Goal: Task Accomplishment & Management: Complete application form

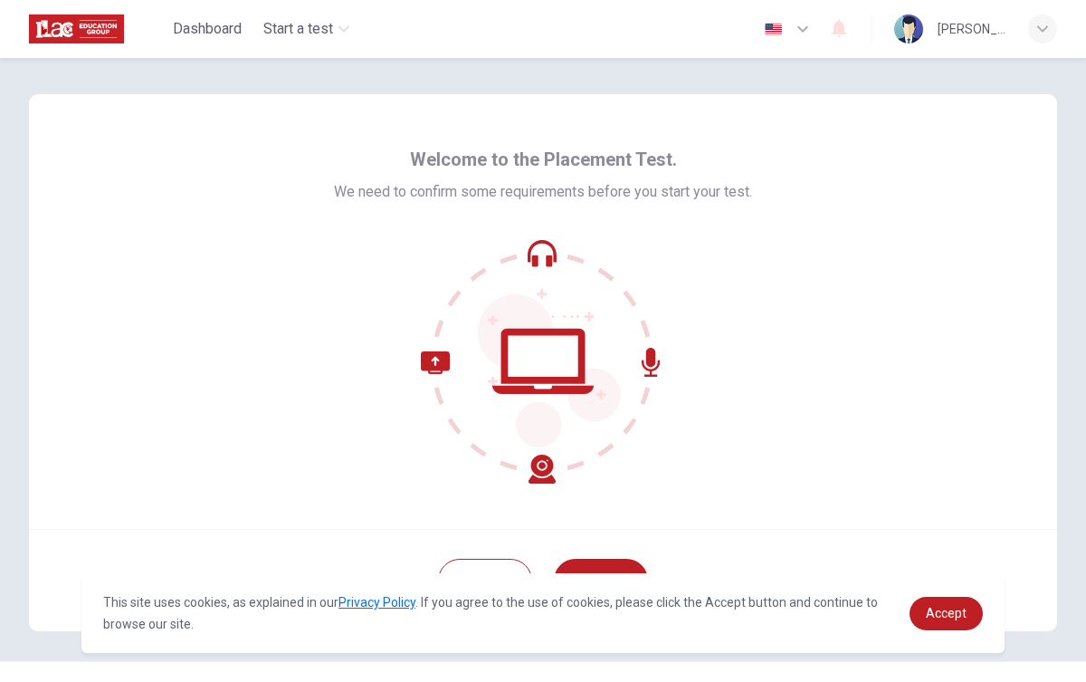
scroll to position [37, 0]
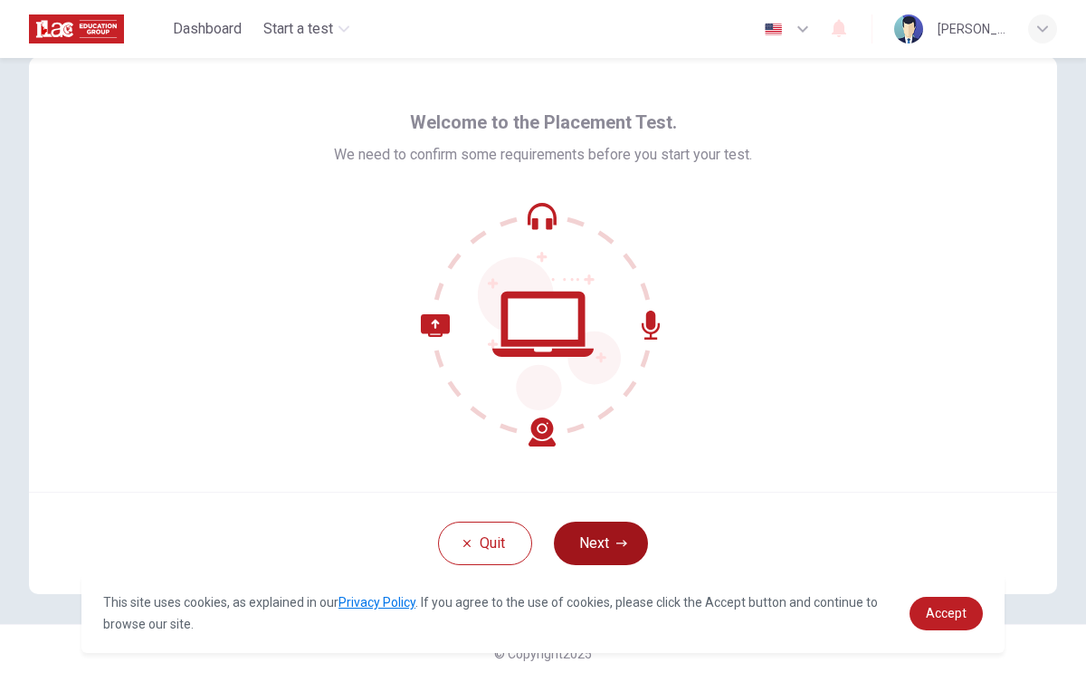
click at [624, 557] on button "Next" at bounding box center [601, 543] width 94 height 43
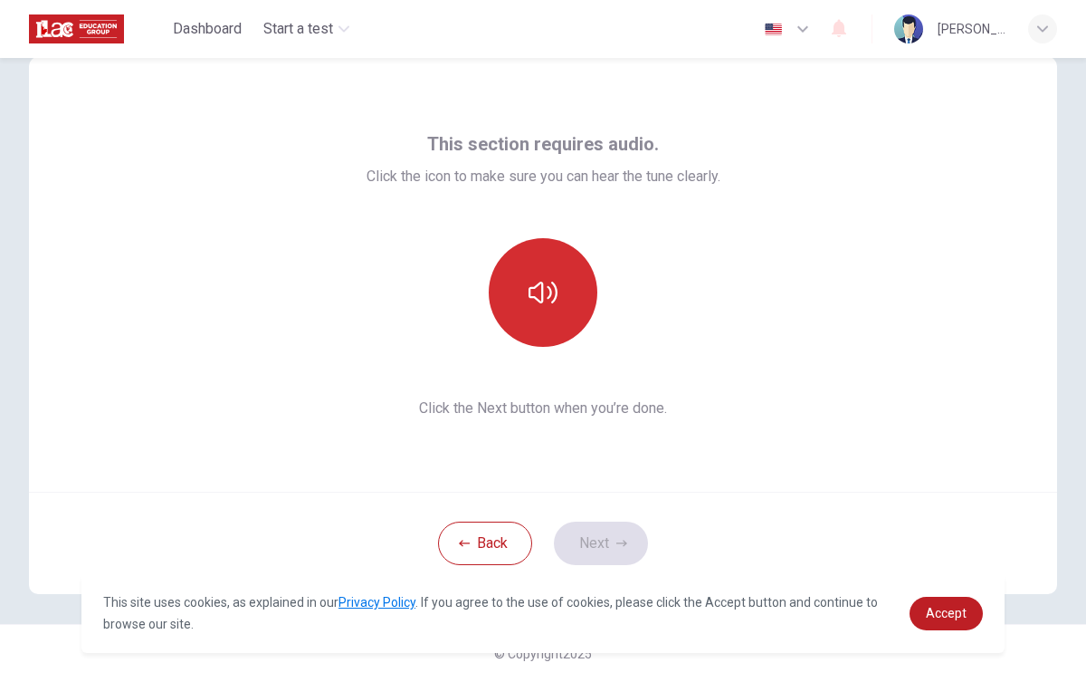
click at [557, 301] on icon "button" at bounding box center [543, 292] width 29 height 29
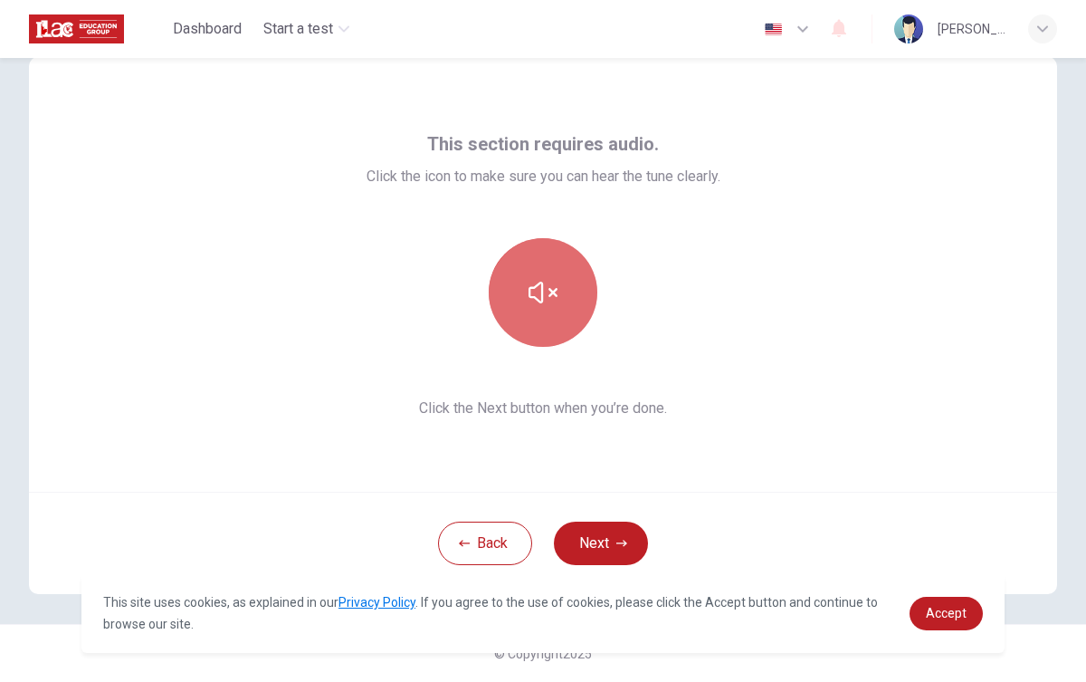
click at [558, 301] on button "button" at bounding box center [543, 292] width 109 height 109
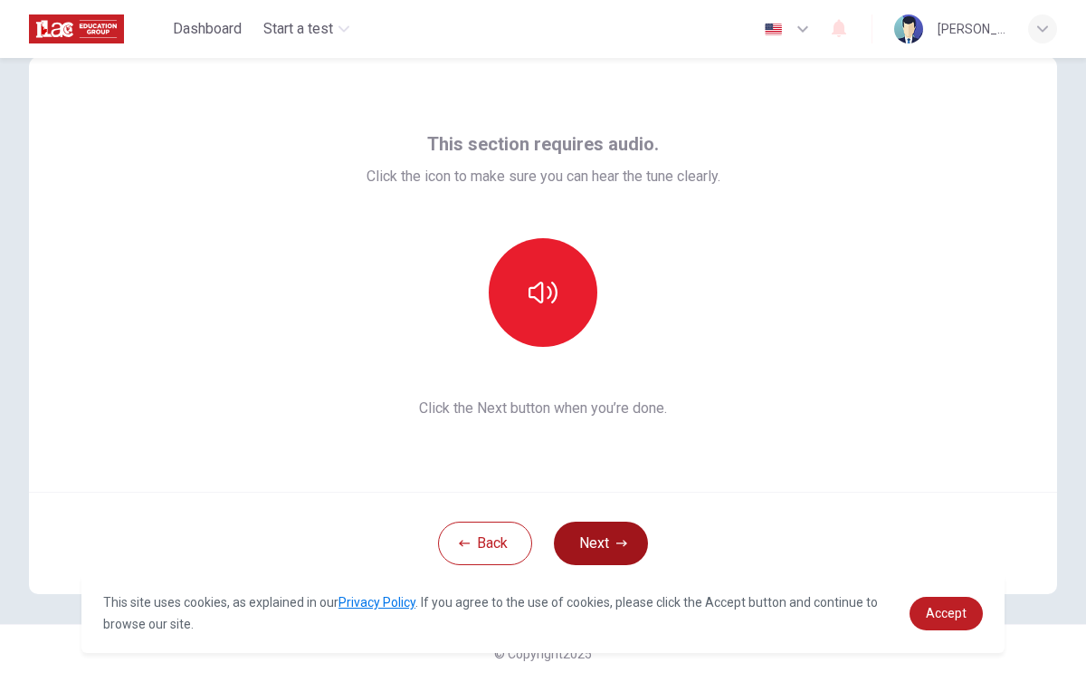
click at [623, 545] on icon "button" at bounding box center [622, 543] width 11 height 6
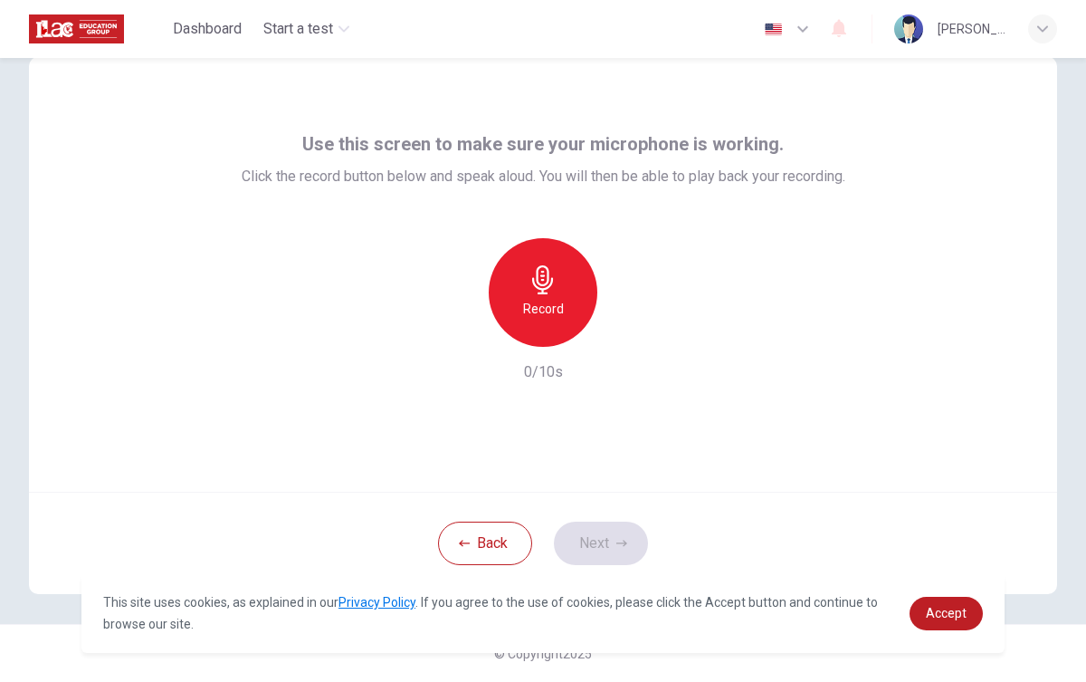
click at [531, 304] on h6 "Record" at bounding box center [543, 309] width 41 height 22
click at [627, 549] on button "Next" at bounding box center [601, 543] width 94 height 43
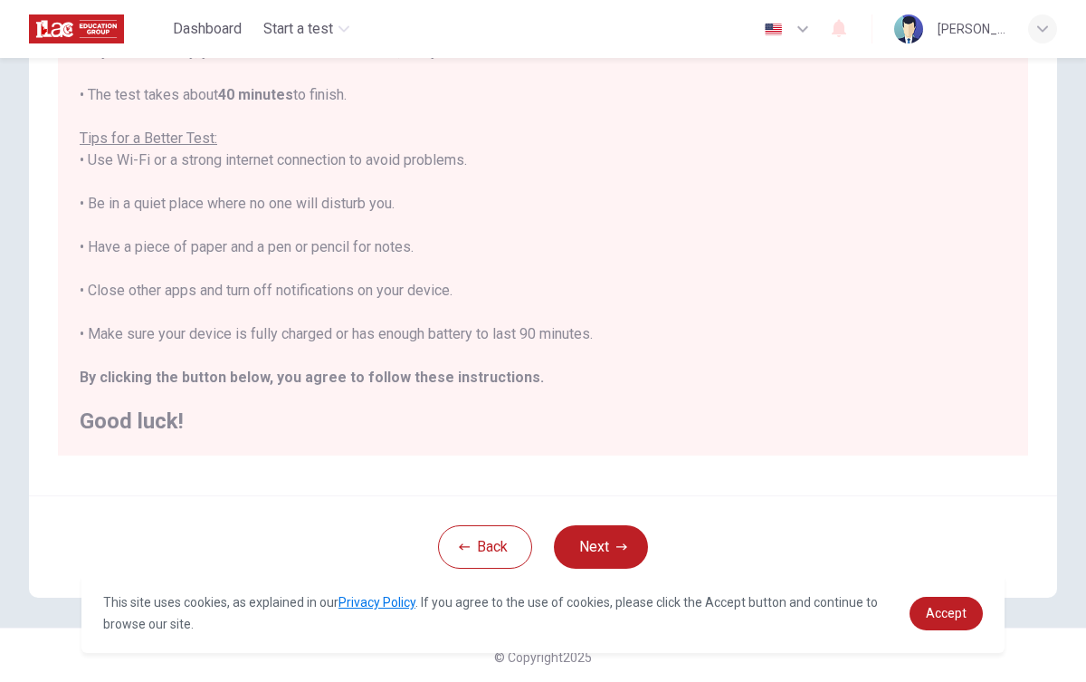
scroll to position [268, 0]
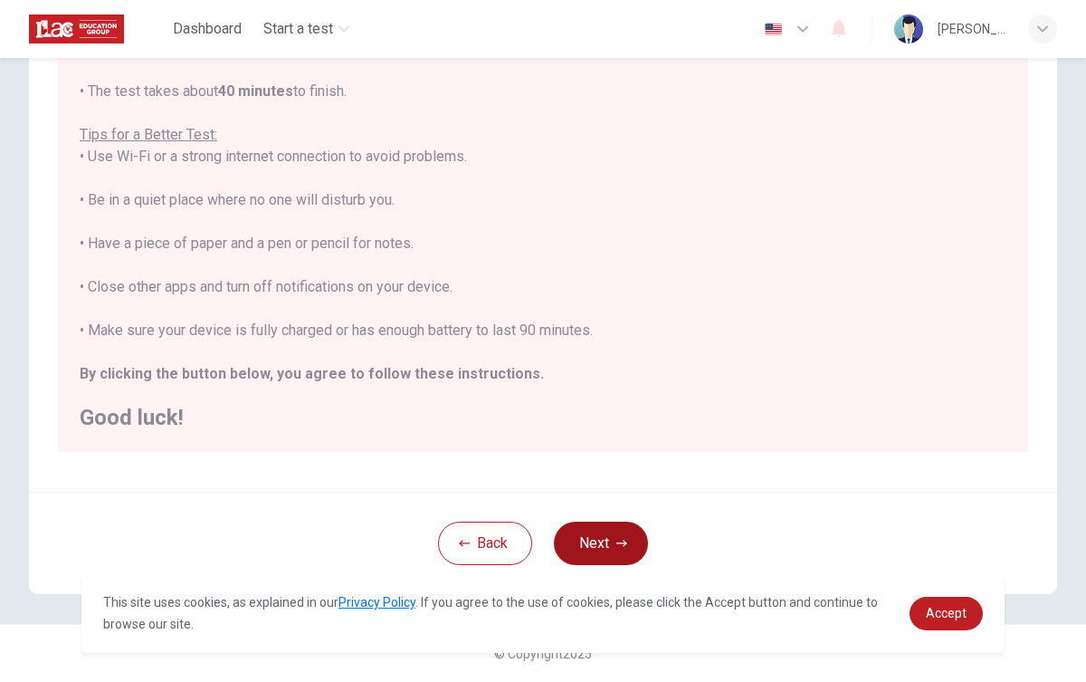
click at [605, 543] on button "Next" at bounding box center [601, 543] width 94 height 43
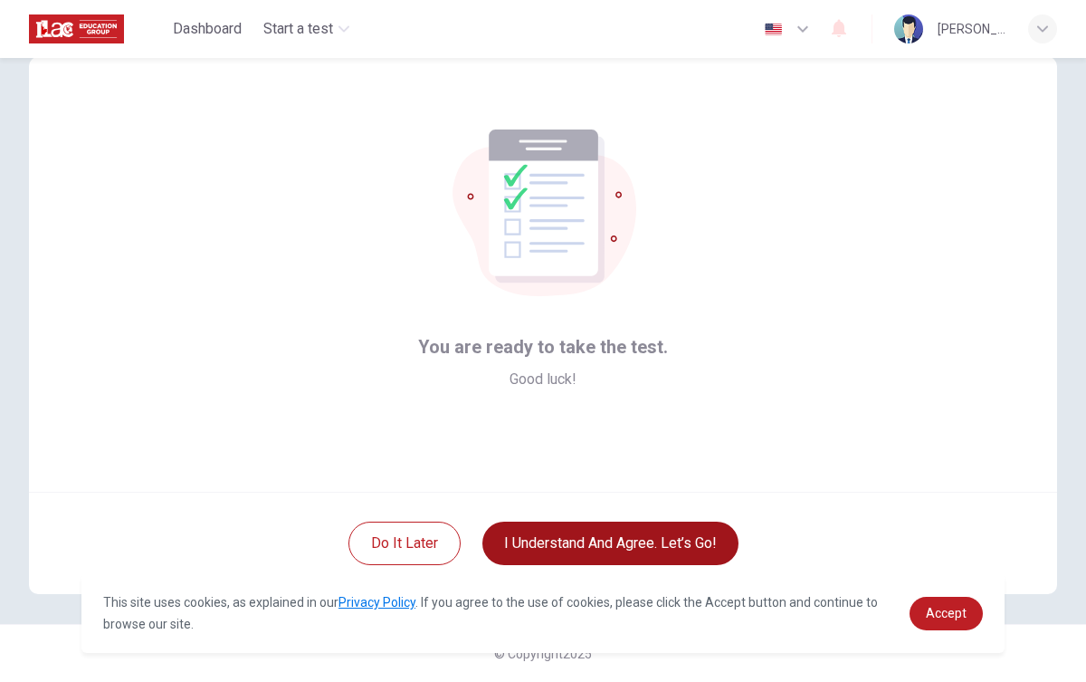
scroll to position [37, 0]
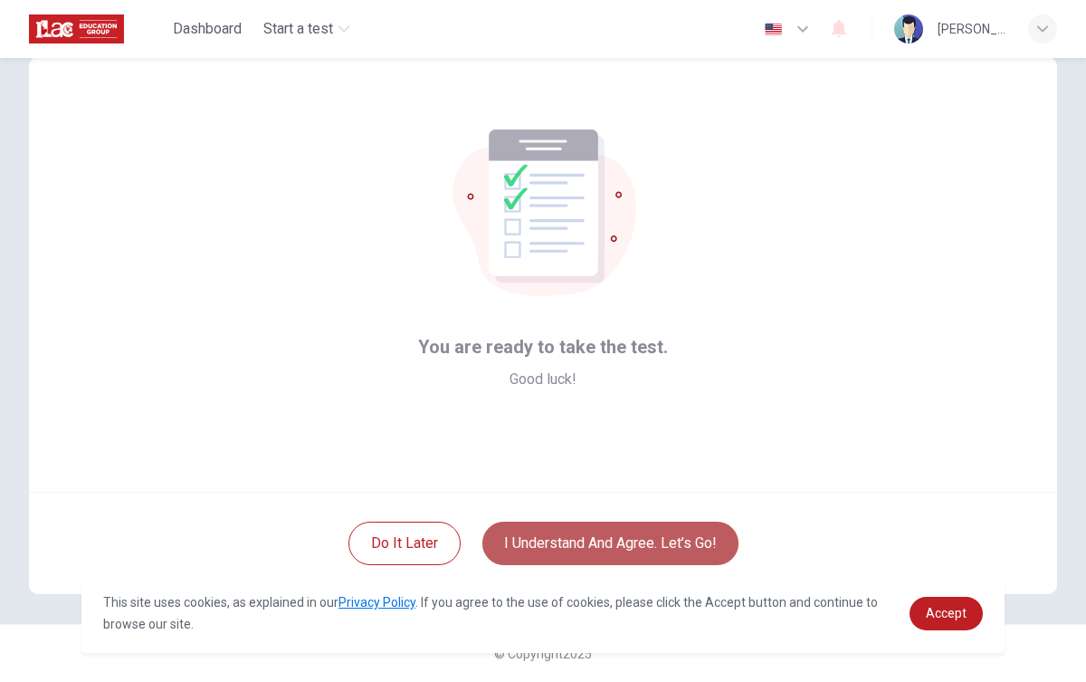
click at [596, 538] on button "I understand and agree. Let’s go!" at bounding box center [611, 543] width 256 height 43
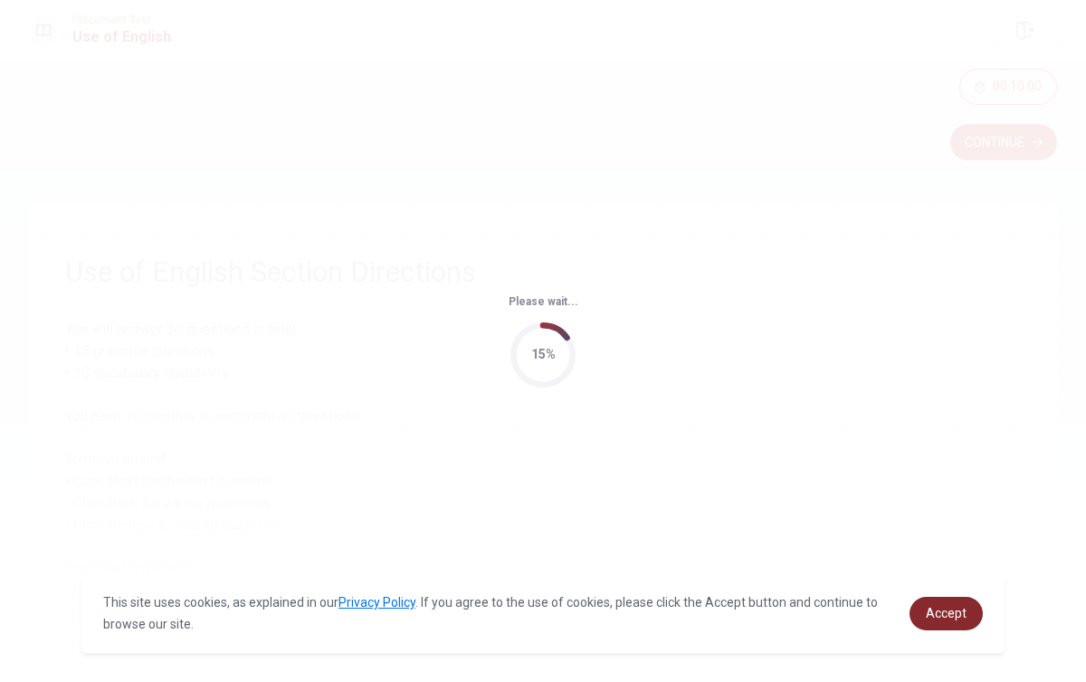
click at [948, 615] on span "Accept" at bounding box center [946, 613] width 41 height 14
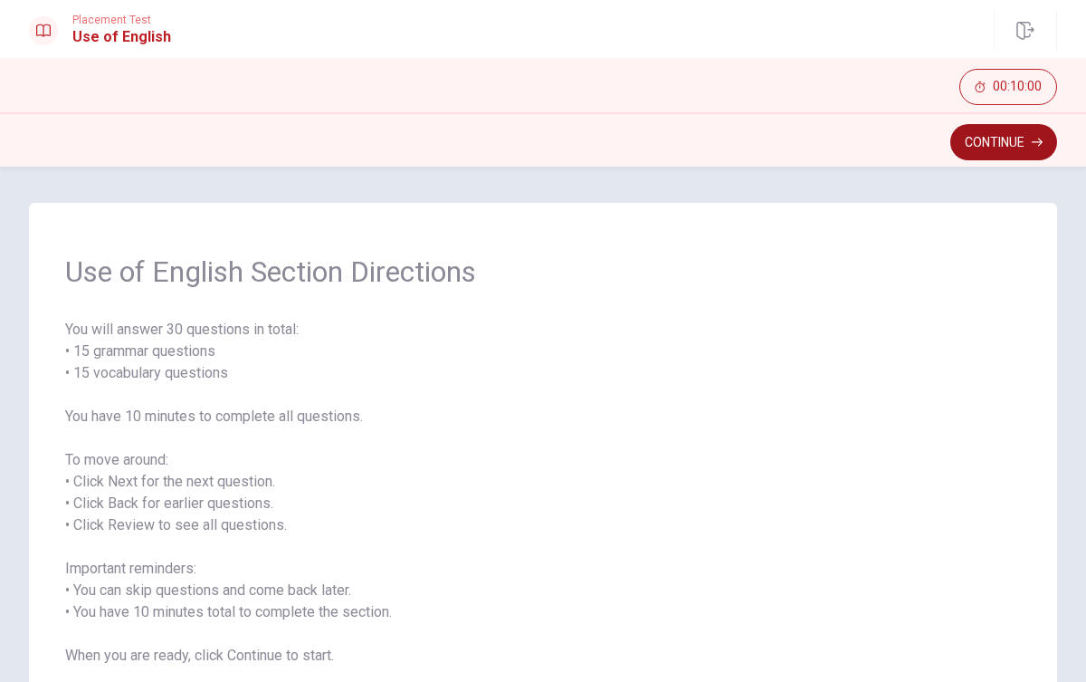
click at [1000, 147] on button "Continue" at bounding box center [1004, 142] width 107 height 36
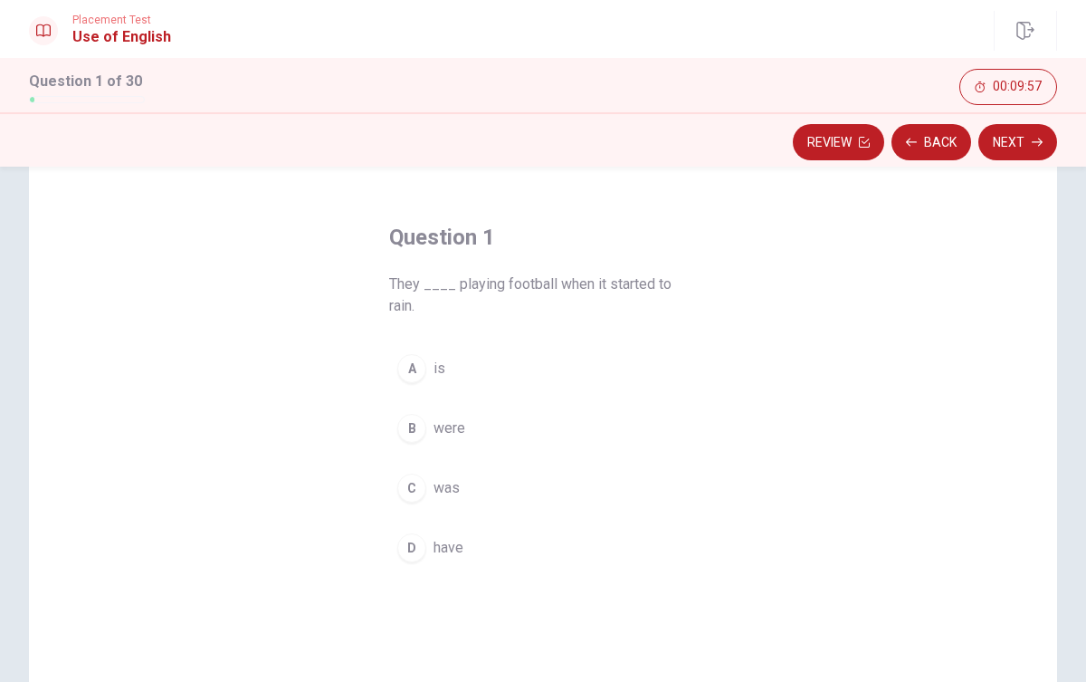
scroll to position [40, 0]
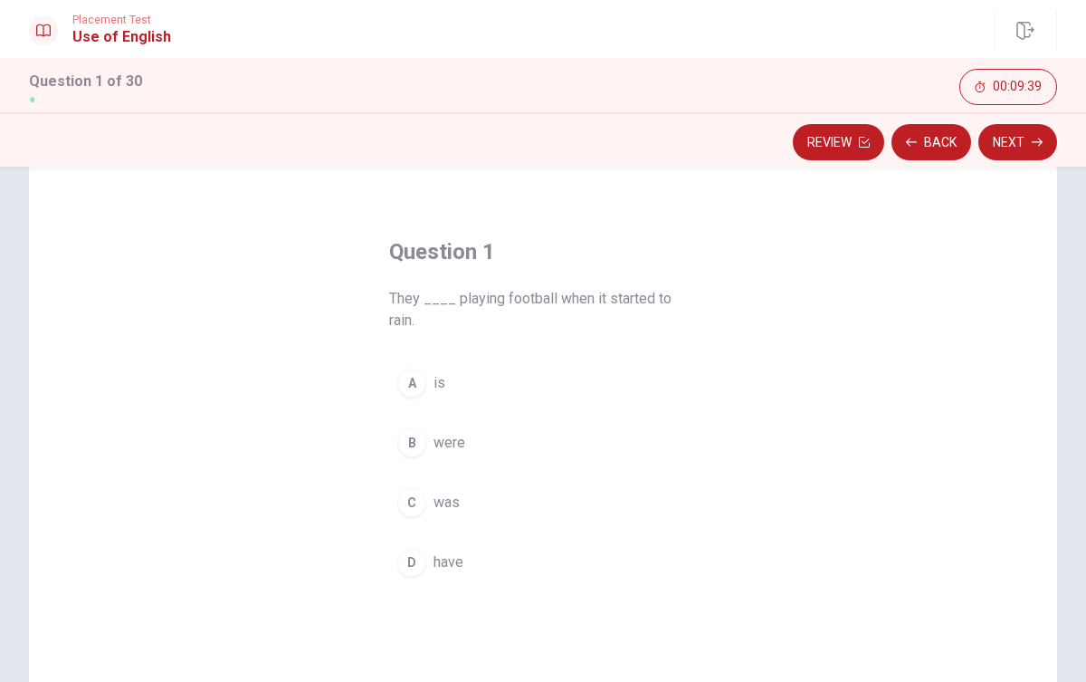
click at [442, 444] on span "were" at bounding box center [450, 443] width 32 height 22
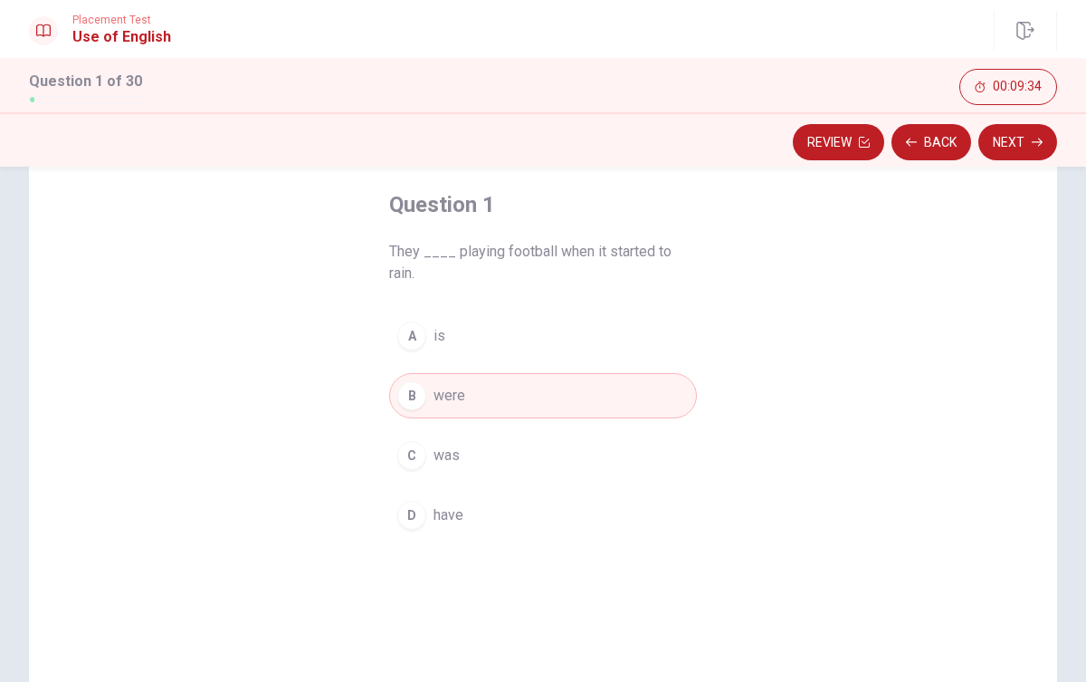
scroll to position [0, 0]
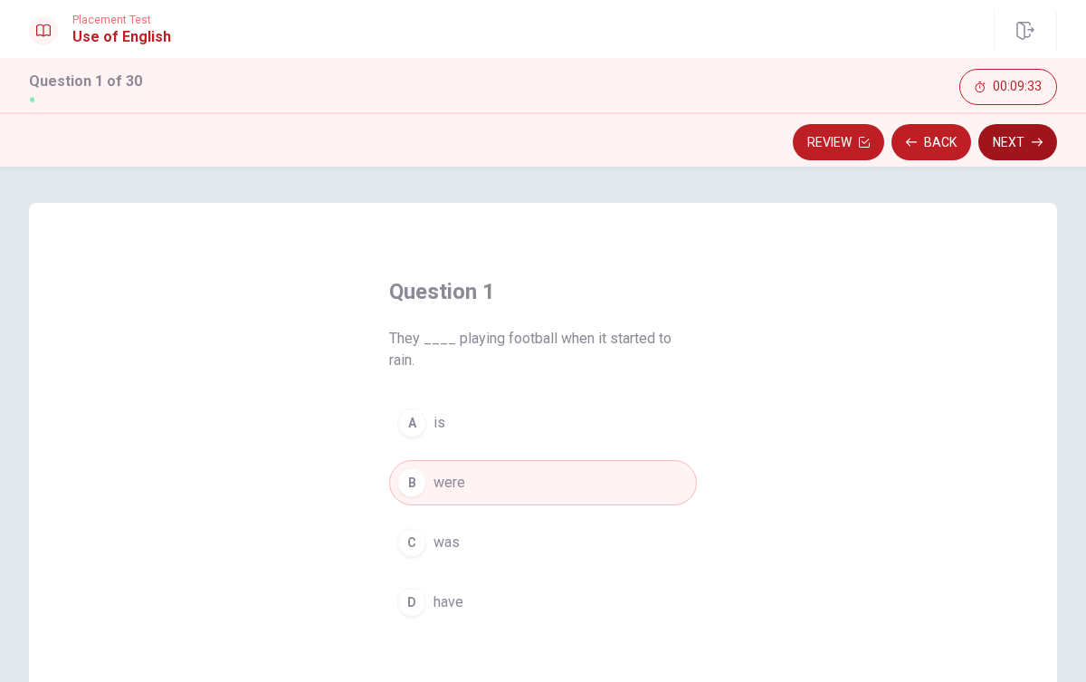
click at [1027, 143] on button "Next" at bounding box center [1018, 142] width 79 height 36
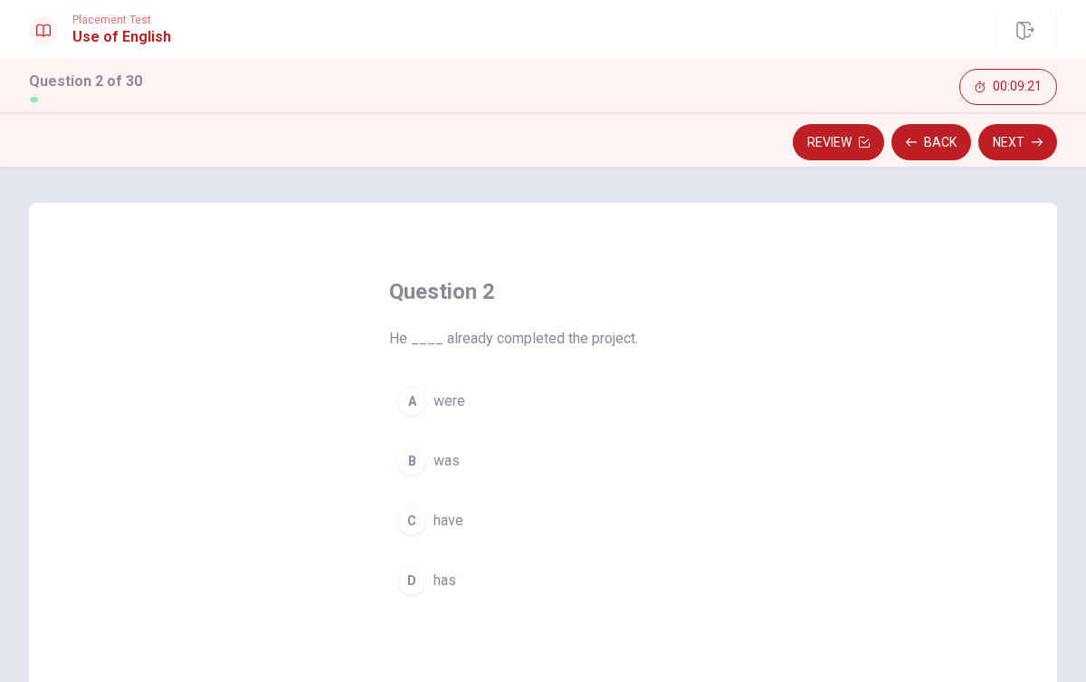
click at [455, 586] on span "has" at bounding box center [445, 581] width 23 height 22
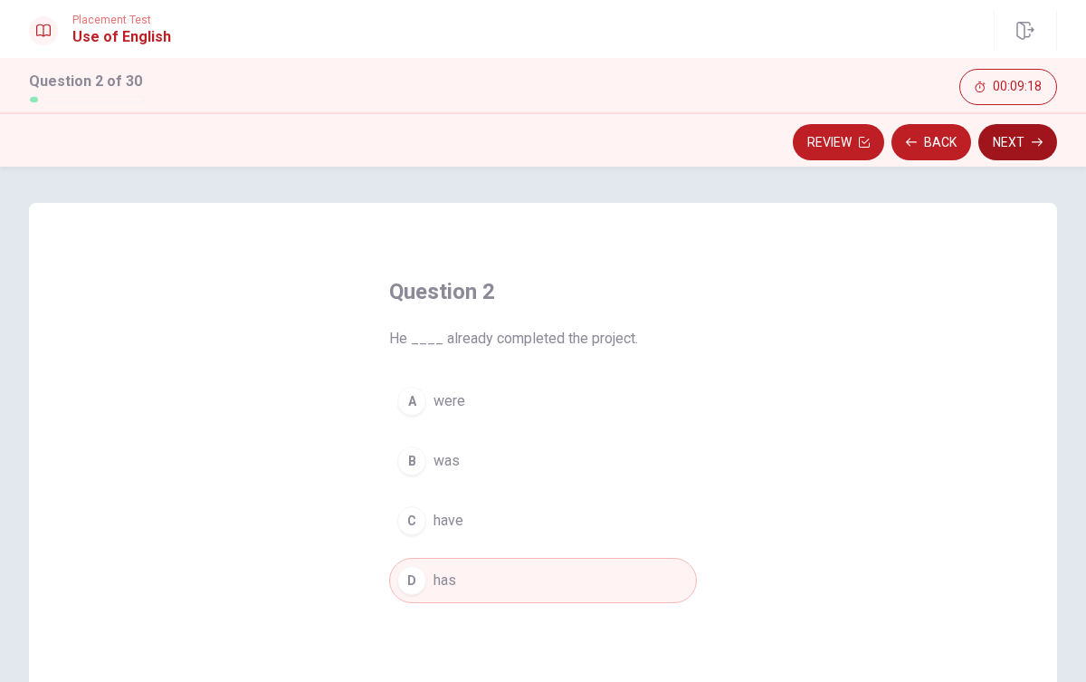
click at [1028, 141] on button "Next" at bounding box center [1018, 142] width 79 height 36
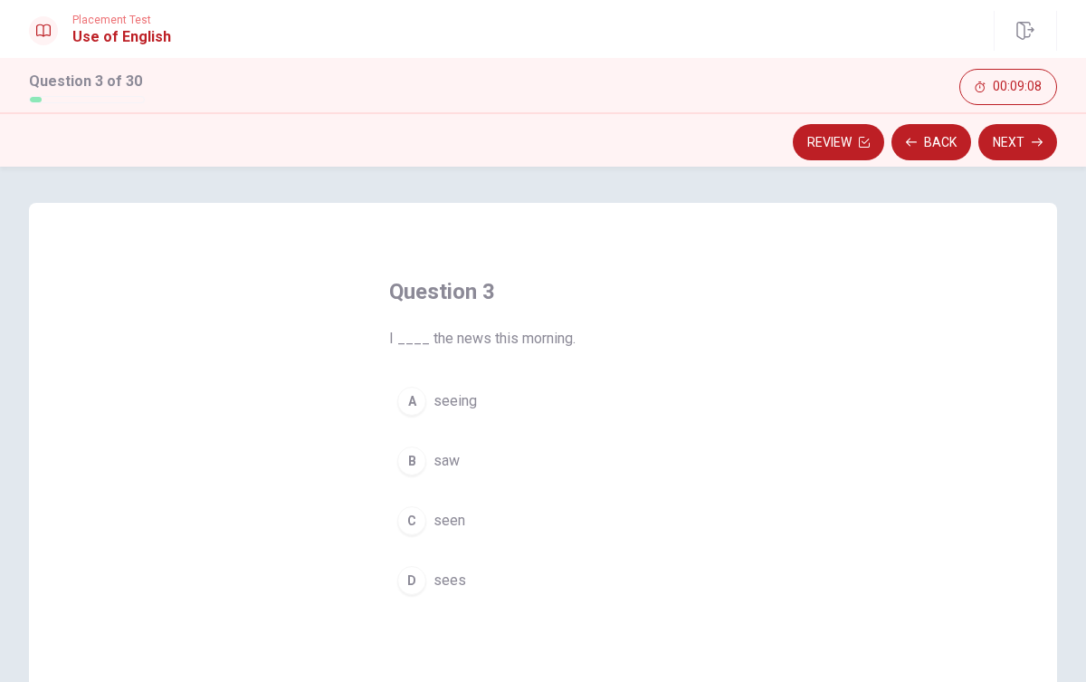
click at [446, 460] on span "saw" at bounding box center [447, 461] width 26 height 22
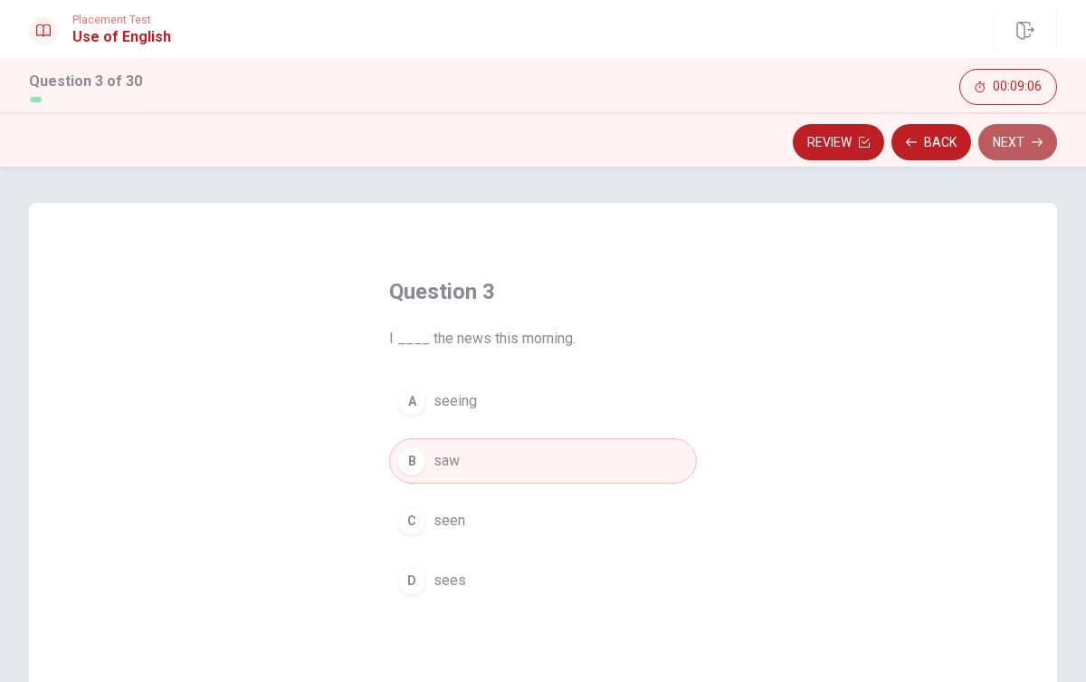
click at [1023, 139] on button "Next" at bounding box center [1018, 142] width 79 height 36
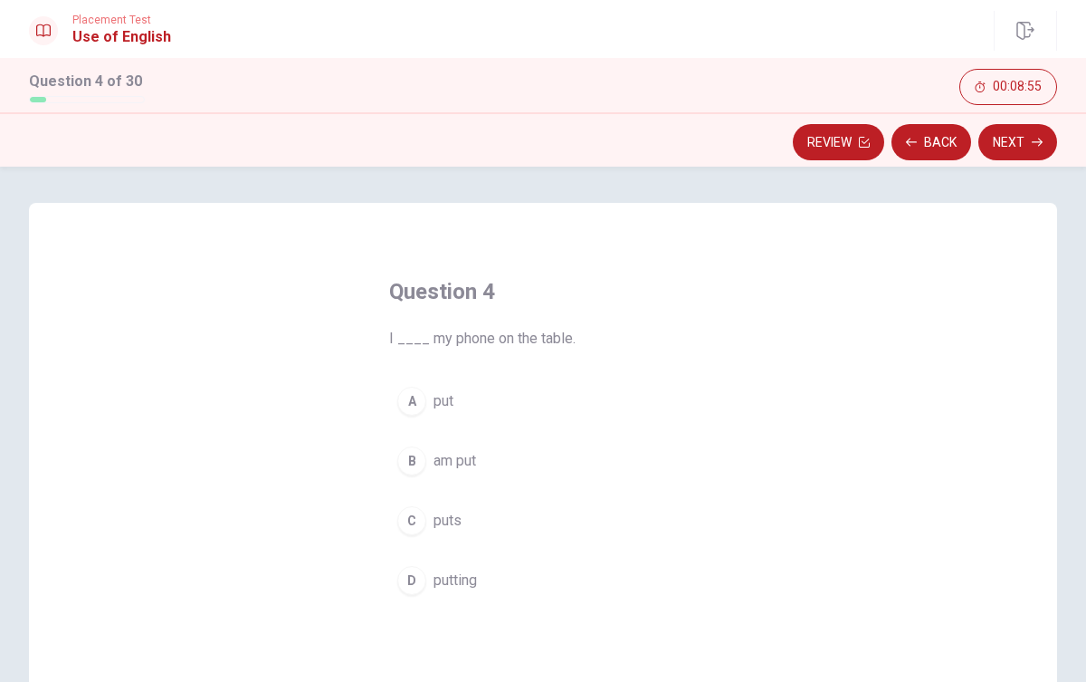
click at [453, 410] on span "put" at bounding box center [444, 401] width 20 height 22
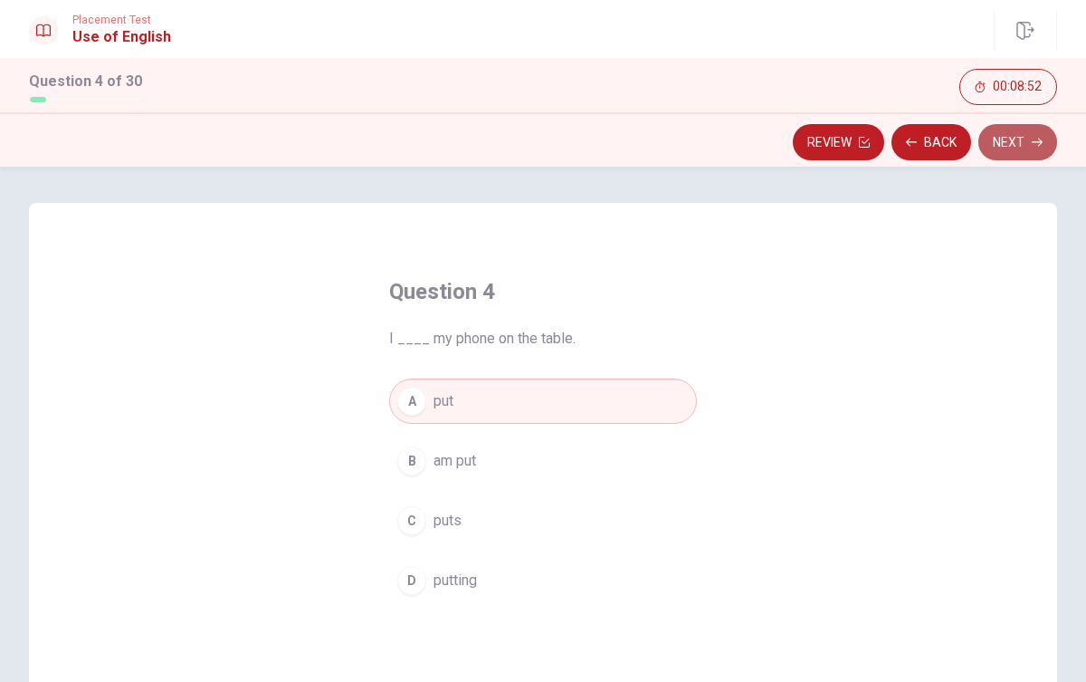
click at [1032, 137] on icon "button" at bounding box center [1037, 142] width 11 height 11
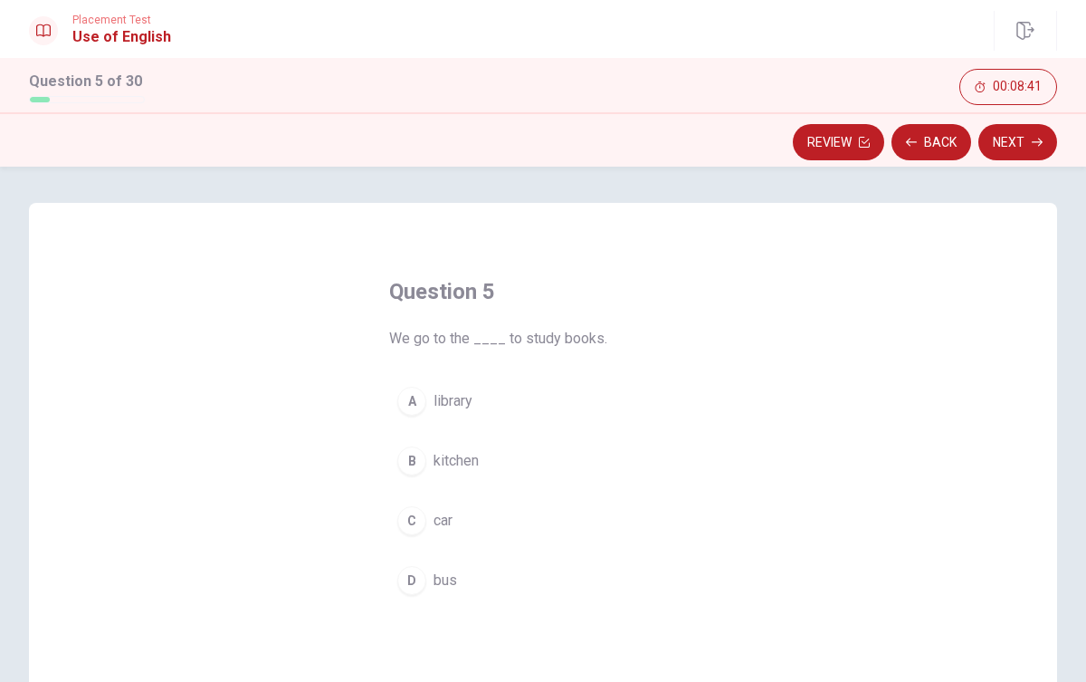
click at [468, 391] on span "library" at bounding box center [453, 401] width 39 height 22
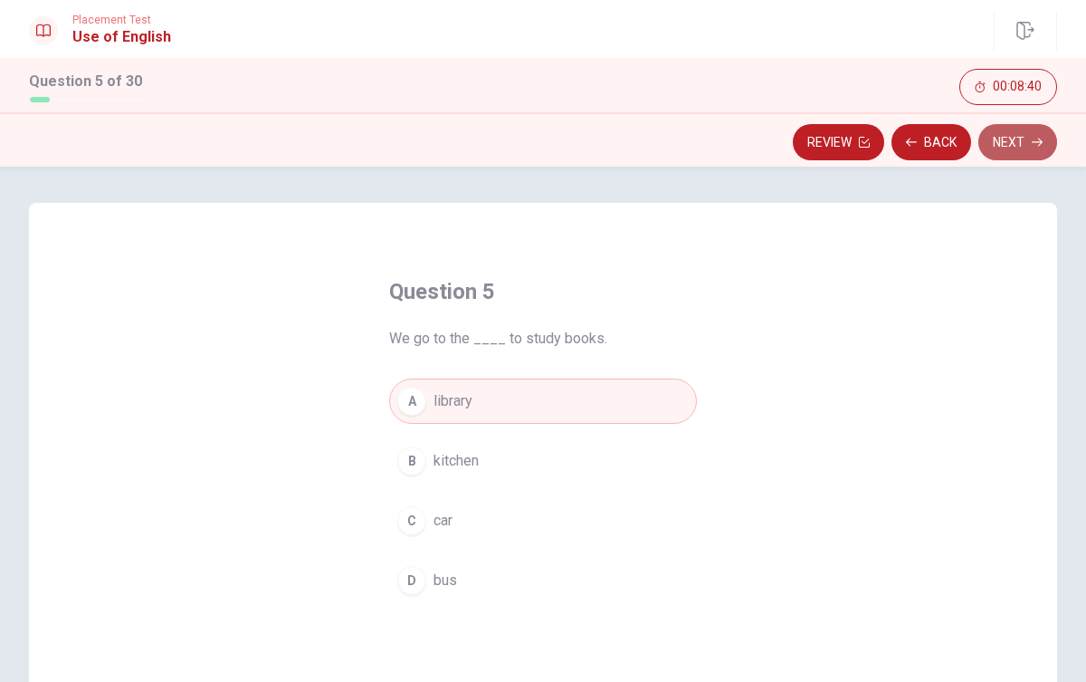
click at [1029, 135] on button "Next" at bounding box center [1018, 142] width 79 height 36
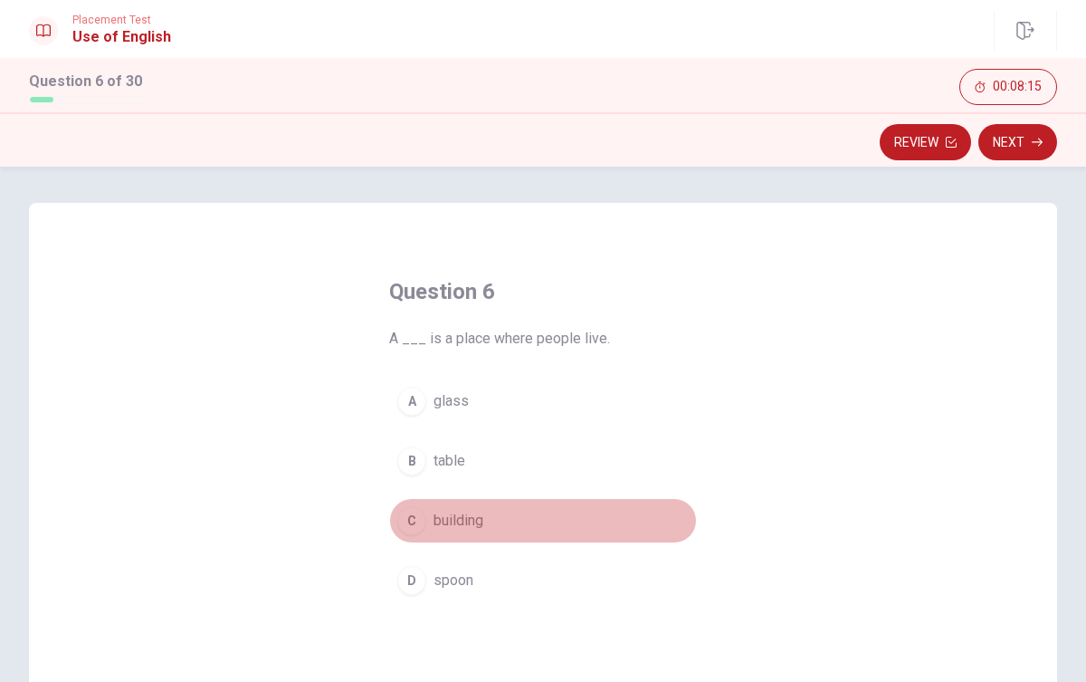
click at [457, 512] on span "building" at bounding box center [459, 521] width 50 height 22
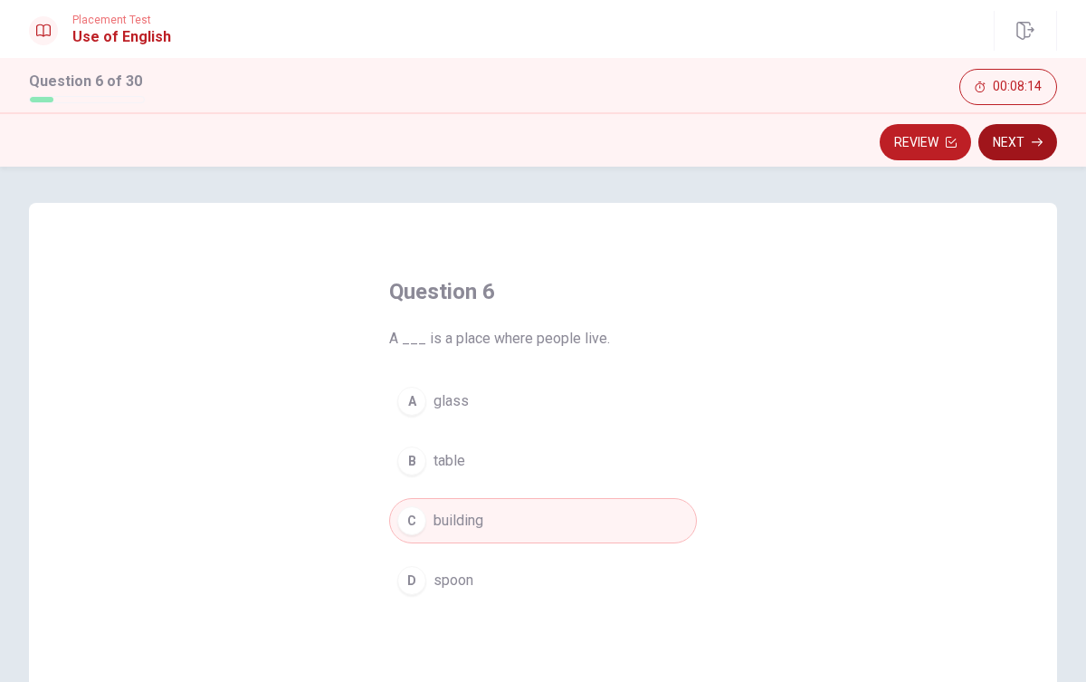
click at [1005, 148] on button "Next" at bounding box center [1018, 142] width 79 height 36
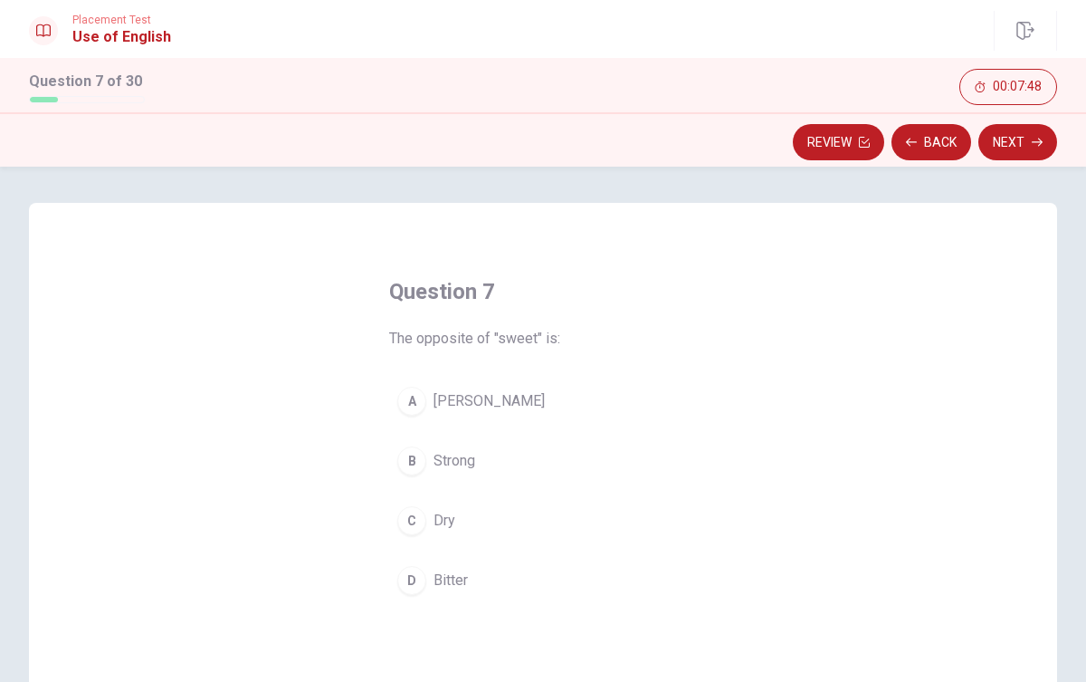
click at [410, 578] on div "D" at bounding box center [411, 580] width 29 height 29
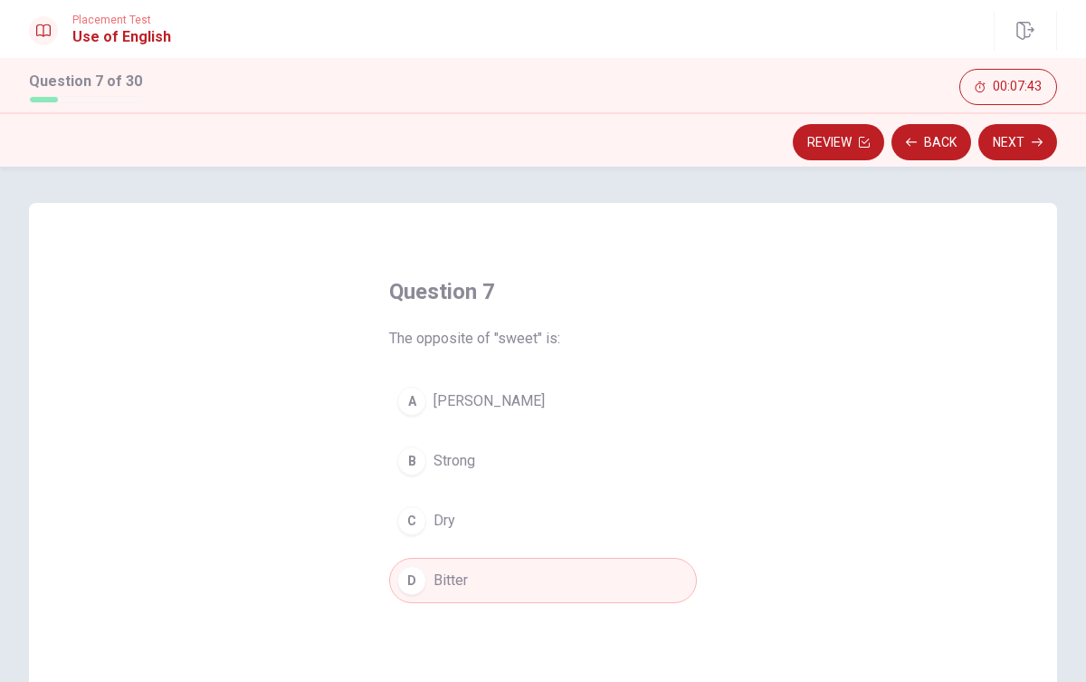
click at [443, 394] on span "[PERSON_NAME]" at bounding box center [489, 401] width 111 height 22
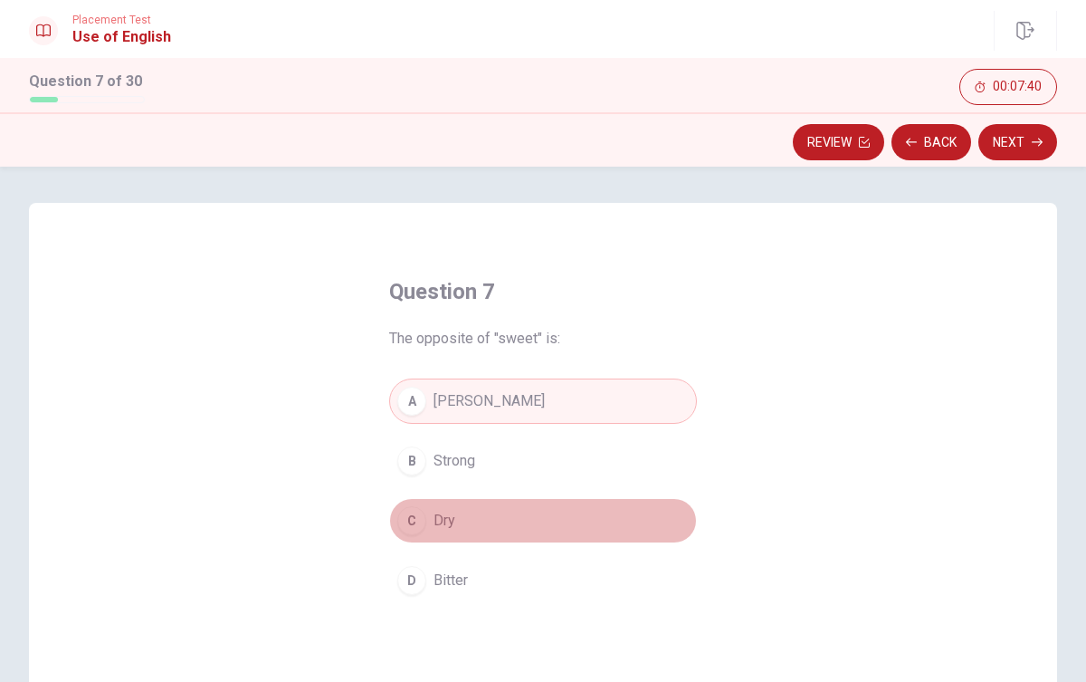
click at [420, 518] on div "C" at bounding box center [411, 520] width 29 height 29
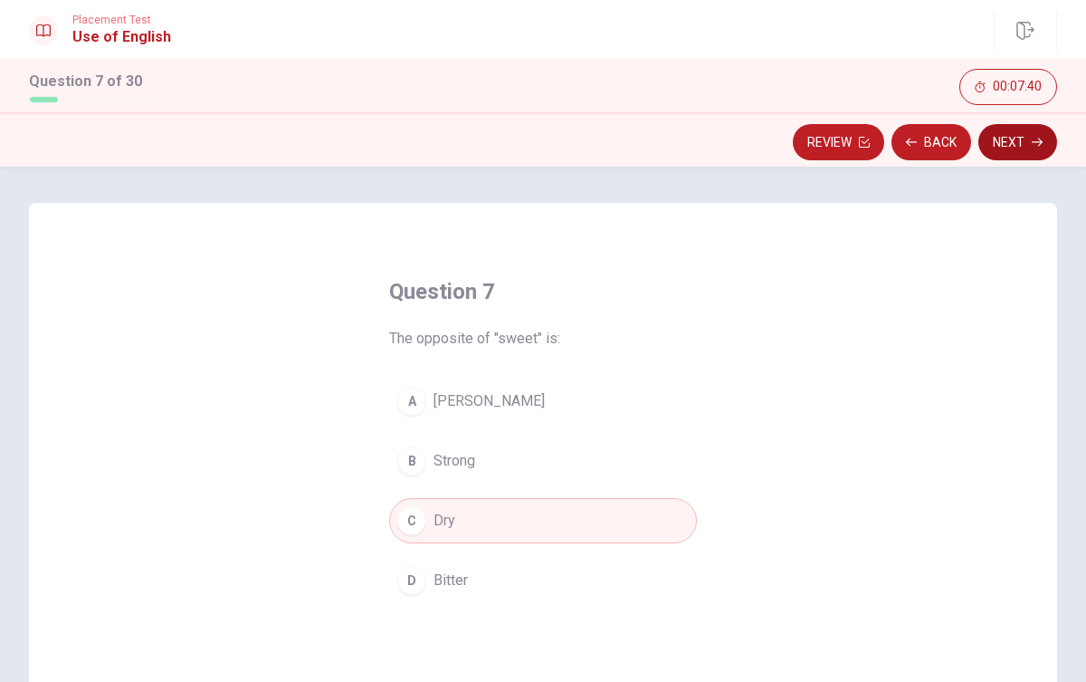
click at [1018, 135] on button "Next" at bounding box center [1018, 142] width 79 height 36
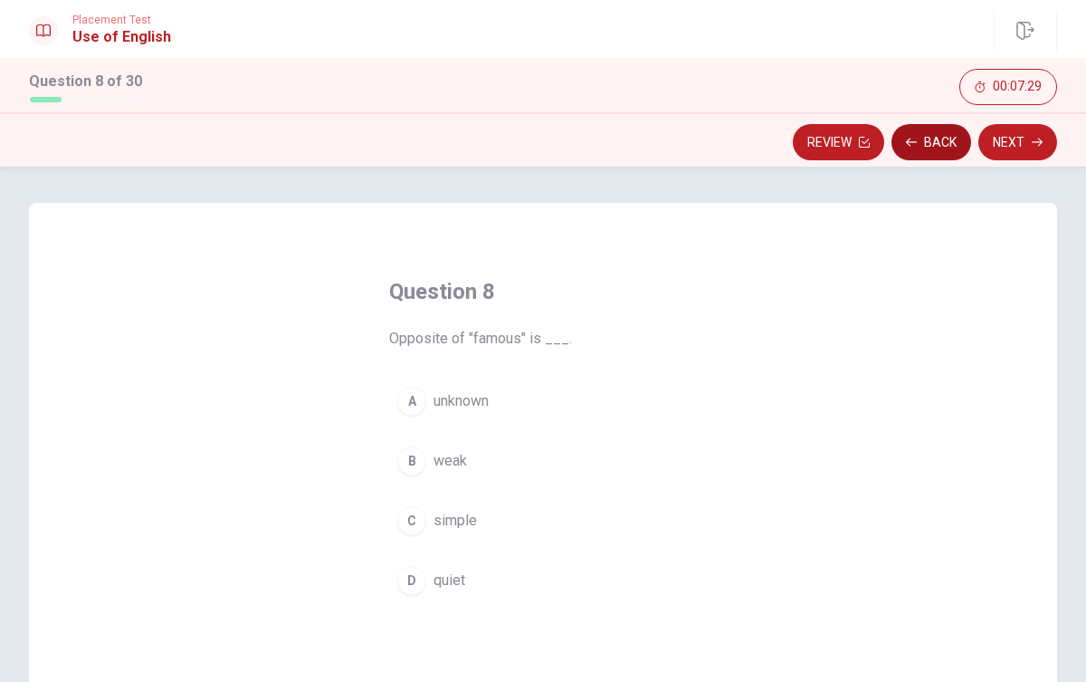
click at [944, 153] on button "Back" at bounding box center [932, 142] width 80 height 36
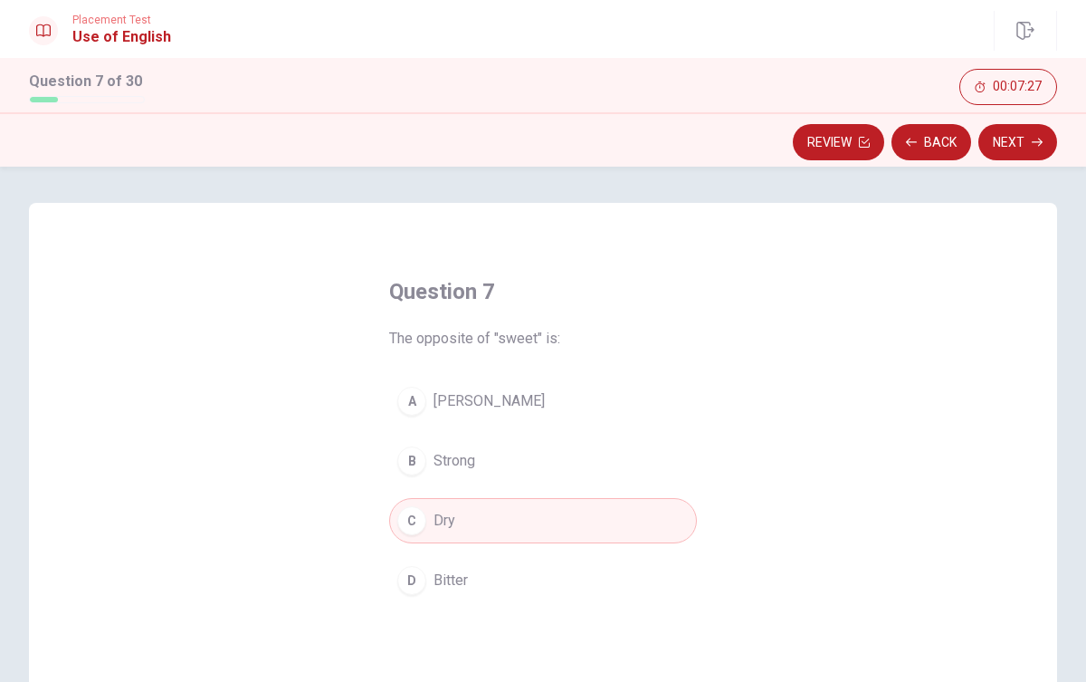
click at [453, 571] on span "Bitter" at bounding box center [451, 581] width 34 height 22
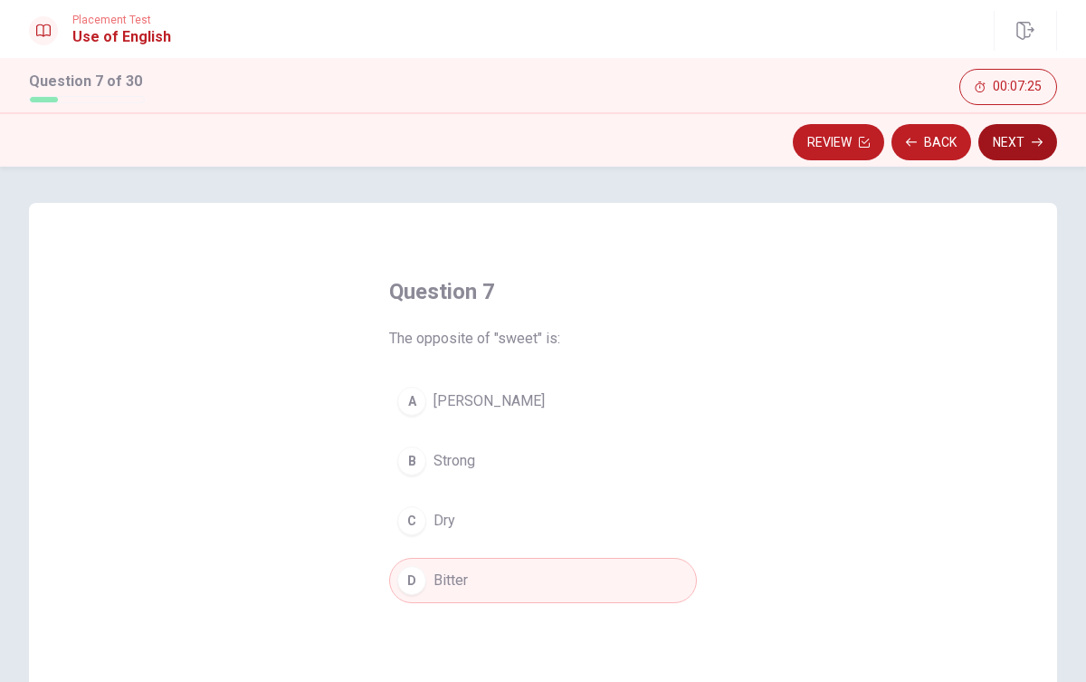
click at [1030, 142] on button "Next" at bounding box center [1018, 142] width 79 height 36
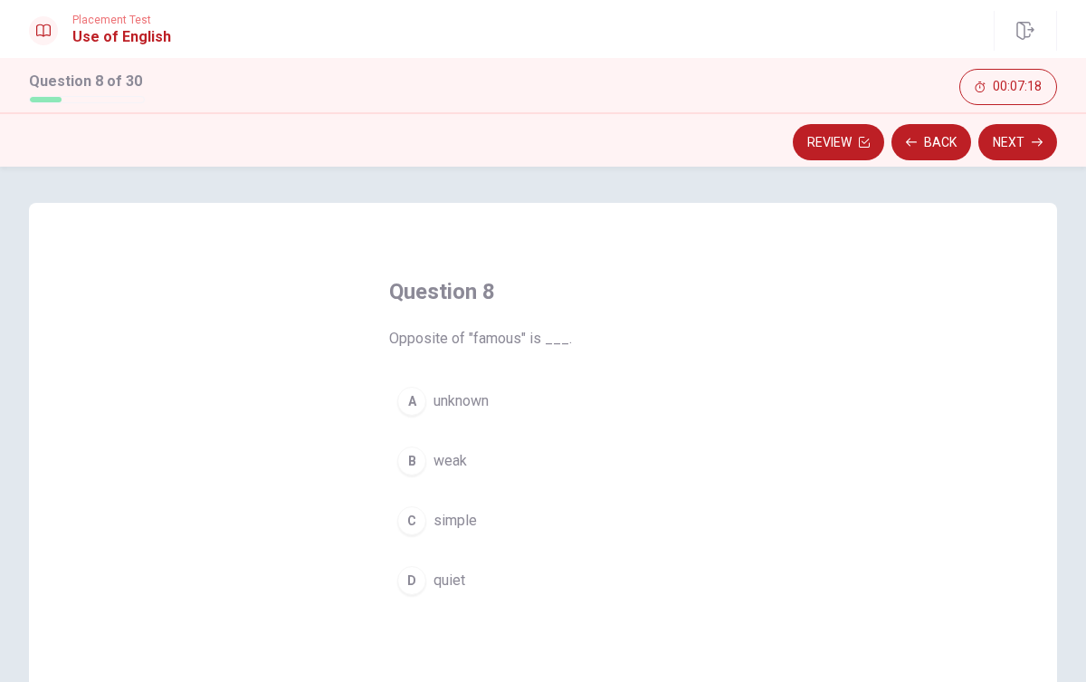
click at [442, 402] on span "unknown" at bounding box center [461, 401] width 55 height 22
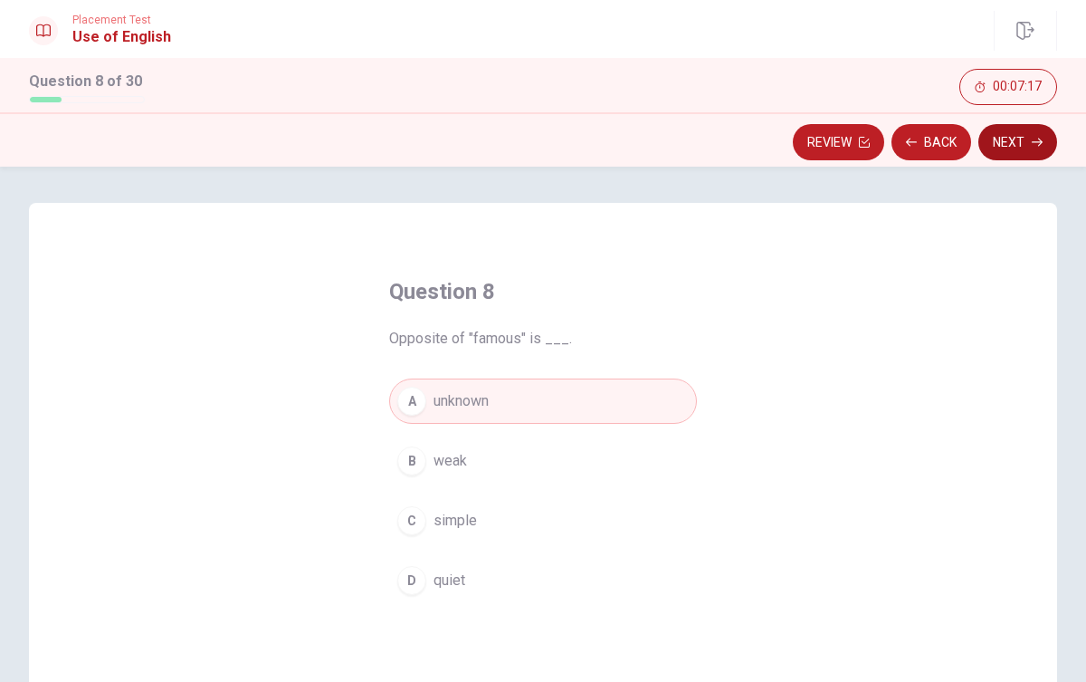
click at [995, 148] on button "Next" at bounding box center [1018, 142] width 79 height 36
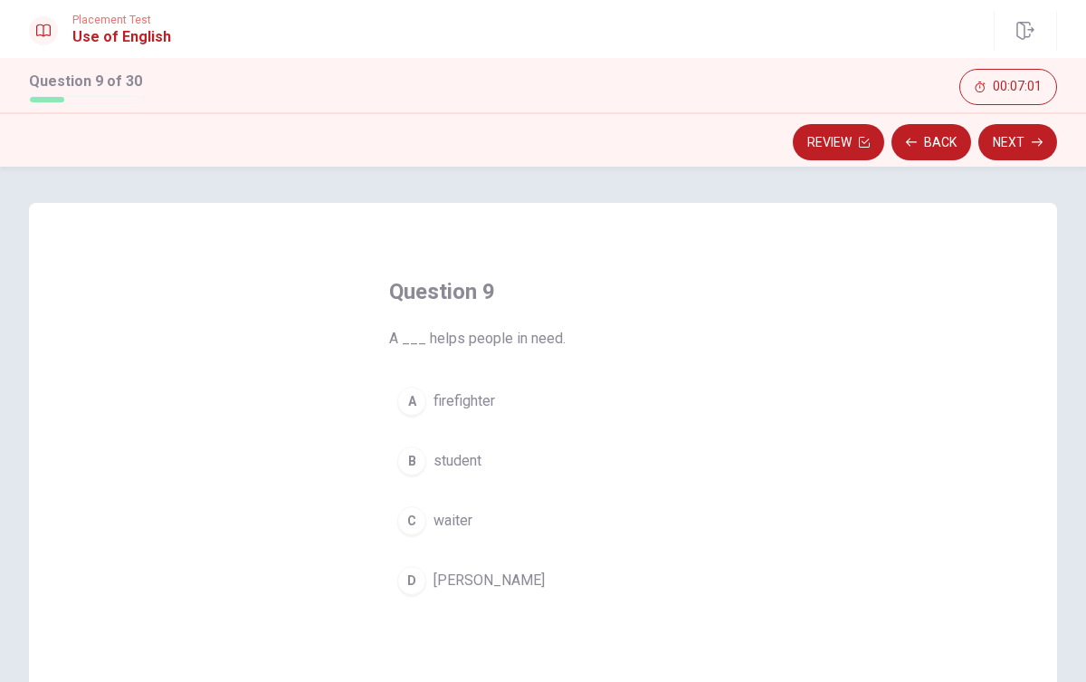
click at [442, 512] on span "waiter" at bounding box center [453, 521] width 39 height 22
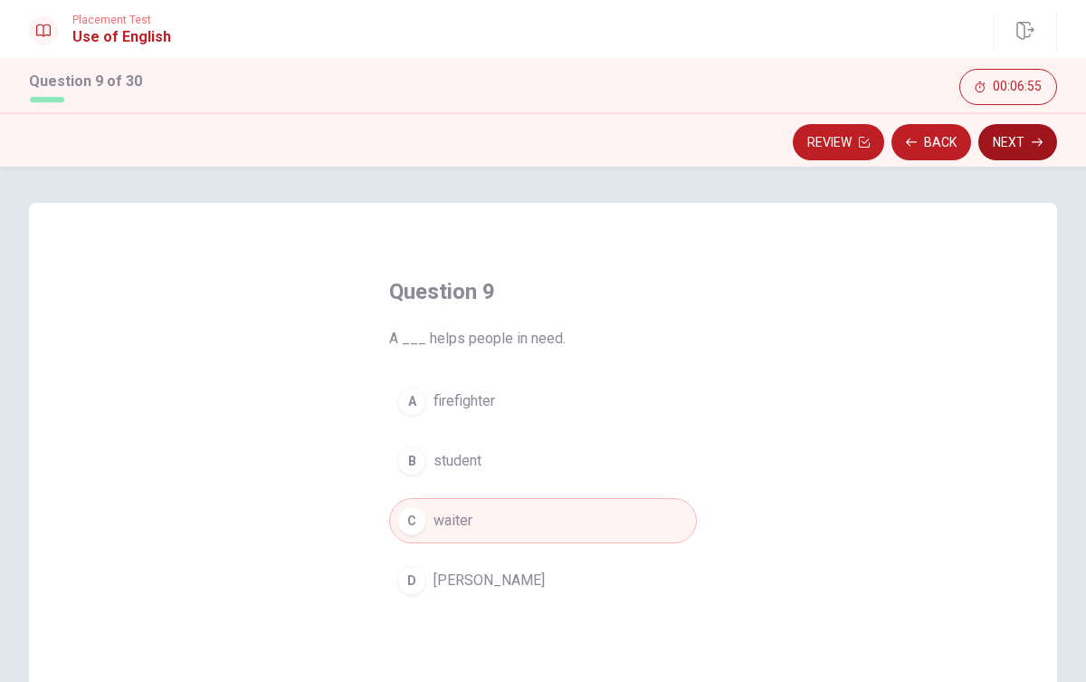
click at [991, 138] on button "Next" at bounding box center [1018, 142] width 79 height 36
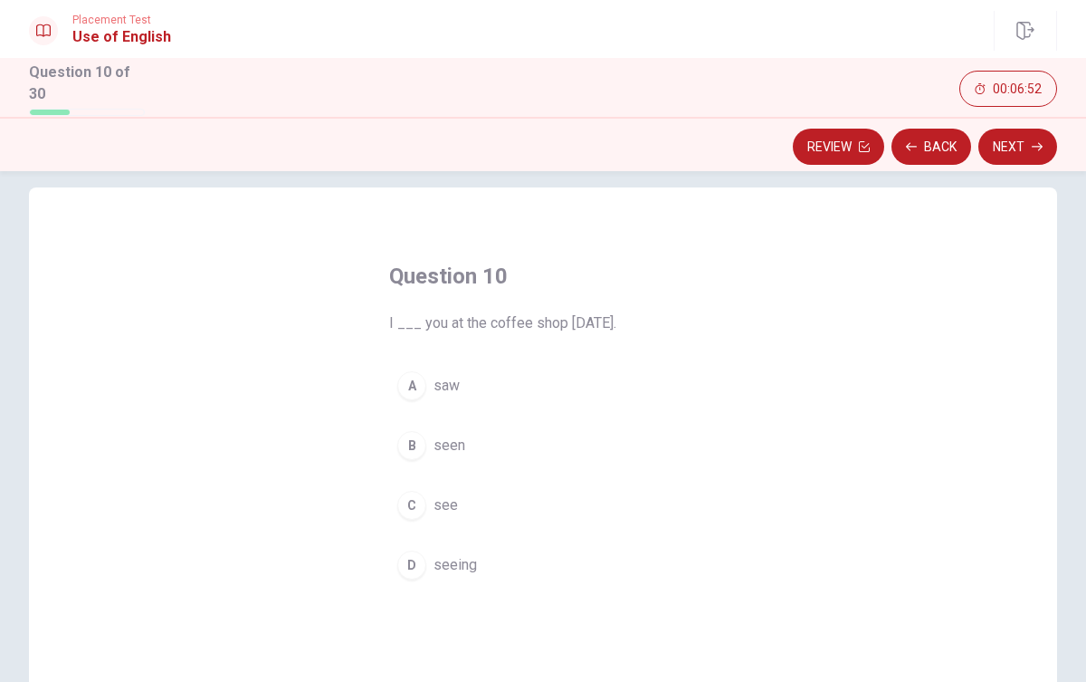
scroll to position [28, 0]
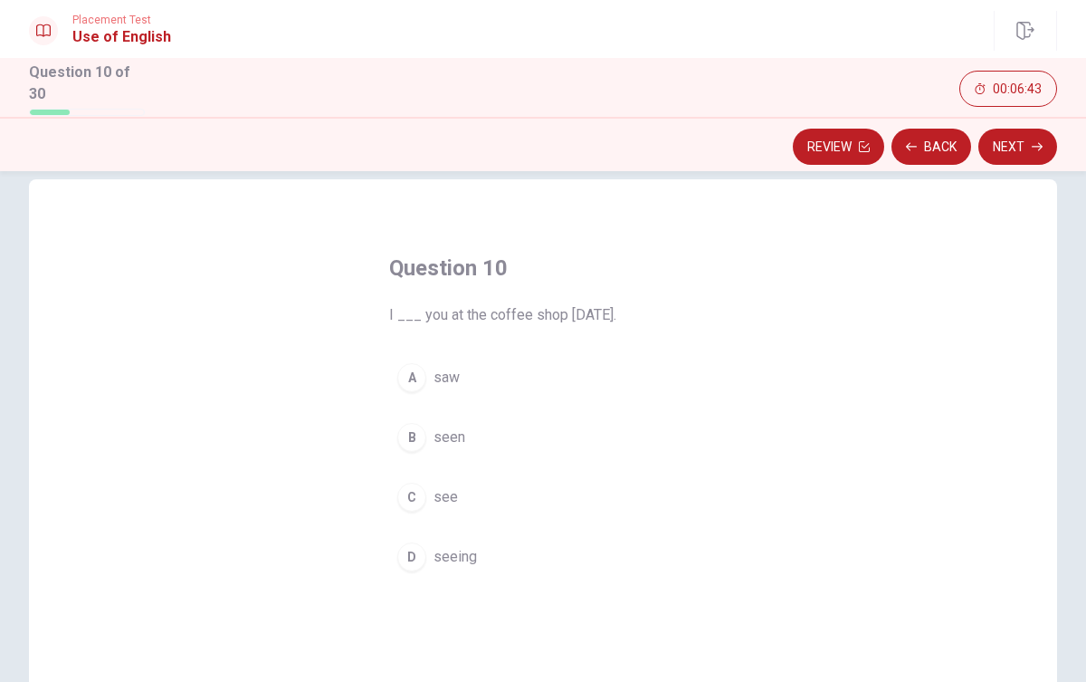
click at [454, 374] on span "saw" at bounding box center [447, 378] width 26 height 22
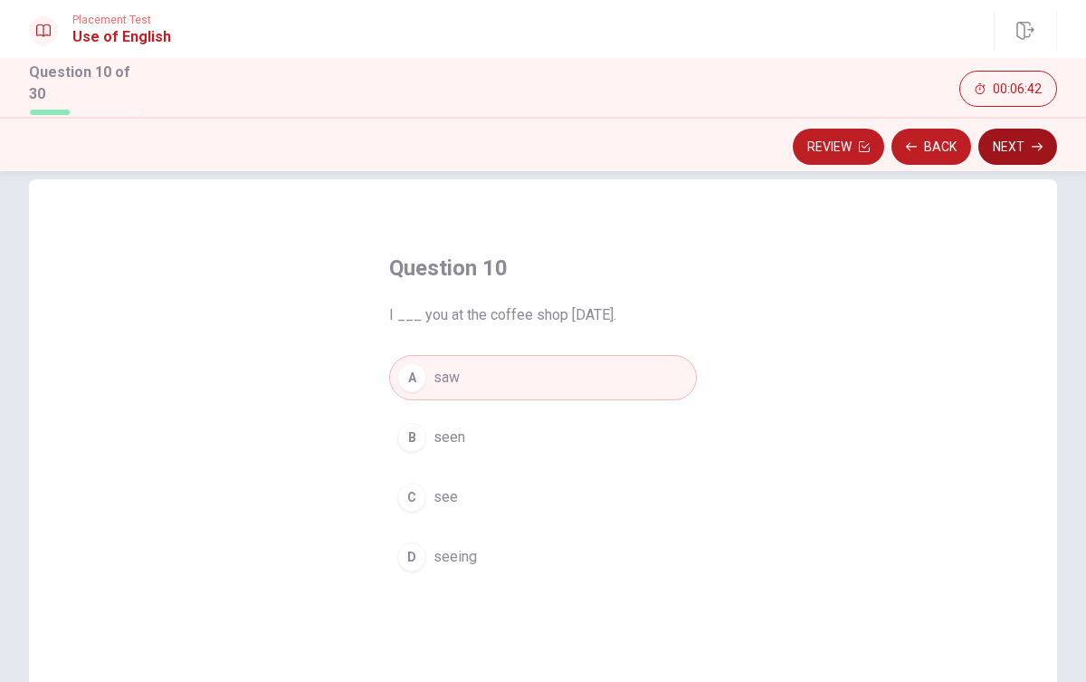
click at [1025, 146] on button "Next" at bounding box center [1018, 147] width 79 height 36
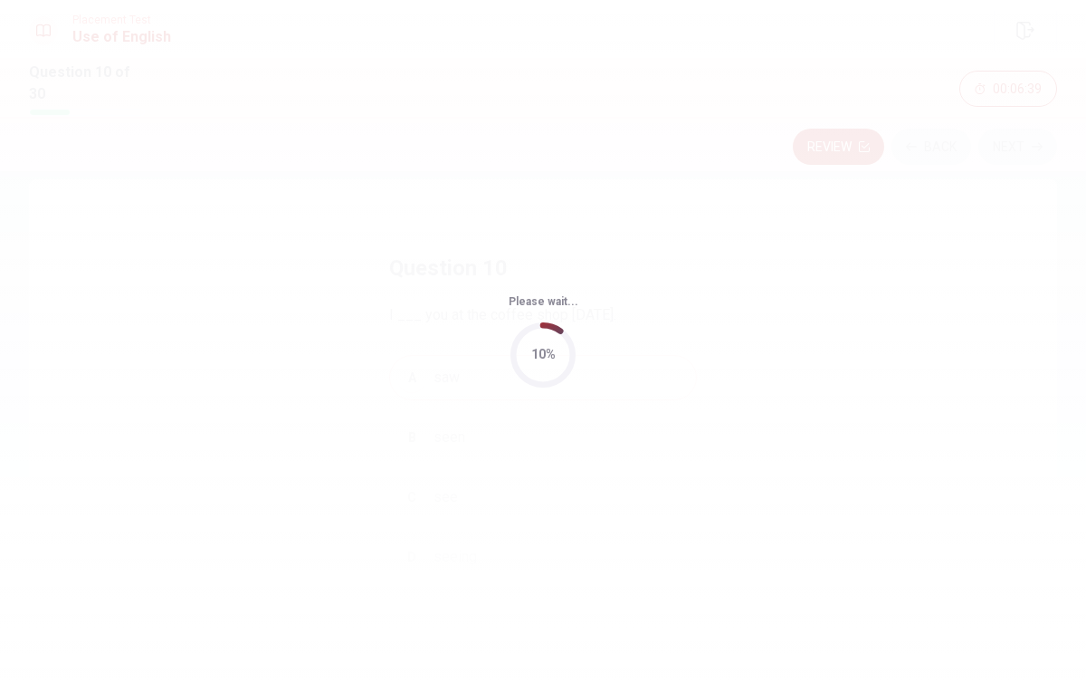
scroll to position [0, 0]
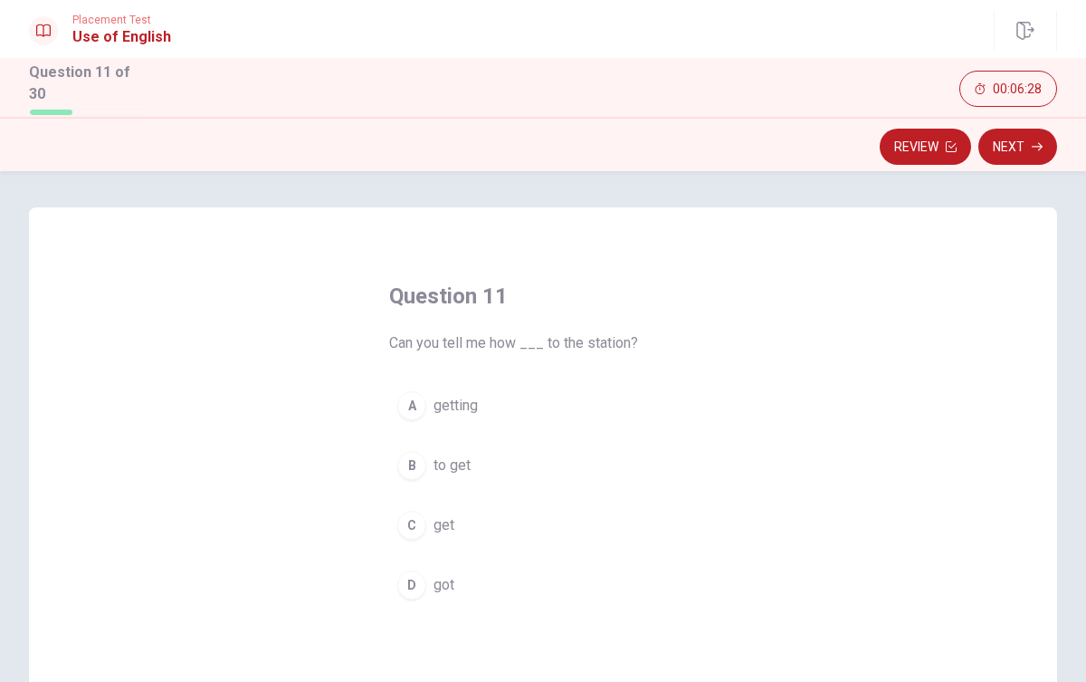
click at [444, 522] on span "get" at bounding box center [444, 525] width 21 height 22
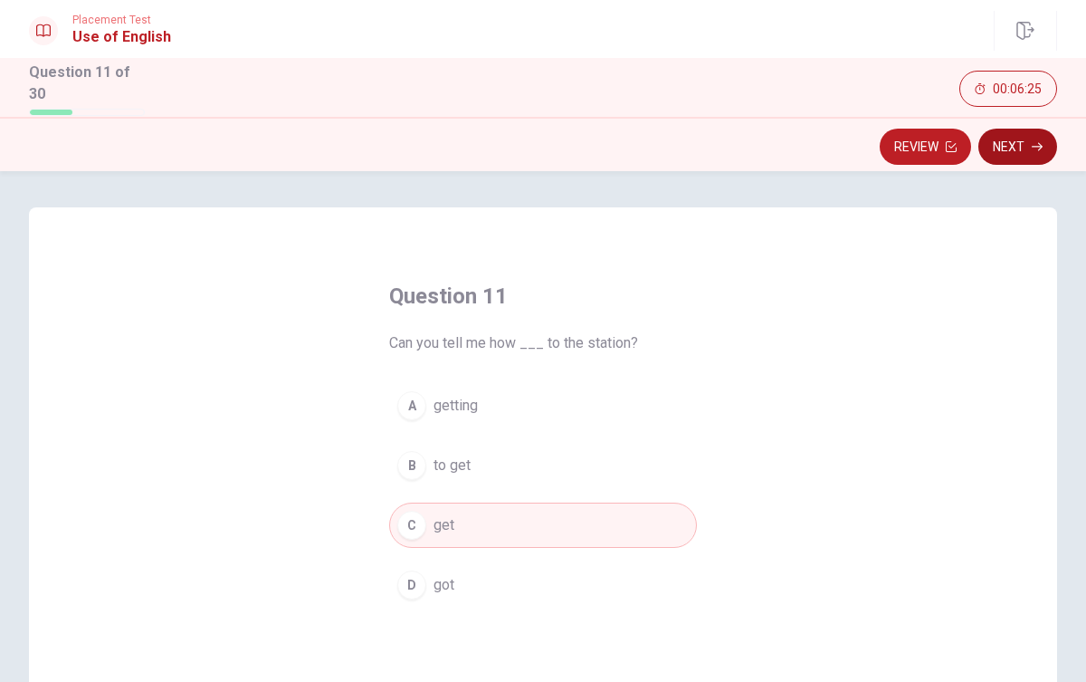
click at [1013, 146] on button "Next" at bounding box center [1018, 147] width 79 height 36
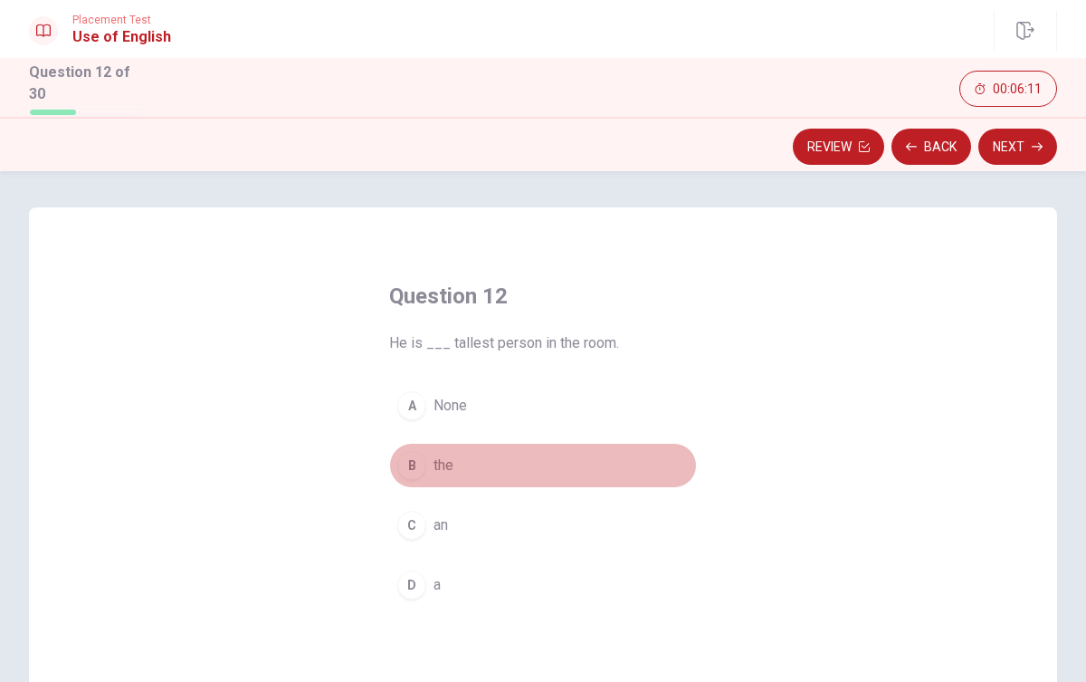
click at [444, 459] on span "the" at bounding box center [444, 466] width 20 height 22
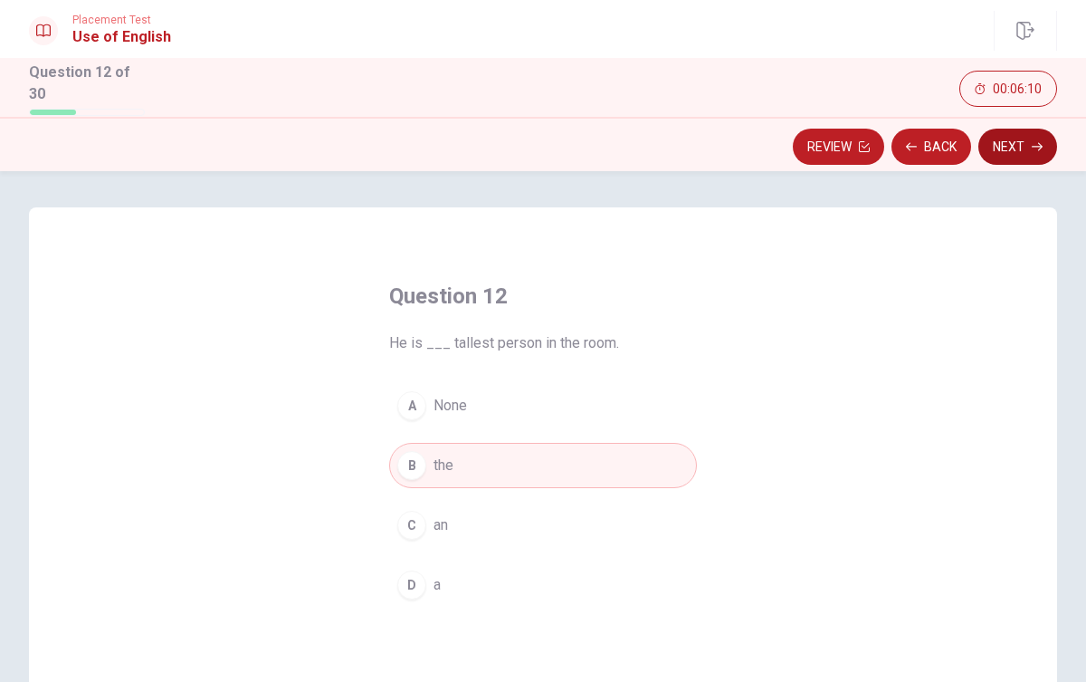
click at [1012, 152] on button "Next" at bounding box center [1018, 147] width 79 height 36
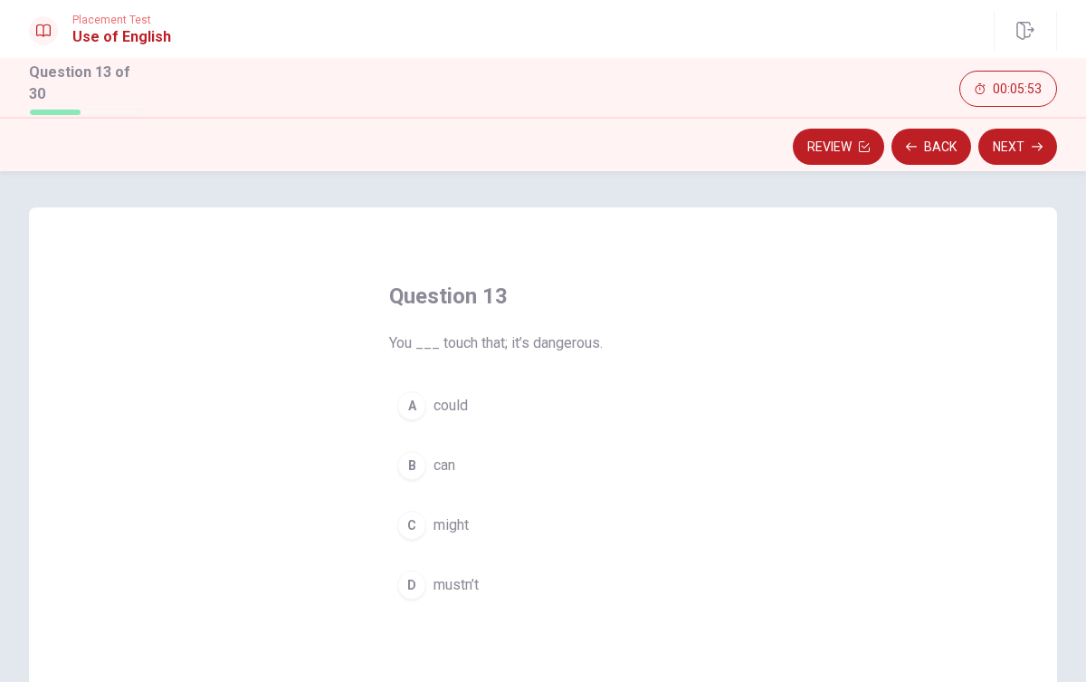
click at [467, 581] on span "mustn’t" at bounding box center [456, 585] width 45 height 22
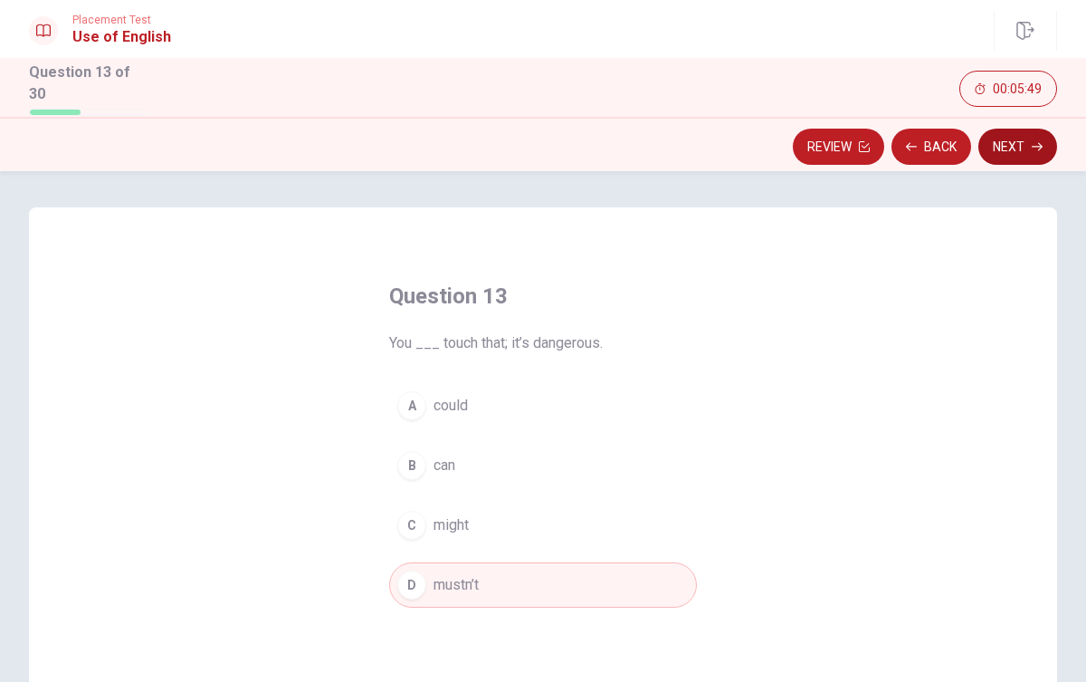
click at [1006, 148] on button "Next" at bounding box center [1018, 147] width 79 height 36
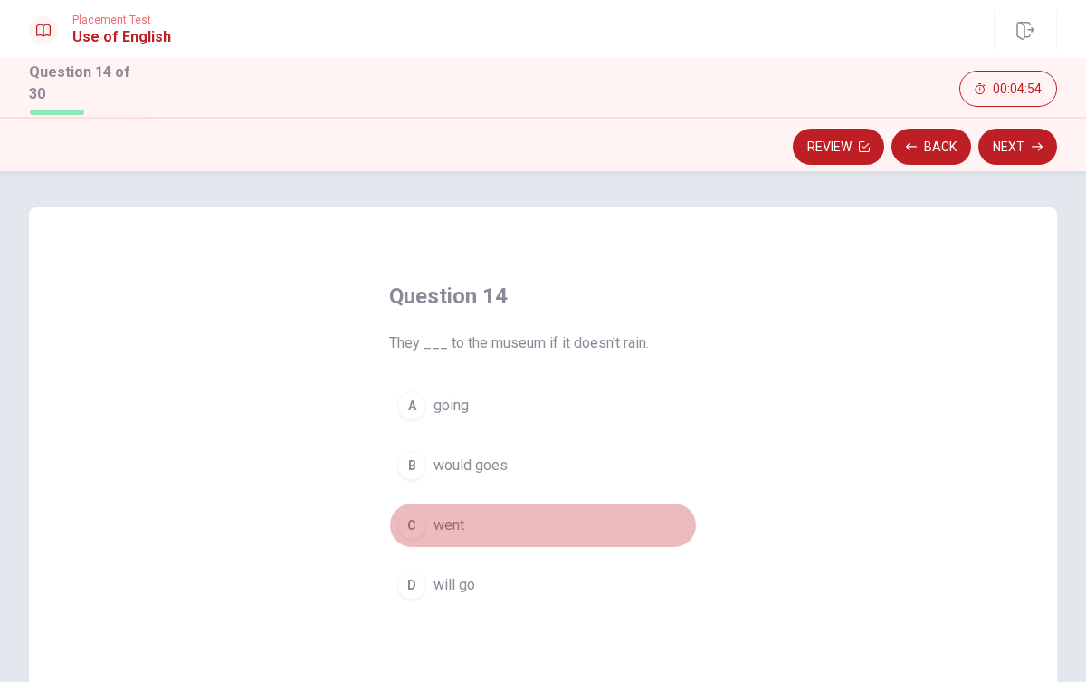
click at [463, 528] on span "went" at bounding box center [449, 525] width 31 height 22
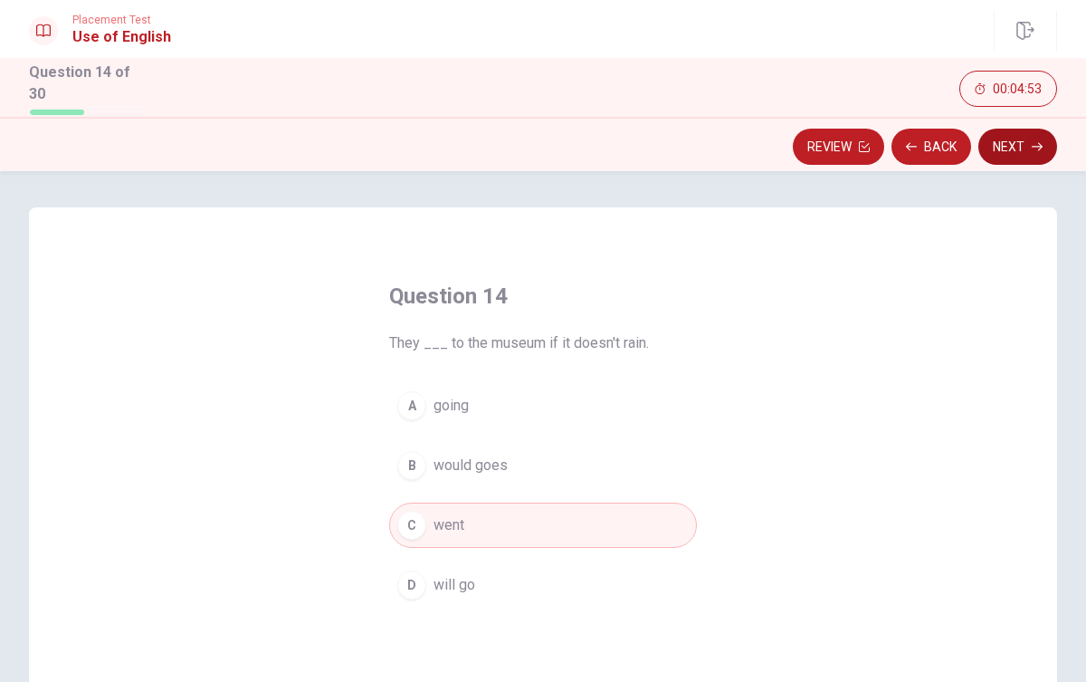
click at [1021, 136] on button "Next" at bounding box center [1018, 147] width 79 height 36
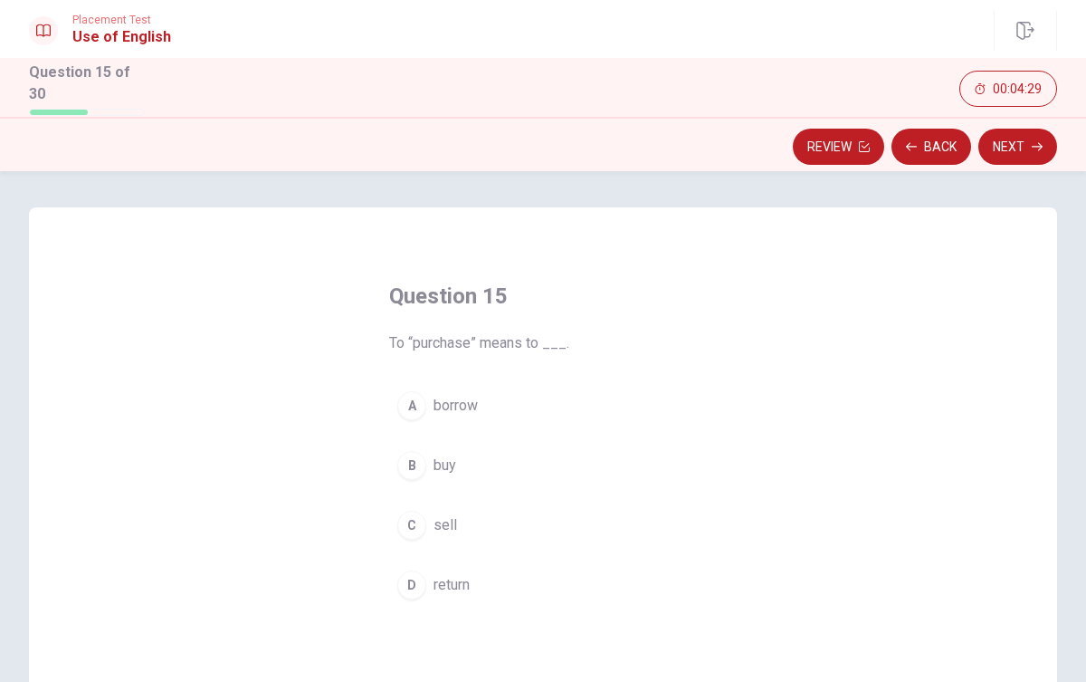
click at [426, 519] on button "C sell" at bounding box center [543, 525] width 308 height 45
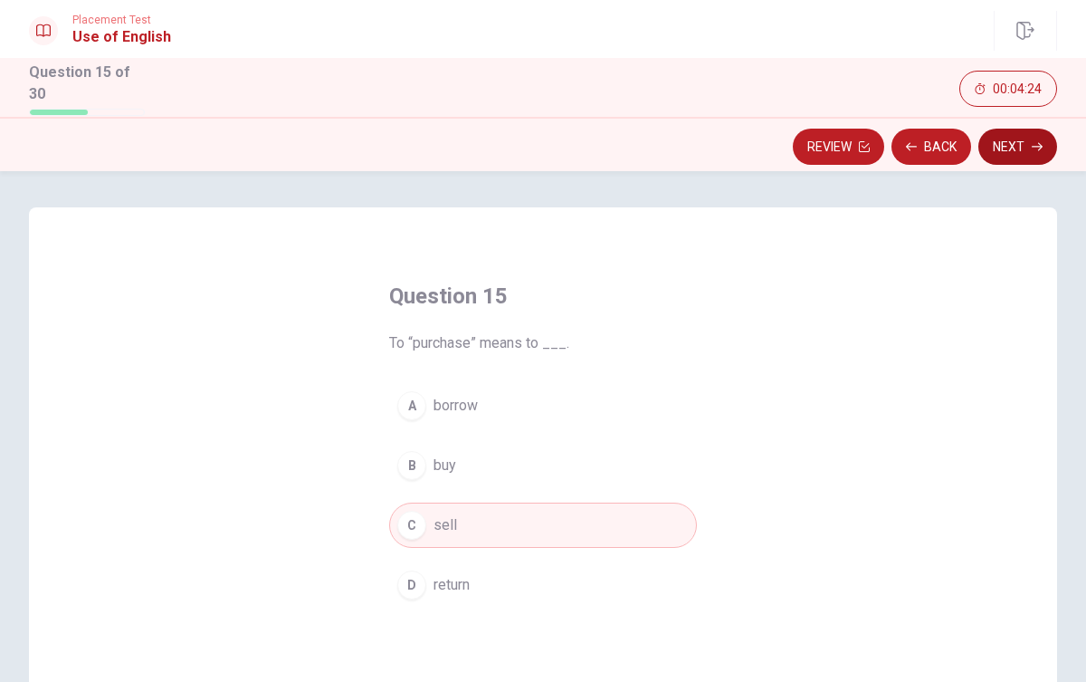
click at [1026, 141] on button "Next" at bounding box center [1018, 147] width 79 height 36
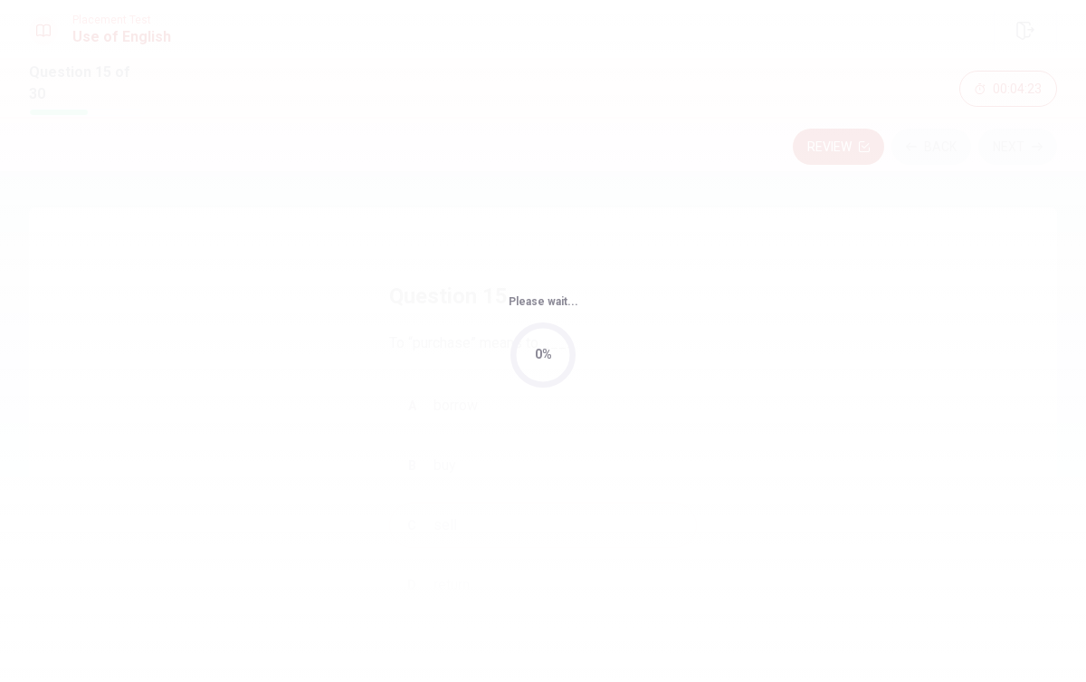
click at [881, 359] on div "Please wait... 0%" at bounding box center [543, 341] width 1086 height 682
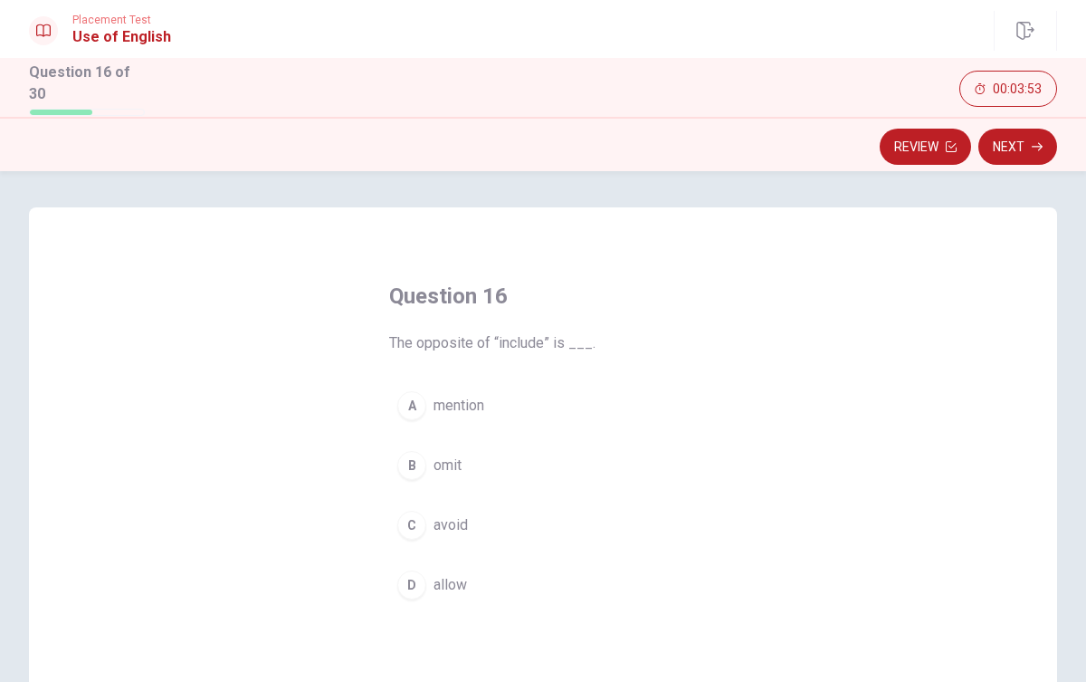
click at [423, 516] on div "C" at bounding box center [411, 525] width 29 height 29
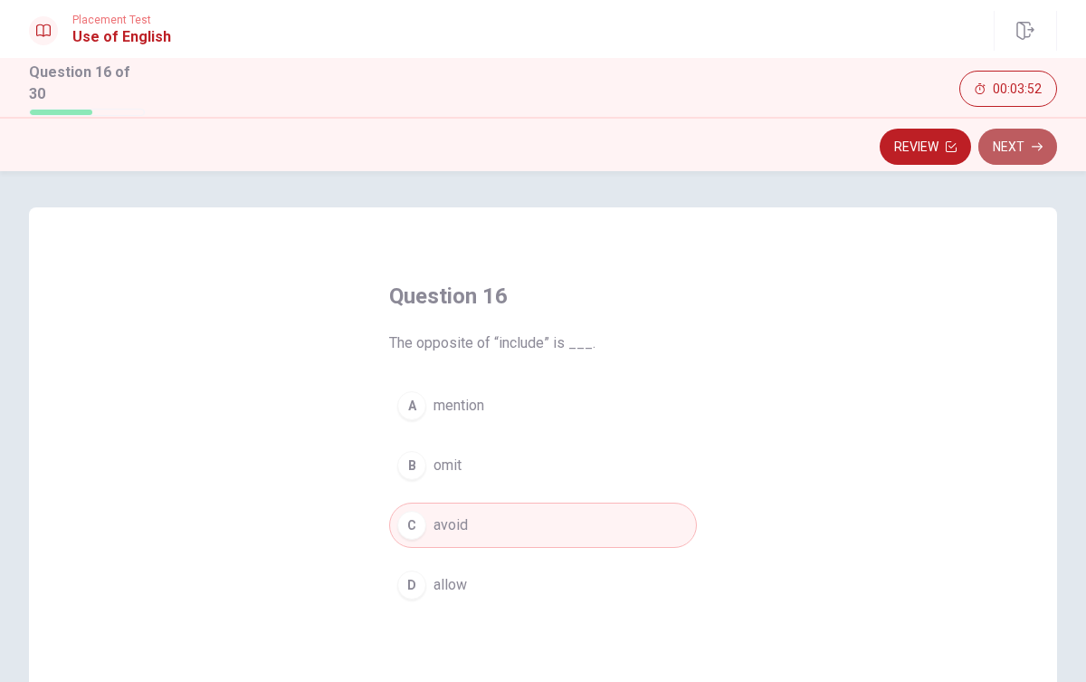
click at [1015, 138] on button "Next" at bounding box center [1018, 147] width 79 height 36
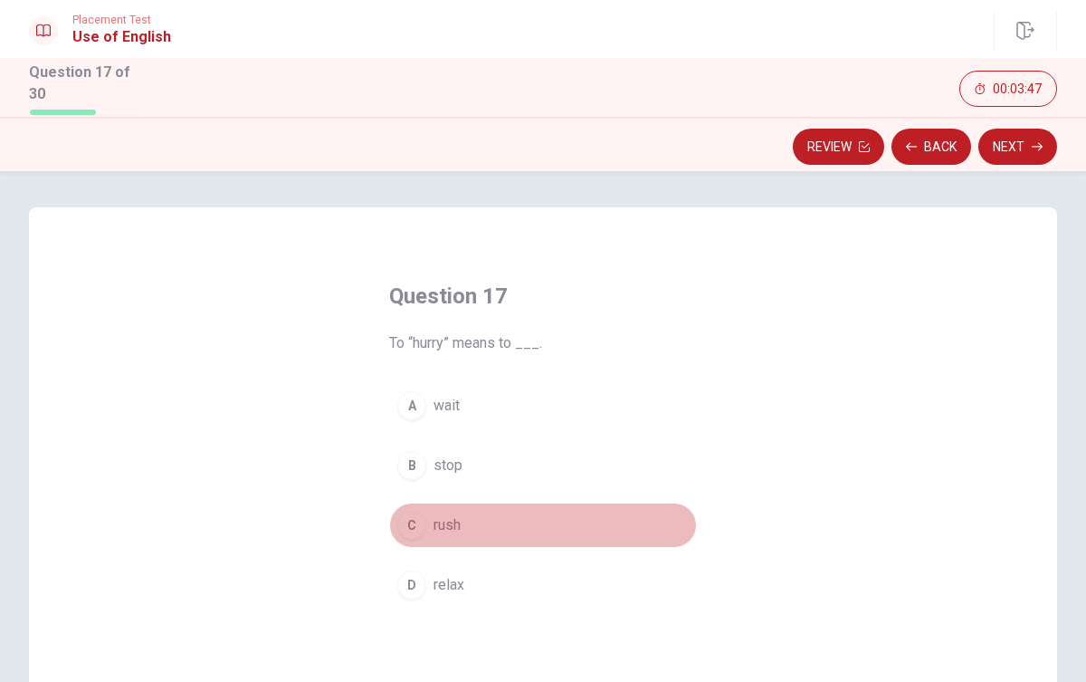
click at [447, 527] on span "rush" at bounding box center [447, 525] width 27 height 22
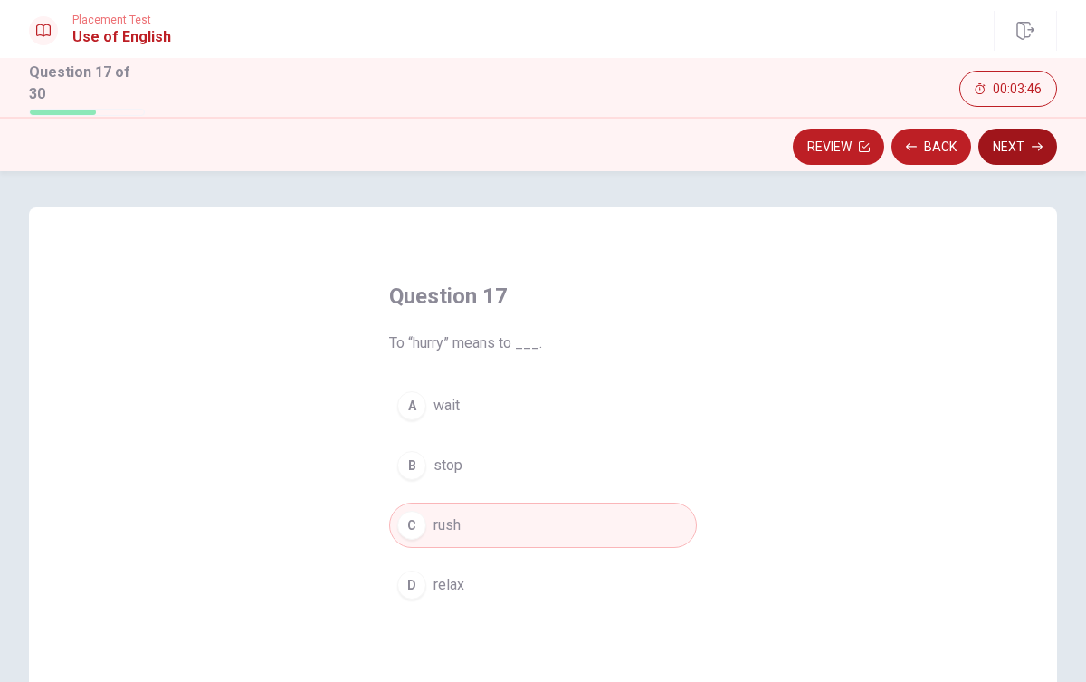
click at [1014, 137] on button "Next" at bounding box center [1018, 147] width 79 height 36
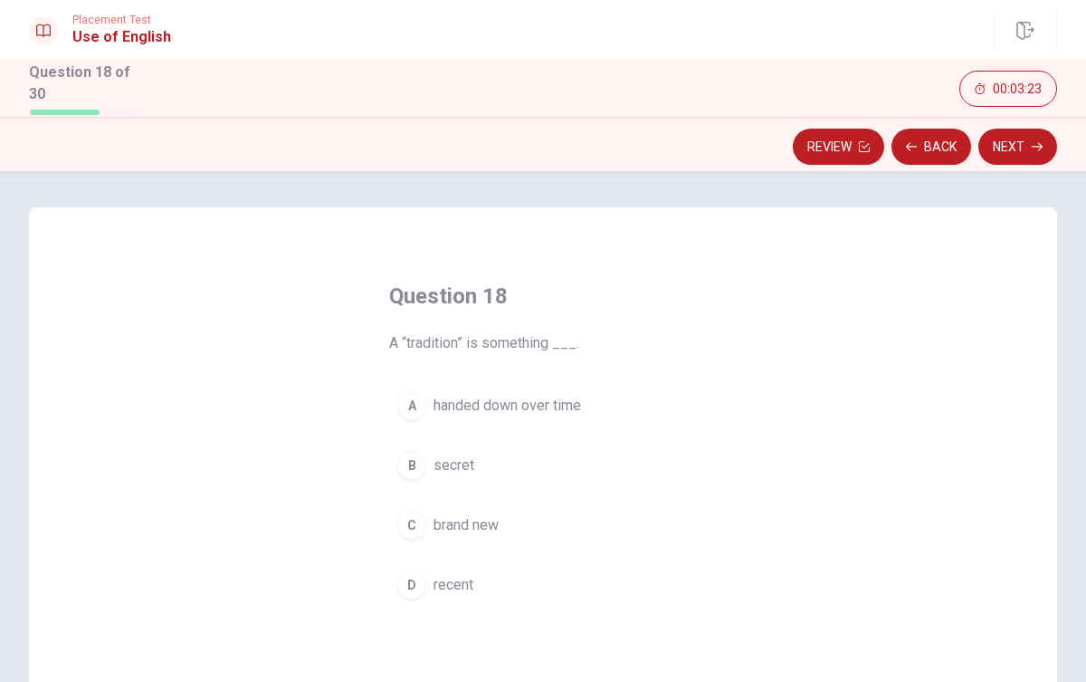
click at [443, 397] on span "handed down over time" at bounding box center [508, 406] width 148 height 22
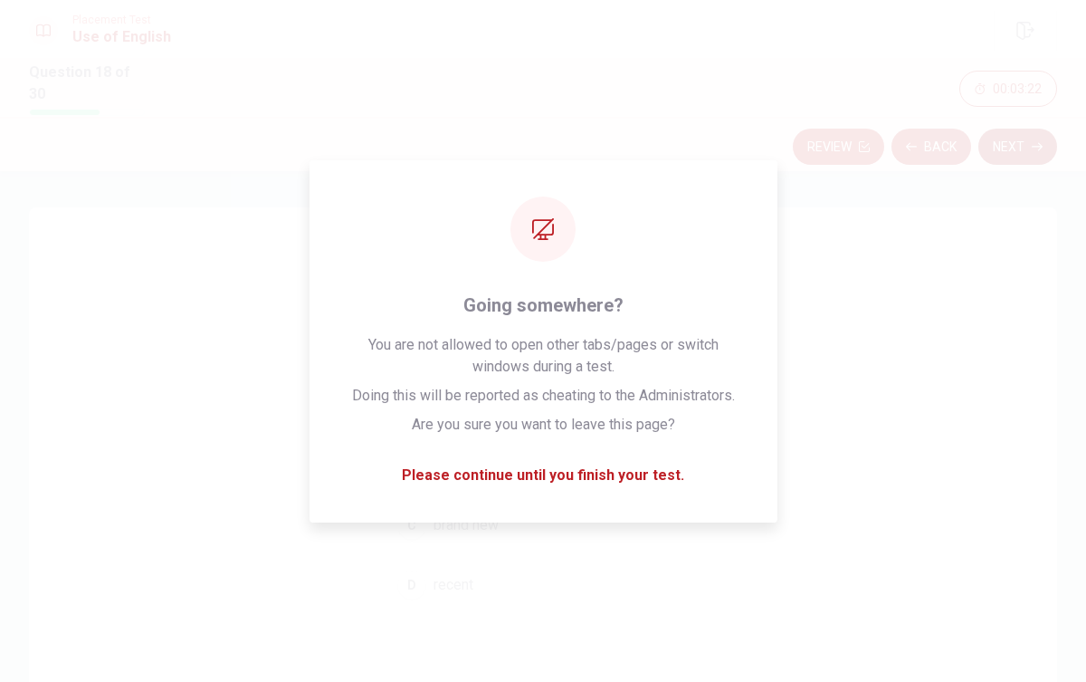
click at [1003, 136] on button "Next" at bounding box center [1018, 147] width 79 height 36
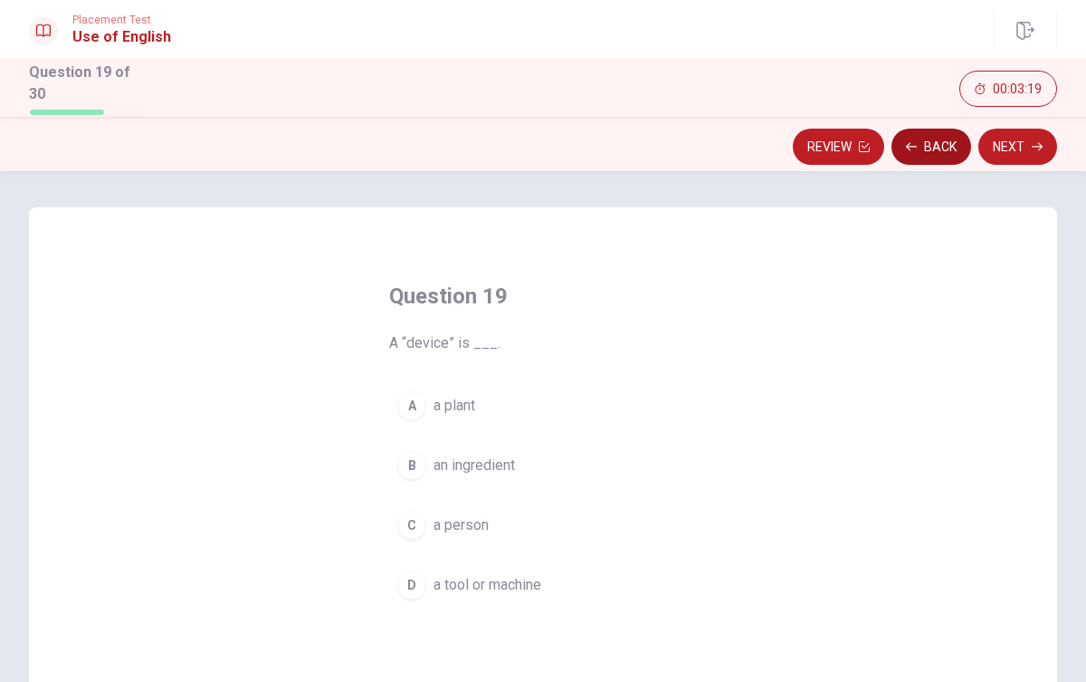
click at [938, 155] on button "Back" at bounding box center [932, 147] width 80 height 36
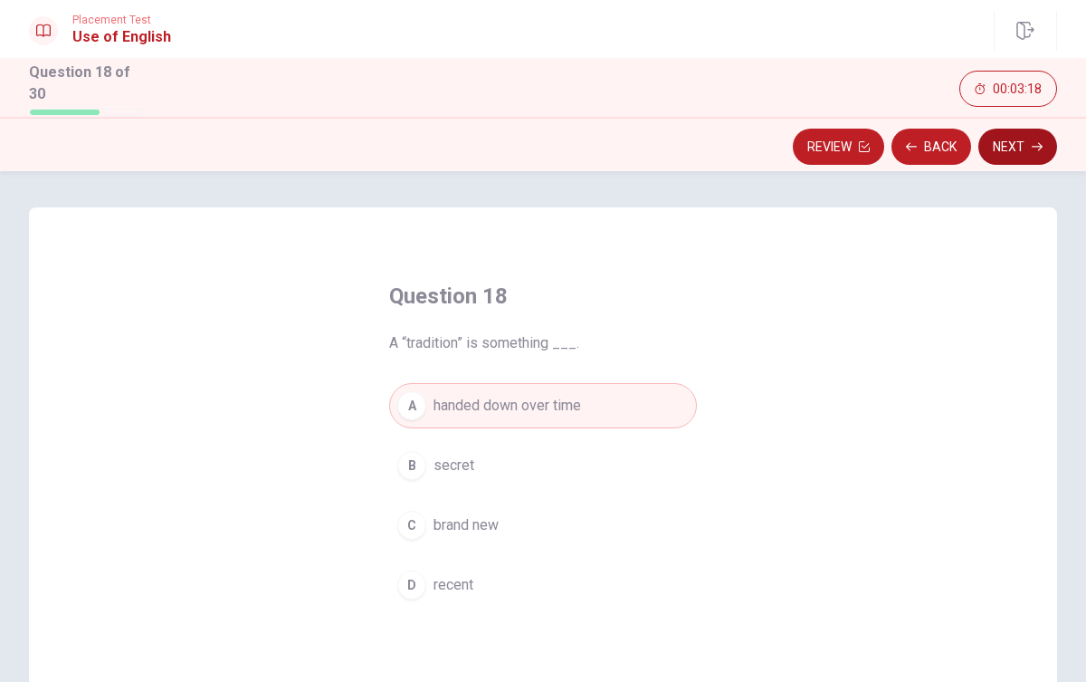
click at [1043, 147] on button "Next" at bounding box center [1018, 147] width 79 height 36
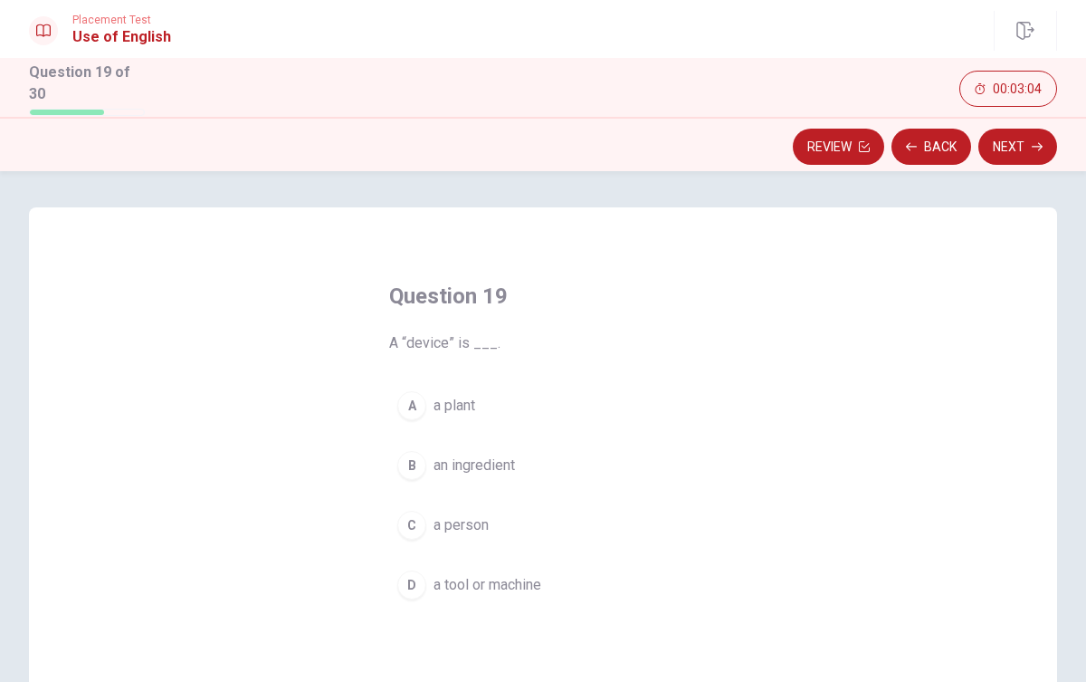
click at [535, 587] on span "a tool or machine" at bounding box center [488, 585] width 108 height 22
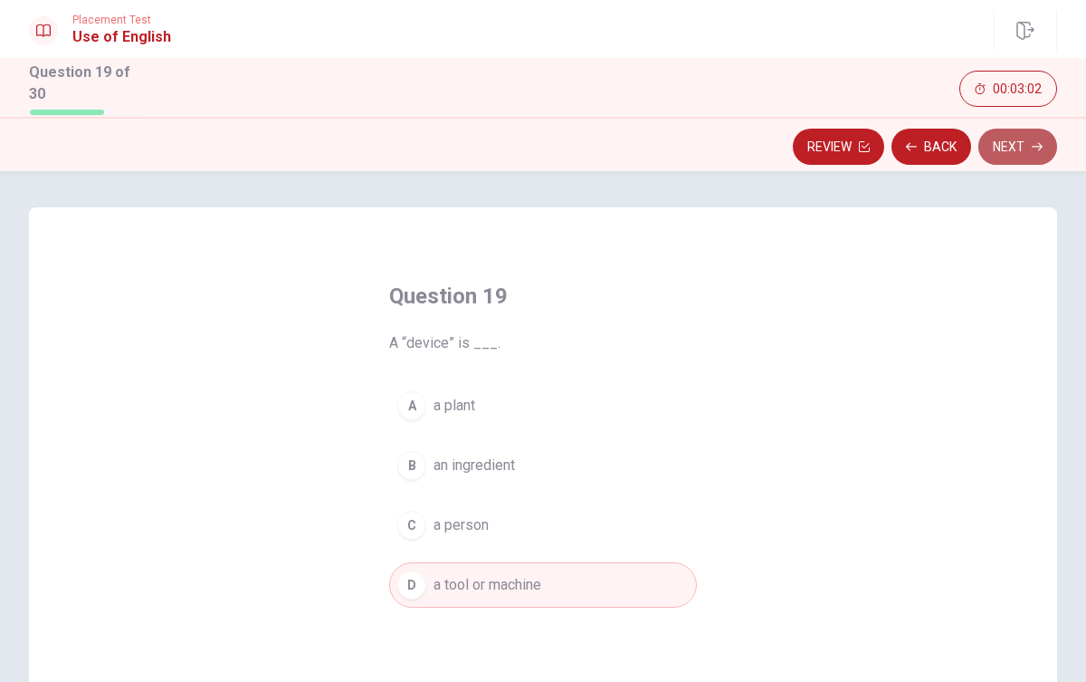
click at [1045, 143] on button "Next" at bounding box center [1018, 147] width 79 height 36
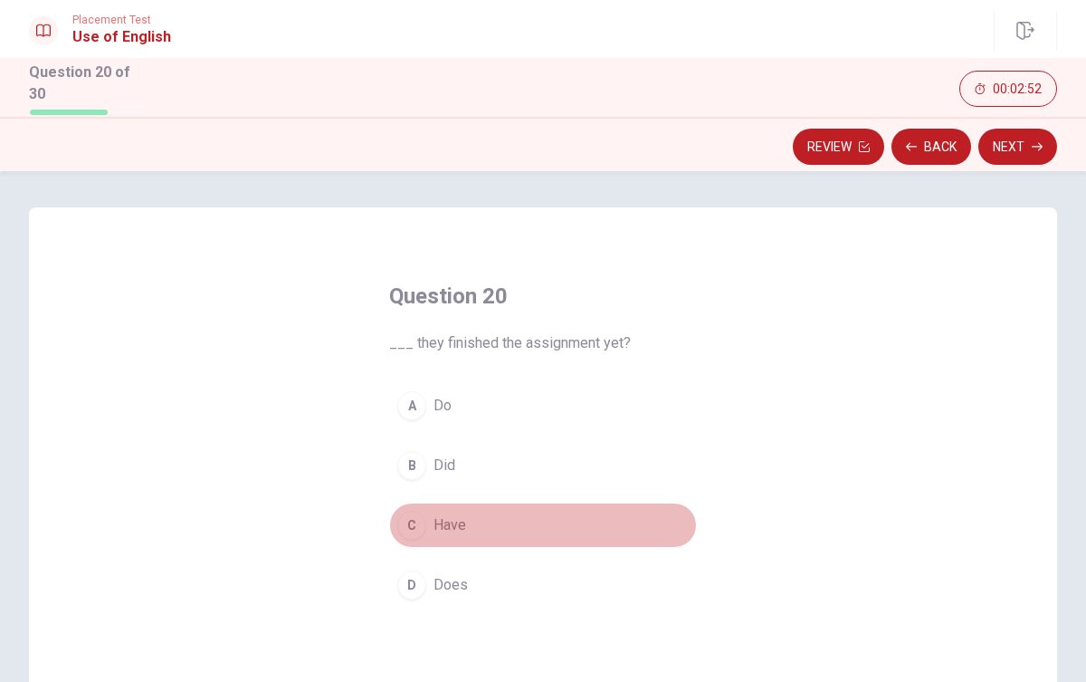
click at [452, 519] on span "Have" at bounding box center [450, 525] width 33 height 22
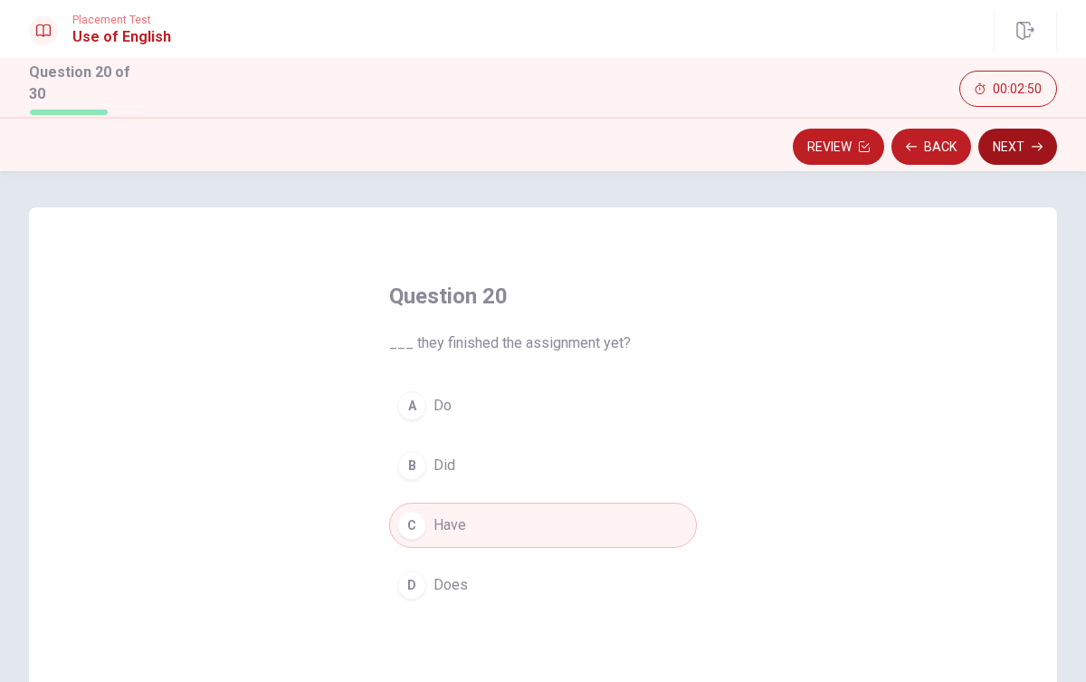
click at [1012, 150] on button "Next" at bounding box center [1018, 147] width 79 height 36
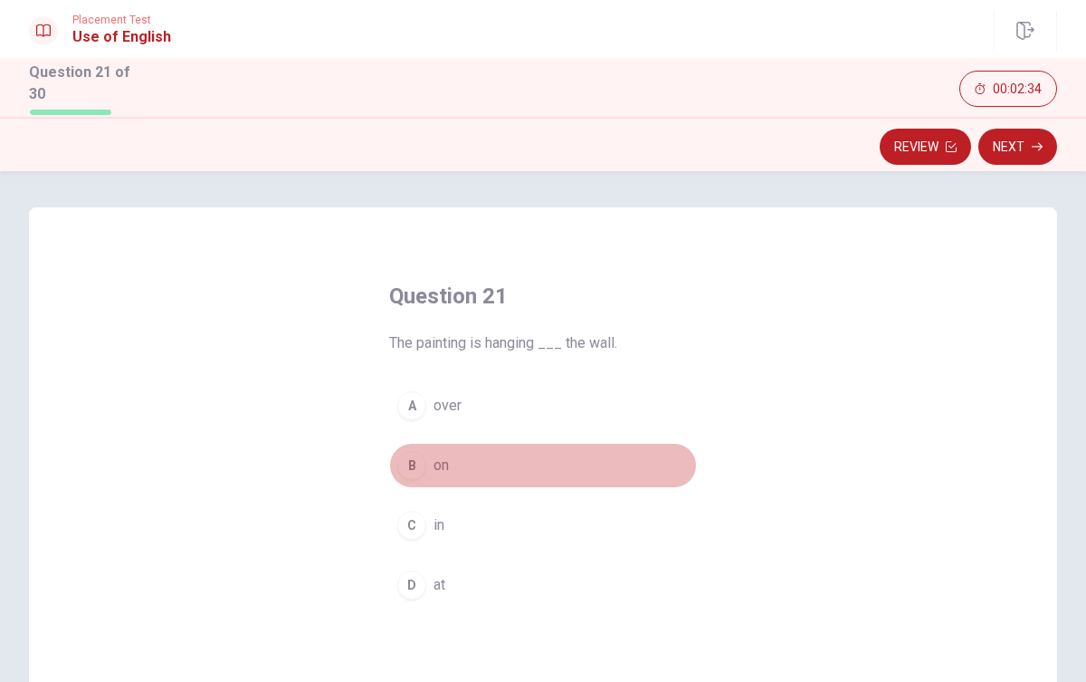
click at [414, 465] on div "B" at bounding box center [411, 465] width 29 height 29
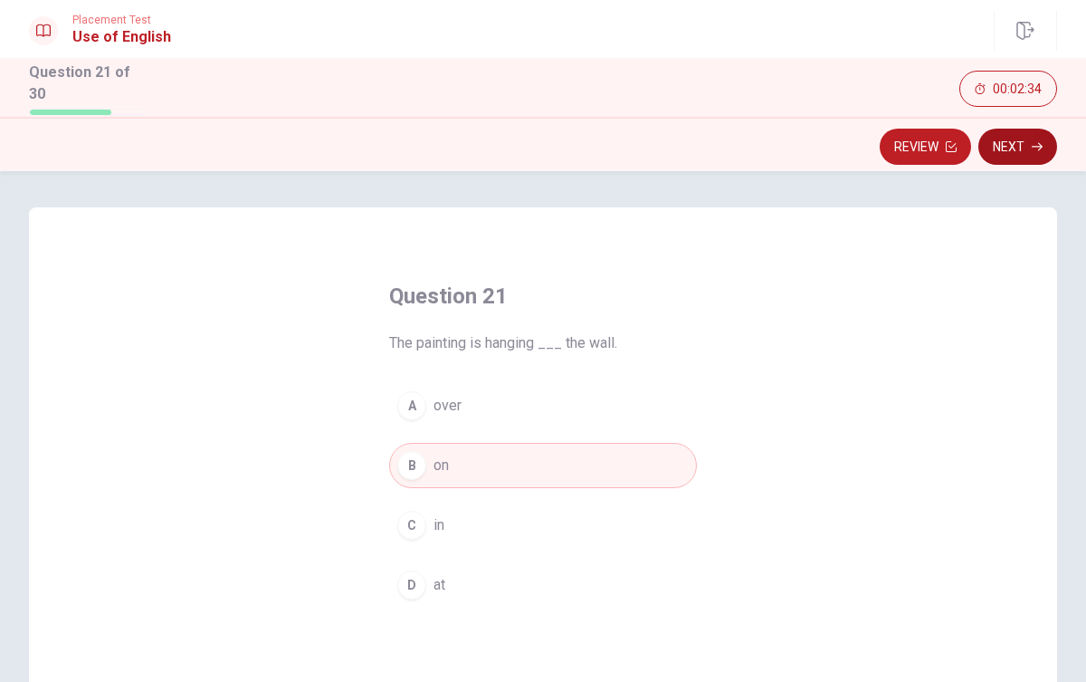
click at [1004, 149] on button "Next" at bounding box center [1018, 147] width 79 height 36
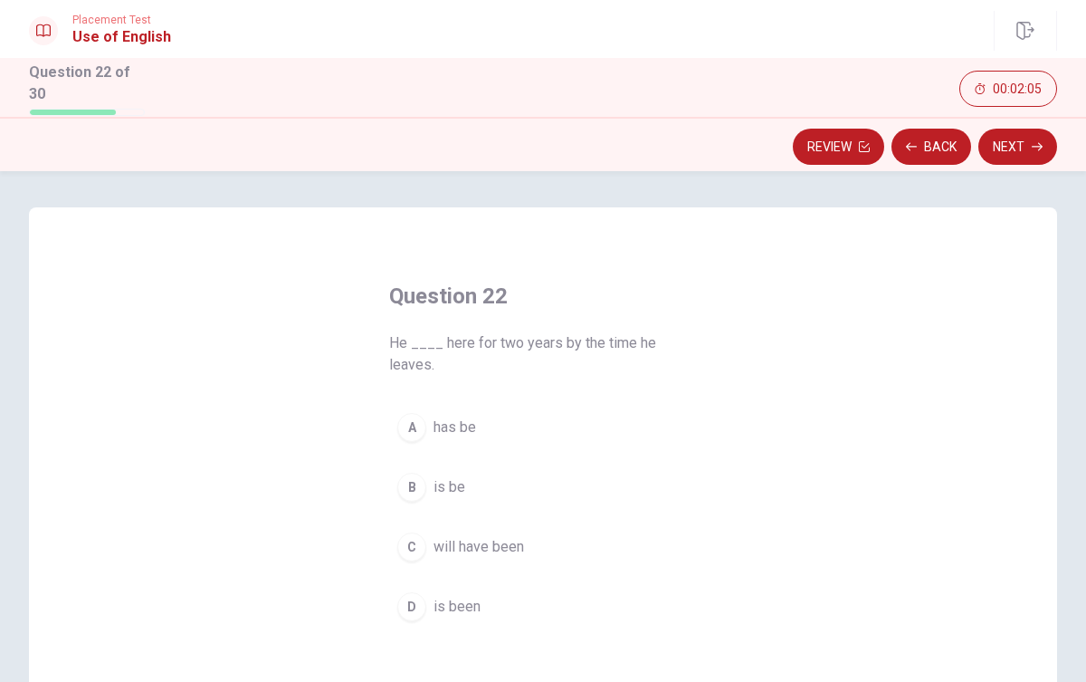
click at [467, 420] on span "has be" at bounding box center [455, 427] width 43 height 22
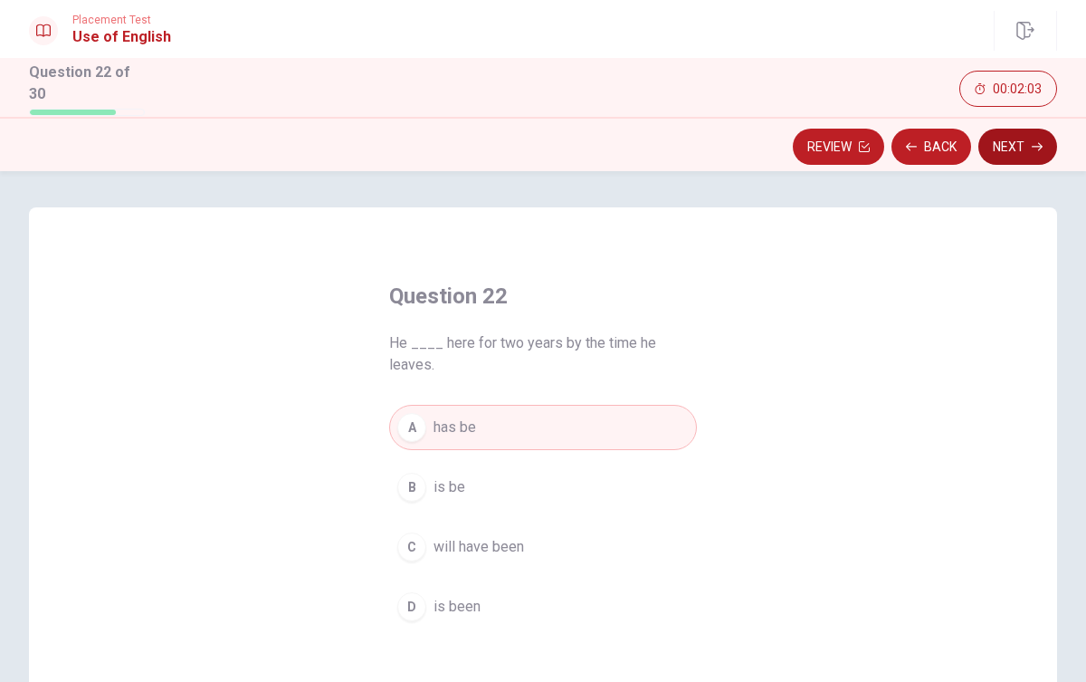
click at [1028, 139] on button "Next" at bounding box center [1018, 147] width 79 height 36
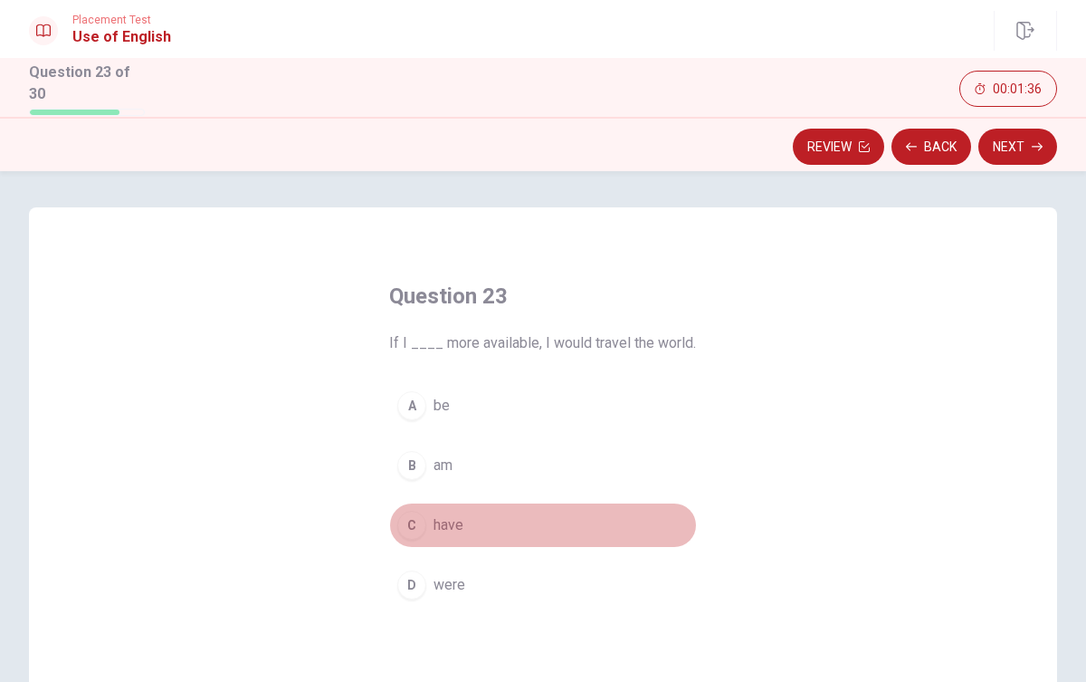
click at [448, 522] on span "have" at bounding box center [449, 525] width 30 height 22
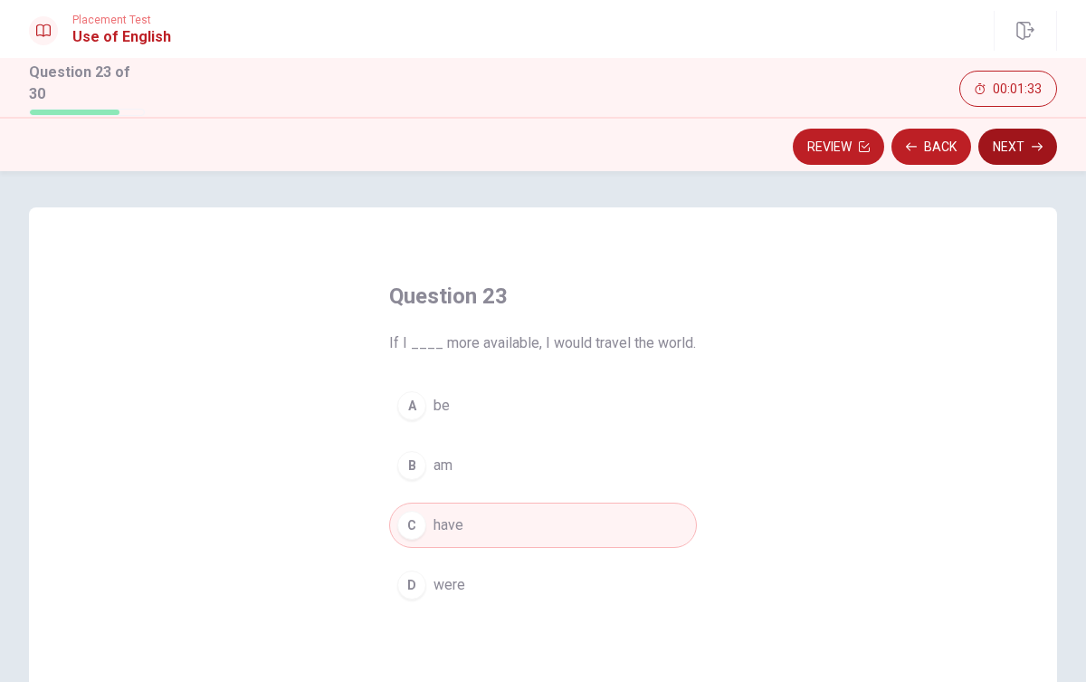
click at [1024, 145] on button "Next" at bounding box center [1018, 147] width 79 height 36
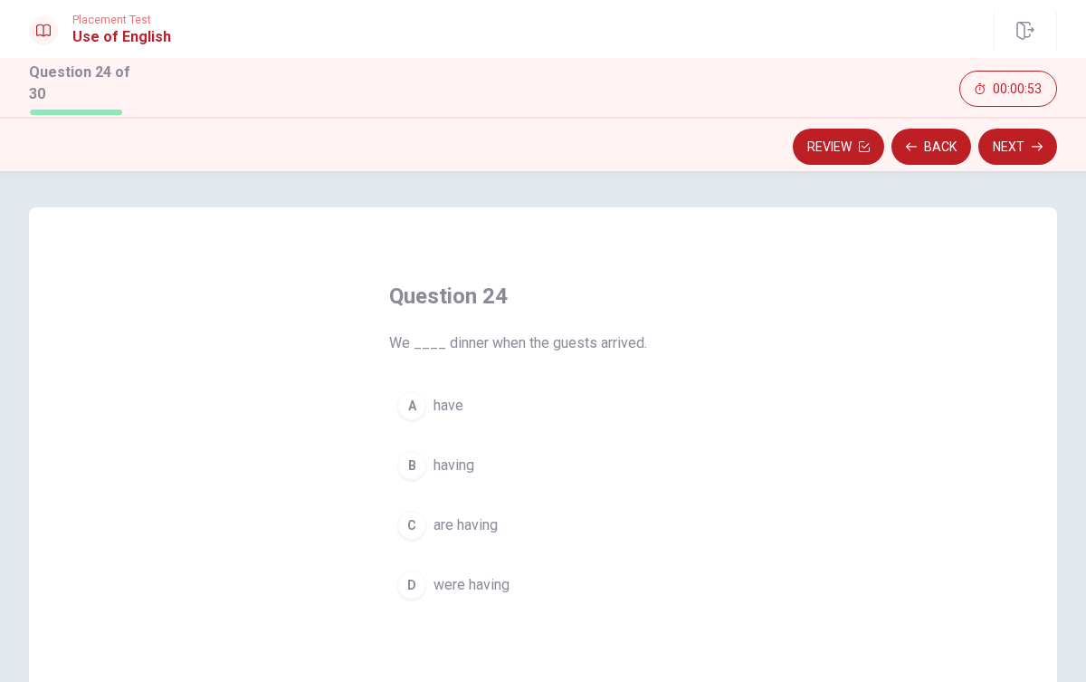
click at [503, 529] on button "C are having" at bounding box center [543, 525] width 308 height 45
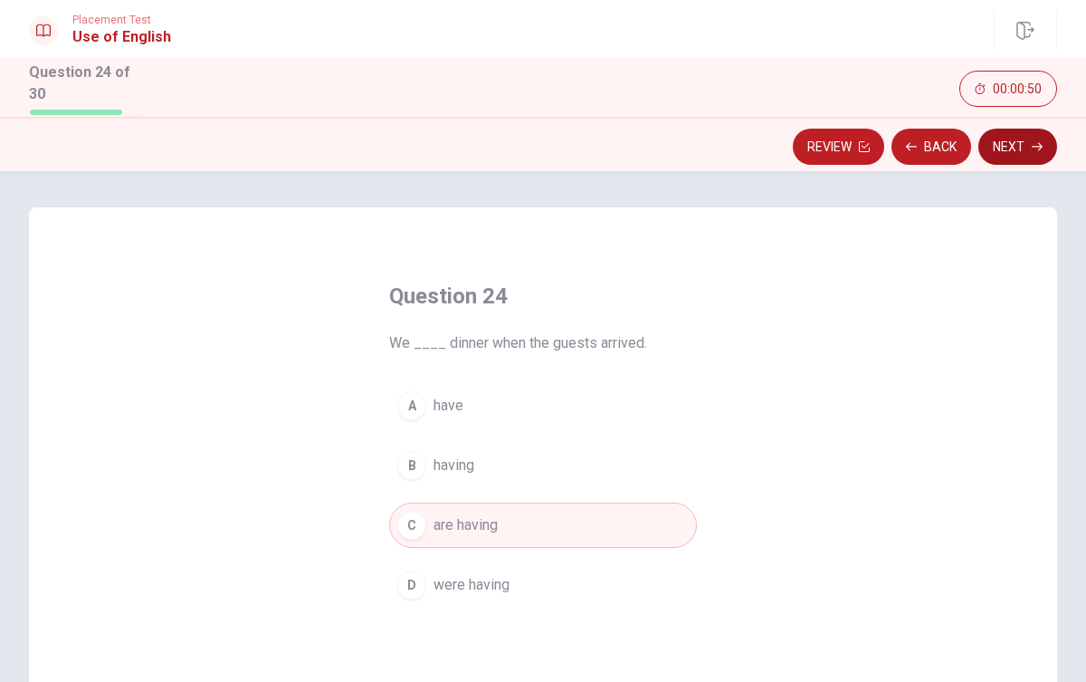
click at [1010, 140] on button "Next" at bounding box center [1018, 147] width 79 height 36
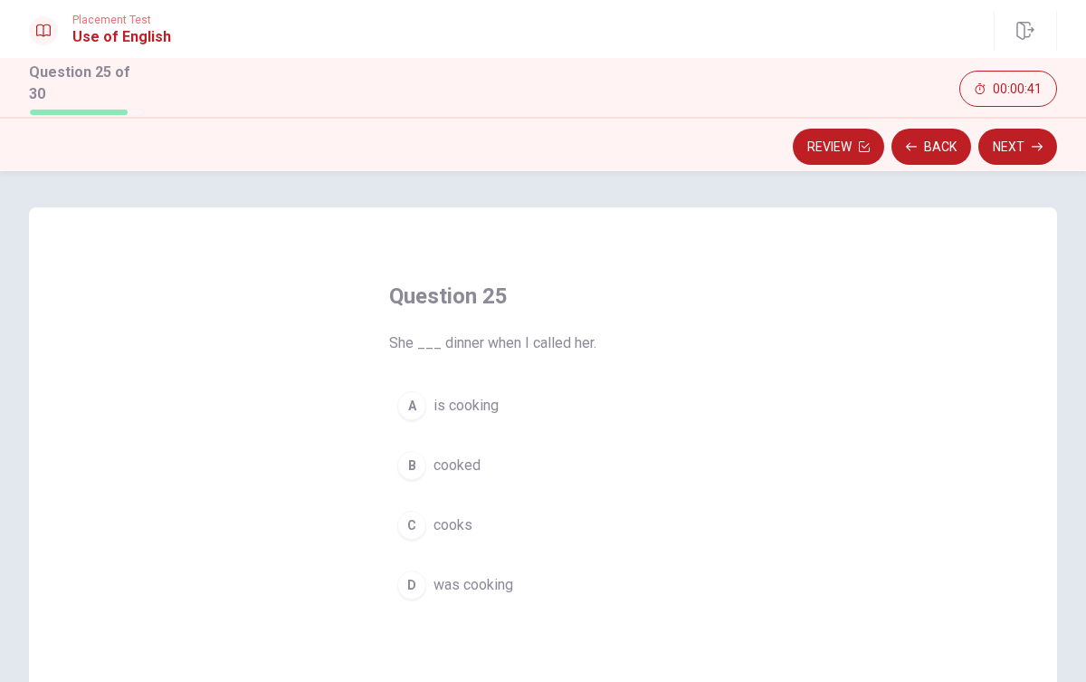
click at [483, 458] on button "B cooked" at bounding box center [543, 465] width 308 height 45
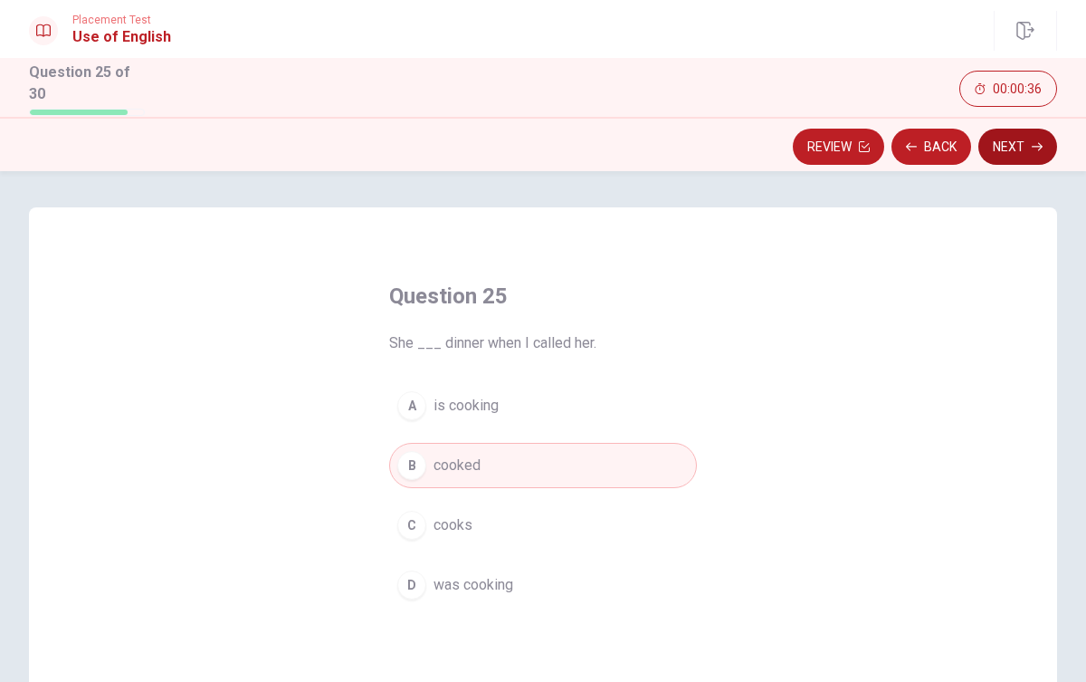
click at [1017, 150] on button "Next" at bounding box center [1018, 147] width 79 height 36
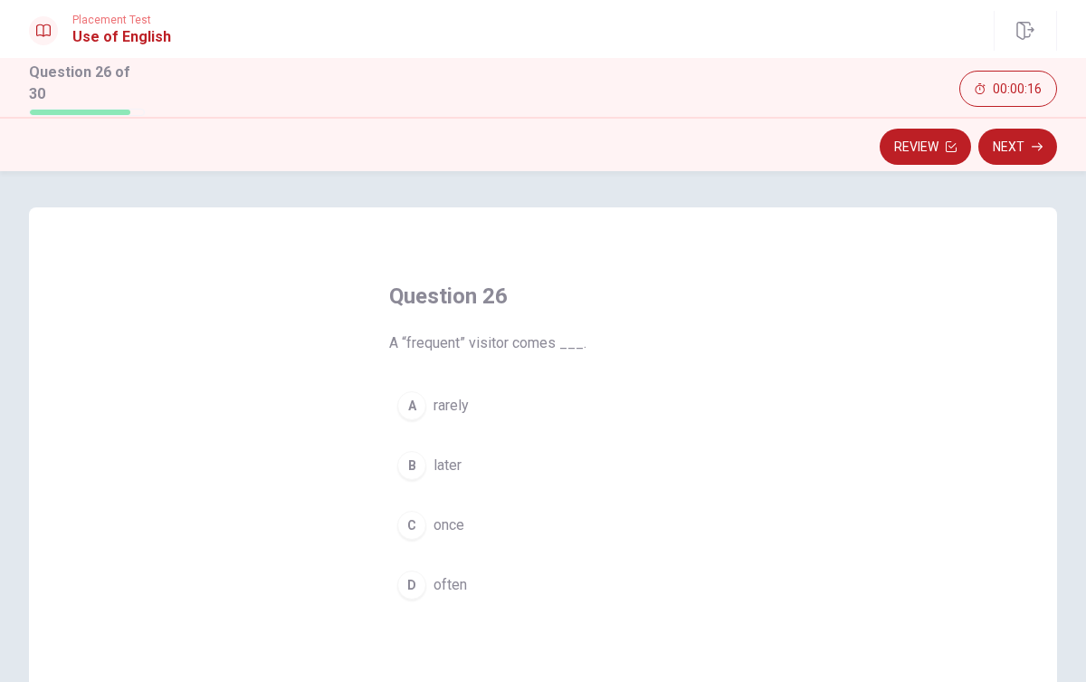
click at [457, 464] on span "later" at bounding box center [448, 466] width 28 height 22
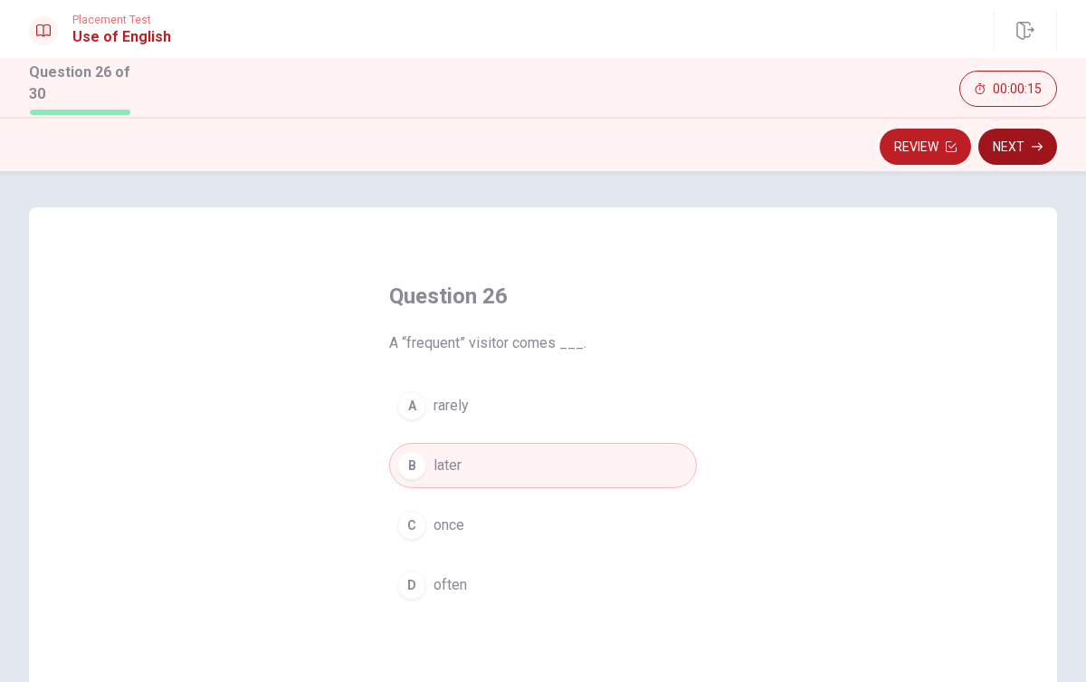
click at [1008, 148] on button "Next" at bounding box center [1018, 147] width 79 height 36
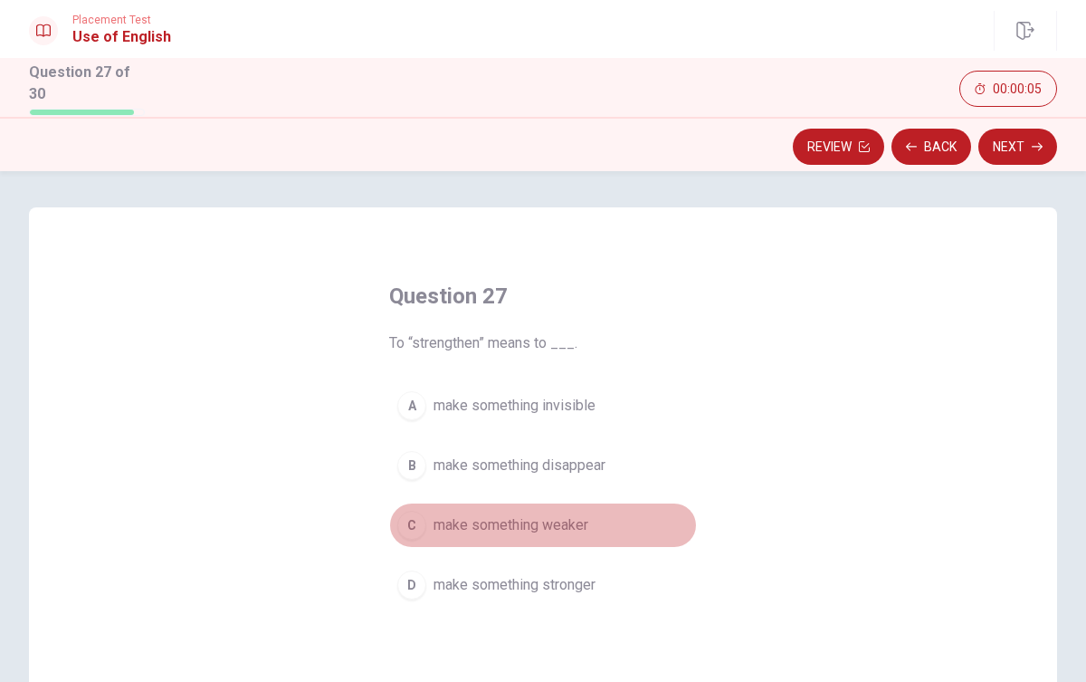
click at [513, 522] on span "make something weaker" at bounding box center [511, 525] width 155 height 22
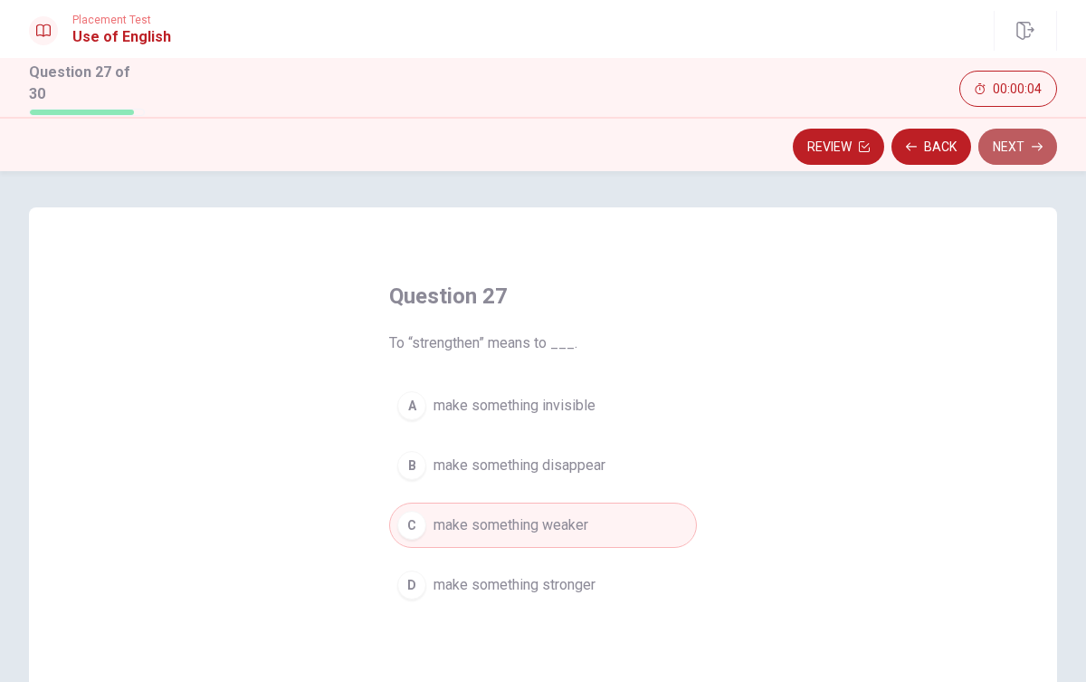
click at [1000, 133] on button "Next" at bounding box center [1018, 147] width 79 height 36
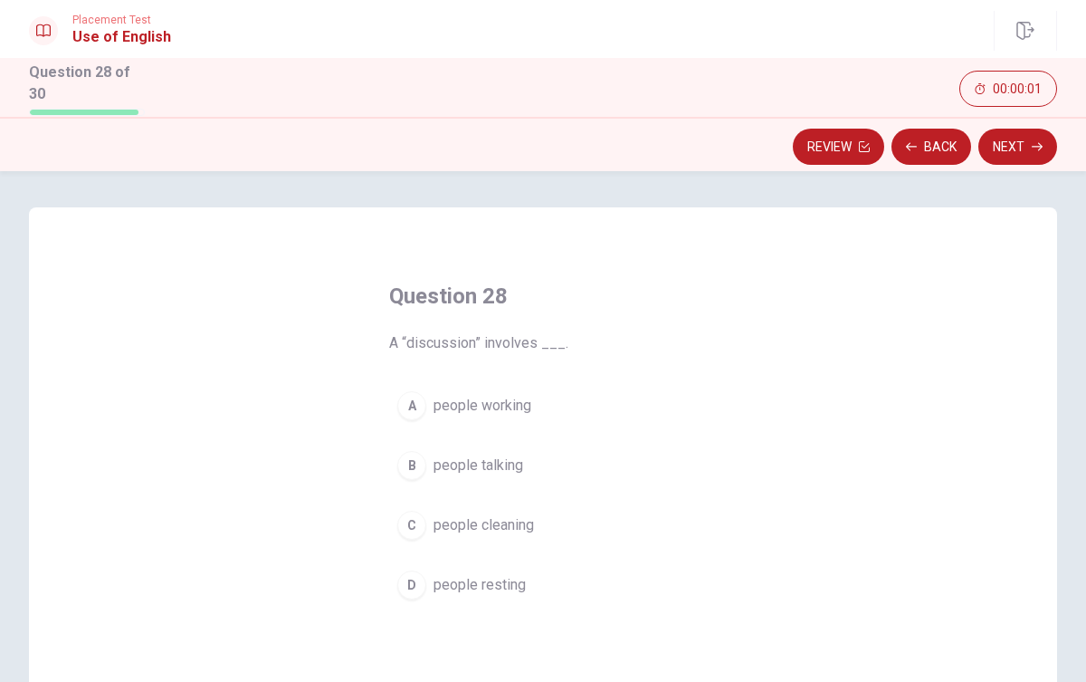
click at [493, 431] on div "A people working B people talking C people cleaning D people resting" at bounding box center [543, 495] width 308 height 225
click at [499, 405] on span "people working" at bounding box center [483, 406] width 98 height 22
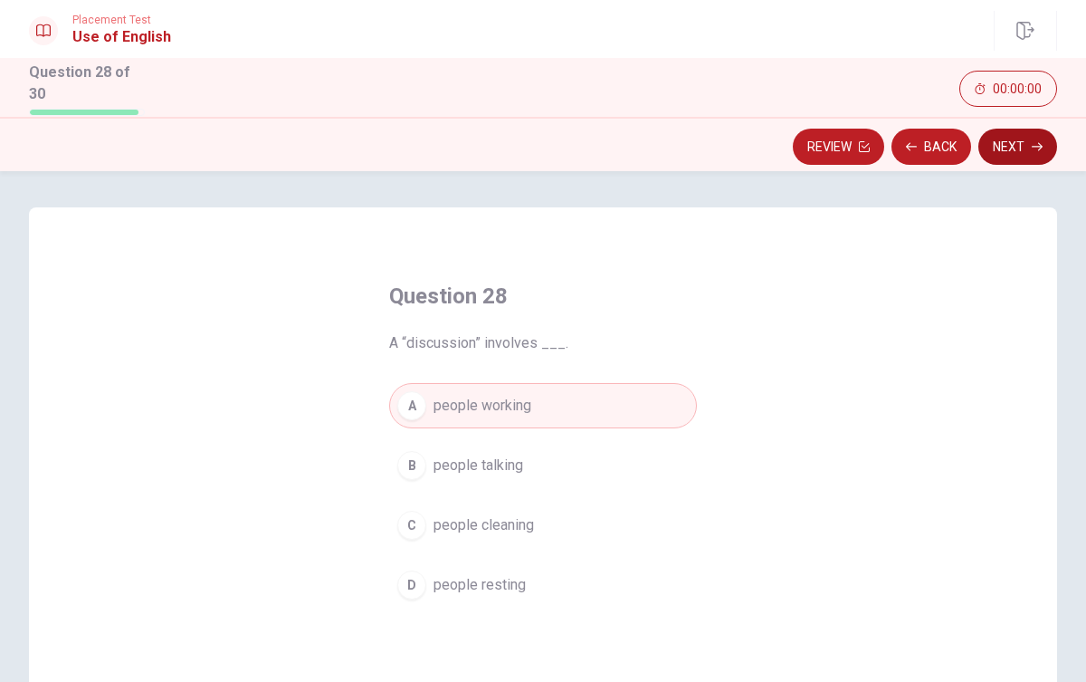
click at [991, 145] on div "Placement Test Use of English Question 28 of 30 Review Back Next 00:00:00 Quest…" at bounding box center [543, 341] width 1086 height 682
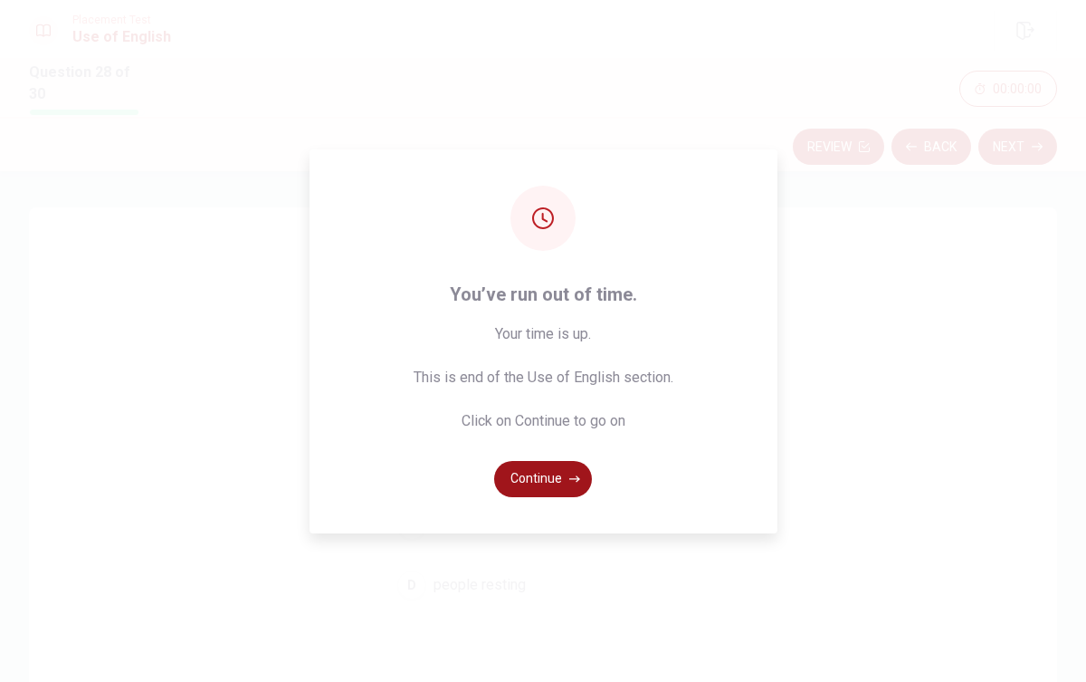
click at [574, 480] on icon "button" at bounding box center [575, 479] width 11 height 11
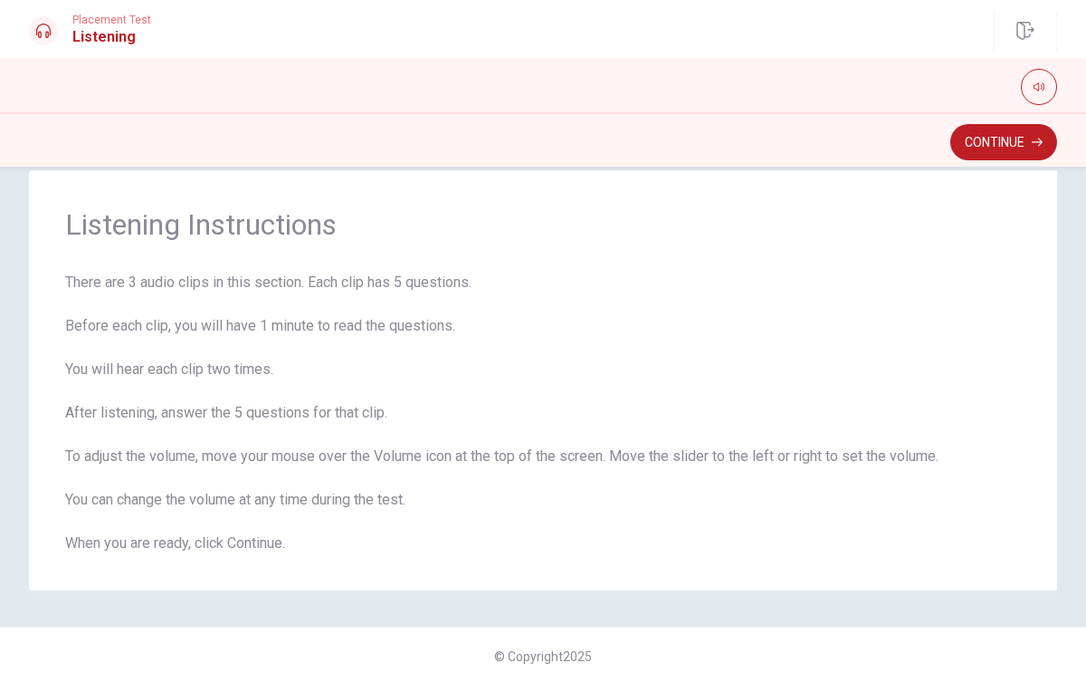
scroll to position [35, 0]
click at [1005, 148] on button "Continue" at bounding box center [1004, 142] width 107 height 36
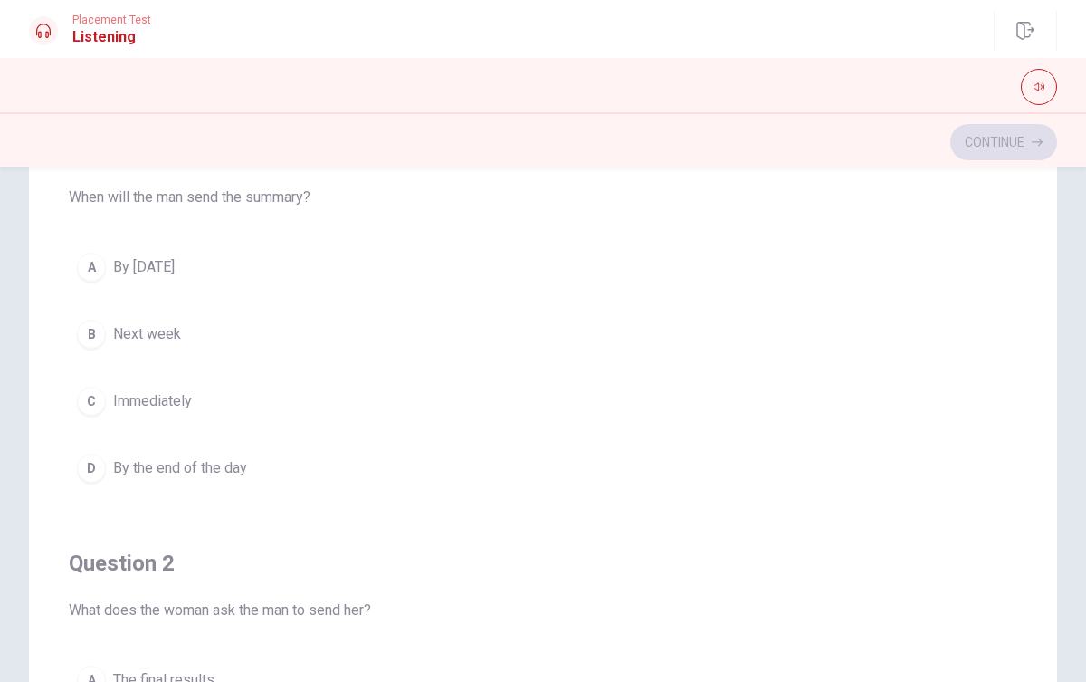
scroll to position [0, 0]
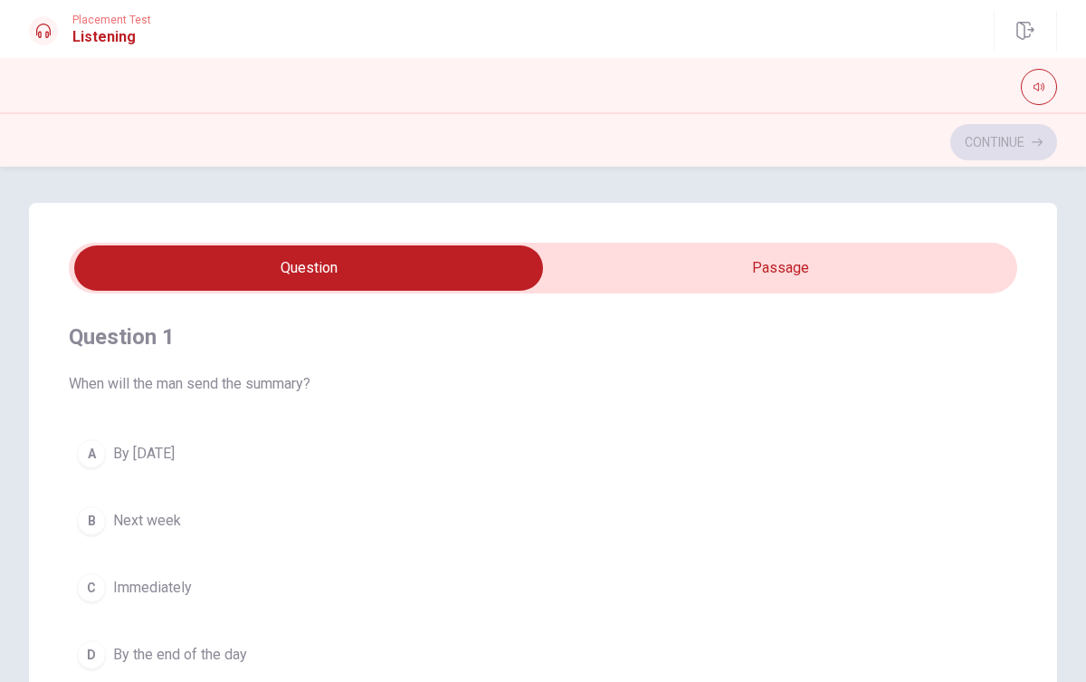
click at [856, 274] on input "checkbox" at bounding box center [308, 267] width 1423 height 45
checkbox input "true"
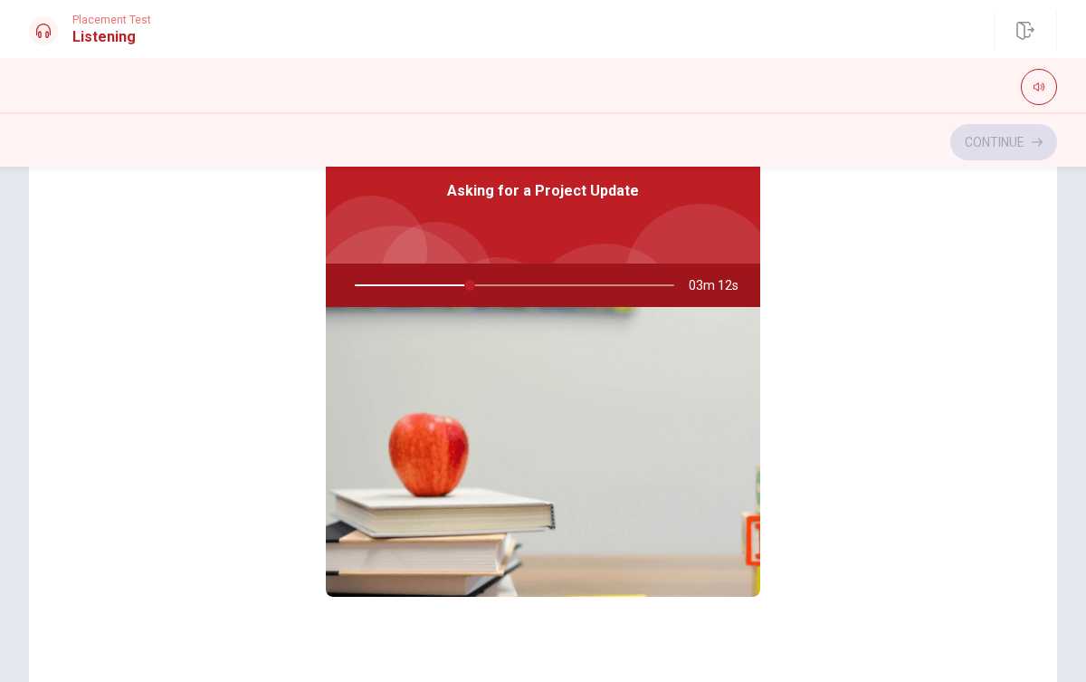
scroll to position [95, 0]
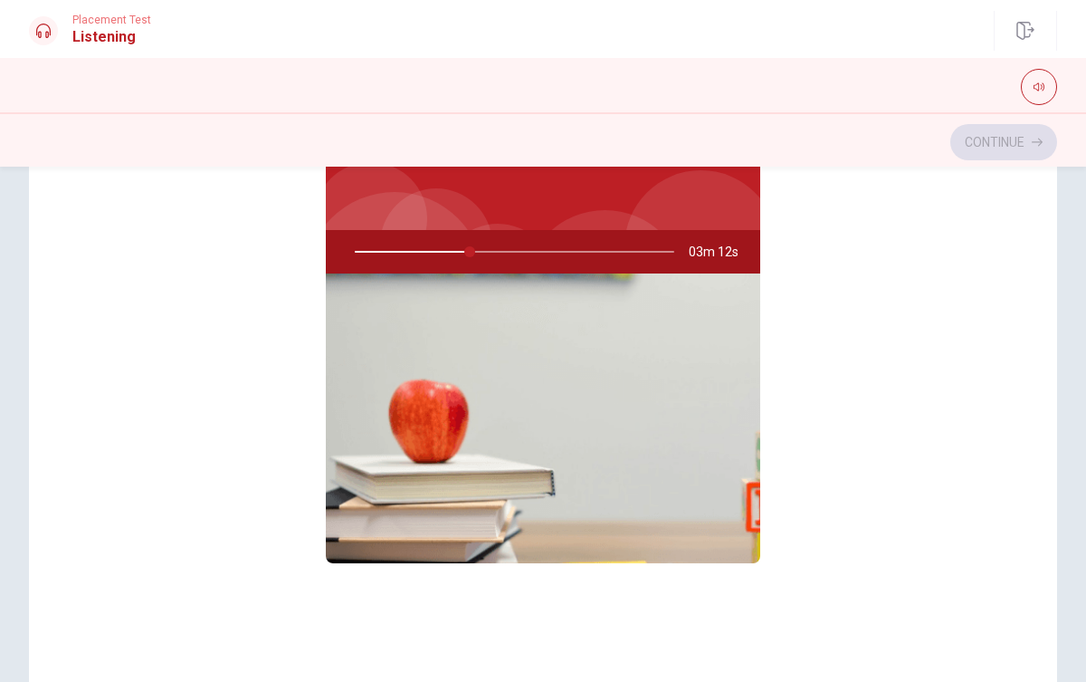
click at [521, 489] on img at bounding box center [543, 418] width 435 height 290
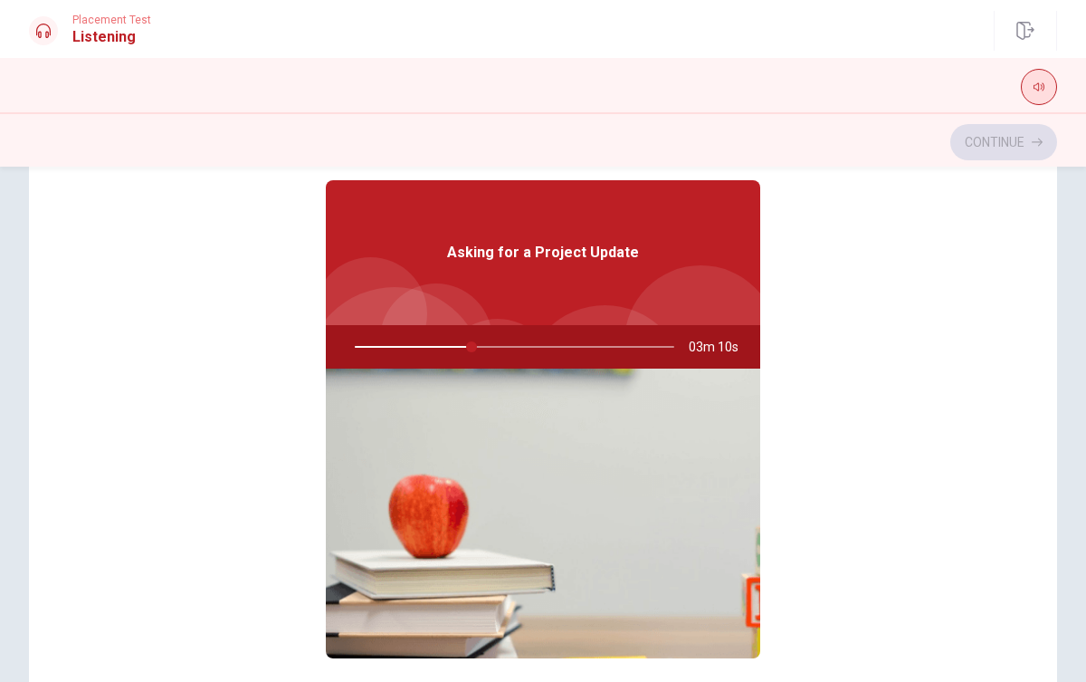
click at [1033, 85] on button "button" at bounding box center [1039, 87] width 36 height 36
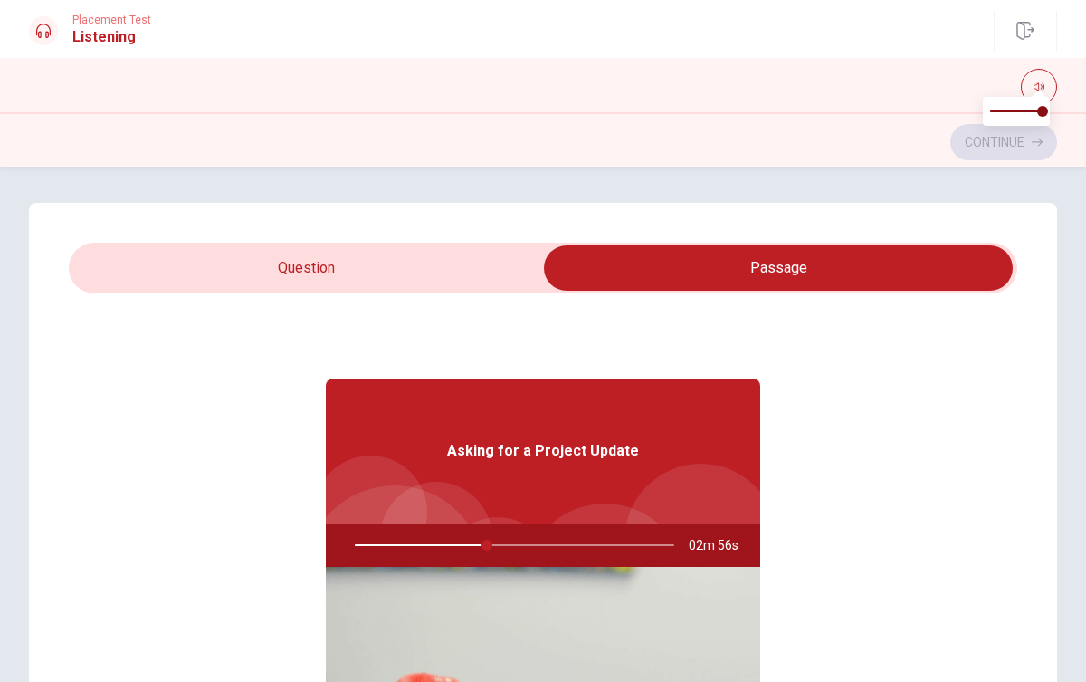
type input "42"
click at [505, 269] on input "checkbox" at bounding box center [778, 267] width 1423 height 45
checkbox input "false"
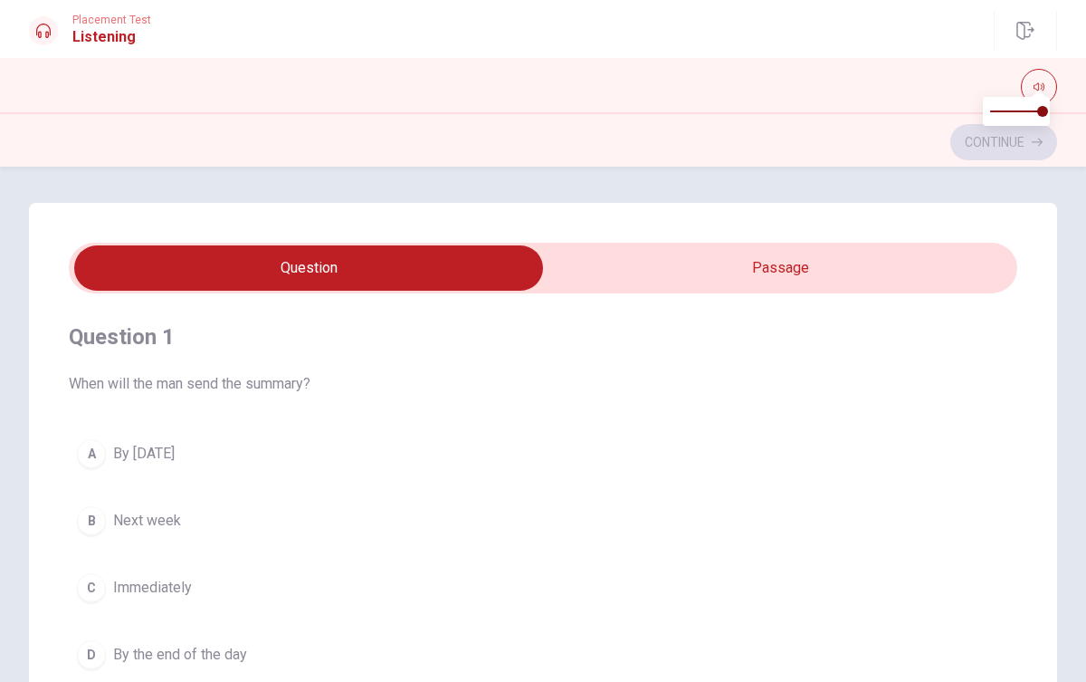
type input "47"
click at [826, 275] on input "checkbox" at bounding box center [308, 267] width 1423 height 45
checkbox input "true"
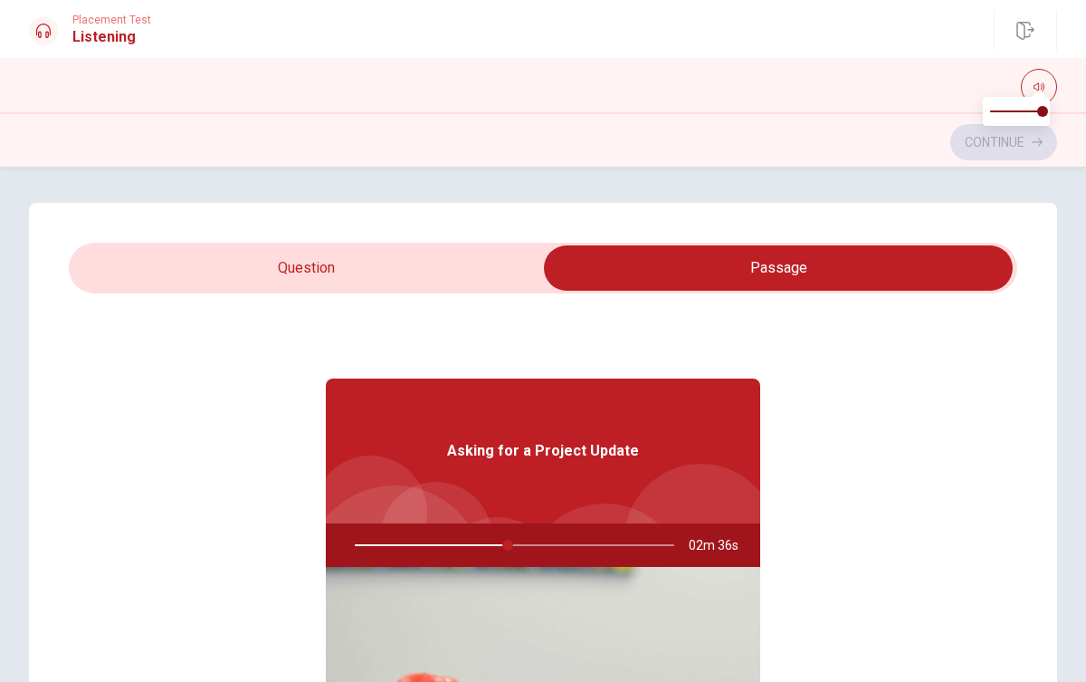
type input "48"
click at [466, 282] on input "checkbox" at bounding box center [778, 267] width 1423 height 45
checkbox input "false"
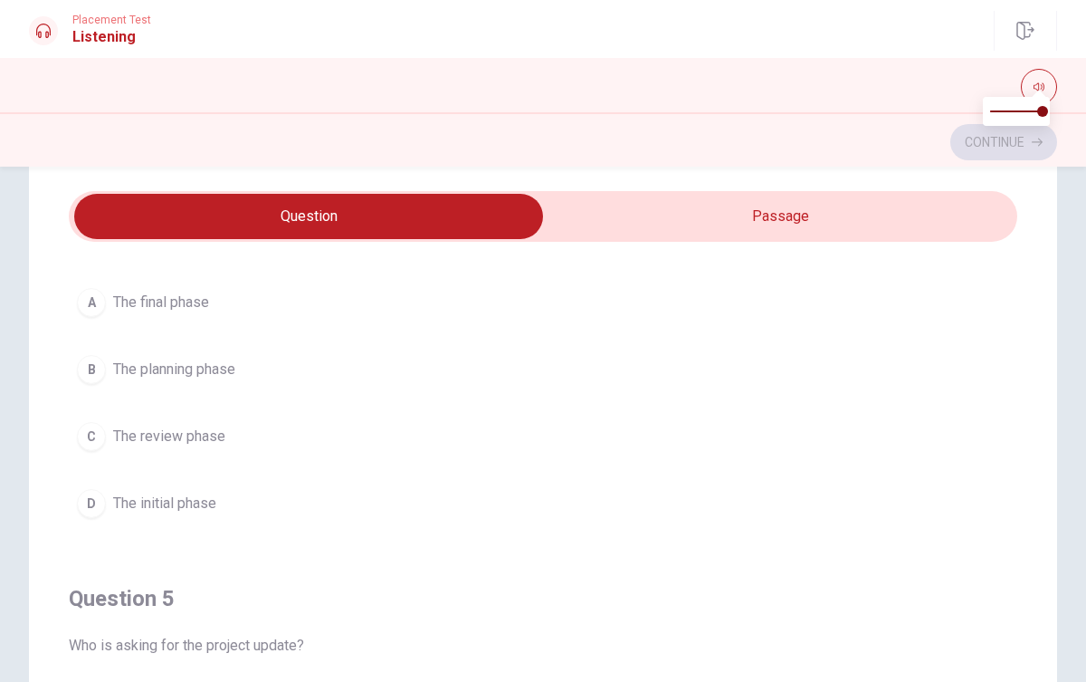
scroll to position [1467, 0]
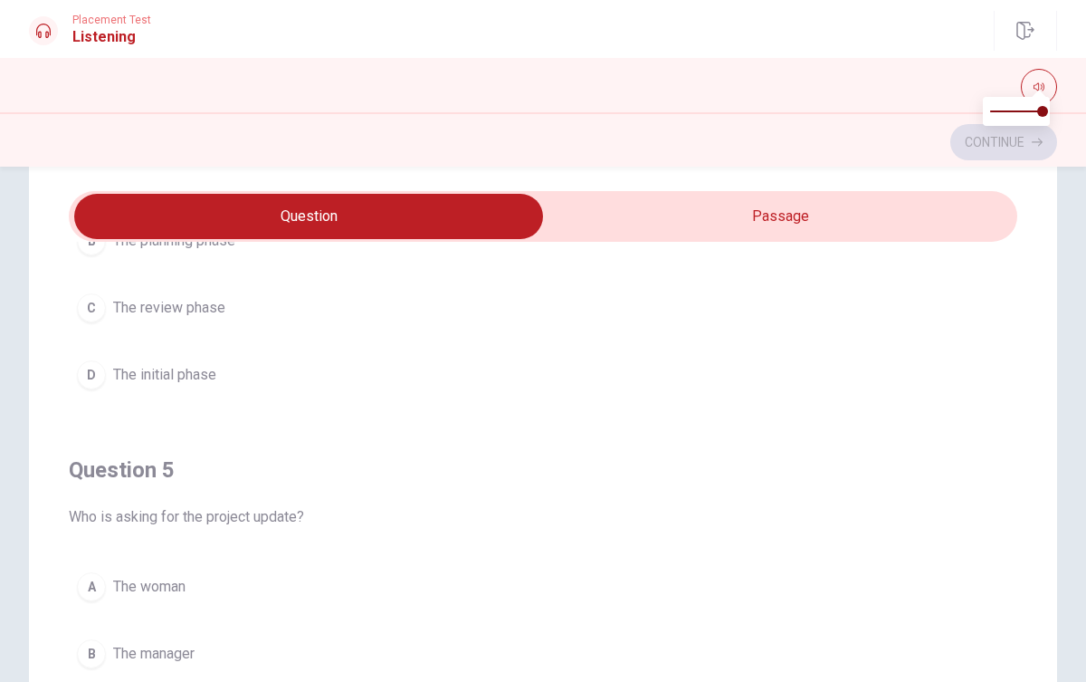
type input "56"
click at [933, 215] on input "checkbox" at bounding box center [308, 216] width 1423 height 45
checkbox input "true"
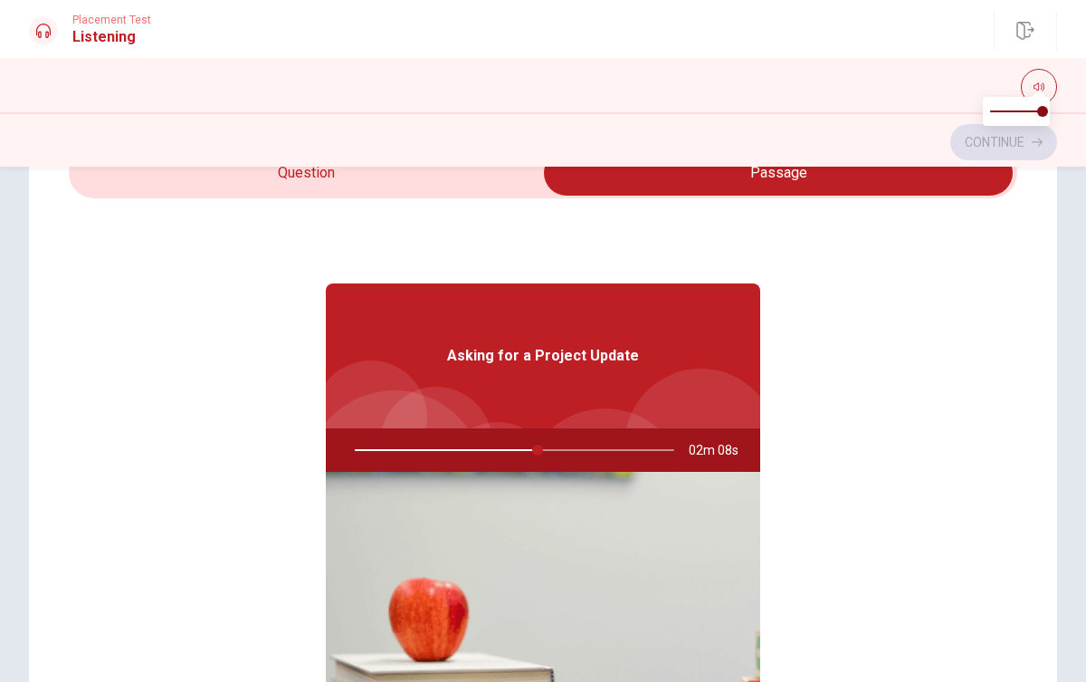
scroll to position [49, 0]
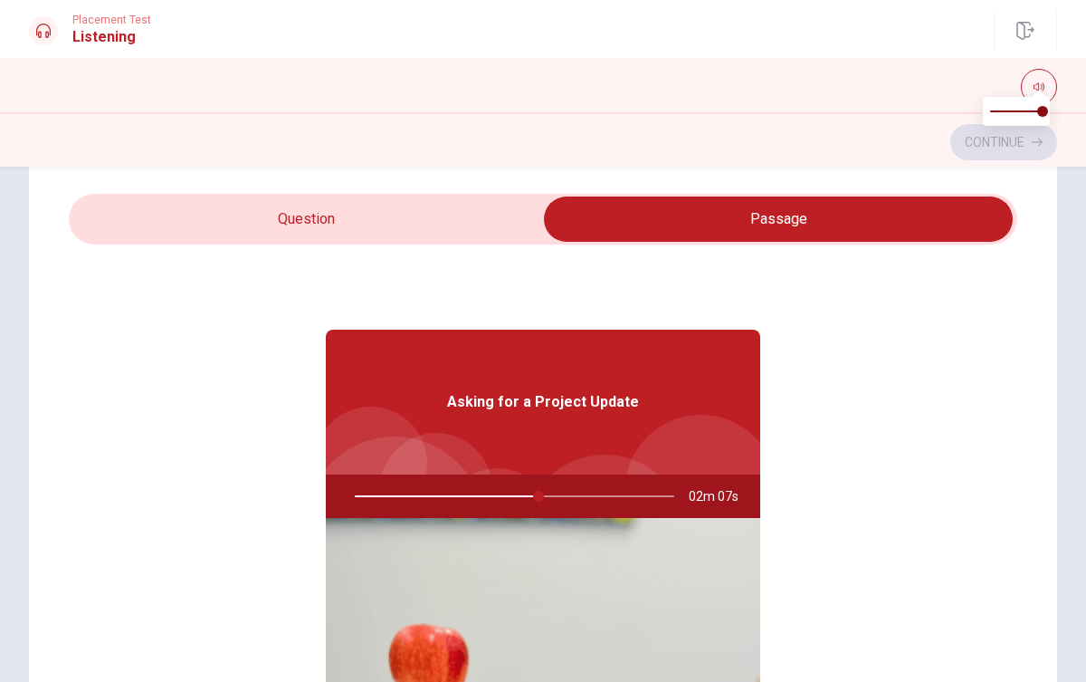
drag, startPoint x: 537, startPoint y: 493, endPoint x: 340, endPoint y: 503, distance: 197.6
click at [339, 503] on div at bounding box center [511, 495] width 356 height 43
click at [545, 498] on div at bounding box center [511, 495] width 356 height 43
drag, startPoint x: 545, startPoint y: 498, endPoint x: 358, endPoint y: 494, distance: 187.5
click at [358, 494] on div at bounding box center [511, 495] width 356 height 43
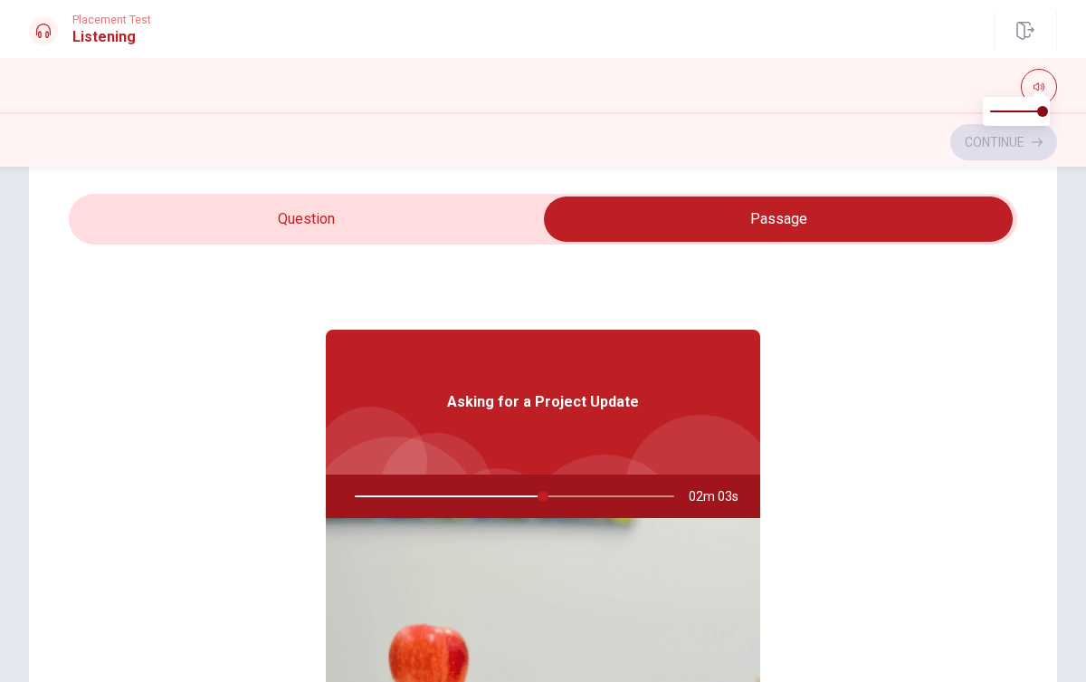
type input "59"
click at [440, 207] on input "checkbox" at bounding box center [778, 218] width 1423 height 45
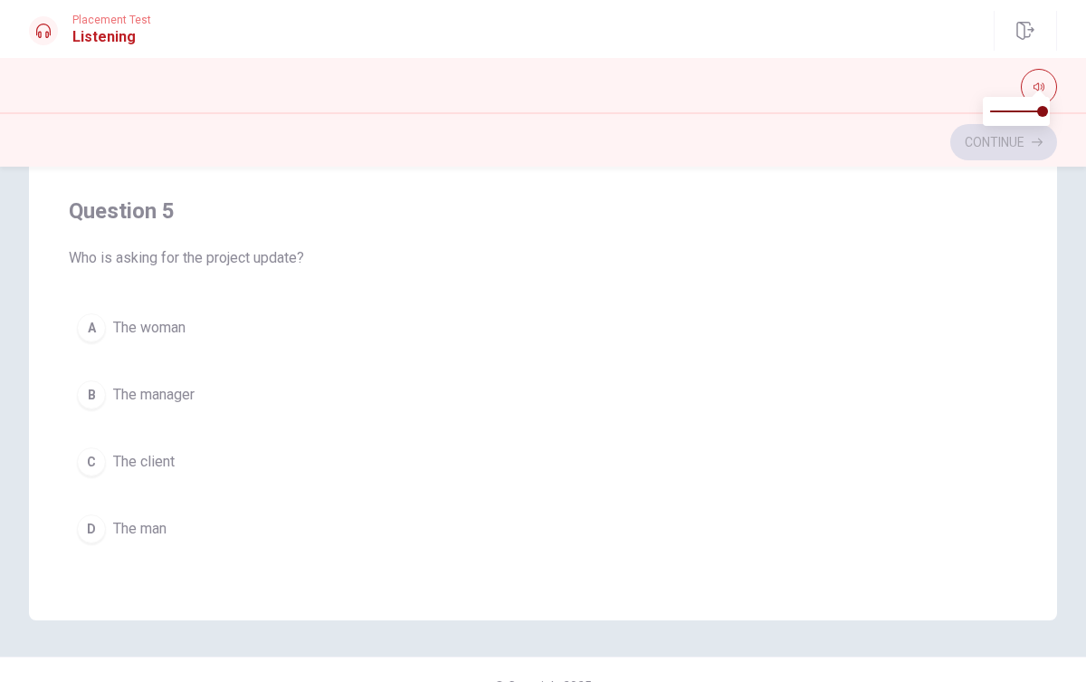
scroll to position [312, 0]
click at [97, 522] on div "D" at bounding box center [91, 526] width 29 height 29
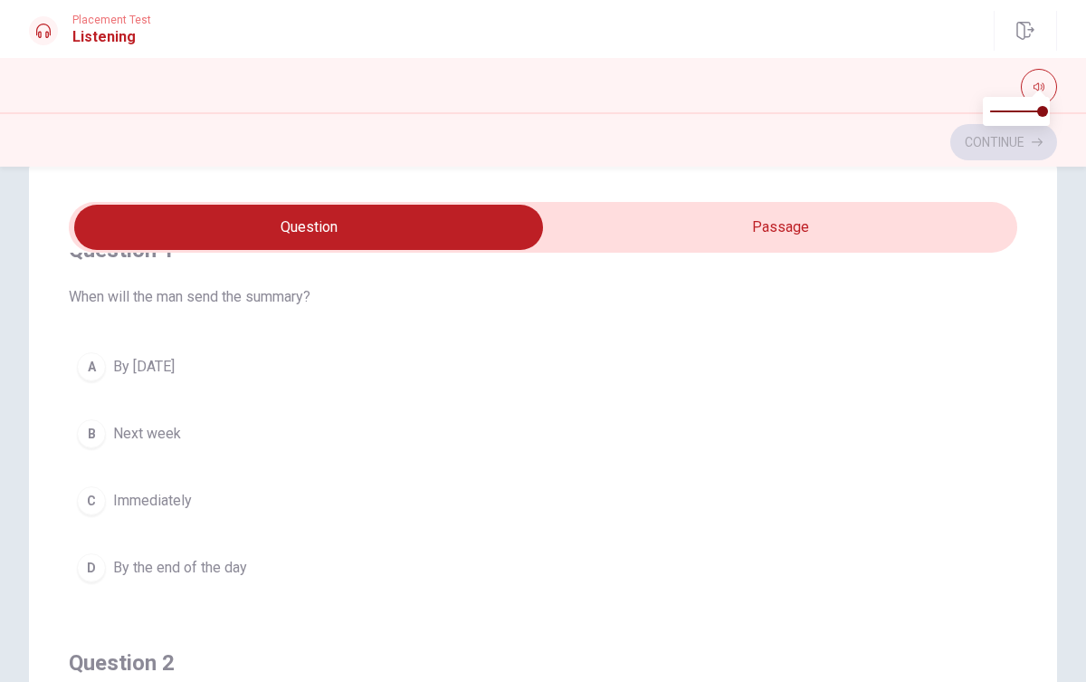
scroll to position [15, 0]
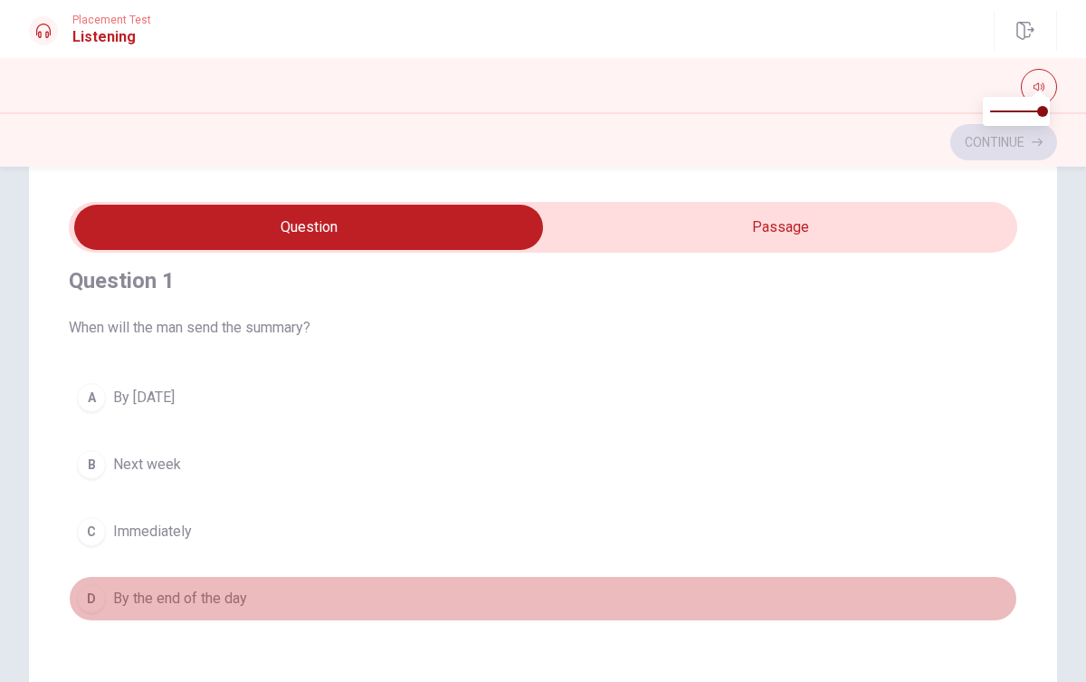
click at [208, 600] on span "By the end of the day" at bounding box center [180, 599] width 134 height 22
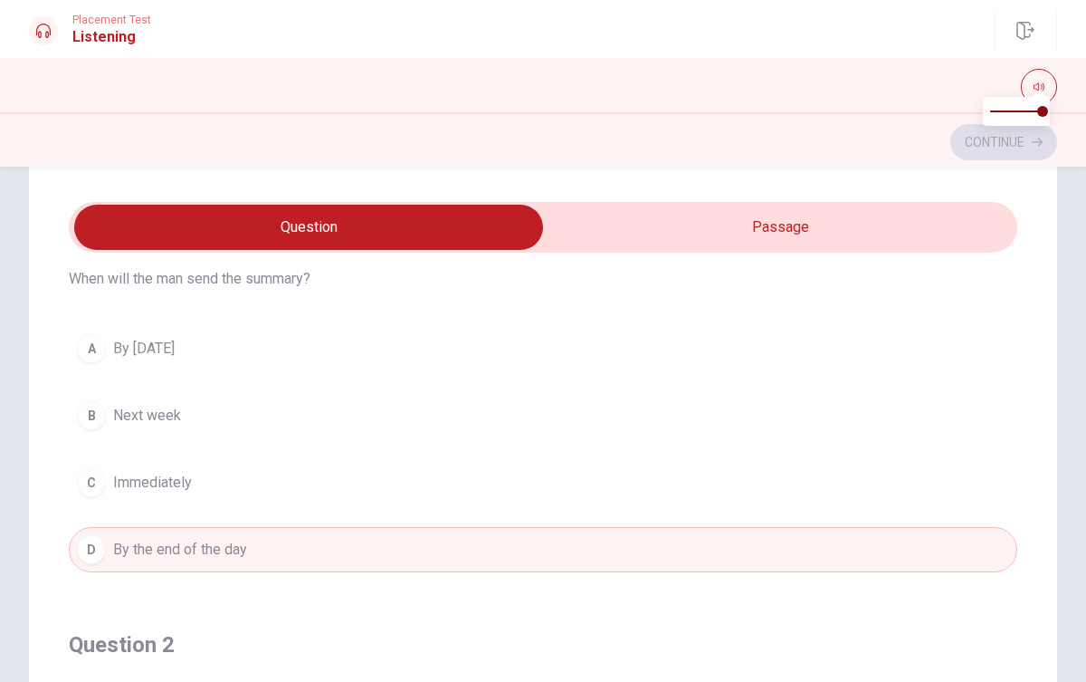
scroll to position [0, 0]
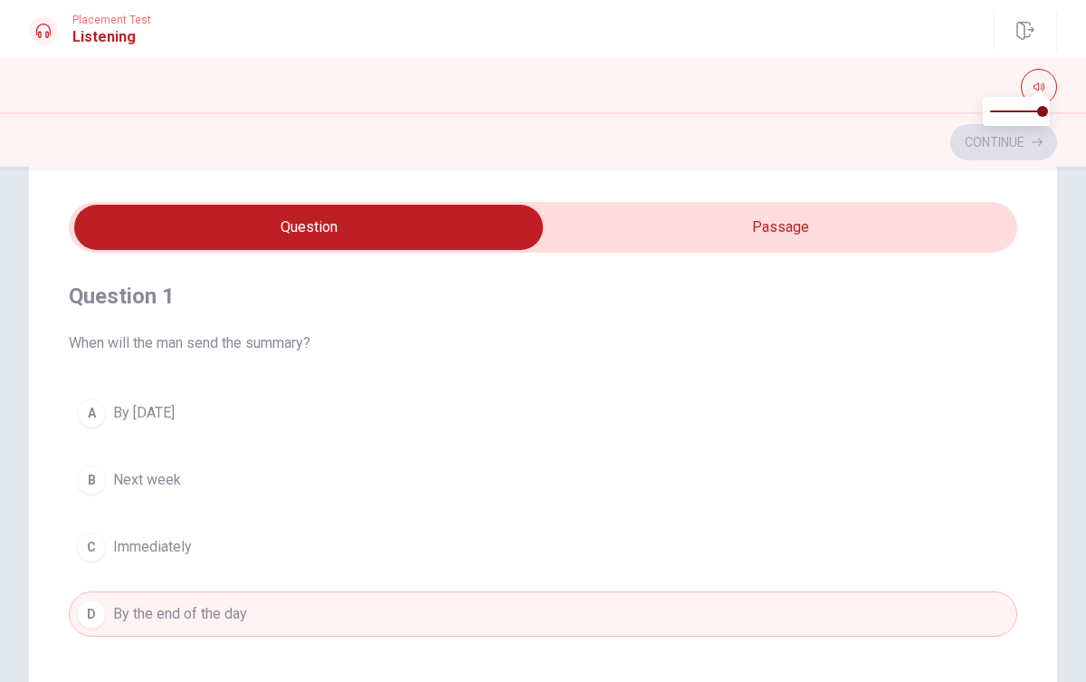
click at [688, 243] on input "checkbox" at bounding box center [308, 227] width 1423 height 45
checkbox input "true"
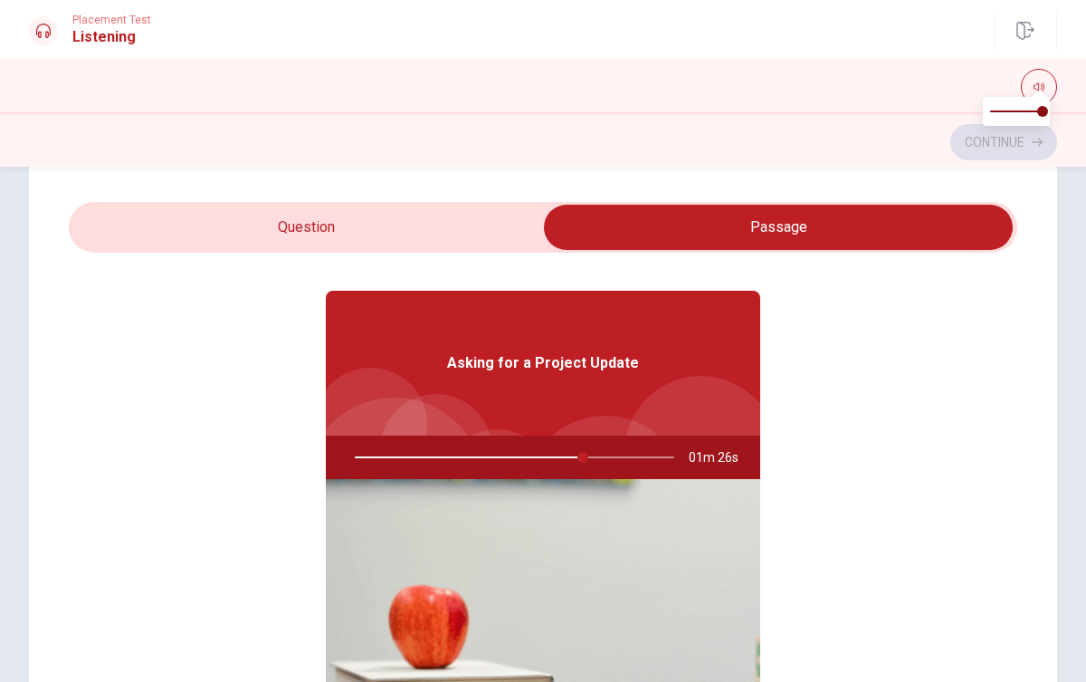
type input "72"
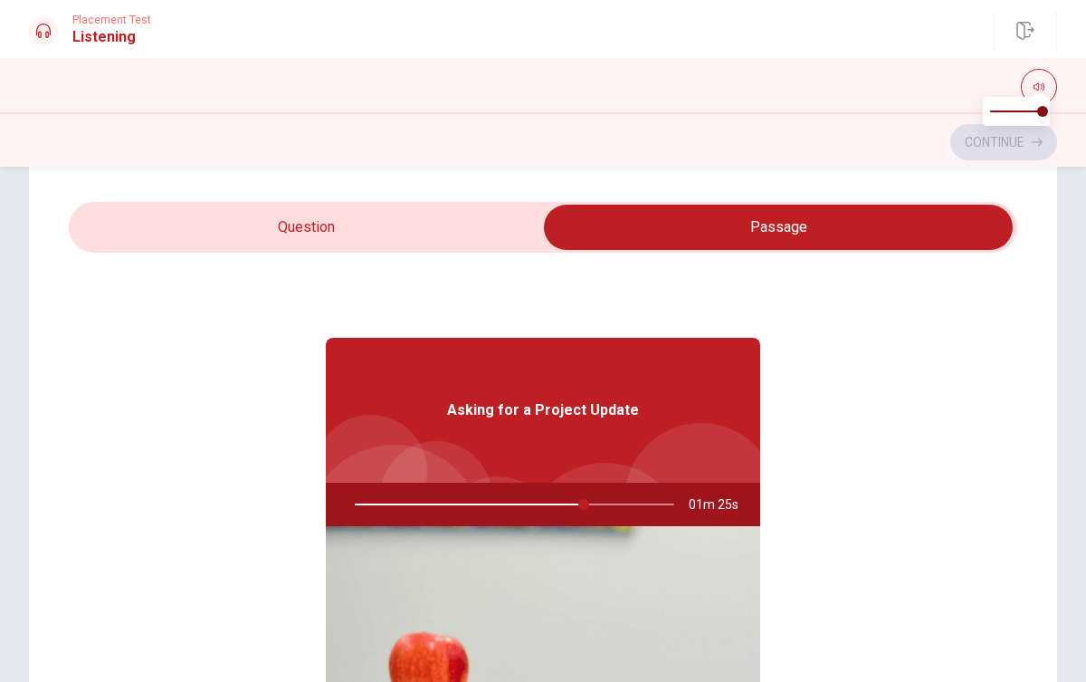
click at [441, 244] on input "checkbox" at bounding box center [778, 227] width 1423 height 45
checkbox input "false"
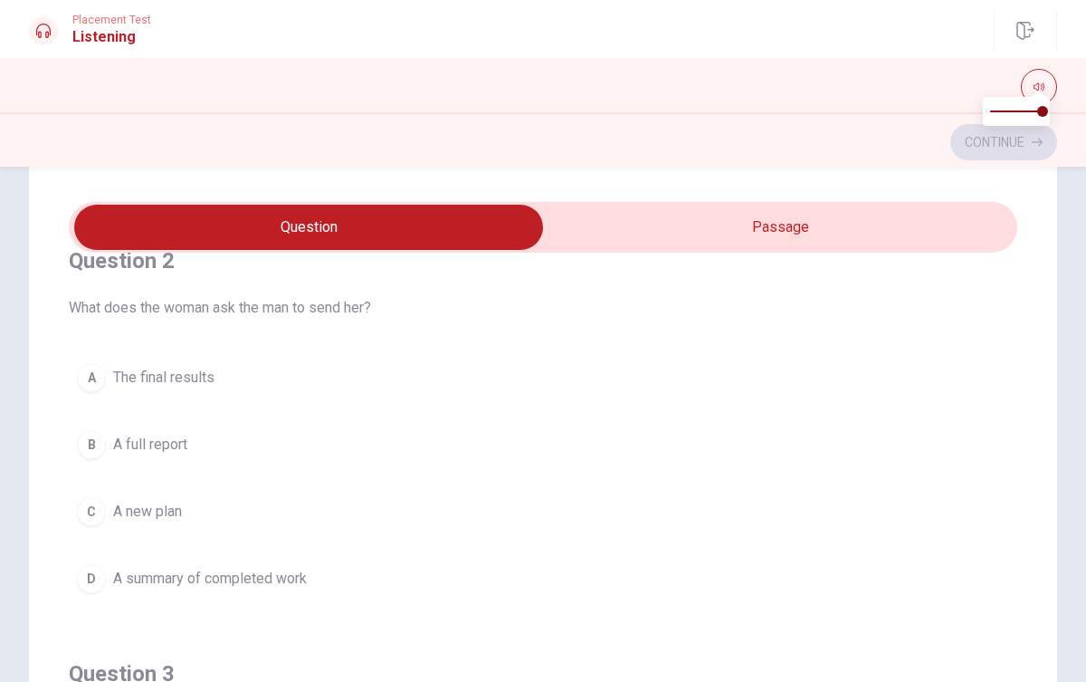
scroll to position [456, 0]
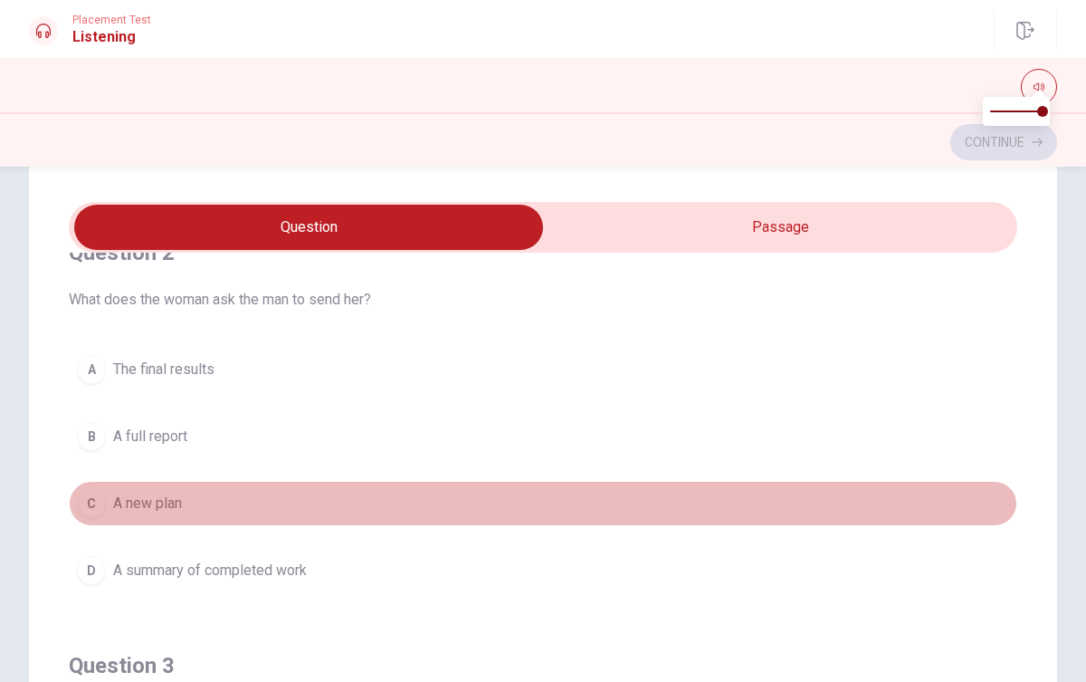
click at [93, 496] on div "C" at bounding box center [91, 503] width 29 height 29
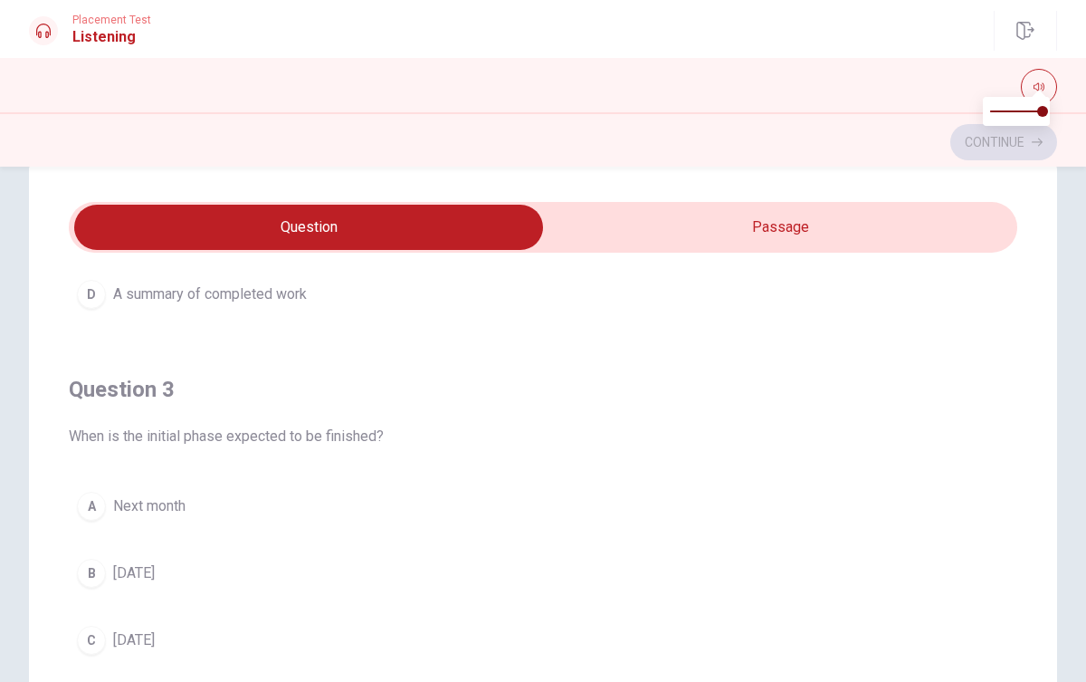
scroll to position [839, 0]
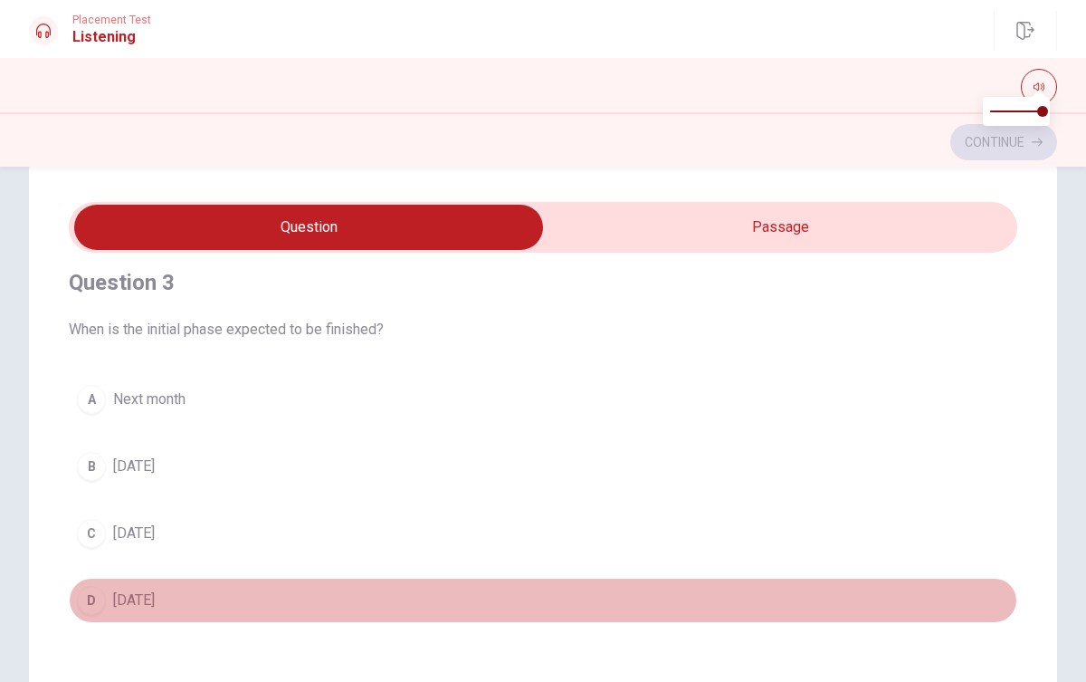
click at [91, 603] on div "D" at bounding box center [91, 600] width 29 height 29
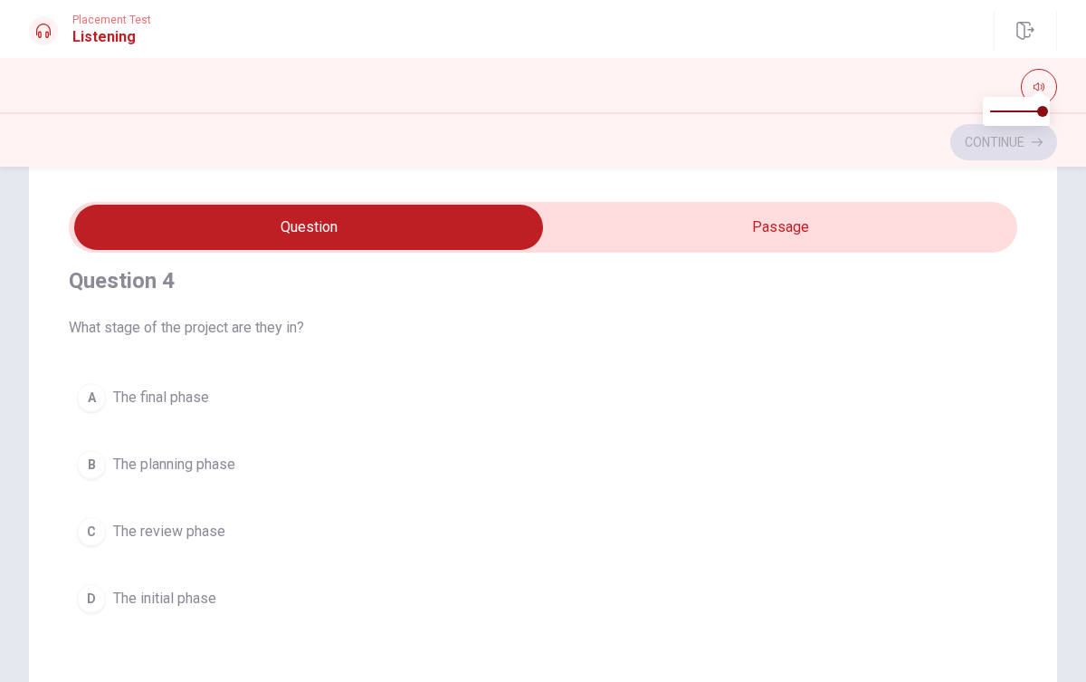
scroll to position [1262, 0]
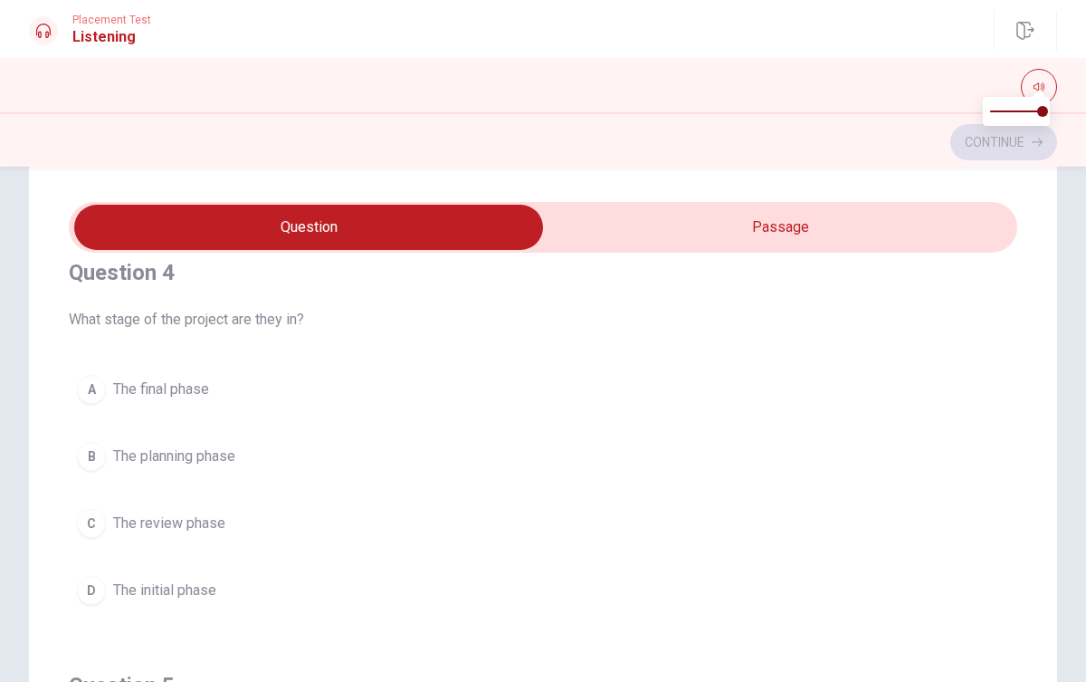
click at [90, 523] on div "C" at bounding box center [91, 523] width 29 height 29
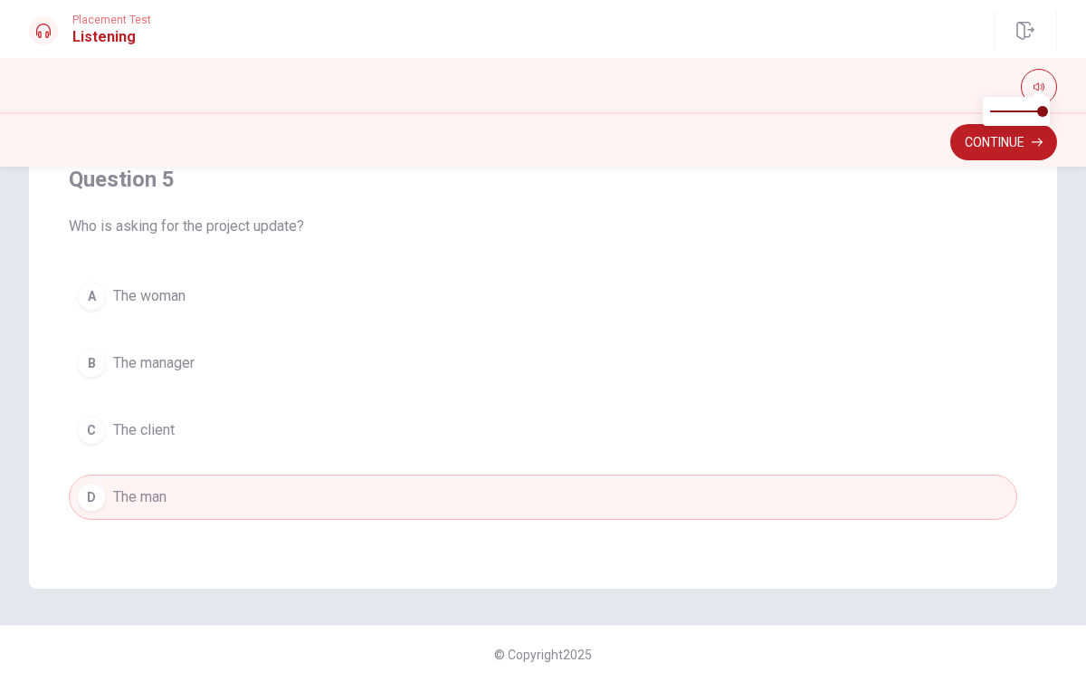
scroll to position [343, 0]
click at [1048, 144] on button "Continue" at bounding box center [1004, 142] width 107 height 36
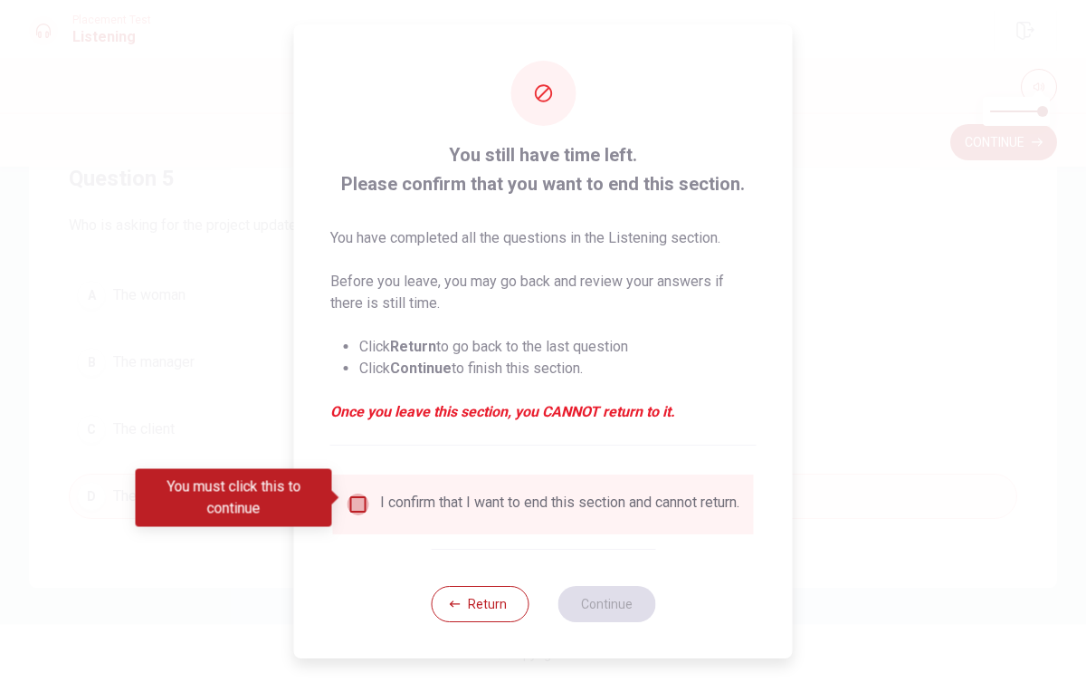
click at [352, 498] on input "You must click this to continue" at bounding box center [359, 504] width 22 height 22
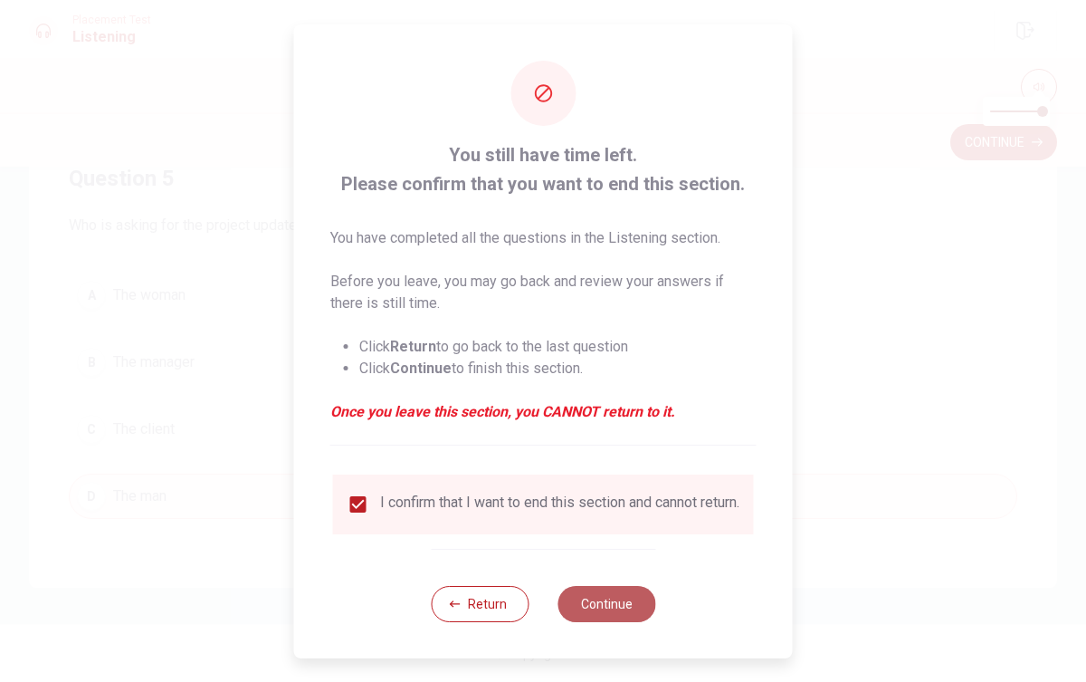
click at [596, 616] on button "Continue" at bounding box center [607, 604] width 98 height 36
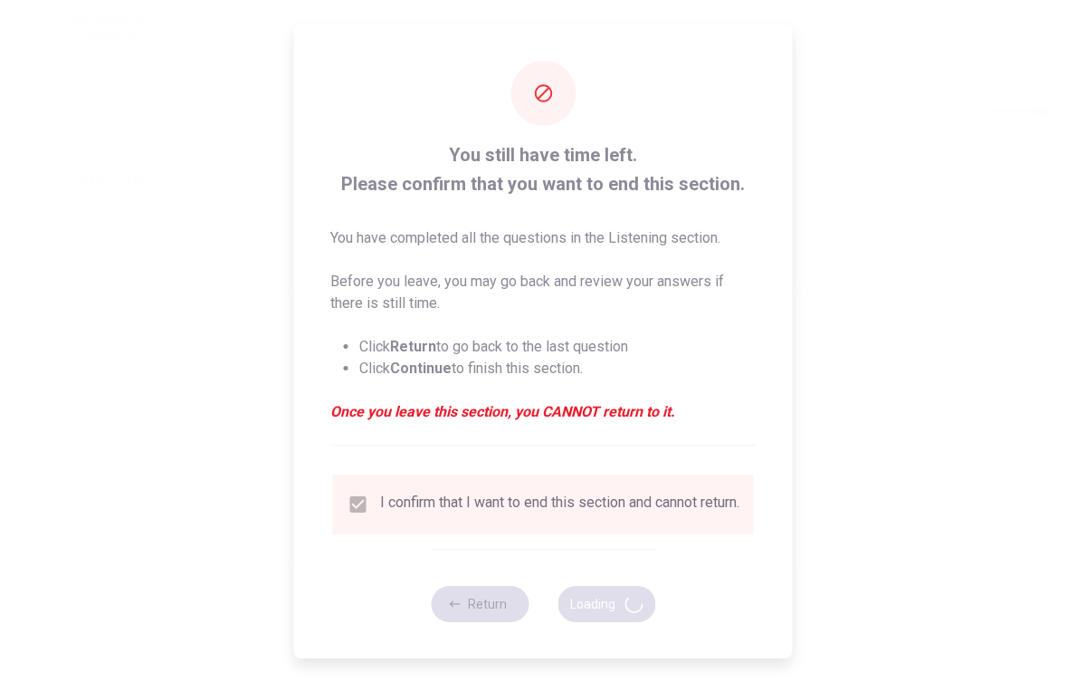
scroll to position [0, 0]
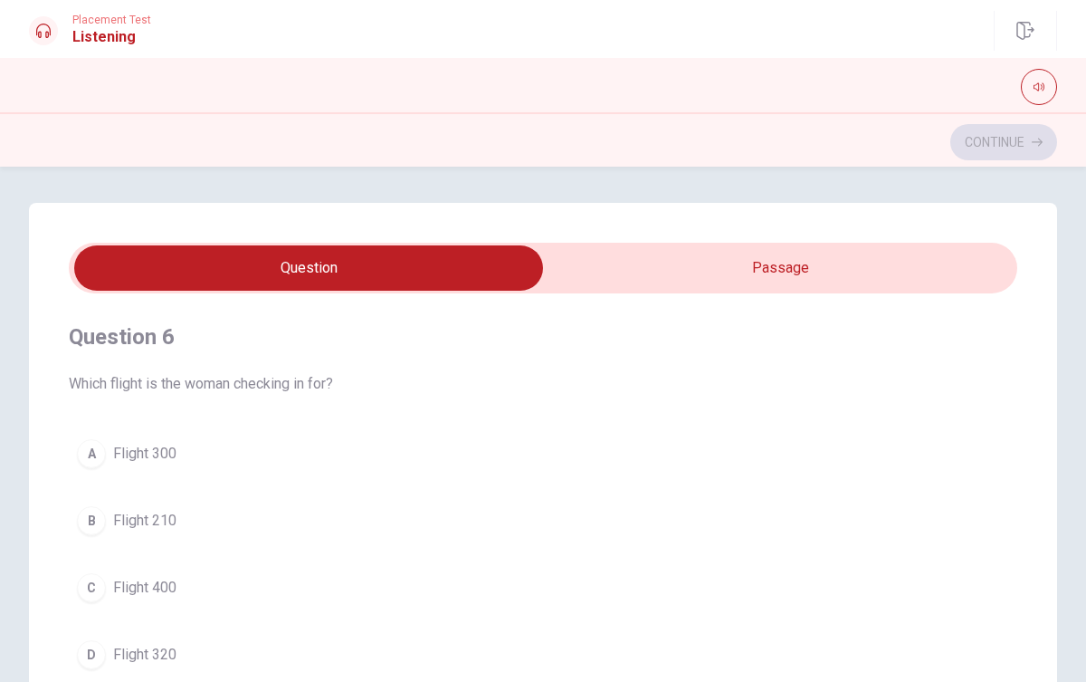
click at [721, 285] on input "checkbox" at bounding box center [308, 267] width 1423 height 45
checkbox input "true"
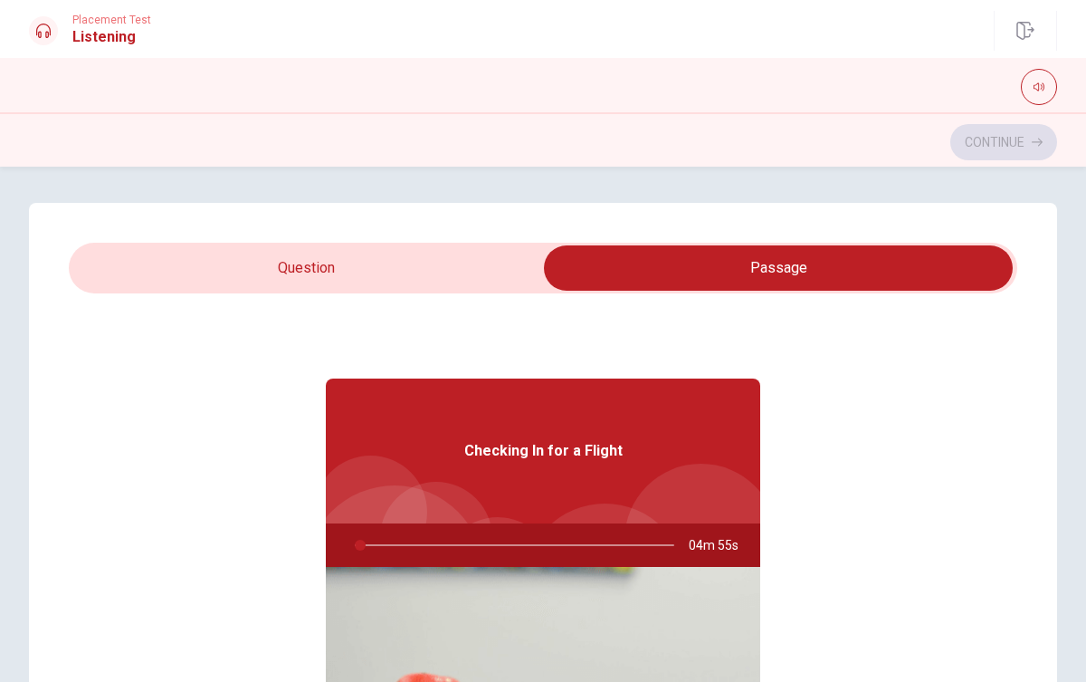
type input "2"
click at [463, 282] on input "checkbox" at bounding box center [778, 267] width 1423 height 45
checkbox input "false"
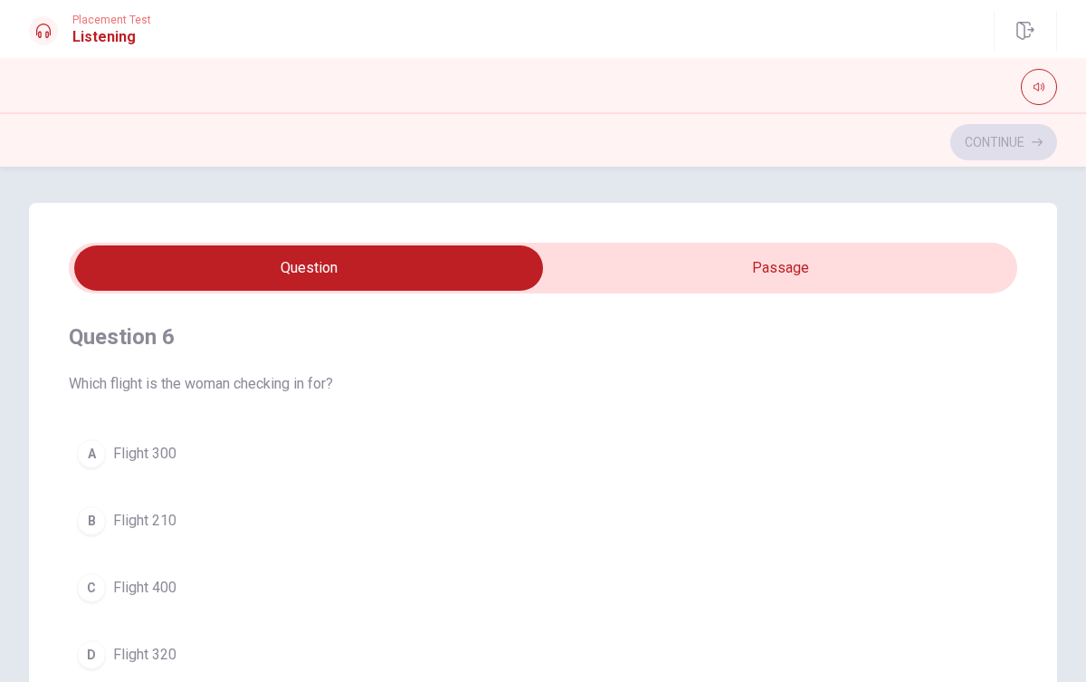
type input "7"
click at [667, 278] on input "checkbox" at bounding box center [308, 267] width 1423 height 45
checkbox input "true"
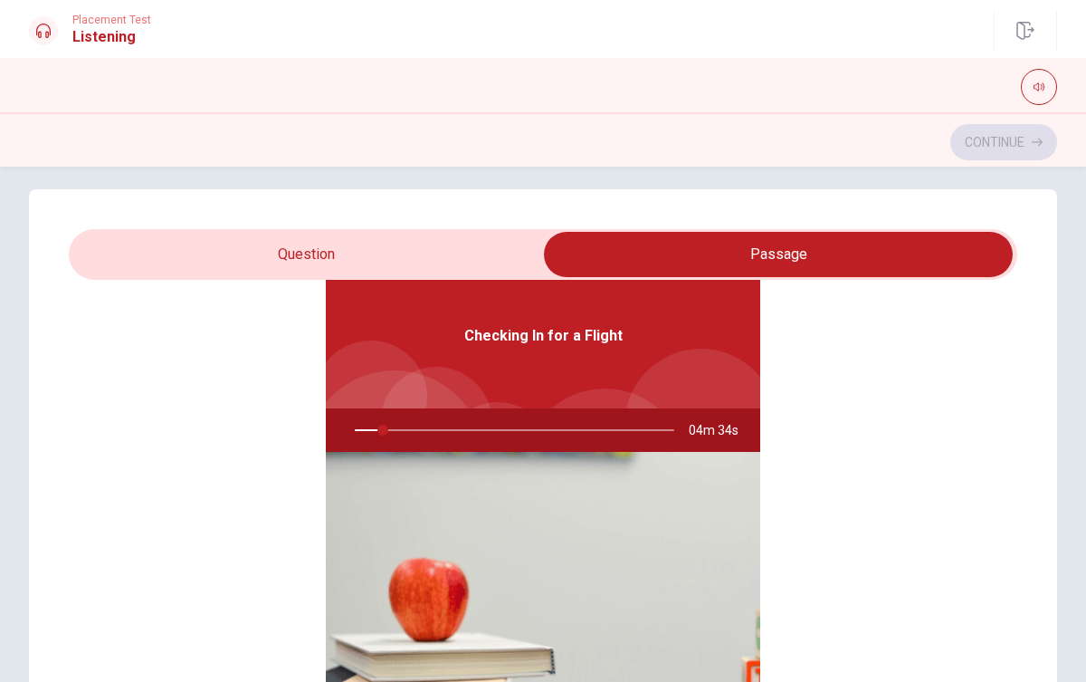
scroll to position [8, 0]
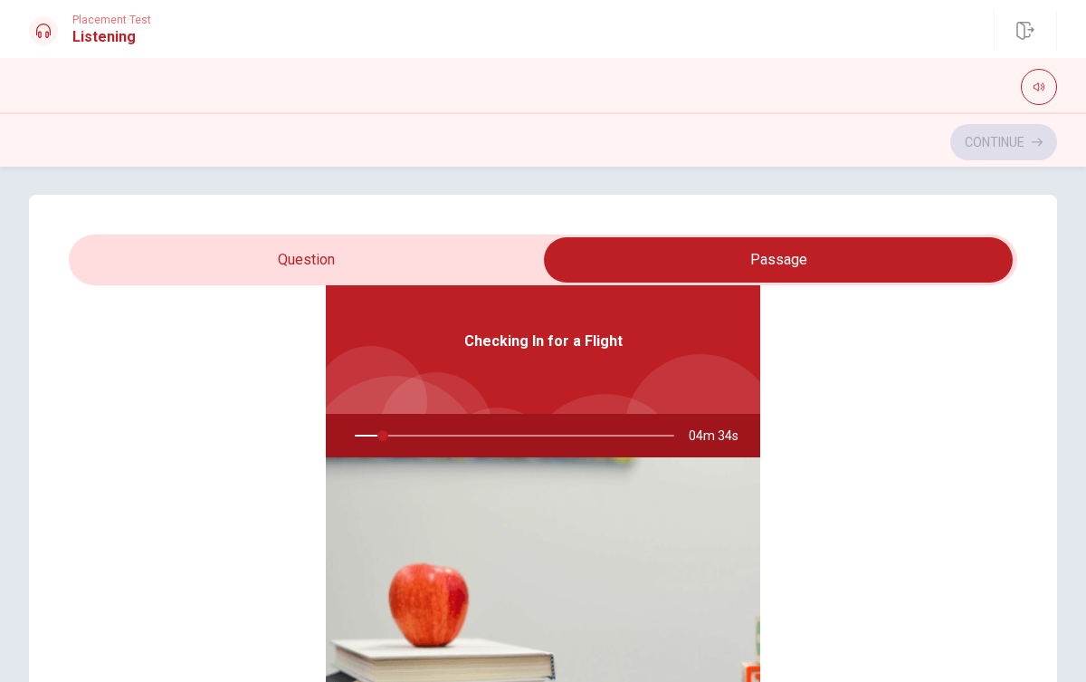
type input "9"
click at [429, 249] on input "checkbox" at bounding box center [778, 259] width 1423 height 45
checkbox input "false"
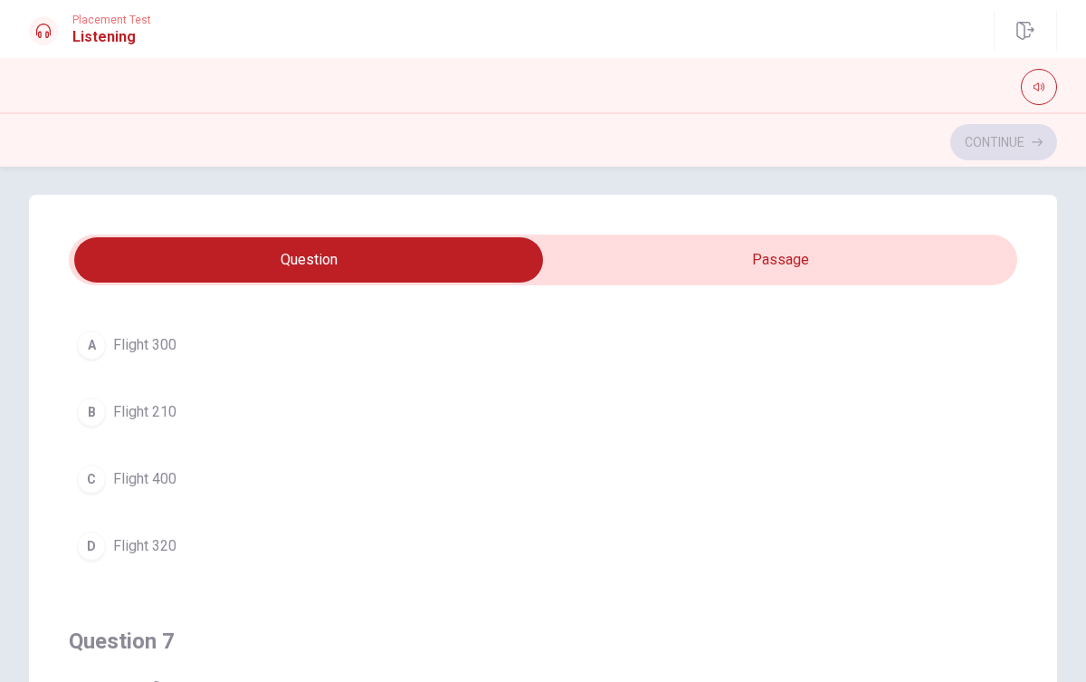
scroll to position [103, 0]
click at [92, 550] on div "D" at bounding box center [91, 543] width 29 height 29
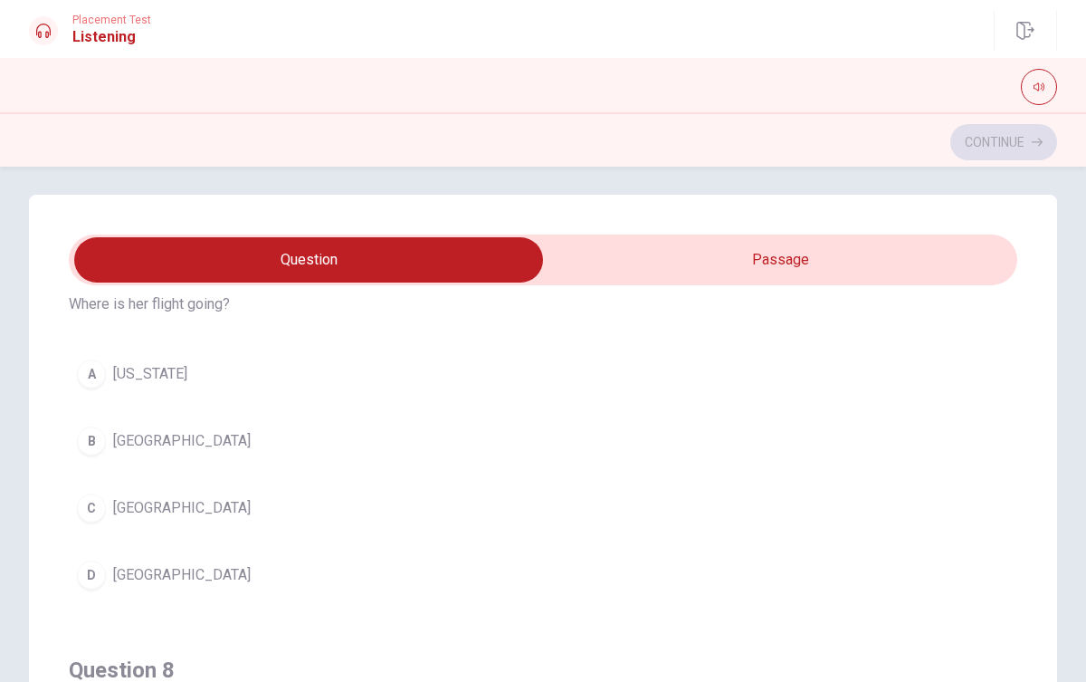
scroll to position [509, 0]
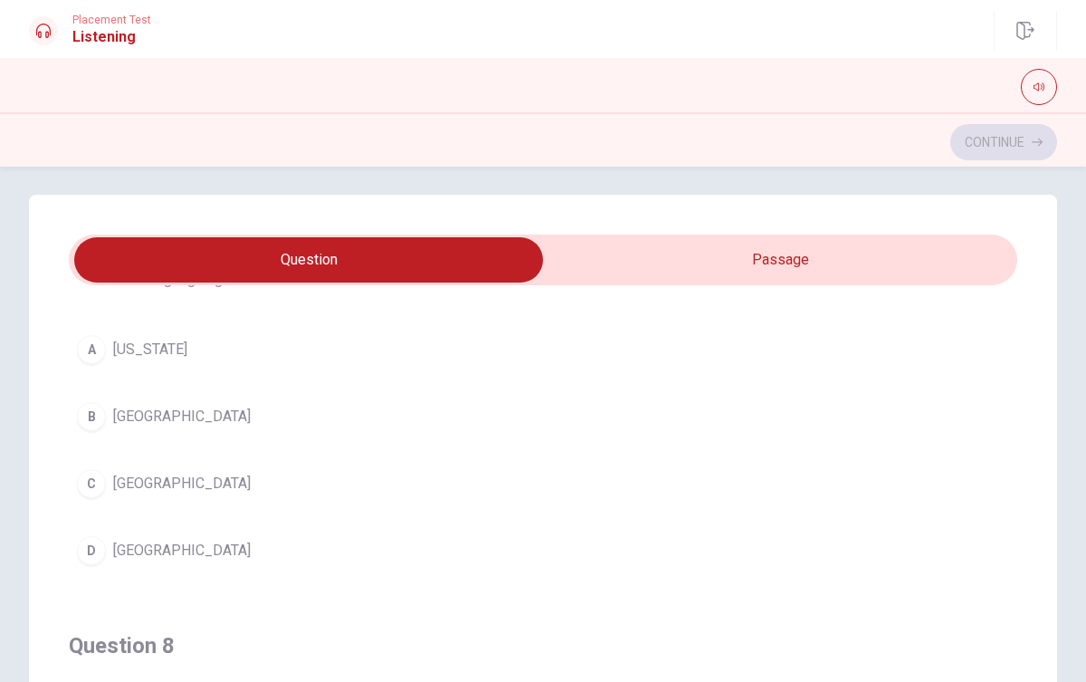
click at [94, 483] on div "C" at bounding box center [91, 483] width 29 height 29
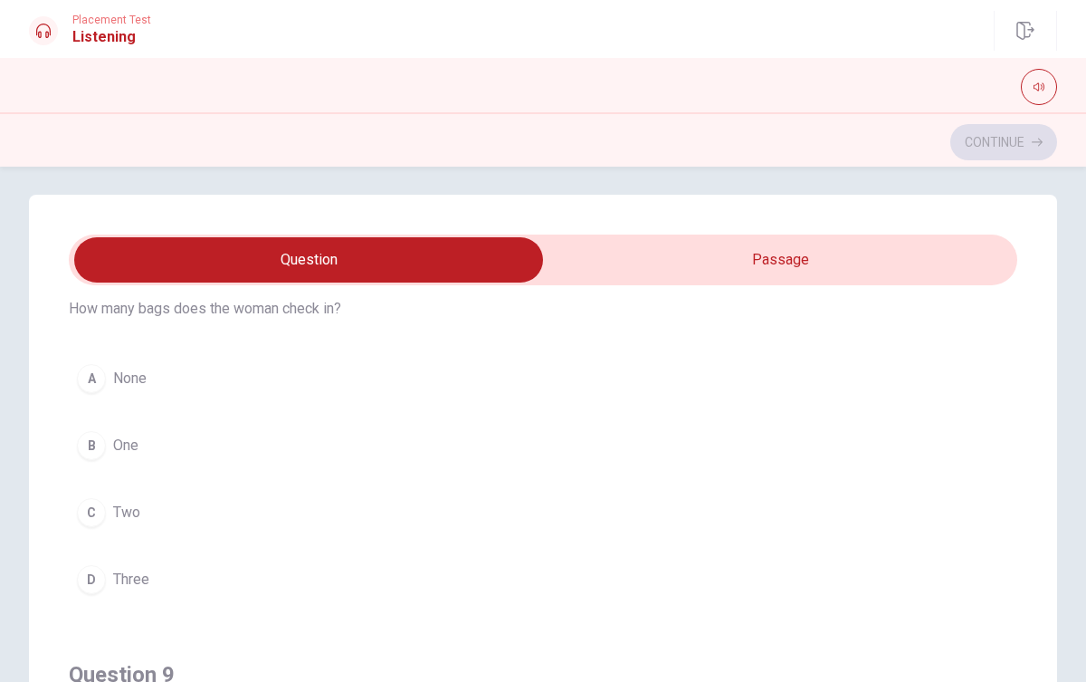
scroll to position [891, 0]
click at [97, 437] on div "B" at bounding box center [91, 447] width 29 height 29
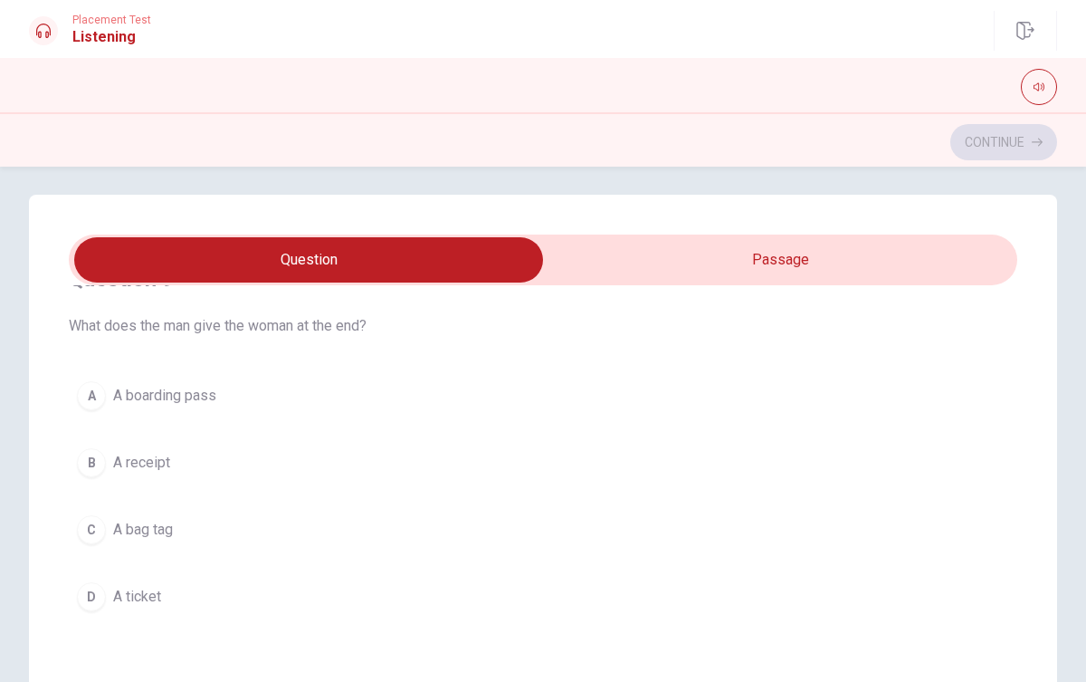
scroll to position [1281, 0]
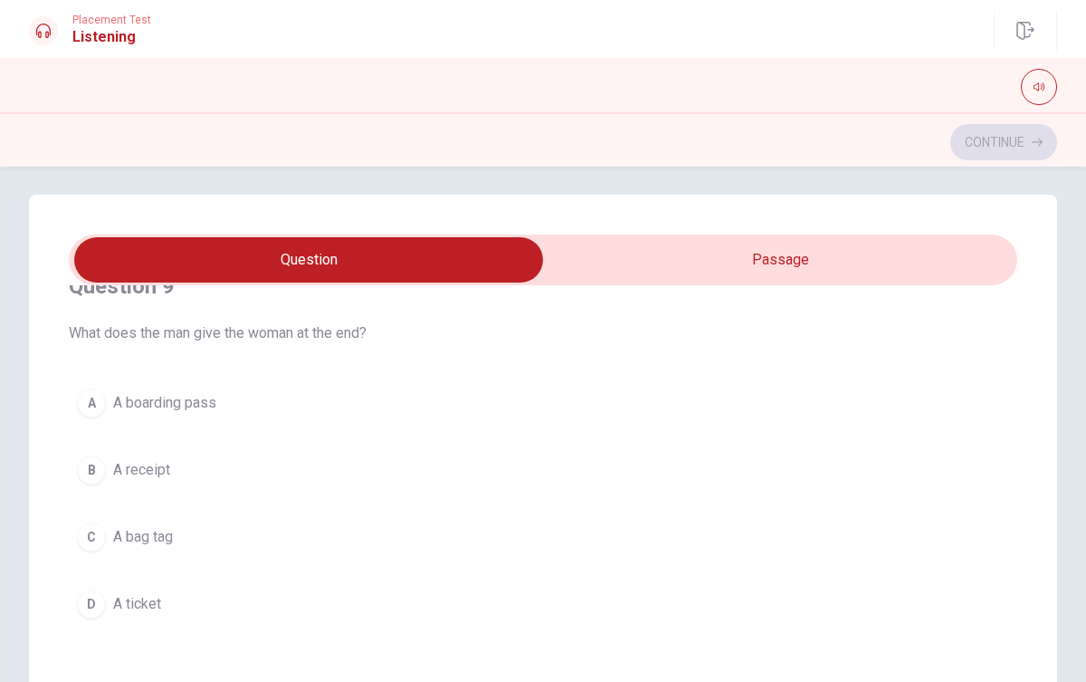
click at [103, 410] on div "A" at bounding box center [91, 402] width 29 height 29
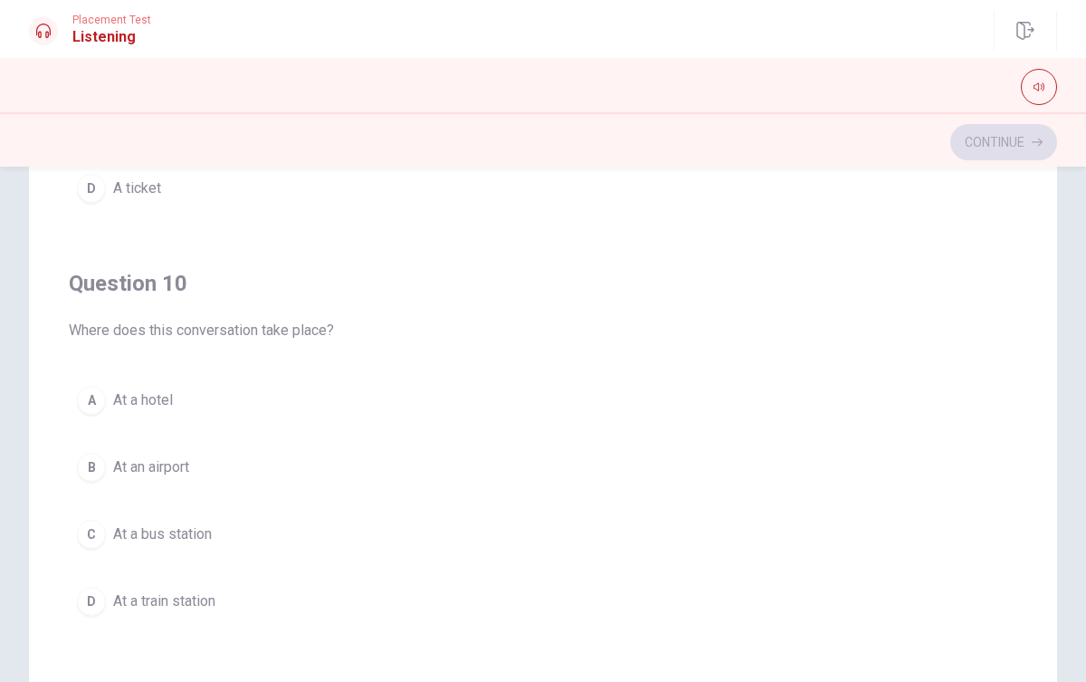
scroll to position [251, 0]
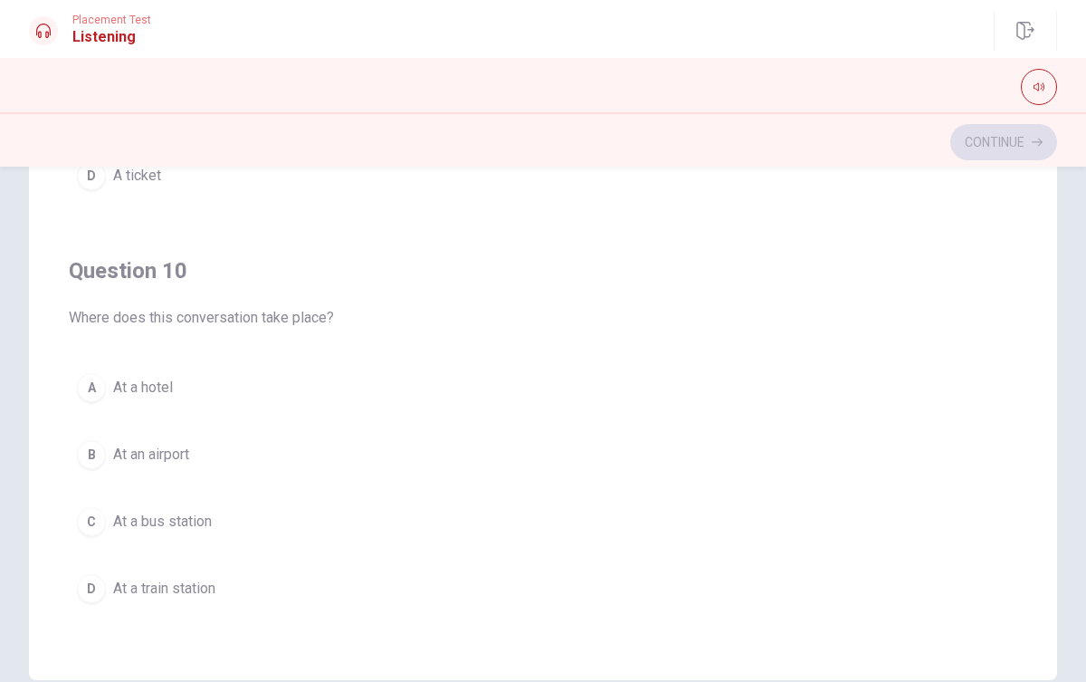
click at [92, 448] on div "B" at bounding box center [91, 454] width 29 height 29
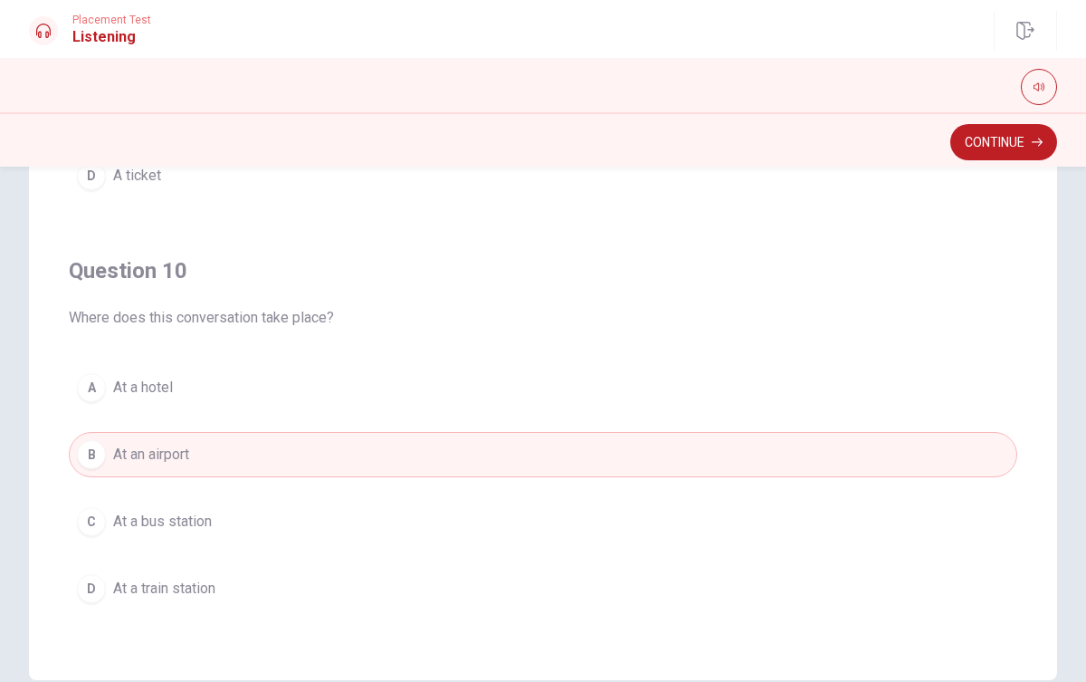
scroll to position [343, 0]
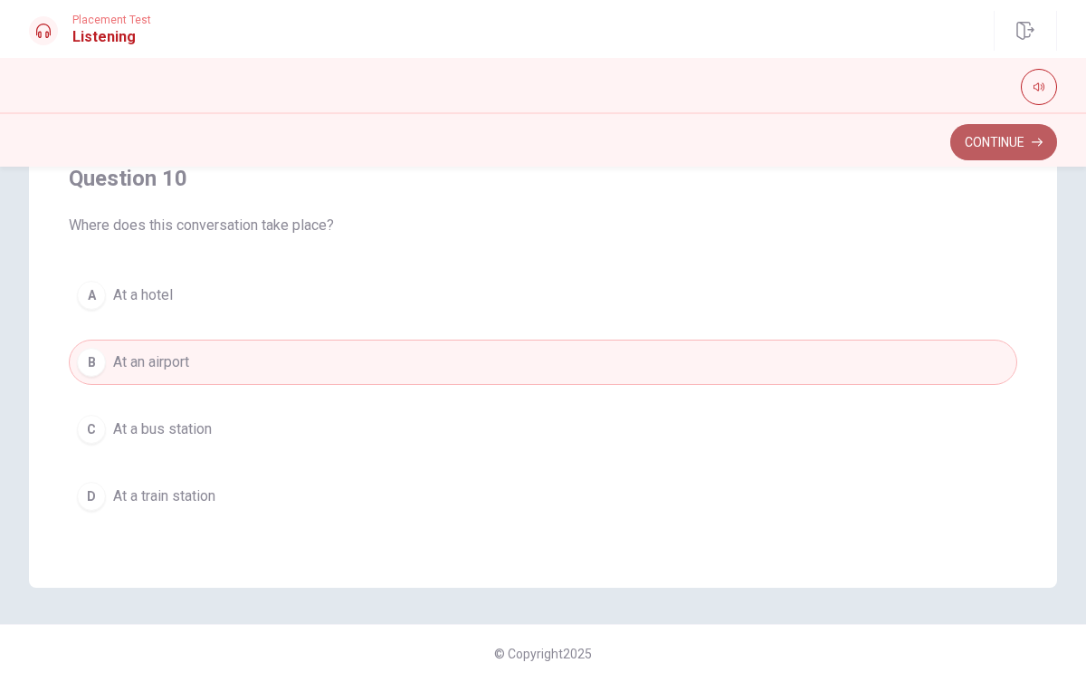
click at [982, 137] on button "Continue" at bounding box center [1004, 142] width 107 height 36
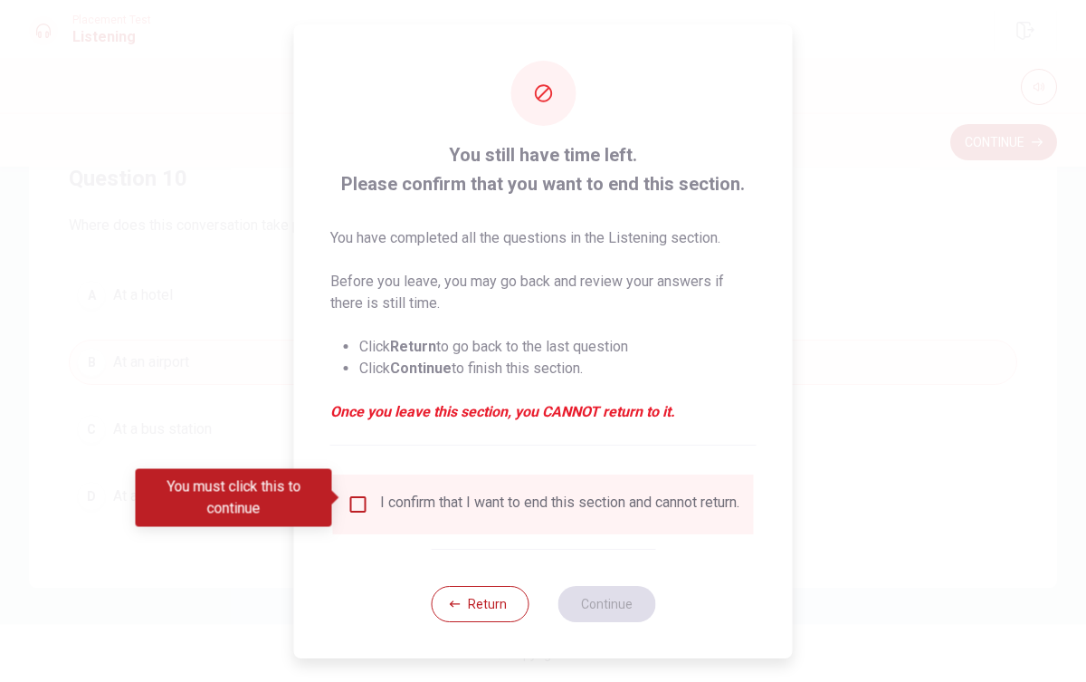
click at [349, 500] on input "You must click this to continue" at bounding box center [359, 504] width 22 height 22
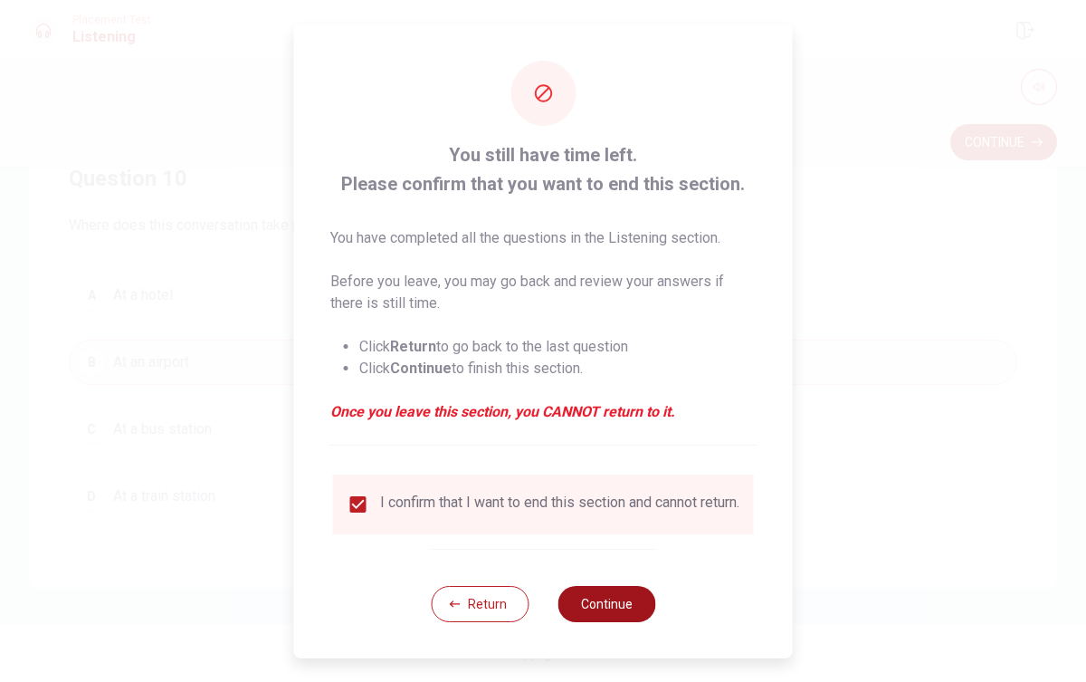
click at [638, 610] on button "Continue" at bounding box center [607, 604] width 98 height 36
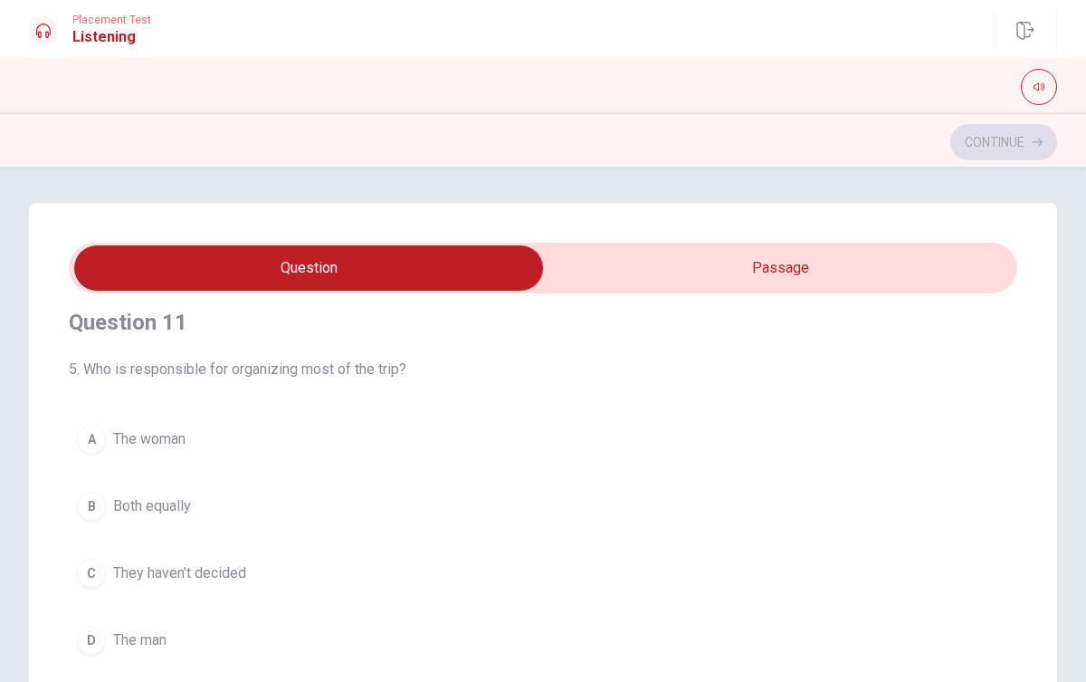
scroll to position [19, 0]
click at [98, 449] on button "A The woman" at bounding box center [543, 434] width 949 height 45
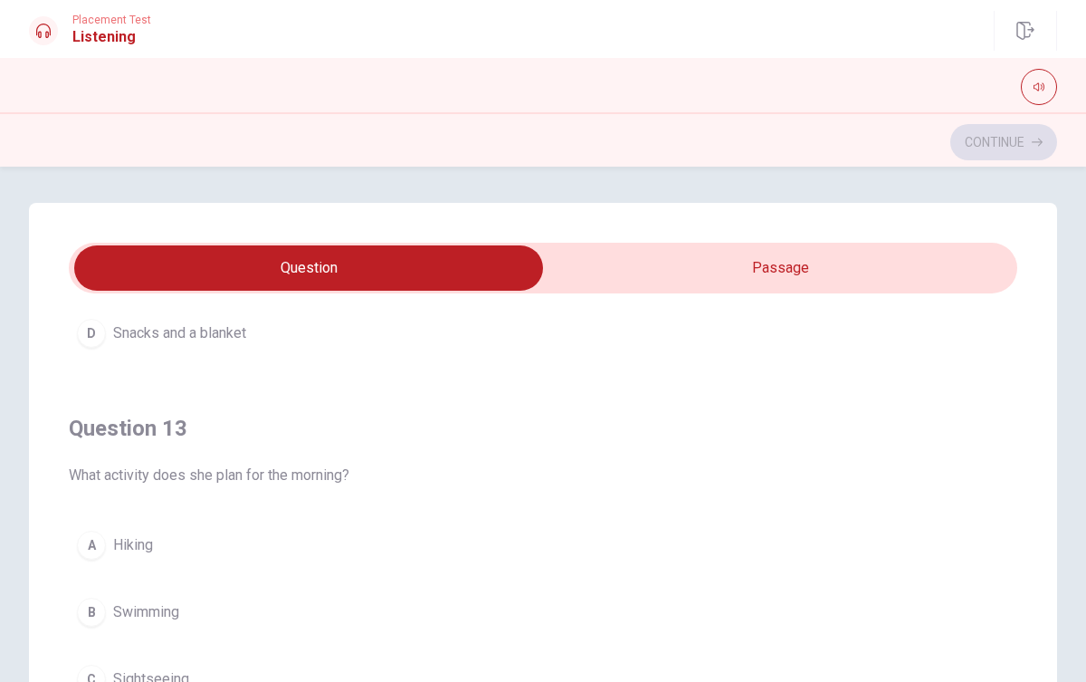
scroll to position [740, 0]
click at [94, 535] on div "A" at bounding box center [91, 539] width 29 height 29
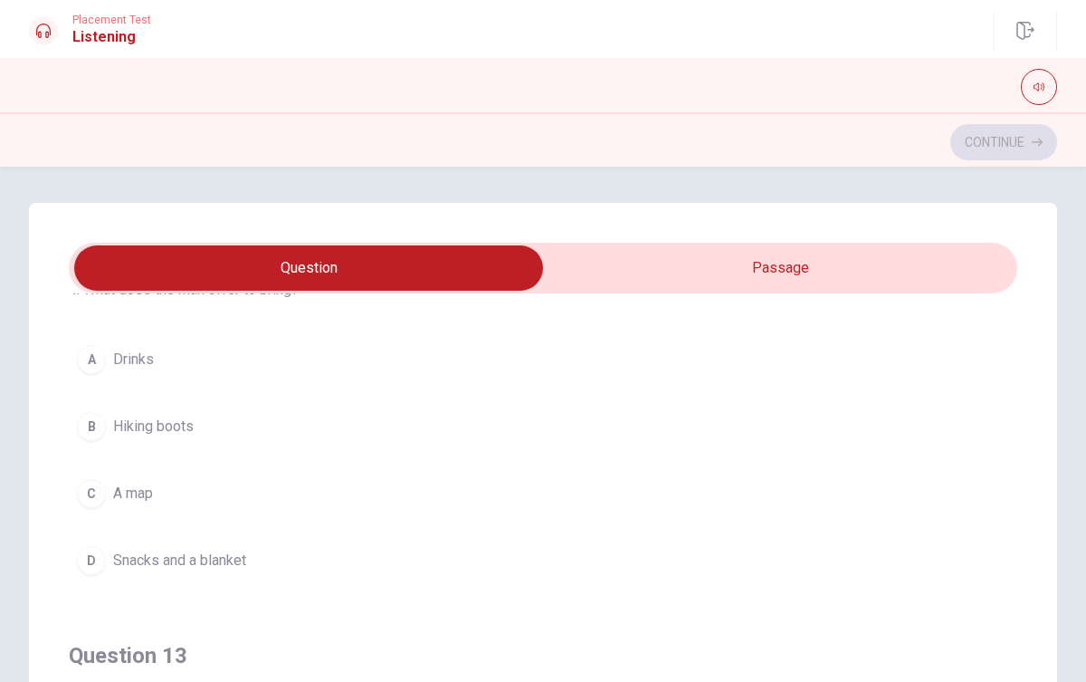
scroll to position [509, 0]
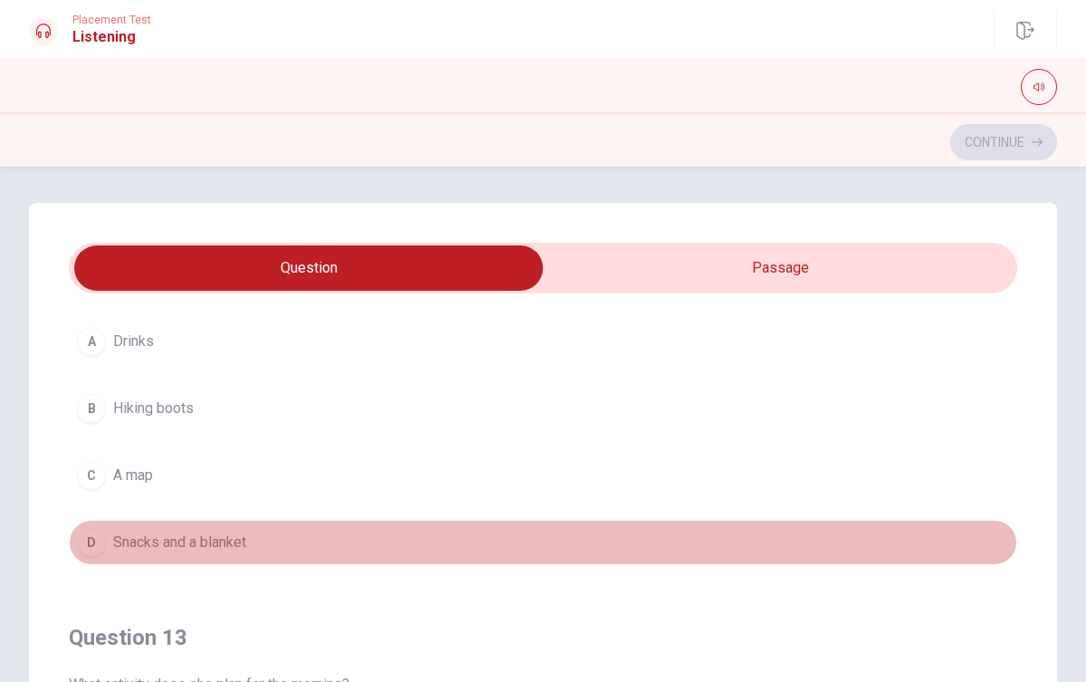
click at [84, 552] on div "D" at bounding box center [91, 542] width 29 height 29
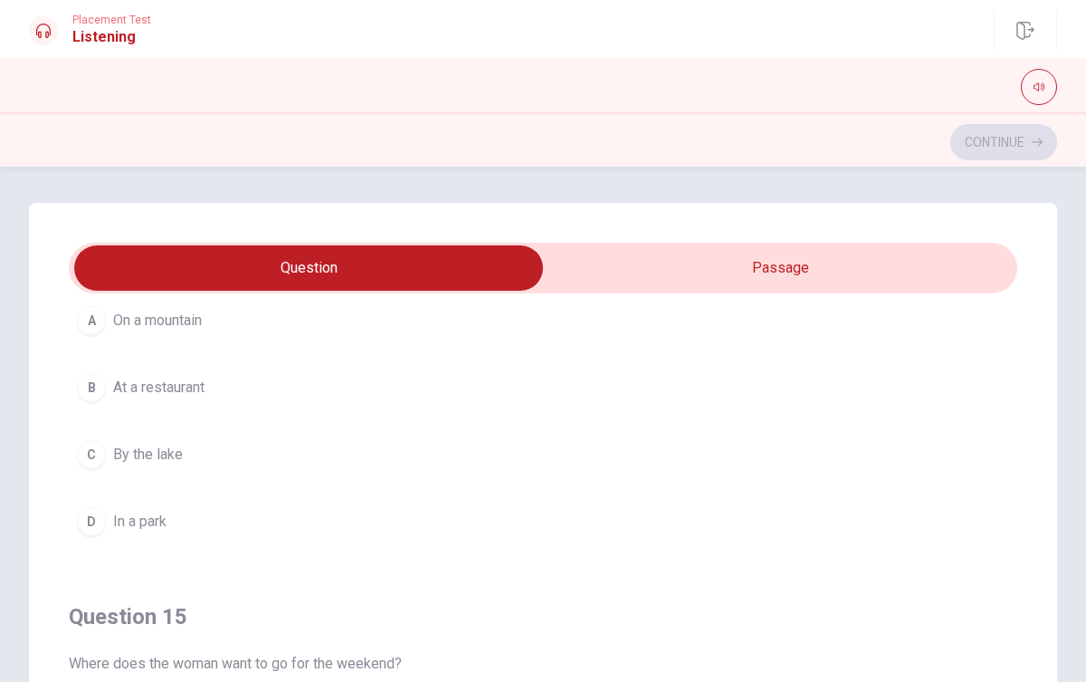
scroll to position [1400, 0]
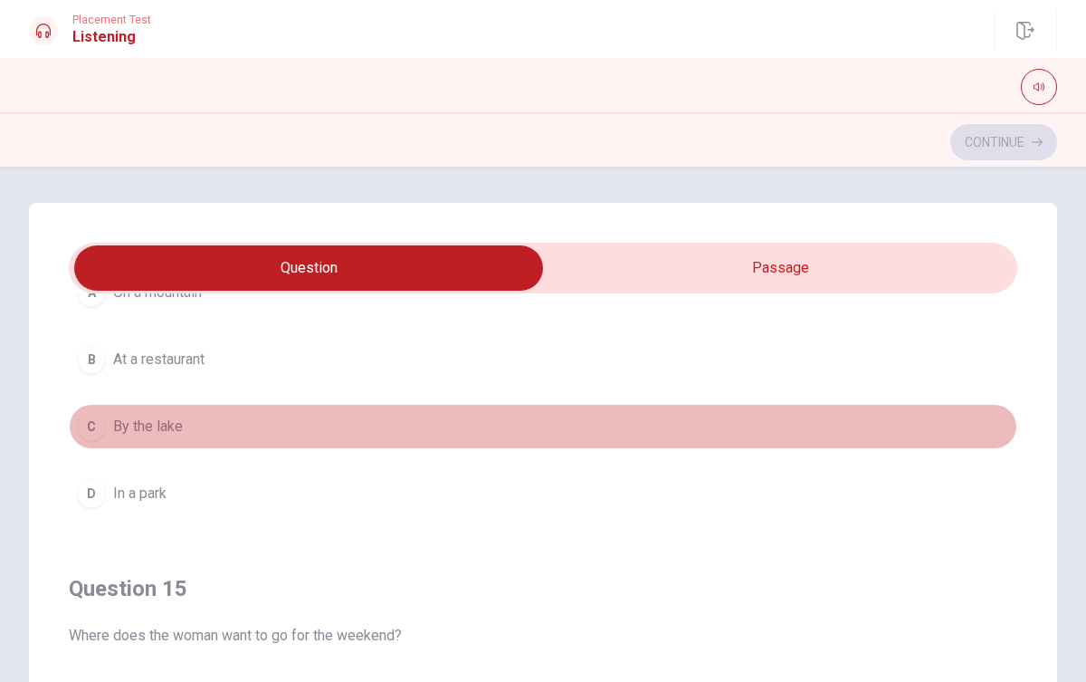
click at [99, 430] on div "C" at bounding box center [91, 426] width 29 height 29
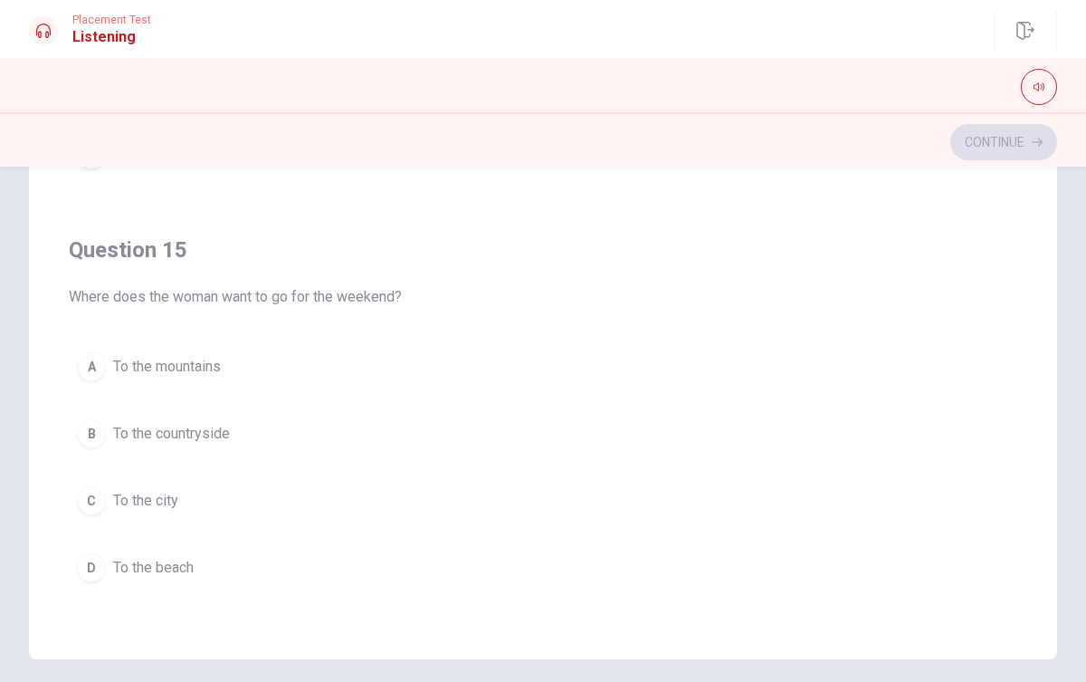
scroll to position [296, 0]
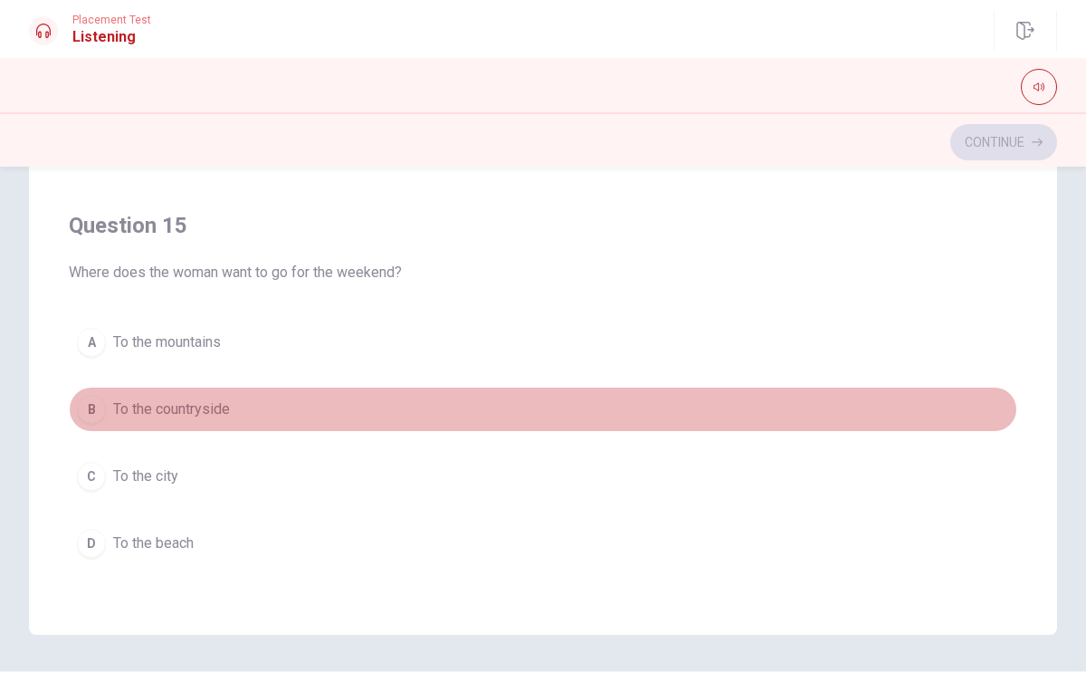
click at [88, 418] on div "B" at bounding box center [91, 409] width 29 height 29
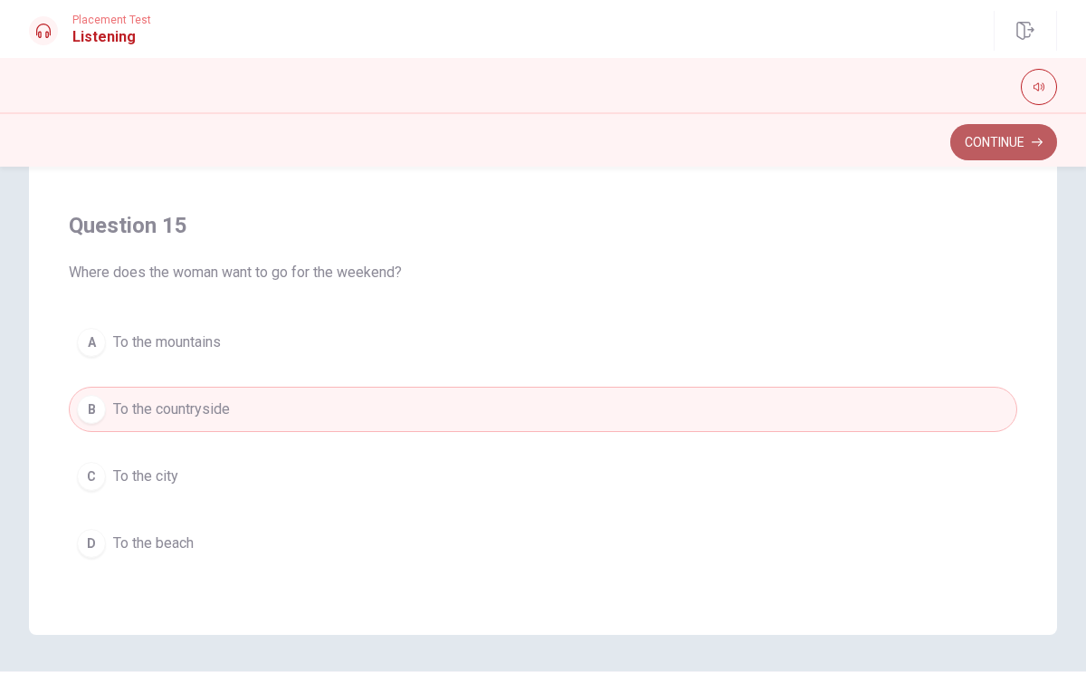
click at [966, 149] on button "Continue" at bounding box center [1004, 142] width 107 height 36
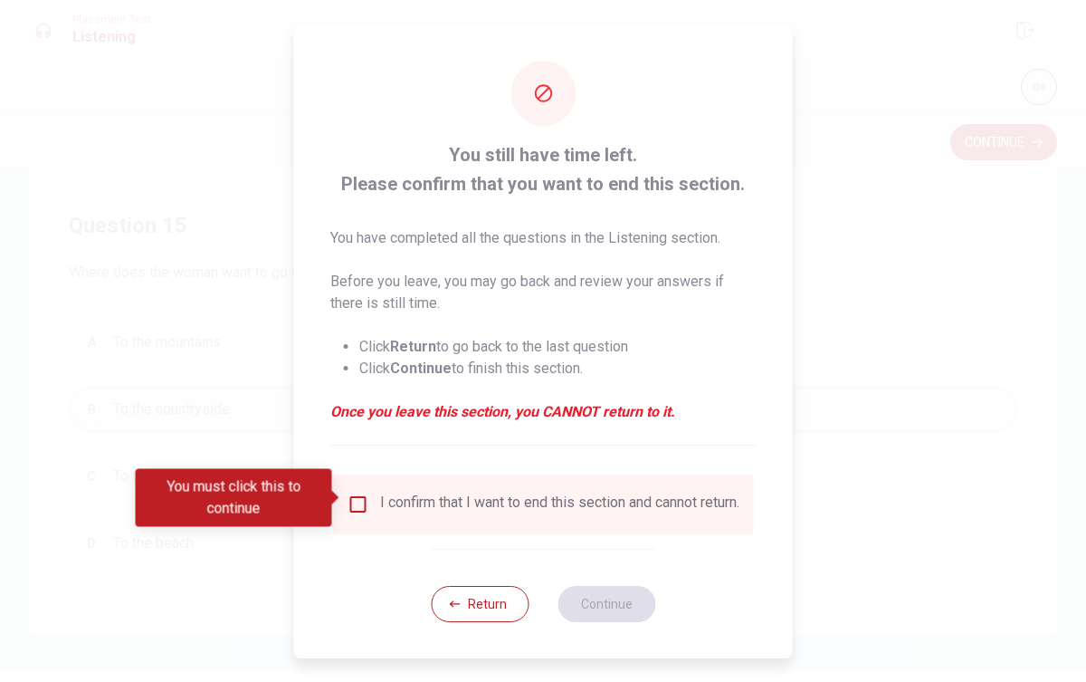
click at [350, 502] on input "You must click this to continue" at bounding box center [359, 504] width 22 height 22
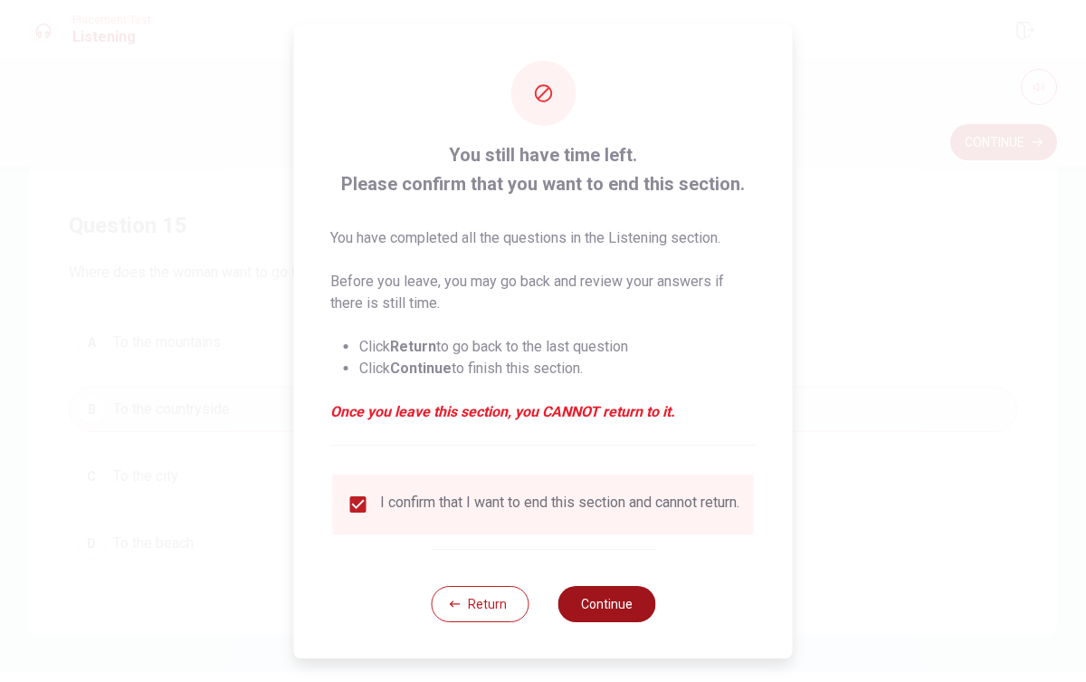
click at [598, 614] on button "Continue" at bounding box center [607, 604] width 98 height 36
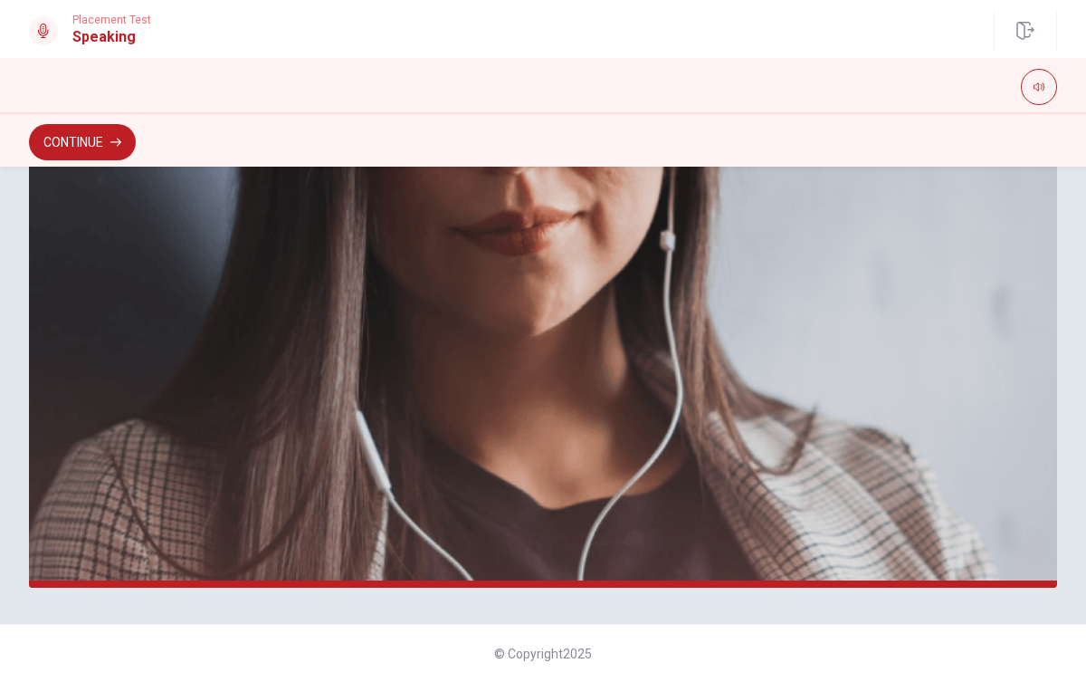
scroll to position [0, 0]
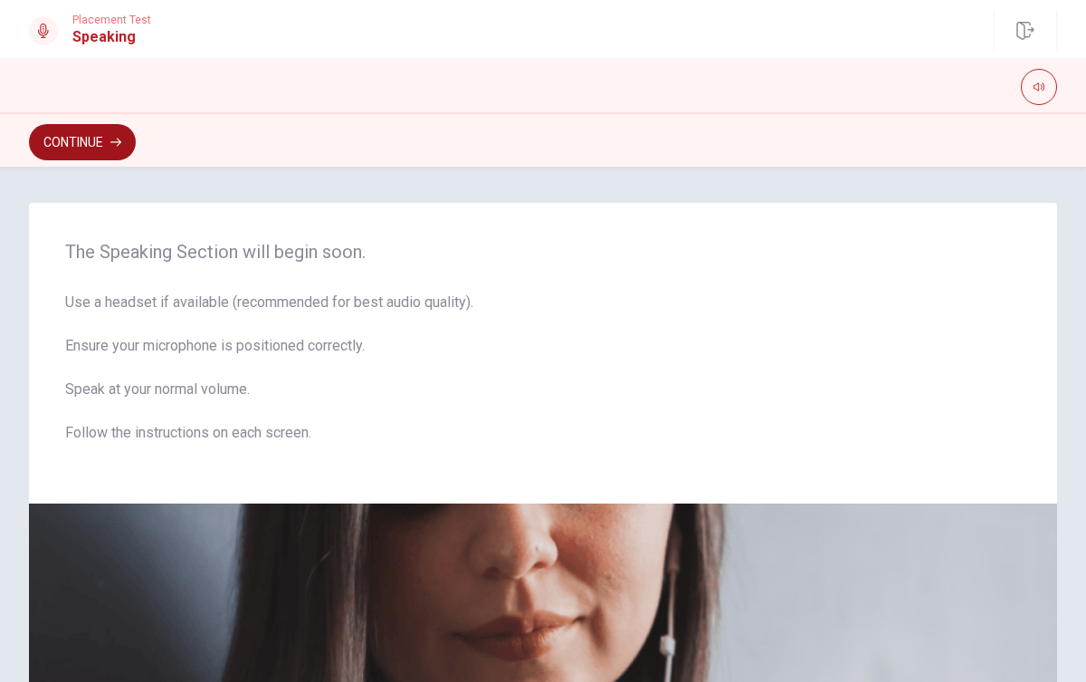
click at [95, 148] on button "Continue" at bounding box center [82, 142] width 107 height 36
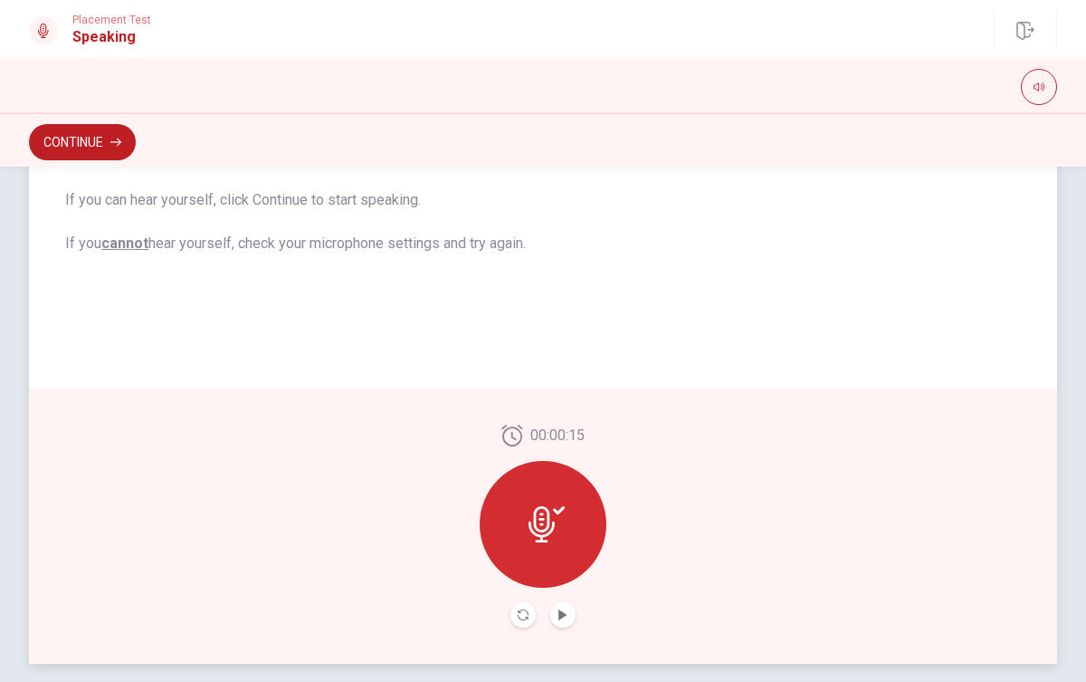
scroll to position [330, 0]
click at [122, 161] on div "Continue" at bounding box center [543, 139] width 1086 height 54
click at [114, 139] on icon "button" at bounding box center [115, 142] width 11 height 11
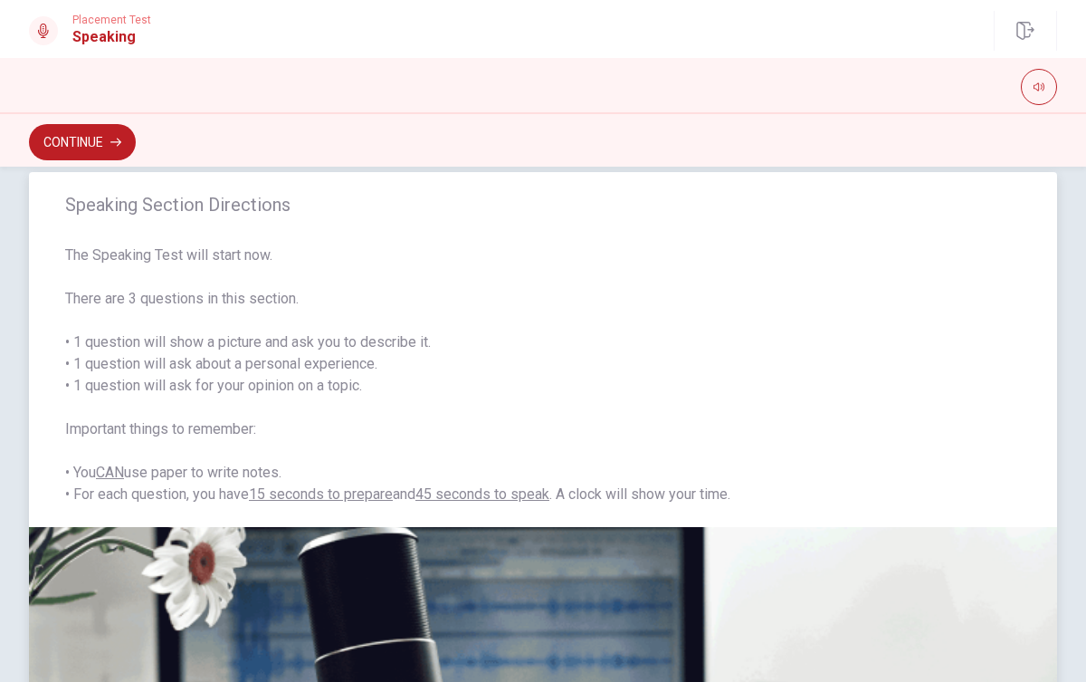
scroll to position [34, 0]
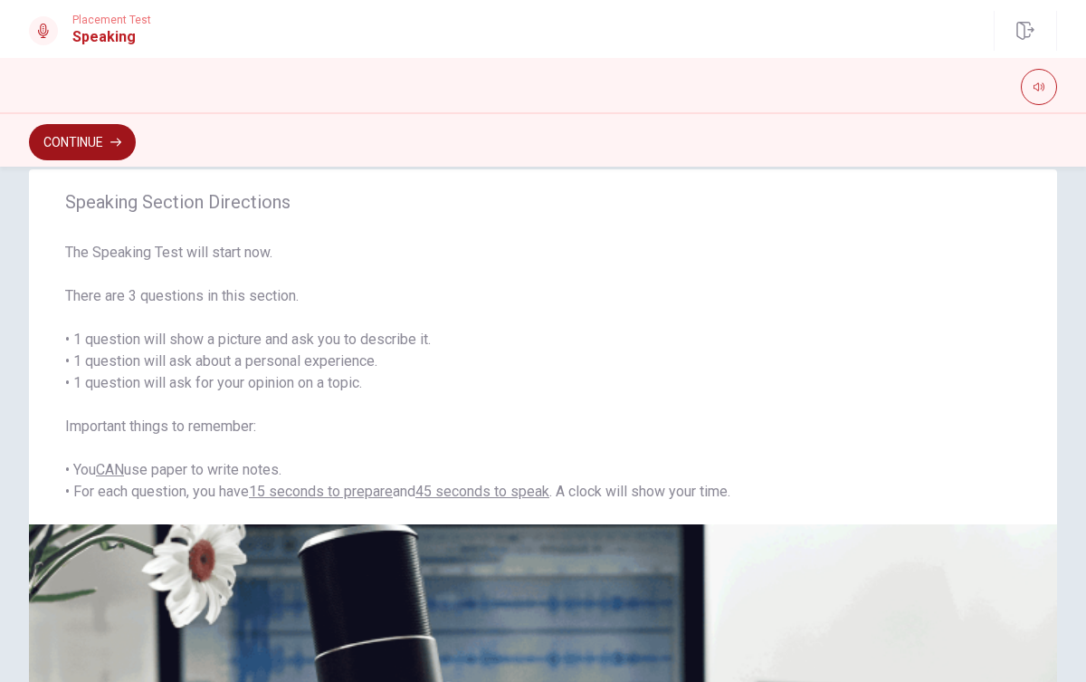
click at [109, 137] on button "Continue" at bounding box center [82, 142] width 107 height 36
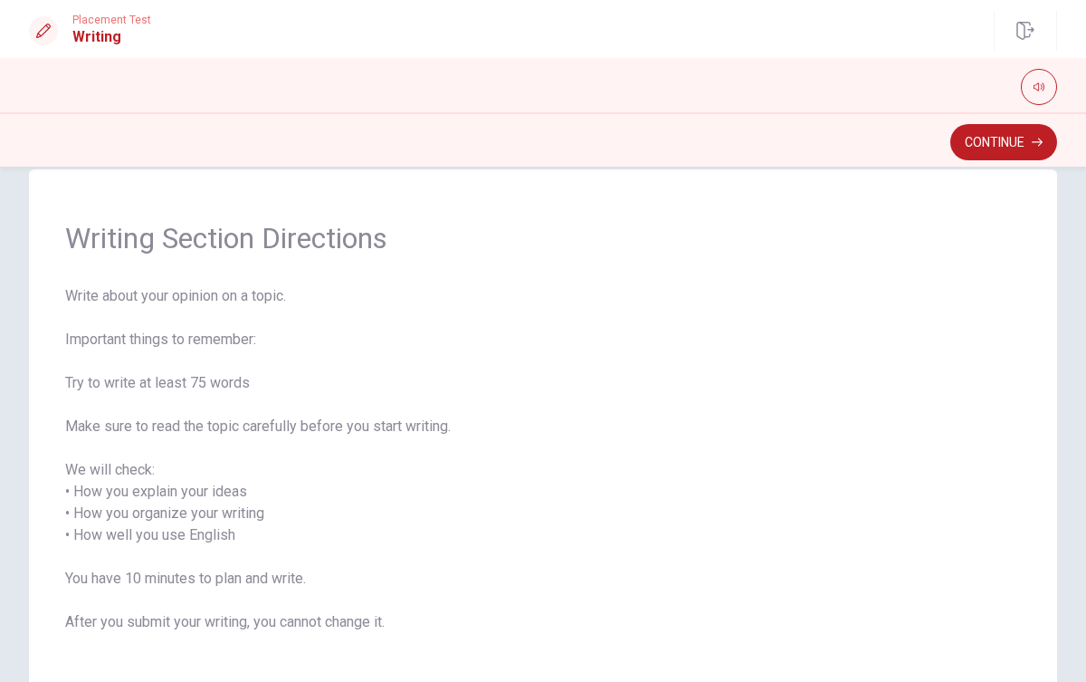
scroll to position [0, 0]
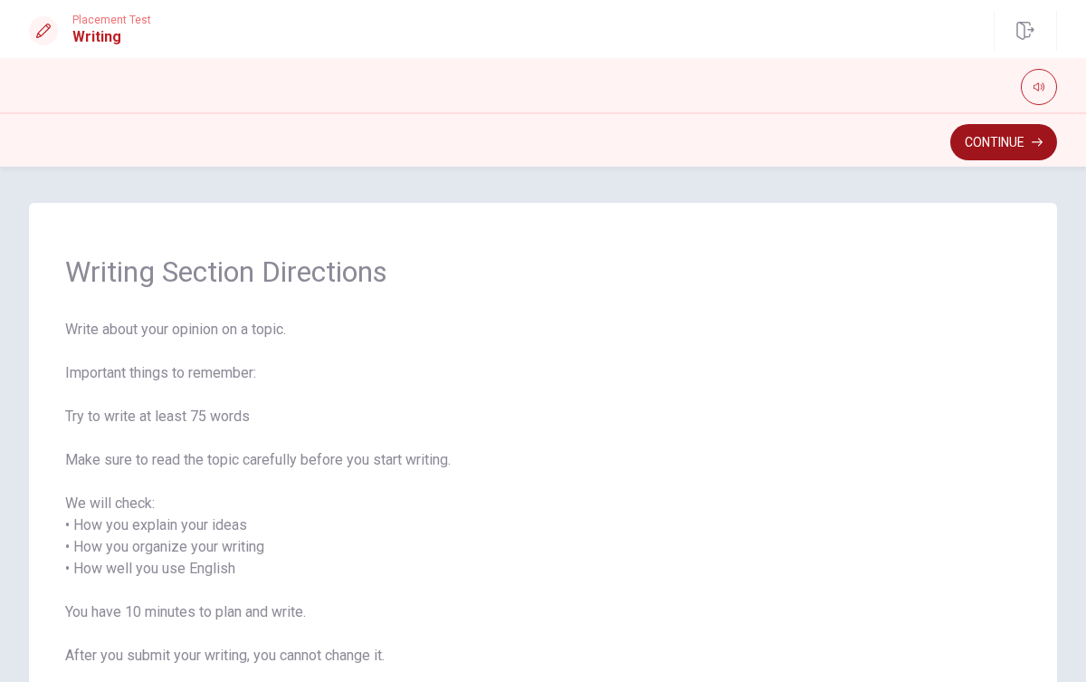
click at [962, 153] on button "Continue" at bounding box center [1004, 142] width 107 height 36
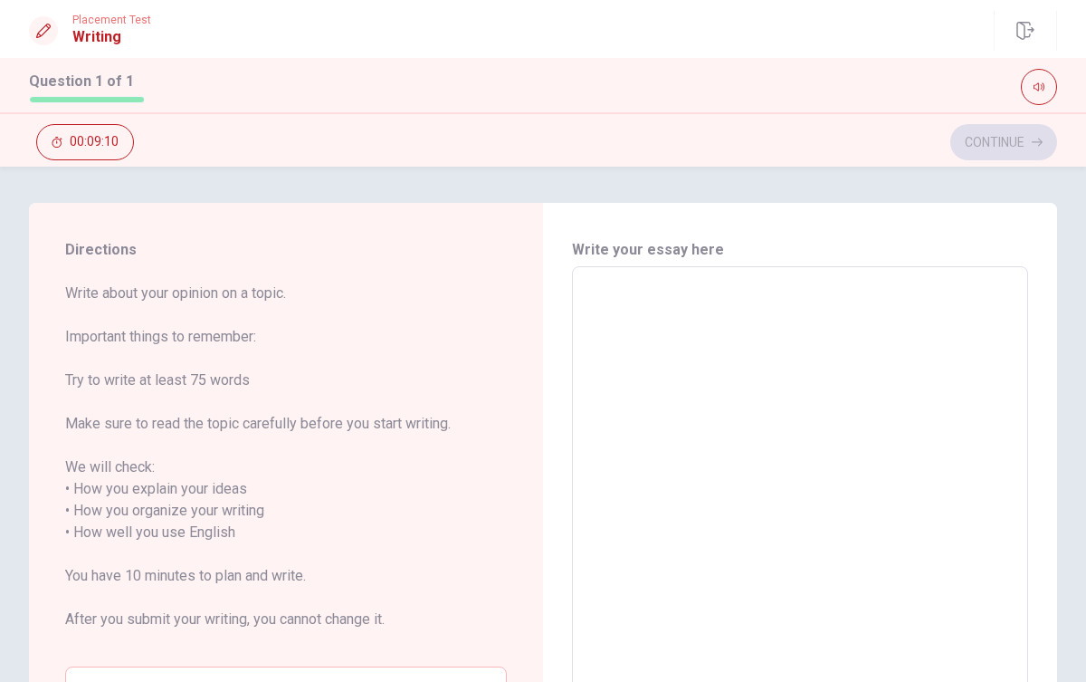
scroll to position [5, 0]
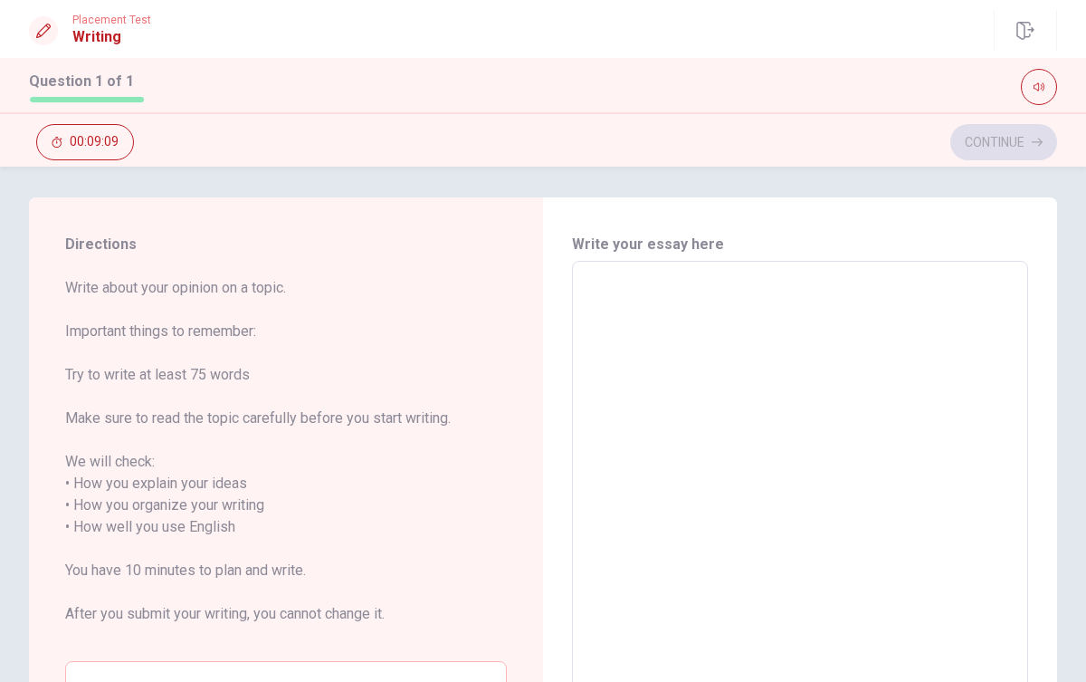
click at [614, 302] on textarea at bounding box center [800, 538] width 431 height 524
type textarea "i"
type textarea "x"
type textarea "i"
type textarea "x"
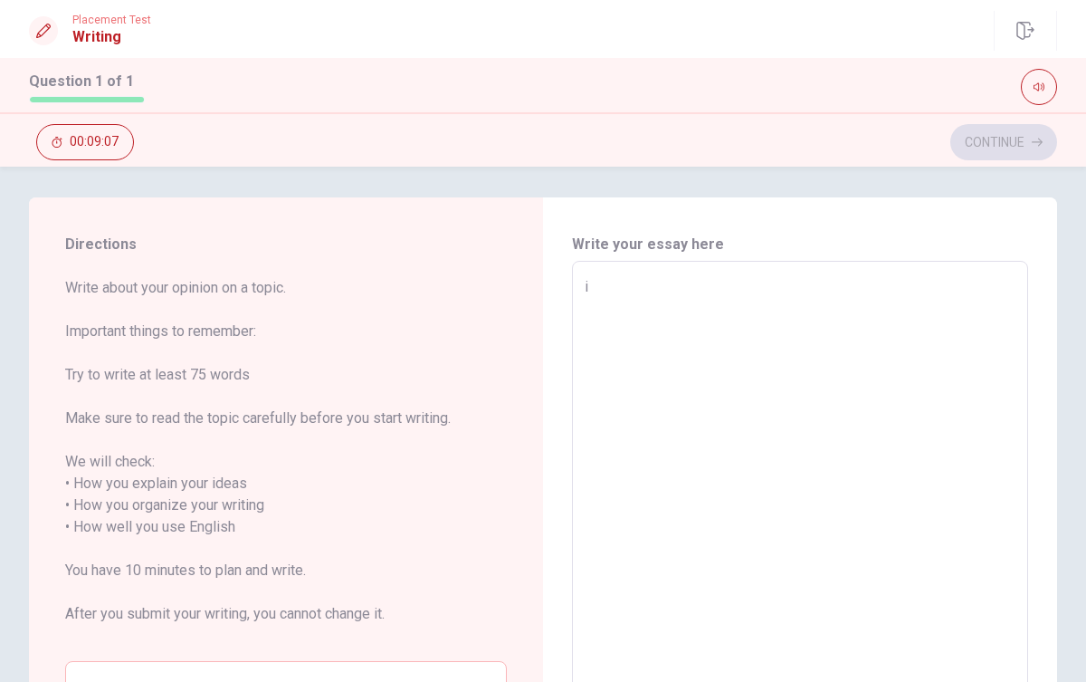
type textarea "i"
type textarea "x"
type textarea "iI"
type textarea "x"
type textarea "i"
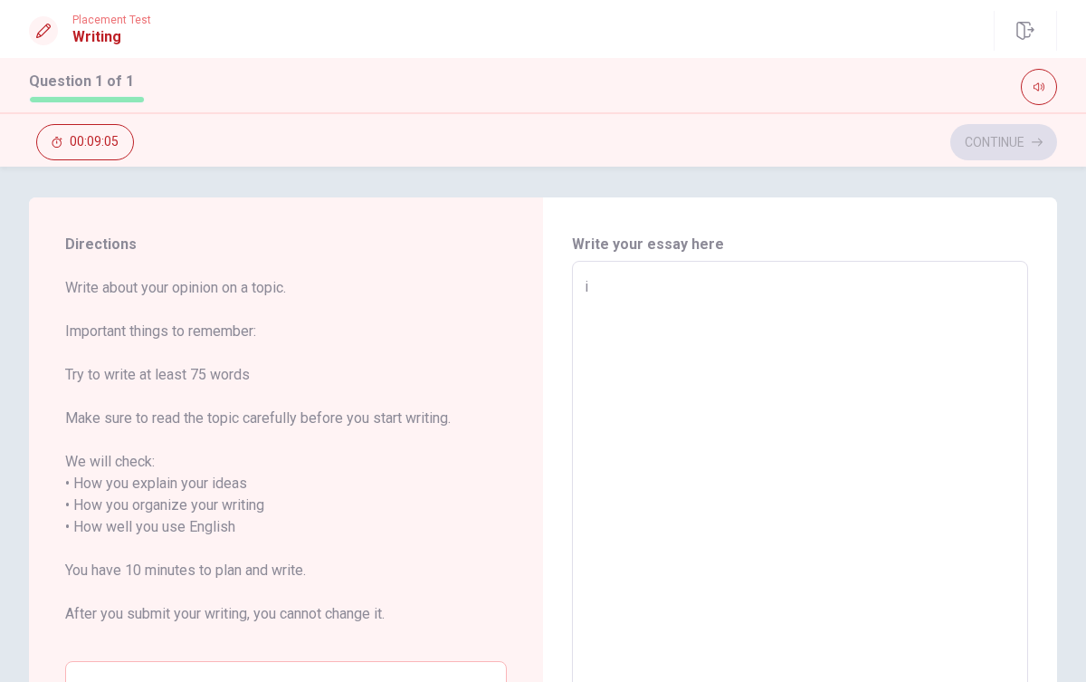
type textarea "x"
type textarea "I"
type textarea "x"
type textarea "I"
type textarea "x"
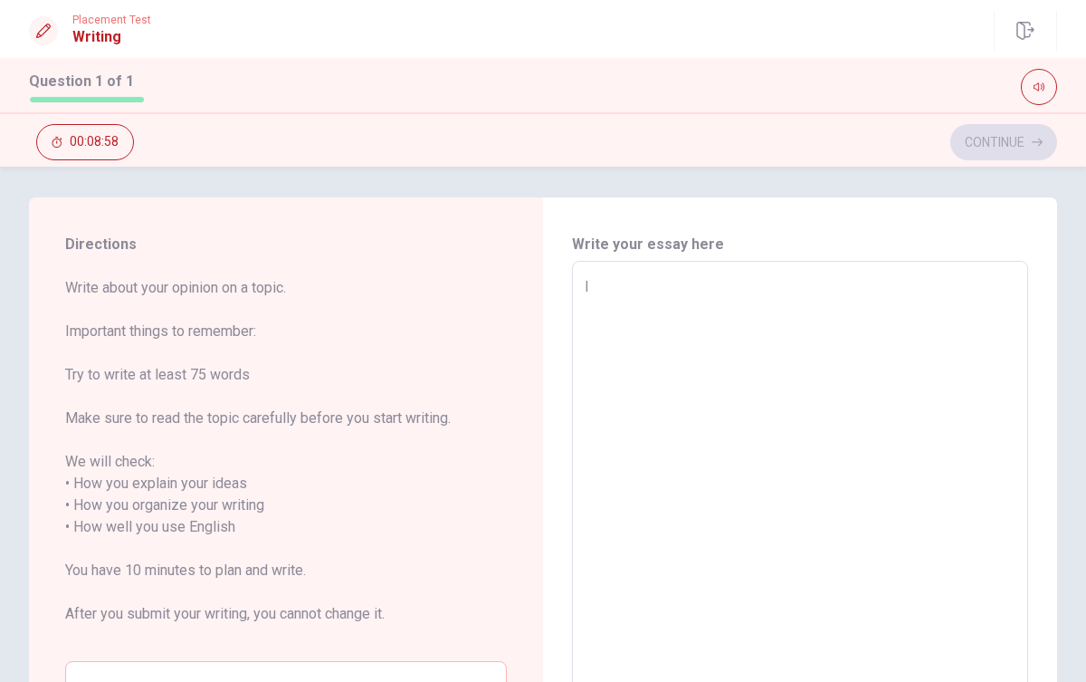
type textarea "I h"
type textarea "x"
type textarea "I ha"
type textarea "x"
type textarea "I hat"
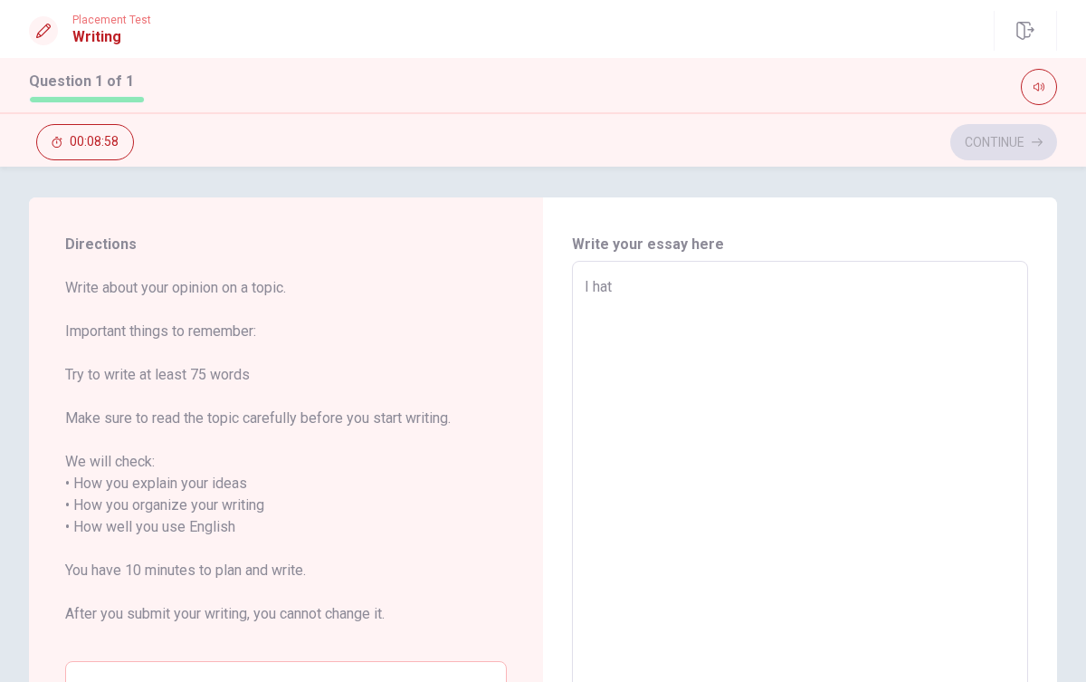
type textarea "x"
type textarea "I hate"
type textarea "x"
type textarea "I hate"
type textarea "x"
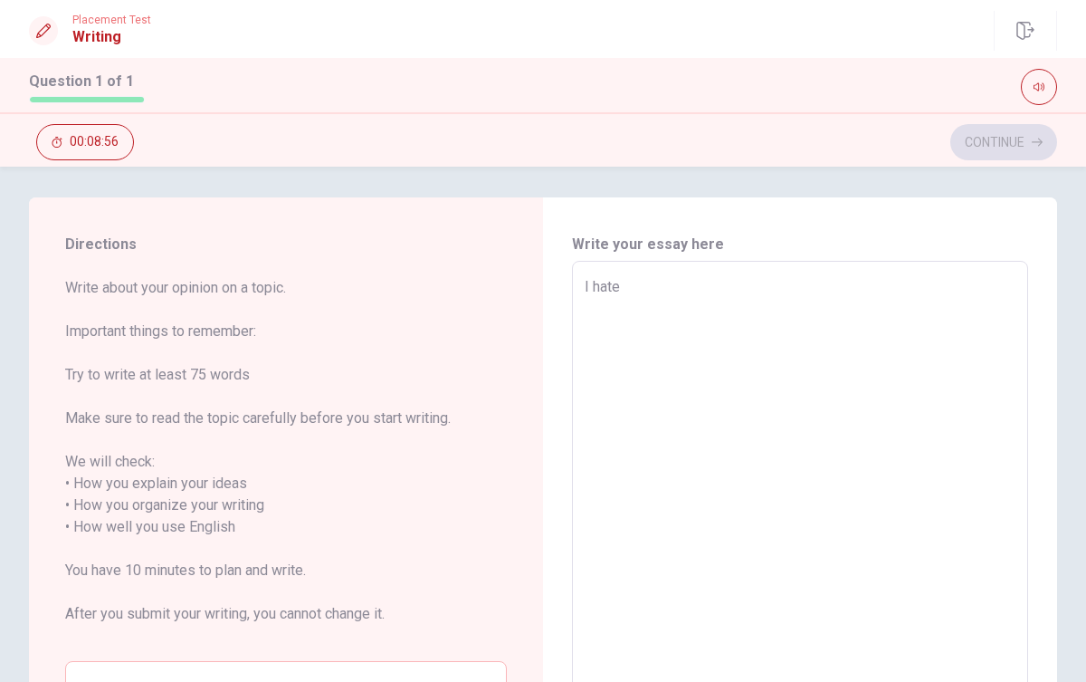
type textarea "I hate m"
type textarea "x"
type textarea "I hate my"
type textarea "x"
type textarea "I hate my"
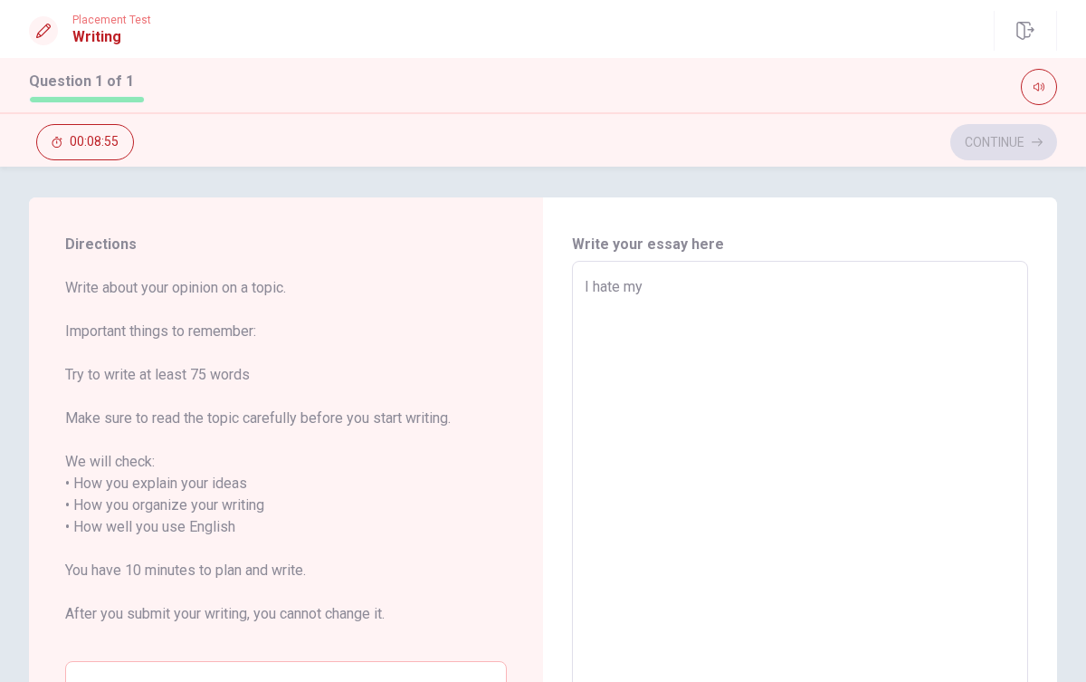
type textarea "x"
type textarea "I hate my b"
type textarea "x"
type textarea "I hate my bo"
type textarea "x"
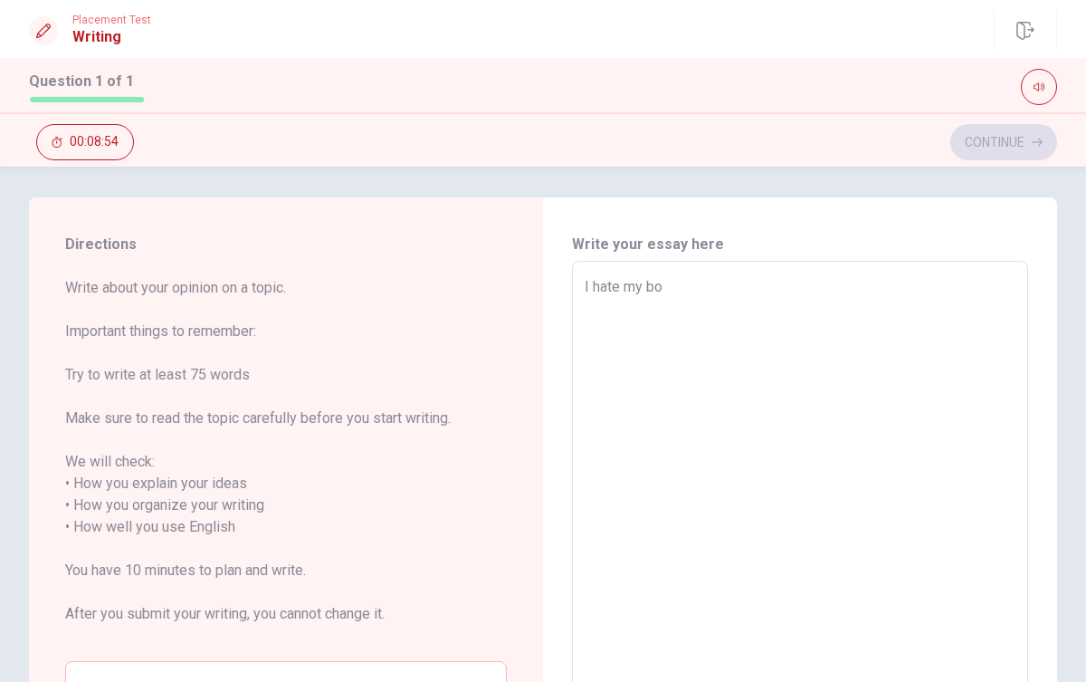
type textarea "I hate my bod"
type textarea "x"
type textarea "I hate my body"
type textarea "x"
type textarea "I hate my body"
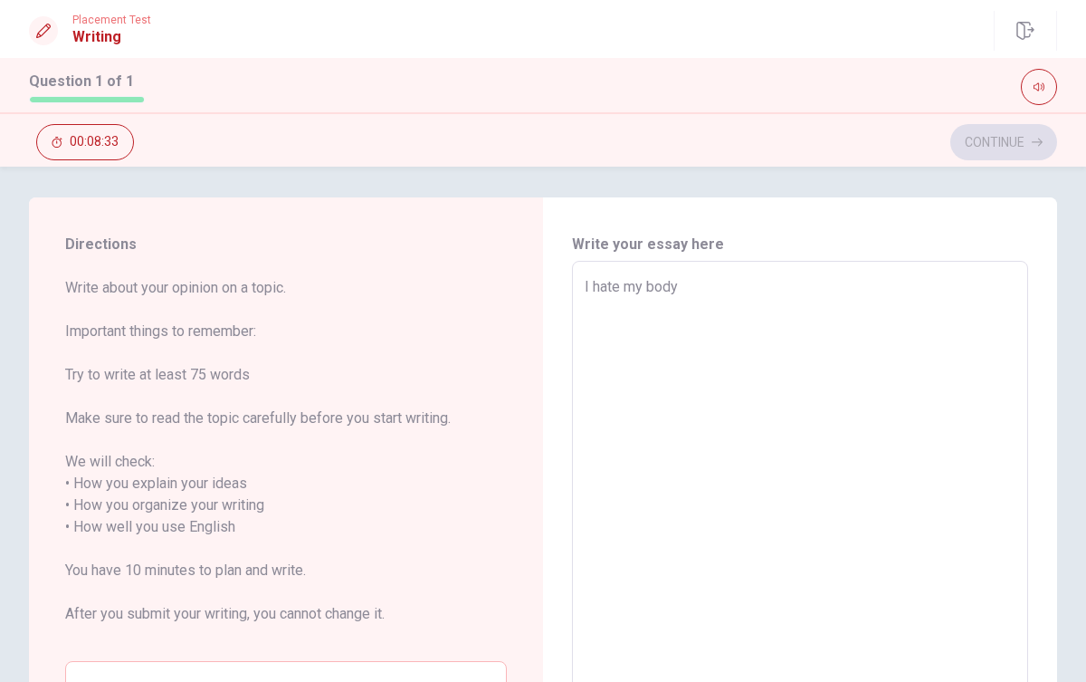
type textarea "x"
type textarea "I hate my body b"
type textarea "x"
type textarea "I hate my body be"
type textarea "x"
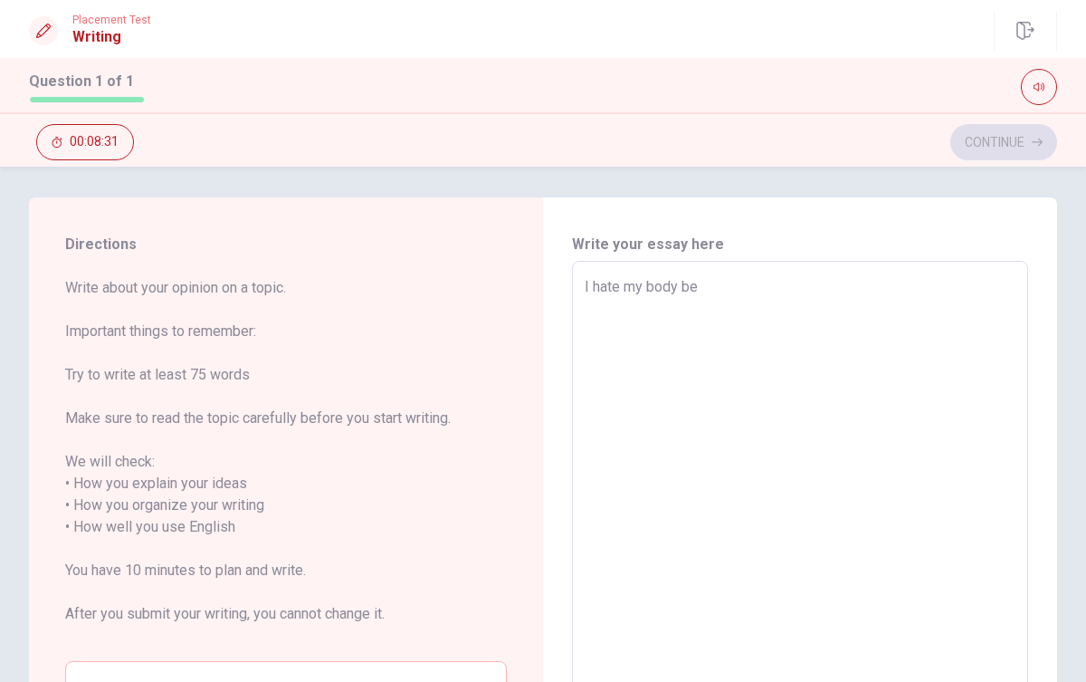
type textarea "I hate my body bec"
type textarea "x"
type textarea "I hate my body beca"
type textarea "x"
type textarea "I hate my body becau"
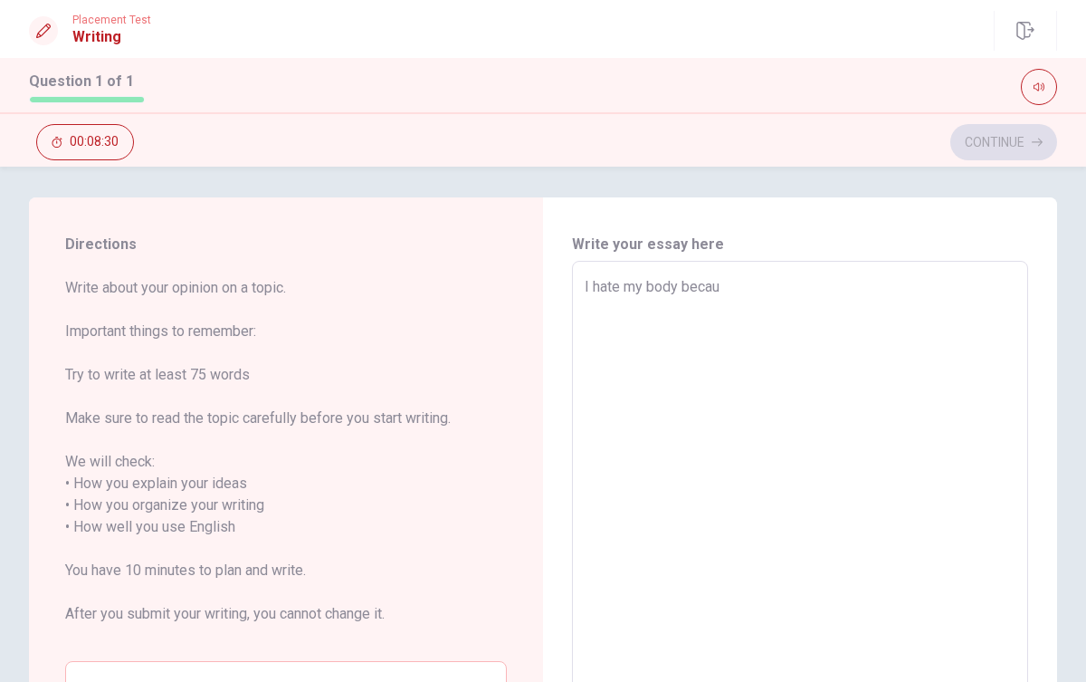
type textarea "x"
type textarea "I hate my body becaus"
type textarea "x"
type textarea "I hate my body because"
type textarea "x"
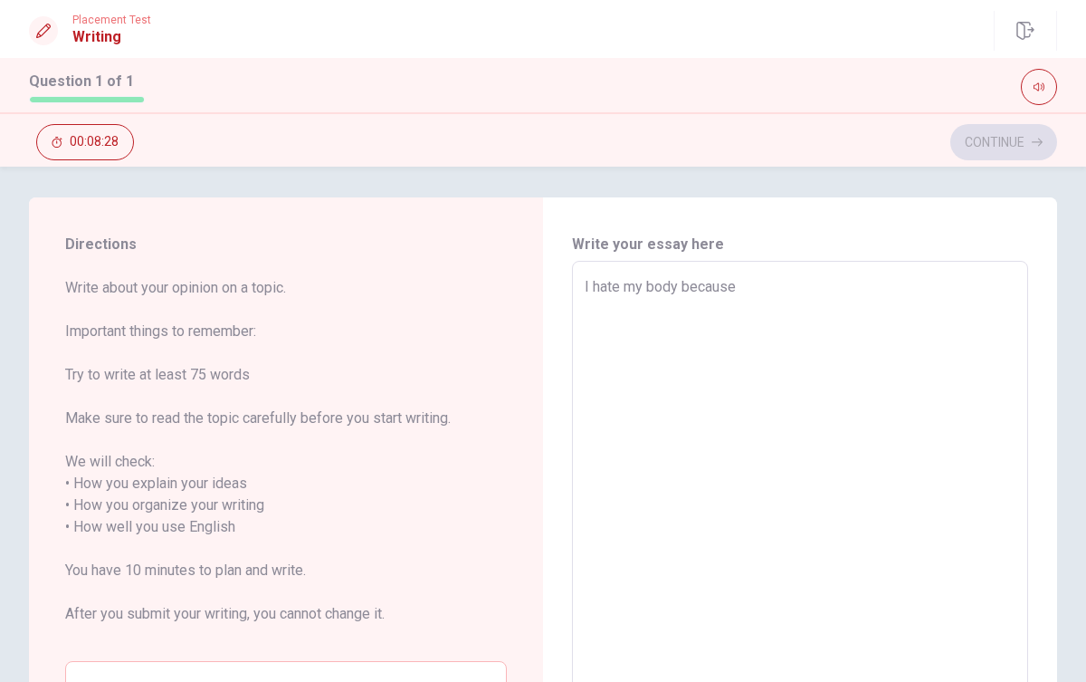
type textarea "I hate my body because"
type textarea "x"
type textarea "I hate my body because w"
type textarea "x"
type textarea "I hate my body because wo"
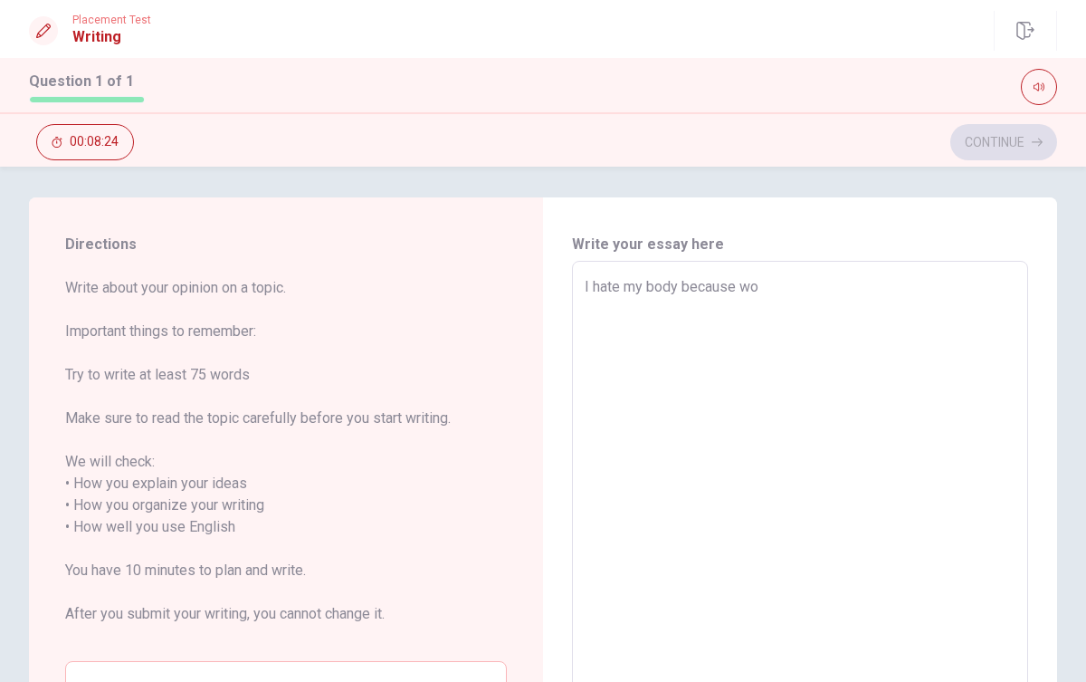
type textarea "x"
type textarea "I hate my body because wou"
type textarea "x"
type textarea "I hate my body because woul"
type textarea "x"
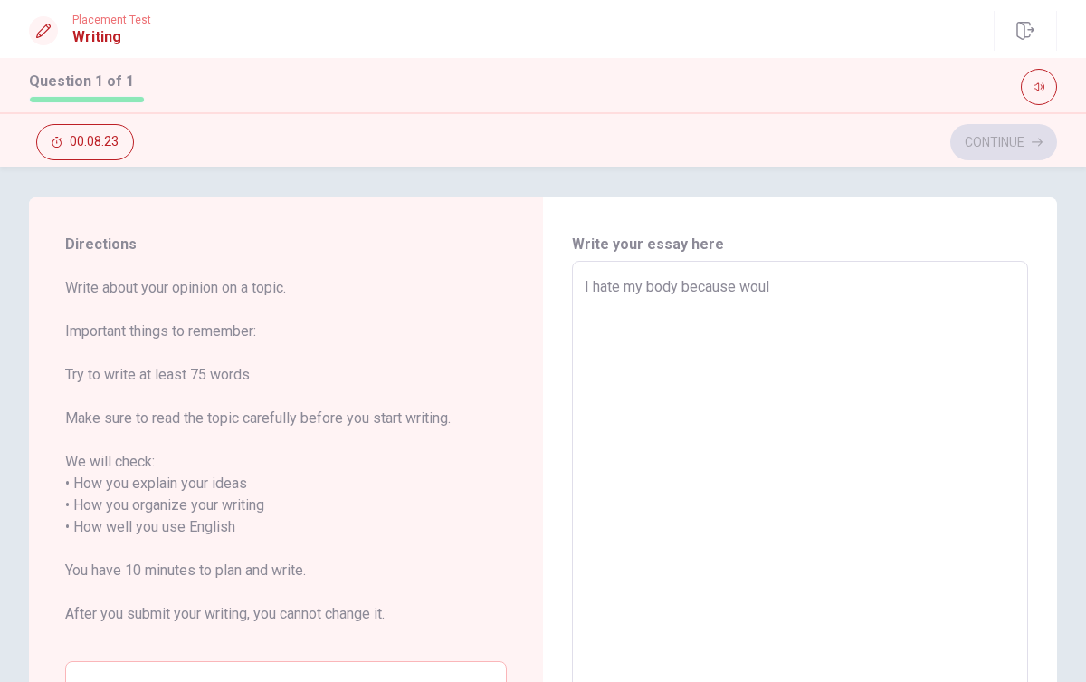
type textarea "I hate my body because would"
type textarea "x"
type textarea "I hate my body because would"
type textarea "x"
type textarea "I hate my body because would b"
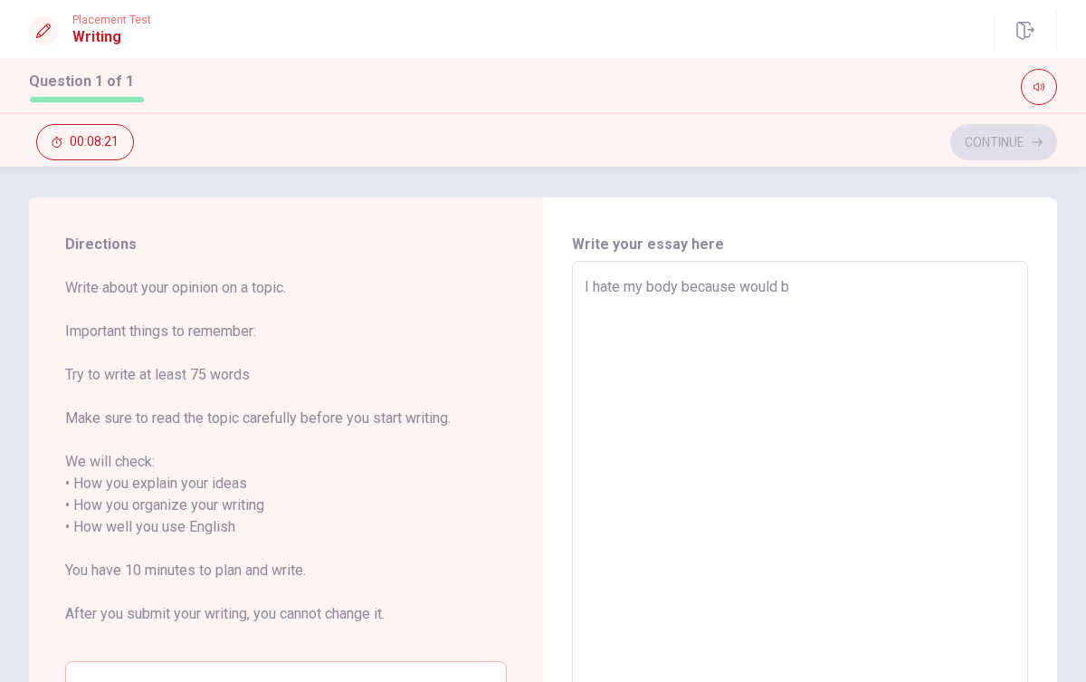
type textarea "x"
type textarea "I hate my body because would be"
type textarea "x"
type textarea "I hate my body because would be"
type textarea "x"
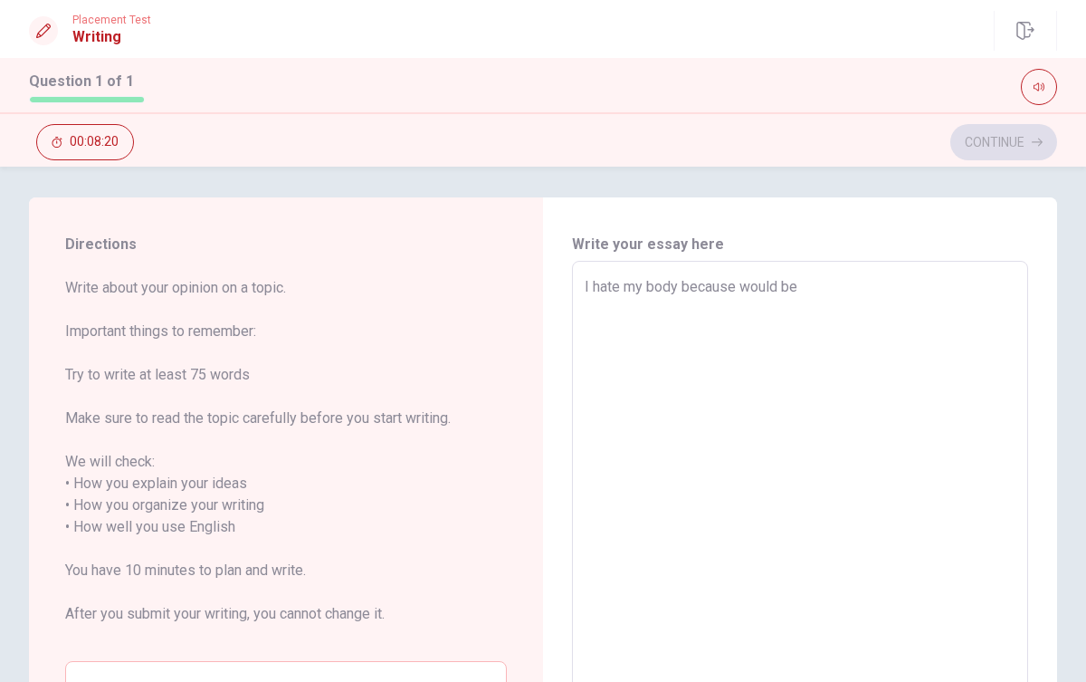
type textarea "I hate my body because would be m"
type textarea "x"
type textarea "I hate my body because would be mo"
type textarea "x"
type textarea "I hate my body because would be mor"
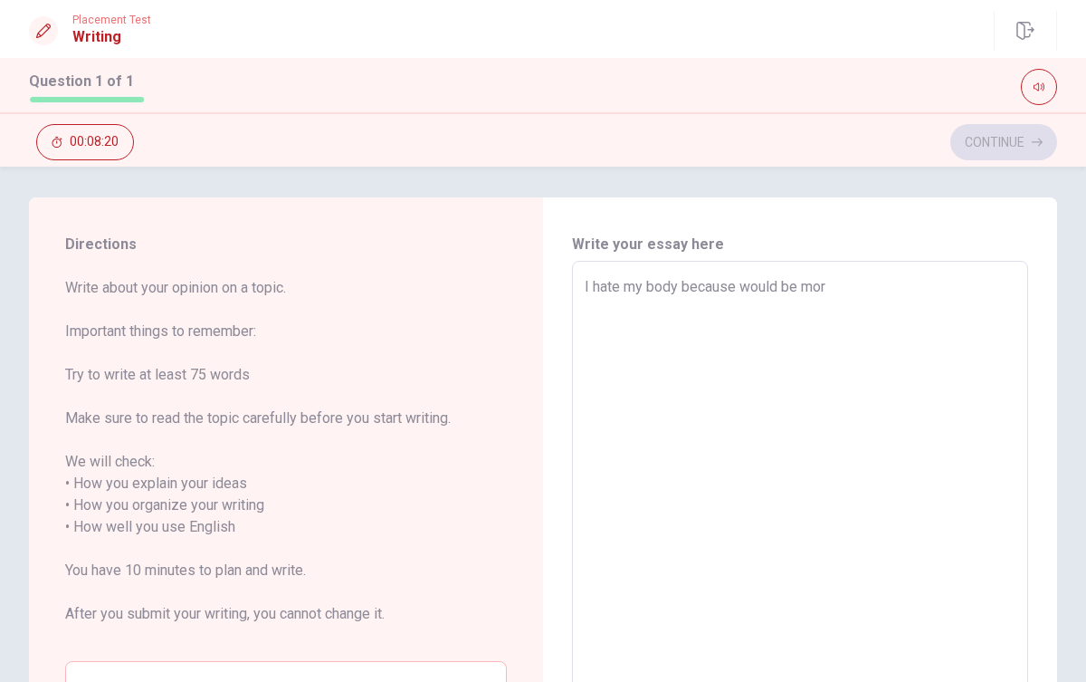
type textarea "x"
type textarea "I hate my body because would be more"
type textarea "x"
type textarea "I hate my body because would be more"
type textarea "x"
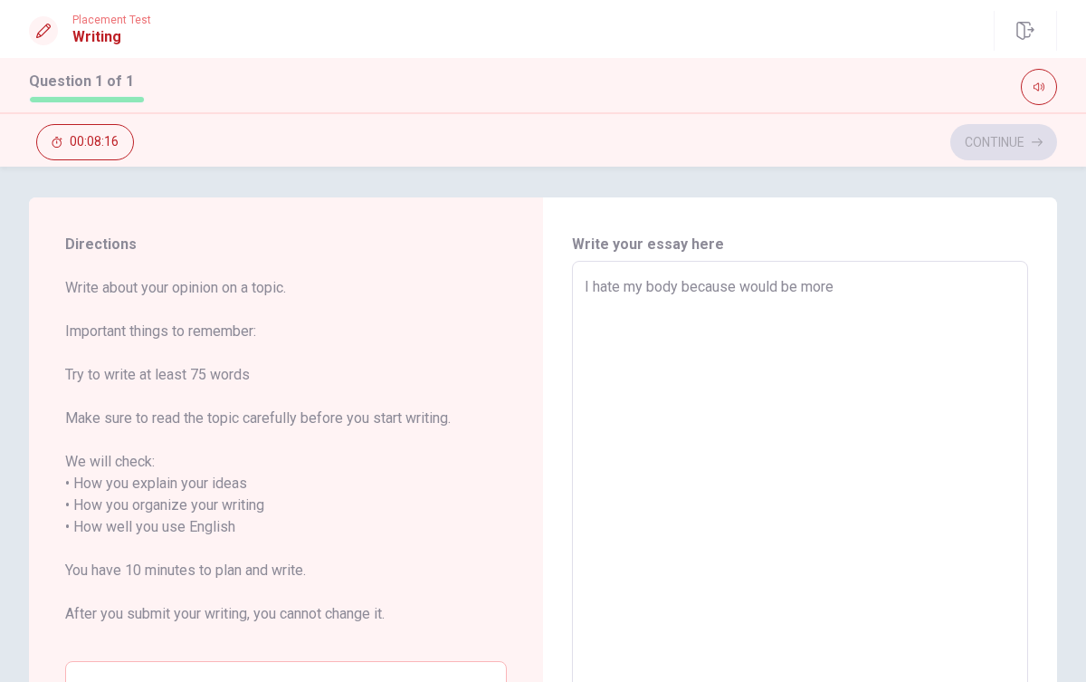
type textarea "I hate my body because would be more g"
type textarea "x"
type textarea "I hate my body because would be more go"
type textarea "x"
type textarea "I hate my body because would be more goo"
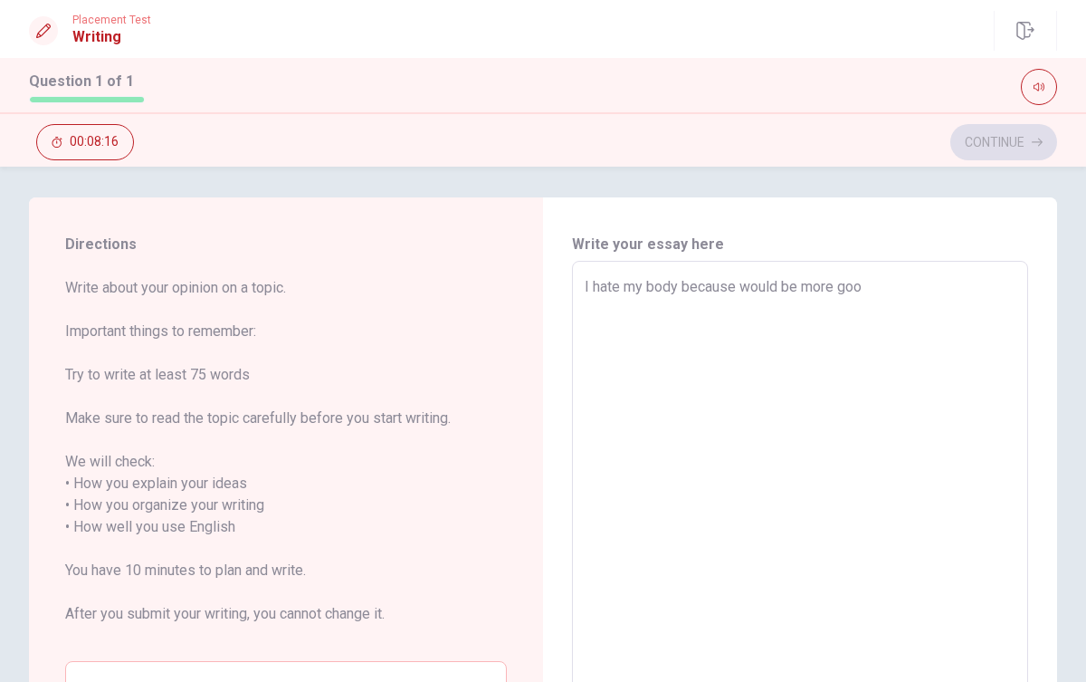
type textarea "x"
type textarea "I hate my body because would be more good"
type textarea "x"
type textarea "I hate my body because would be more good."
type textarea "x"
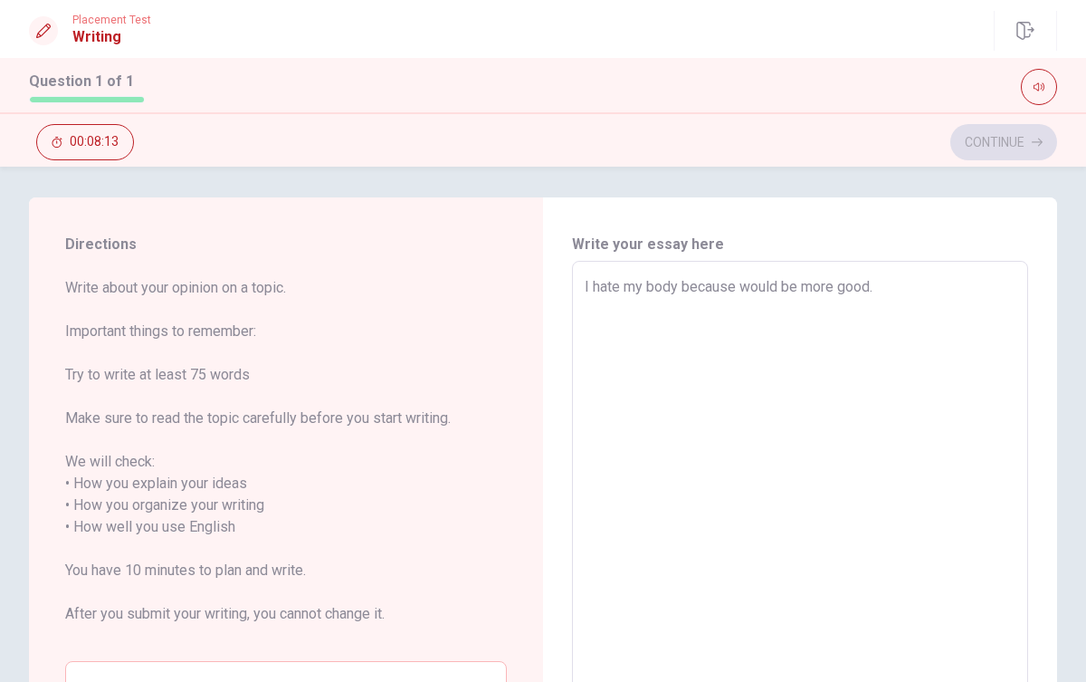
type textarea "I hate my body because would be more good."
type textarea "x"
type textarea "I hate my body because would be more good."
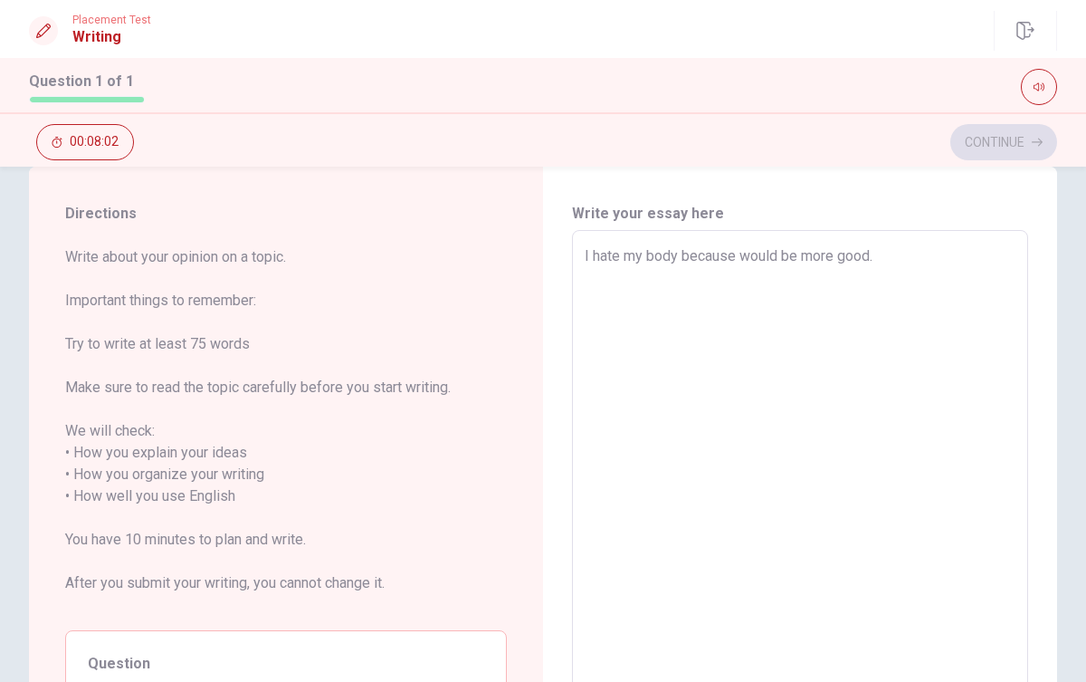
scroll to position [0, 0]
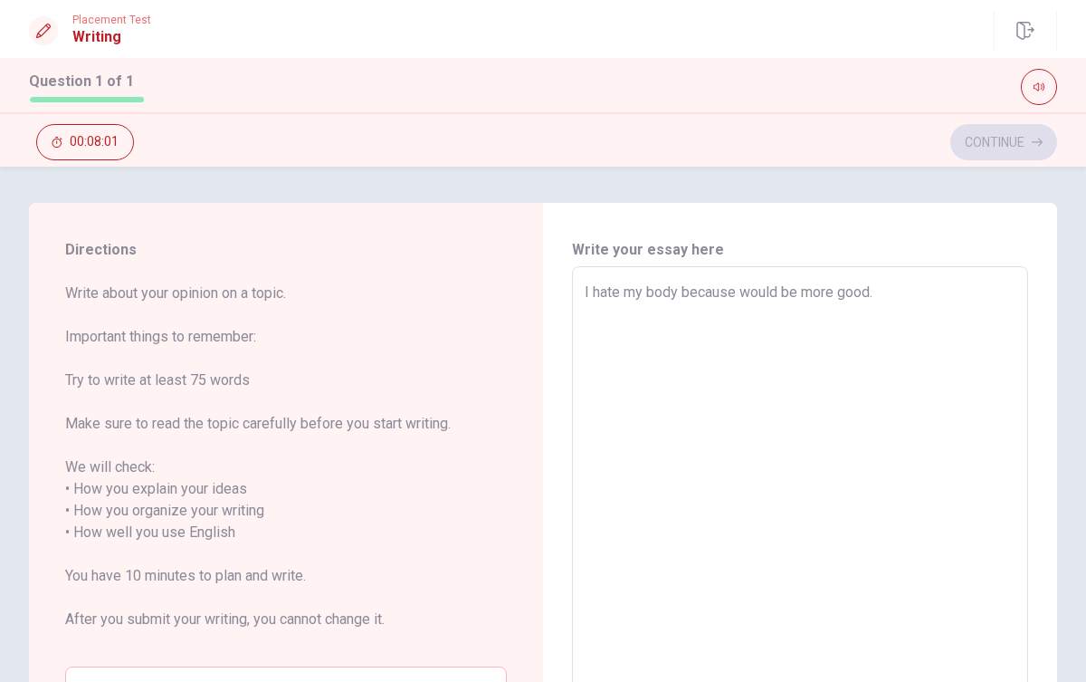
type textarea "x"
type textarea "I hate my body because would be more good.r"
type textarea "x"
type textarea "I hate my body because would be more [DOMAIN_NAME]"
type textarea "x"
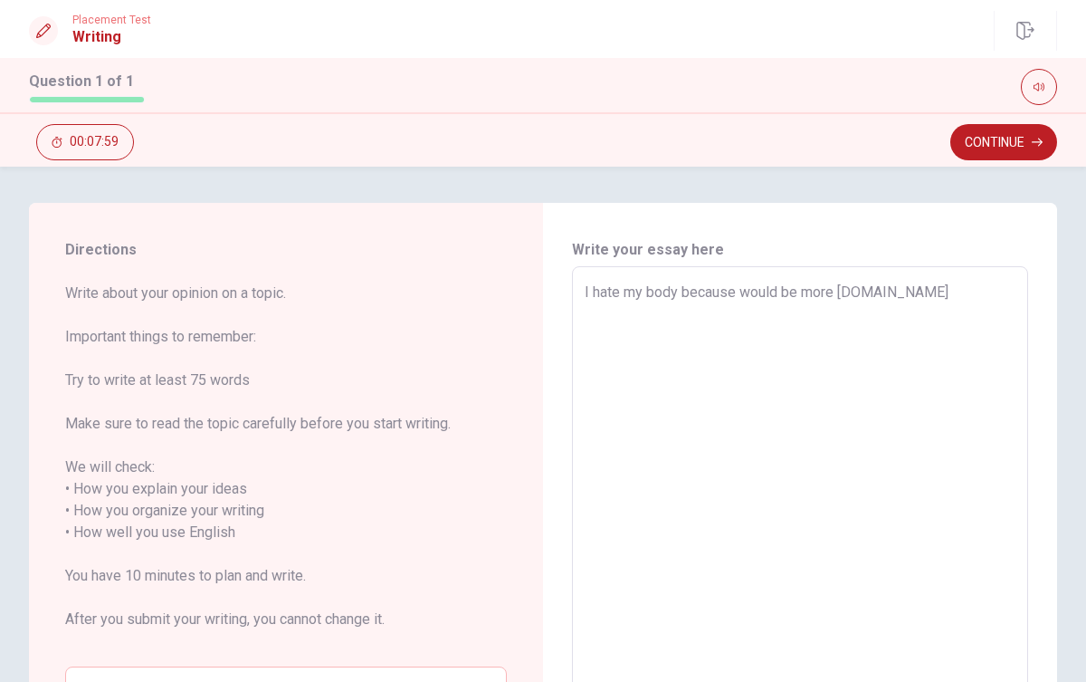
type textarea "I hate my body because would be more good.r"
type textarea "x"
type textarea "I hate my body because would be more good."
type textarea "x"
type textarea "I hate my body because would be more good.R"
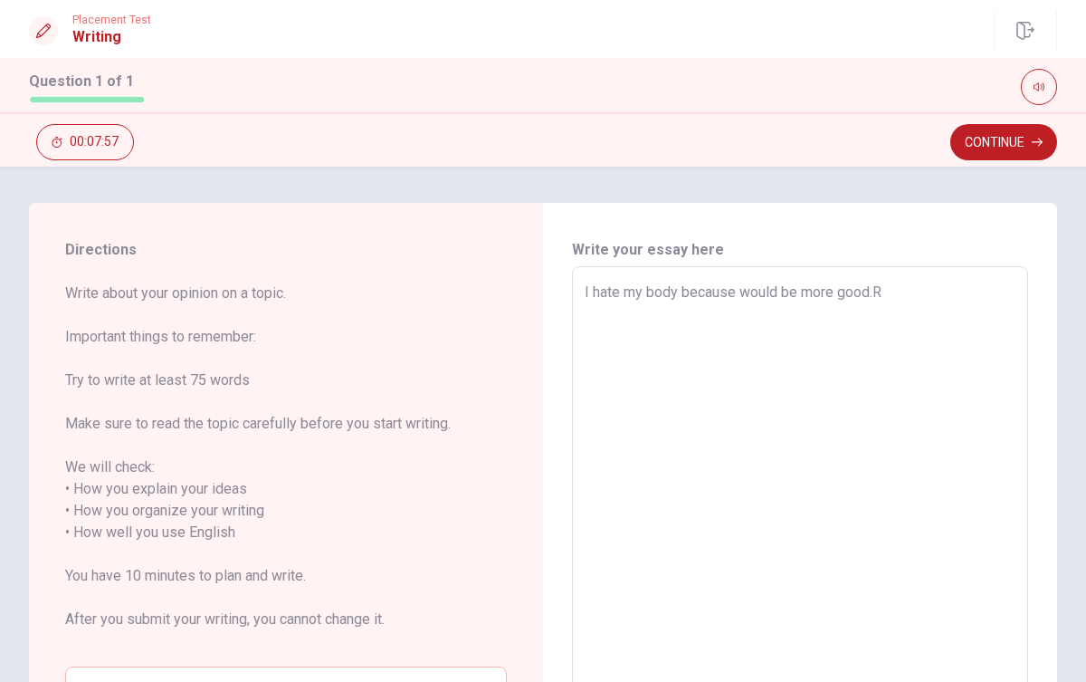
type textarea "x"
type textarea "I hate my body because would be more [DOMAIN_NAME]"
type textarea "x"
type textarea "I hate my body because would be more good.Rec"
type textarea "x"
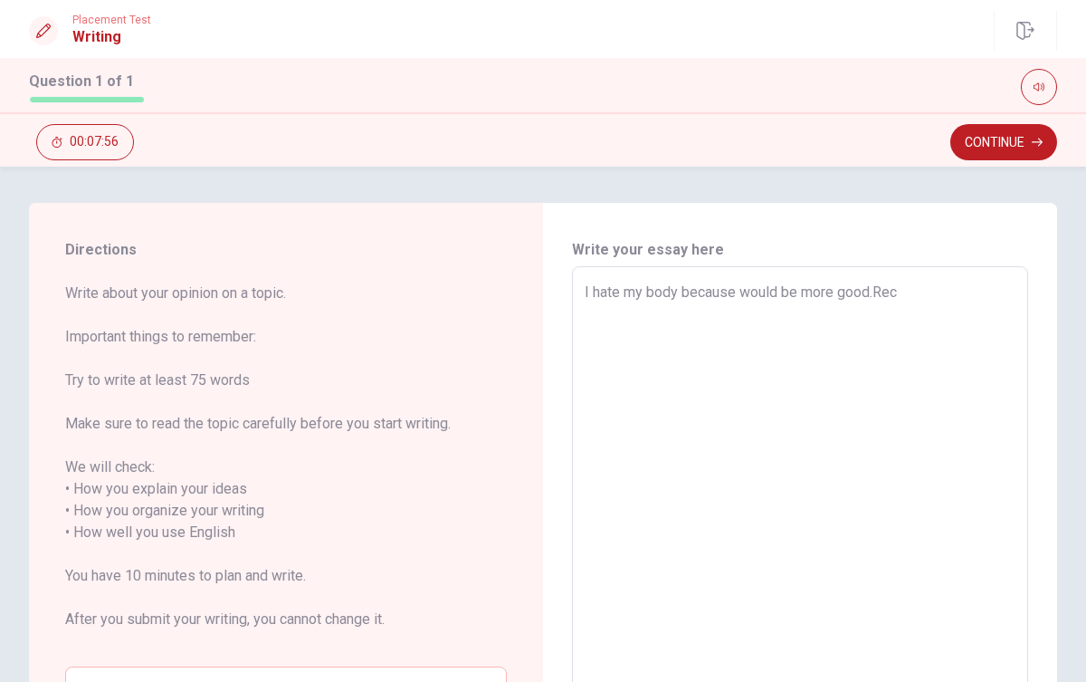
type textarea "I hate my body because would be more good.Rece"
type textarea "x"
type textarea "I hate my body because would be more good.Recen"
type textarea "x"
type textarea "I hate my body because would be more good.Recent"
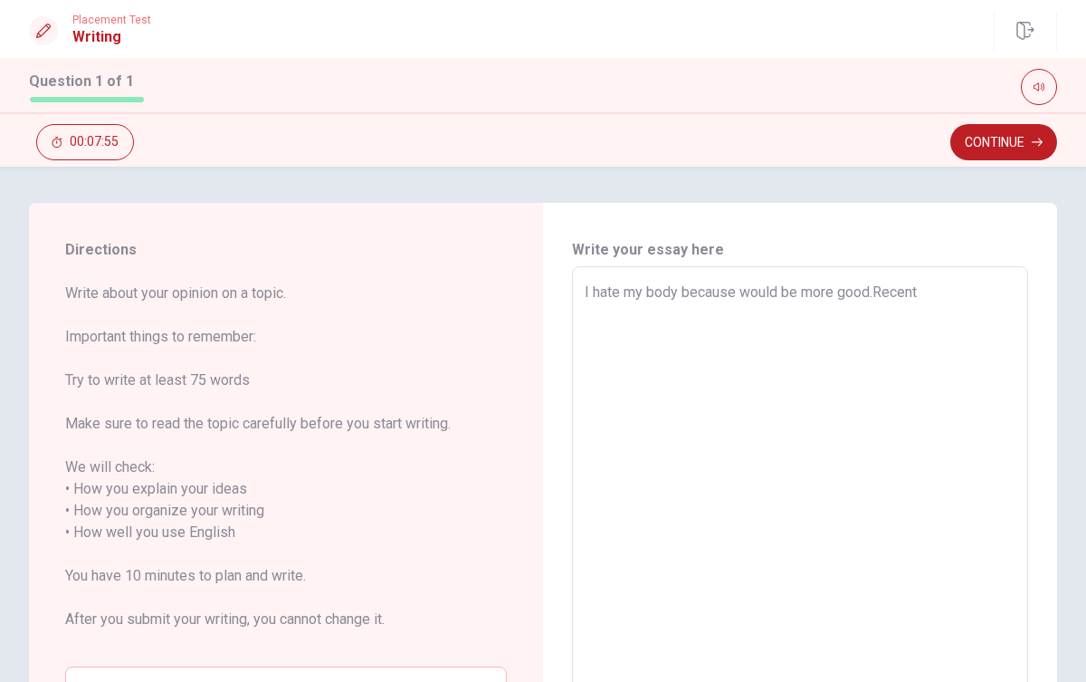
type textarea "x"
type textarea "I hate my body because would be more good.Recentl"
type textarea "x"
type textarea "I hate my body because would be more good.Recently"
type textarea "x"
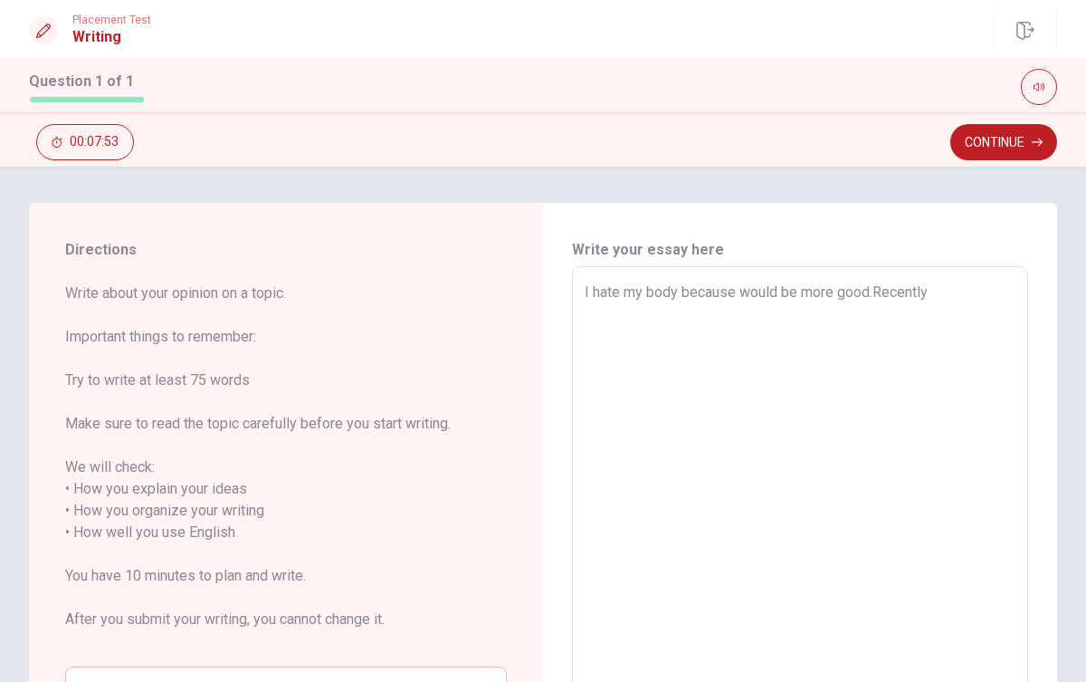
type textarea "I hate my body because would be more good.Recently"
type textarea "x"
type textarea "I hate my body because would be more good.Recently i"
type textarea "x"
type textarea "I hate my body because would be more good.Recently i"
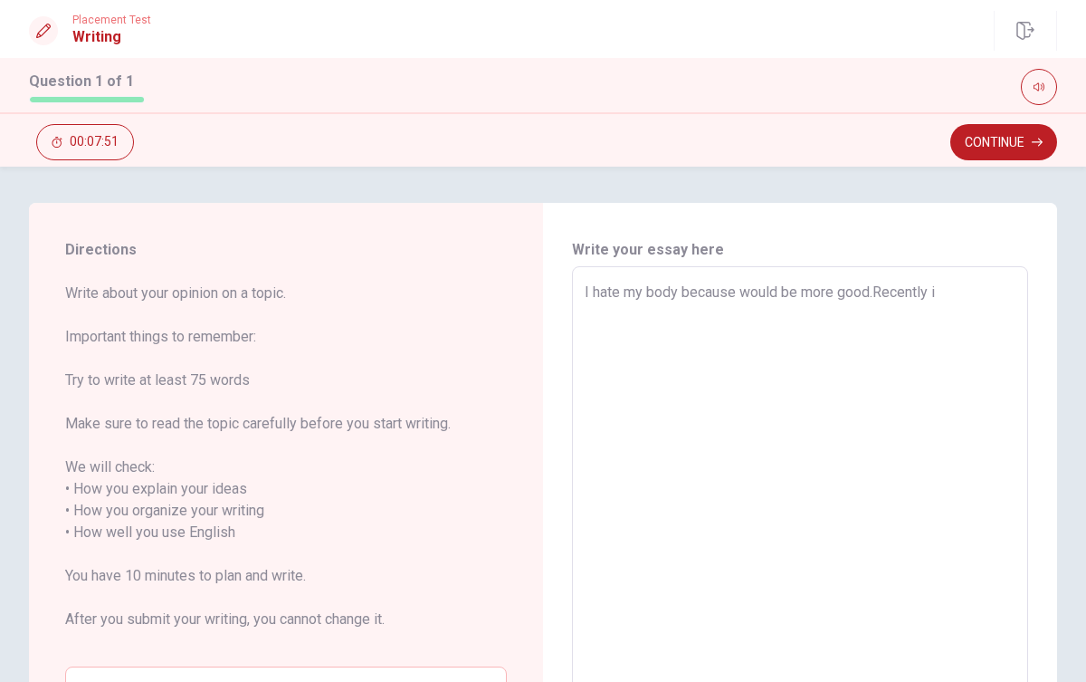
type textarea "x"
type textarea "I hate my body because would be more good.Recently i t"
type textarea "x"
type textarea "I hate my body because would be more good.Recently i tr"
type textarea "x"
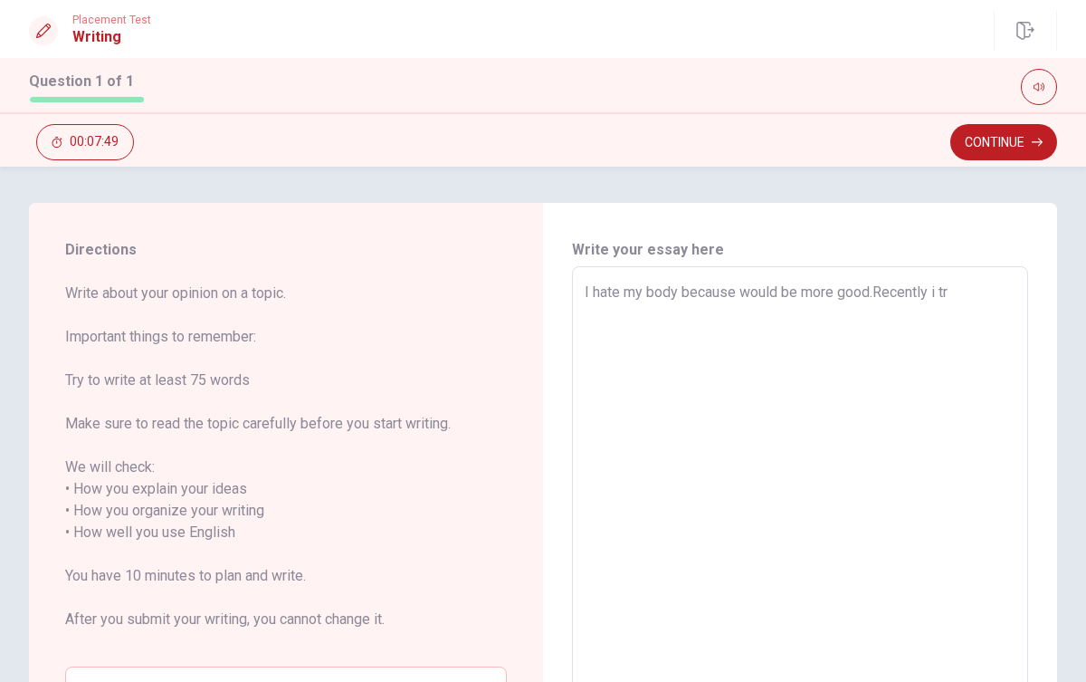
type textarea "I hate my body because would be more good.Recently i try"
type textarea "x"
type textarea "I hate my body because would be more good.Recently i try"
type textarea "x"
type textarea "I hate my body because would be more good.Recently i try"
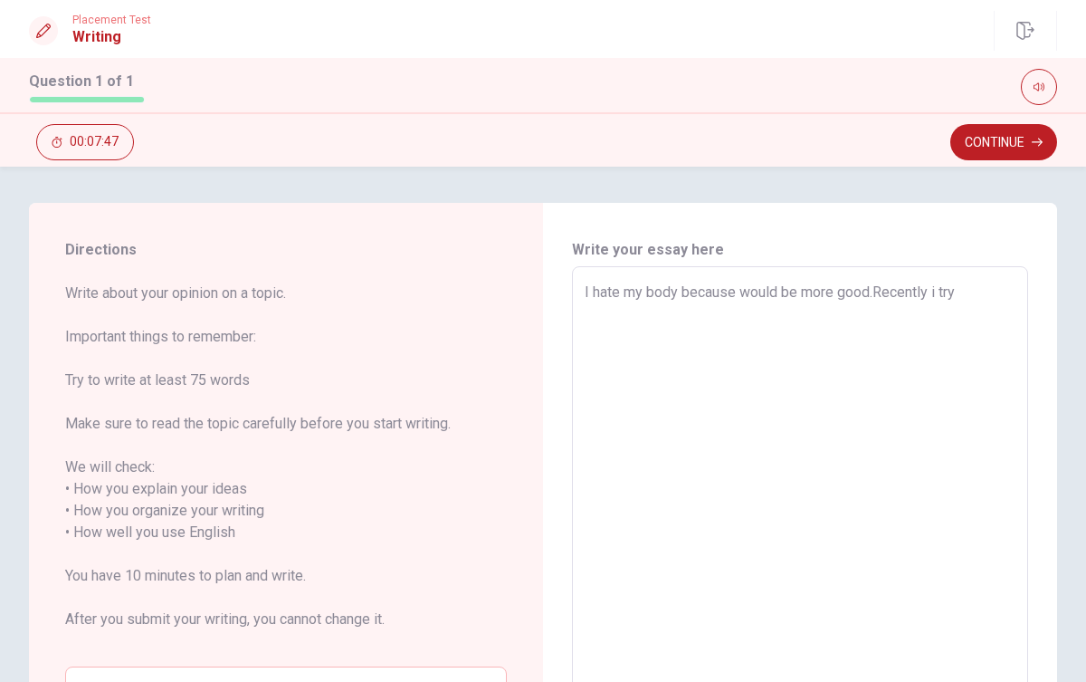
type textarea "x"
type textarea "I hate my body because would be more good.Recently i tr"
type textarea "x"
type textarea "I hate my body because would be more good.Recently i t"
type textarea "x"
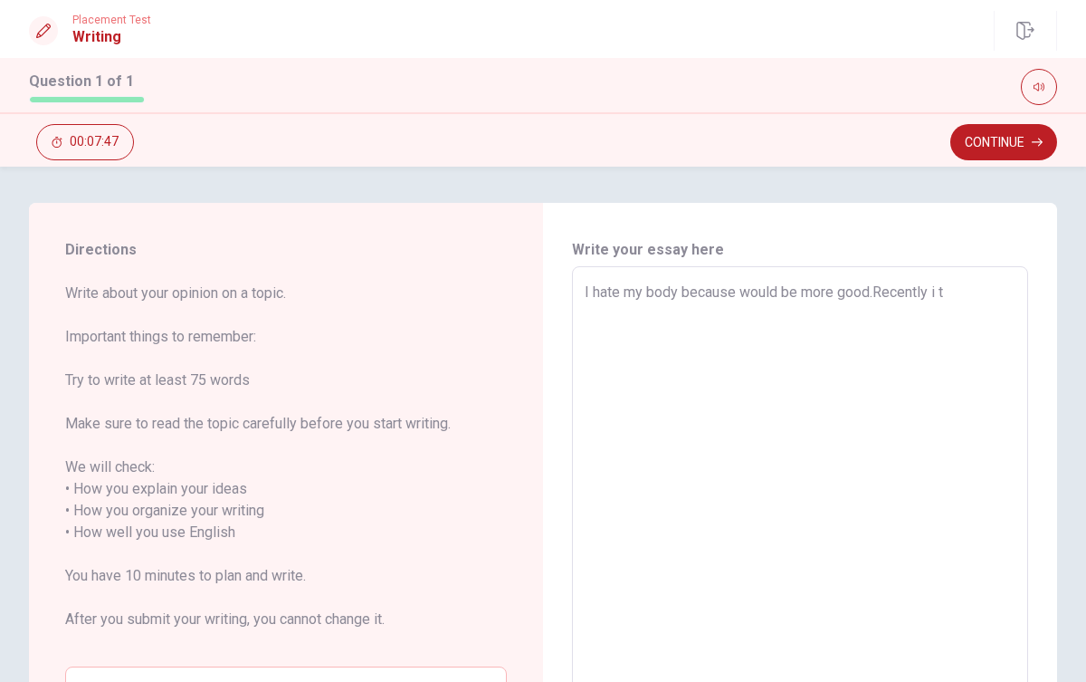
type textarea "I hate my body because would be more good.Recently i"
type textarea "x"
type textarea "I hate my body because would be more good.Recently i"
type textarea "x"
type textarea "I hate my body because would be more good.Recently iI"
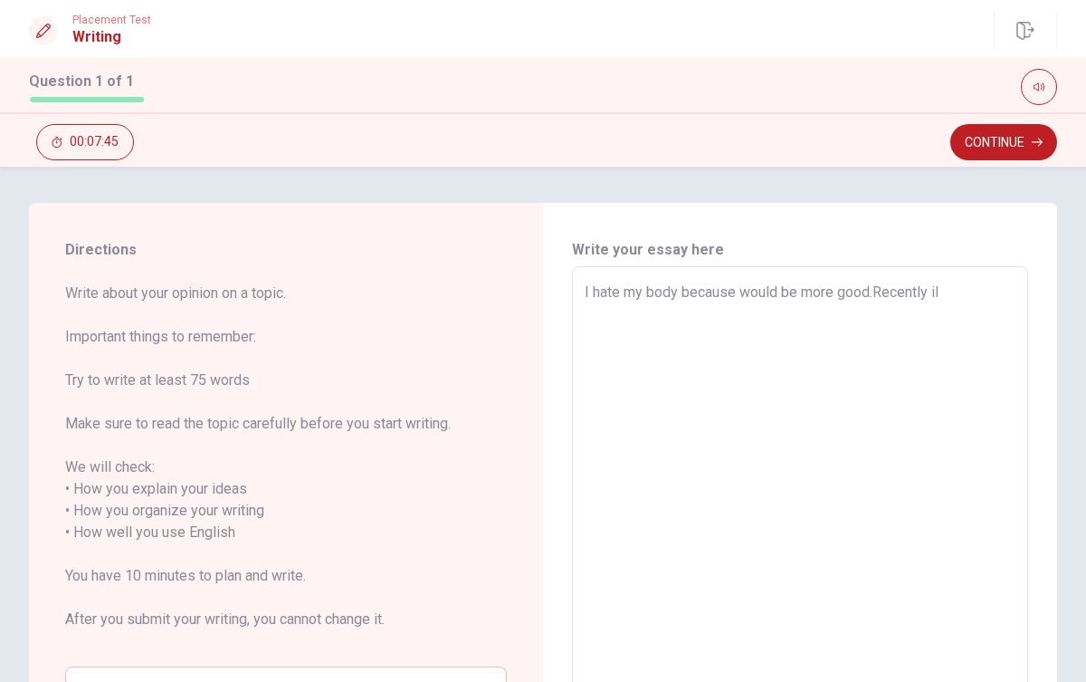
type textarea "x"
type textarea "I hate my body because would be more good.Recently i"
type textarea "x"
type textarea "I hate my body because would be more good.Recently"
type textarea "x"
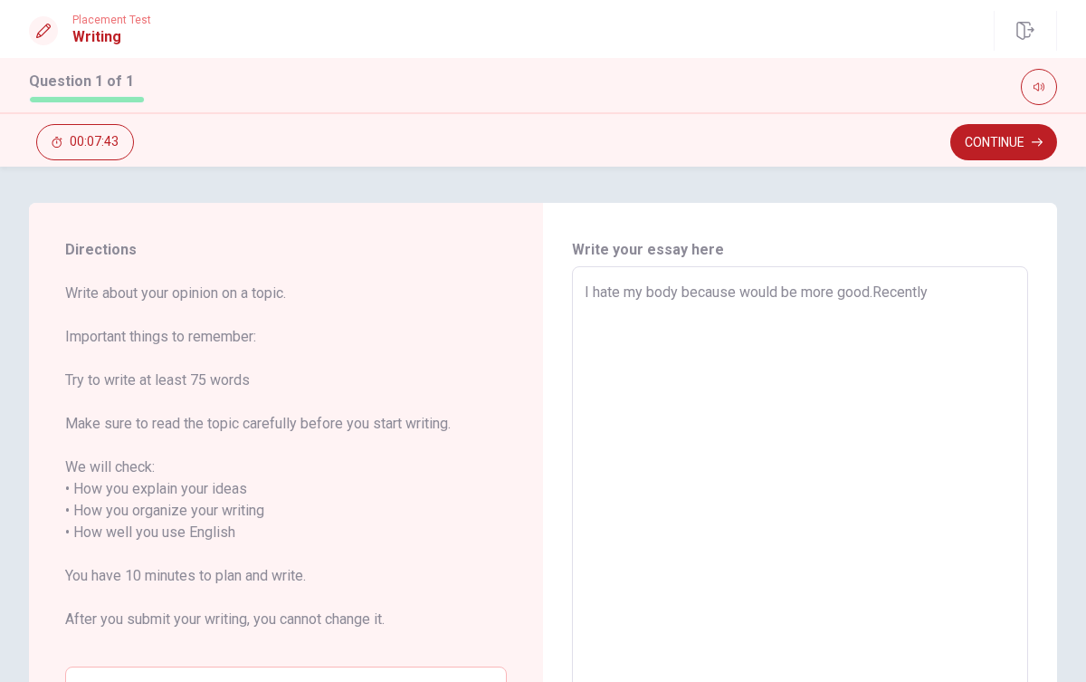
type textarea "I hate my body because would be more good.Recently I"
type textarea "x"
type textarea "I hate my body because would be more good.Recently I"
type textarea "x"
type textarea "I hate my body because would be more good.Recently I t"
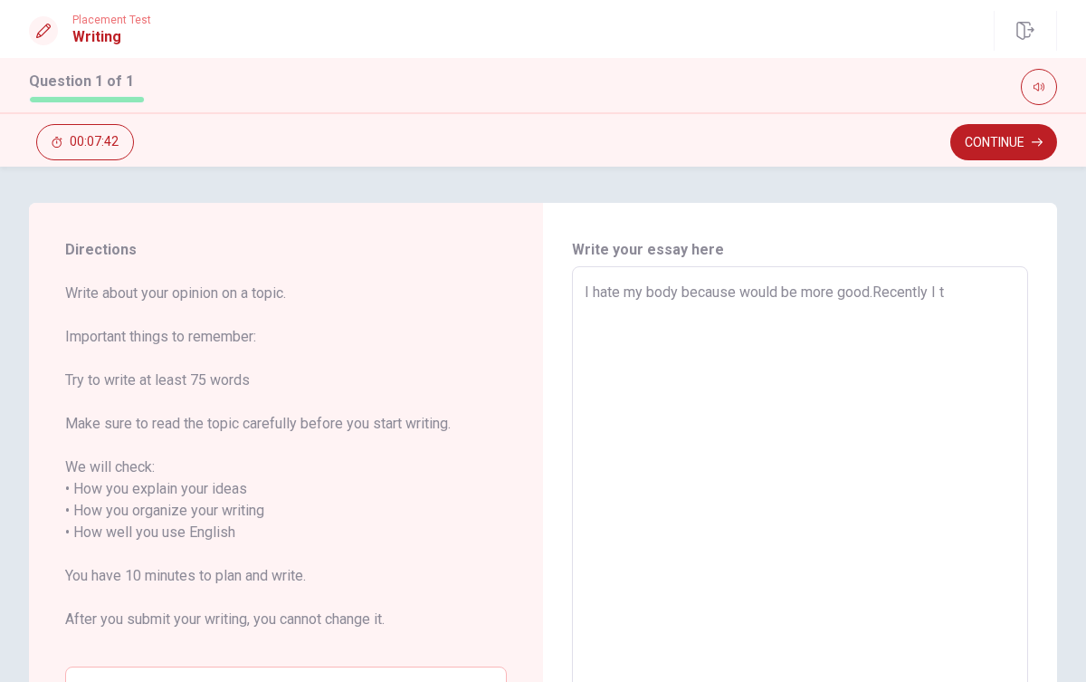
type textarea "x"
type textarea "I hate my body because would be more good.Recently I tr"
type textarea "x"
type textarea "I hate my body because would be more good.Recently I try"
type textarea "x"
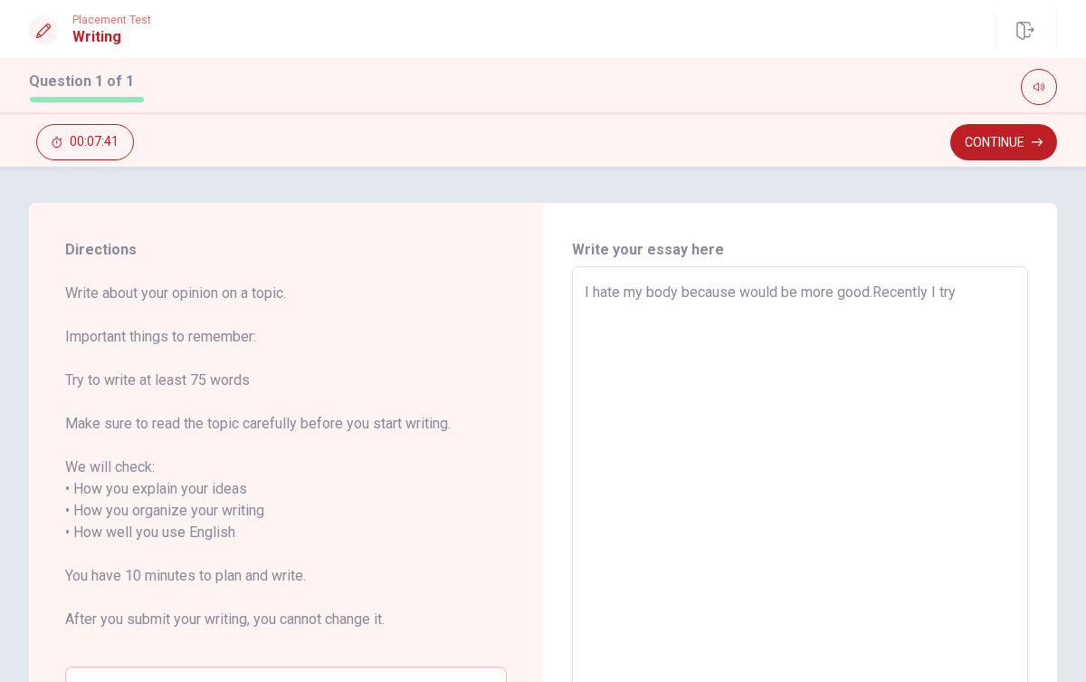
type textarea "I hate my body because would be more good.Recently I try"
type textarea "x"
type textarea "I hate my body because would be more good.Recently I try t"
type textarea "x"
type textarea "I hate my body because would be more good.Recently I try to"
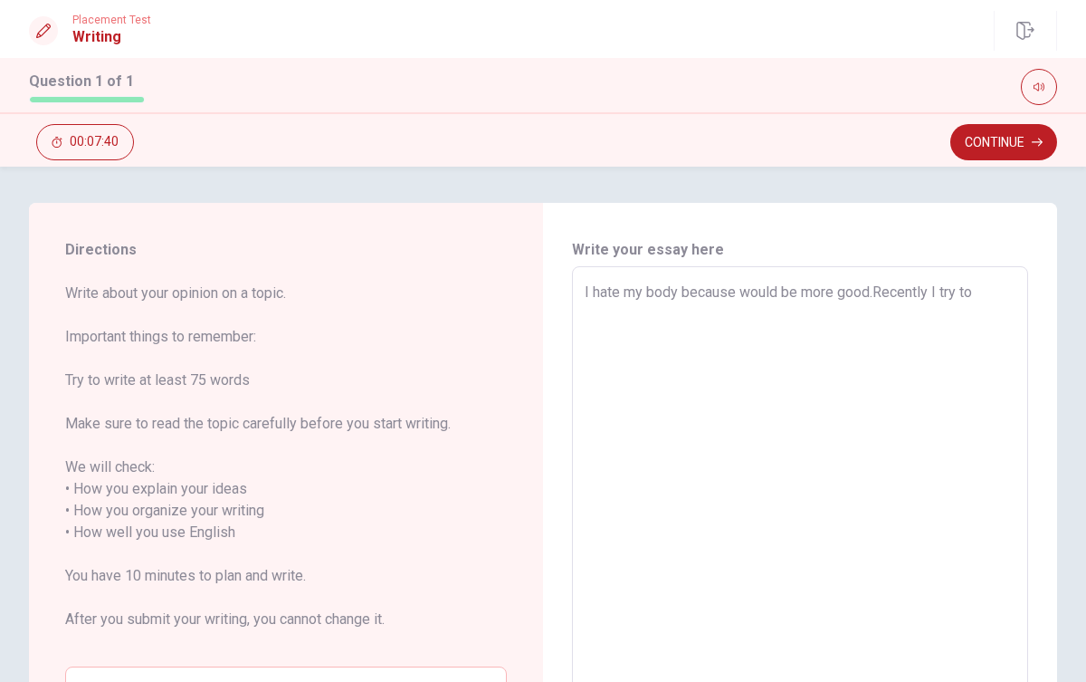
type textarea "x"
type textarea "I hate my body because would be more good.Recently I try to"
type textarea "x"
type textarea "I hate my body because would be more good.Recently I try to w"
type textarea "x"
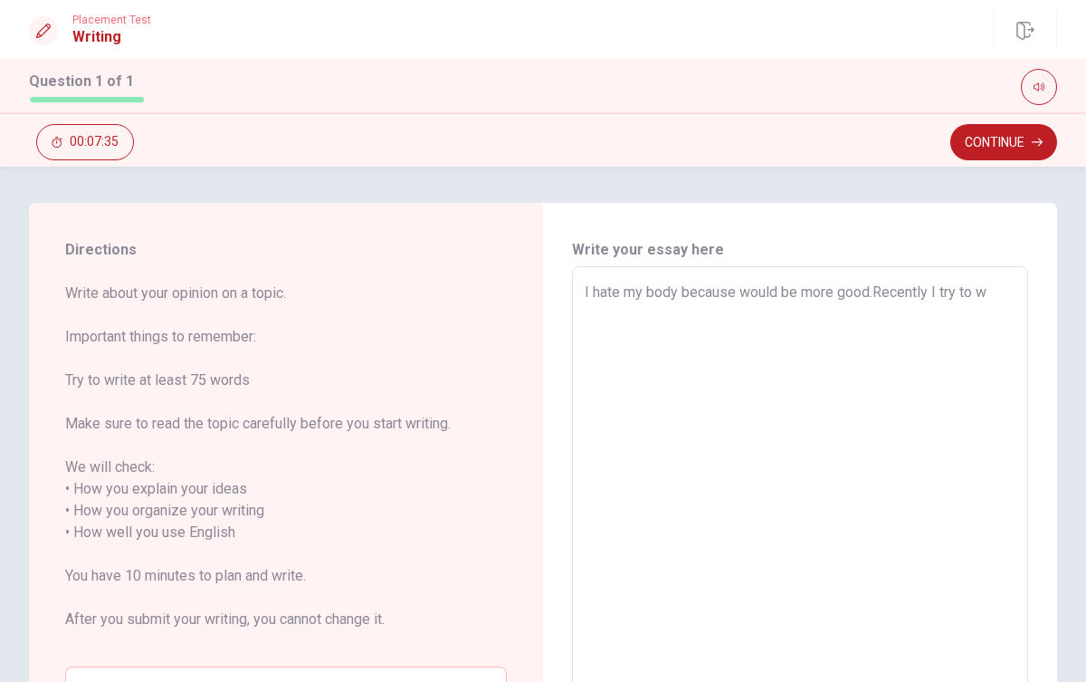
type textarea "I hate my body because would be more good.Recently I try to wo"
type textarea "x"
type textarea "I hate my body because would be more good.Recently I try to wor"
type textarea "x"
type textarea "I hate my body because would be more good.Recently I try to work"
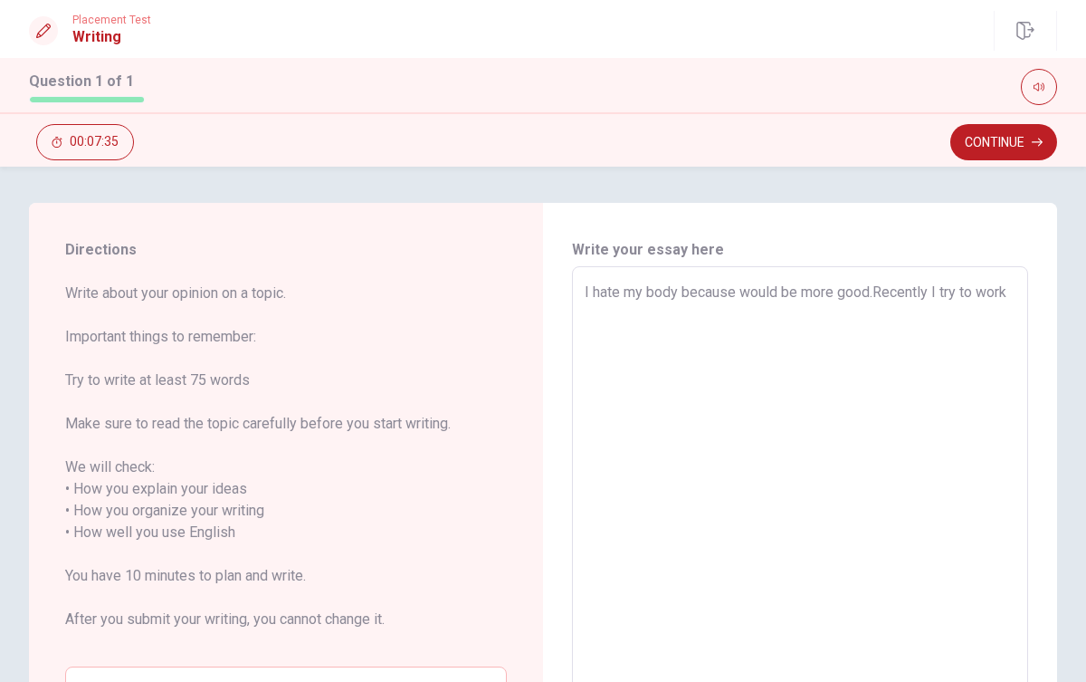
type textarea "x"
type textarea "I hate my body because would be more good.Recently I try to worko"
type textarea "x"
click at [883, 319] on textarea "I hate my body because would be more good.Recently I try to workout every week.…" at bounding box center [800, 544] width 431 height 524
click at [939, 322] on textarea "I hate my body because would be more good.Recently I try to workout every week.…" at bounding box center [800, 544] width 431 height 524
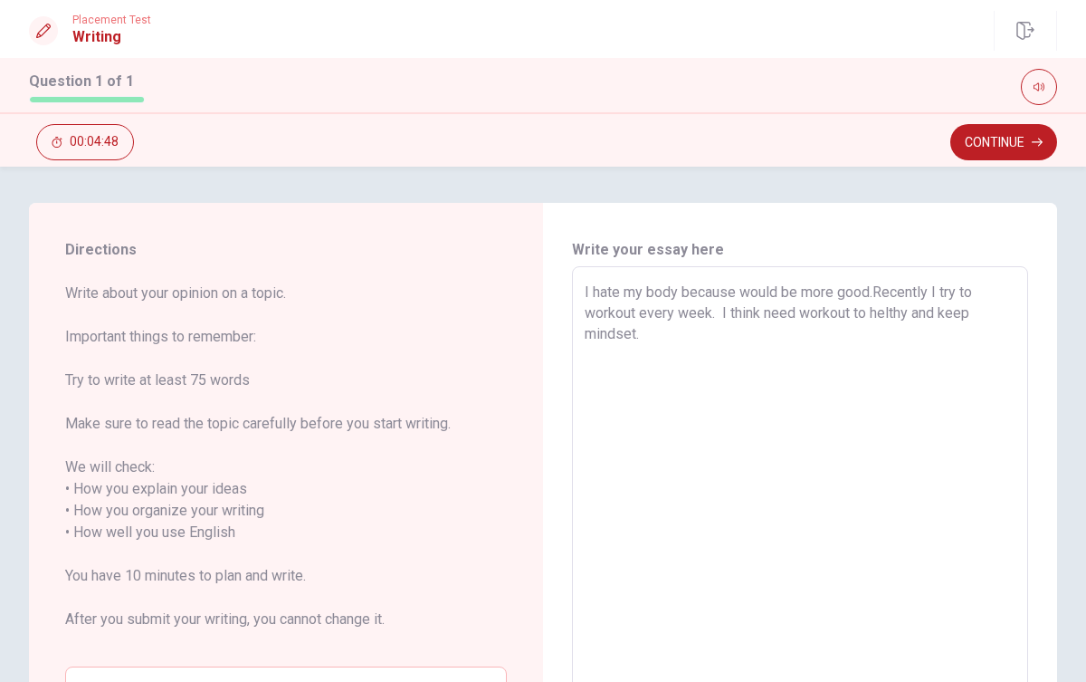
click at [767, 314] on textarea "I hate my body because would be more good.Recently I try to workout every week.…" at bounding box center [800, 544] width 431 height 524
click at [838, 316] on textarea "I hate my body because would be more good.Recently I try to workout every week.…" at bounding box center [800, 544] width 431 height 524
click at [995, 316] on textarea "I hate my body because would be more good.Recently I try to workout every week.…" at bounding box center [800, 544] width 431 height 524
click at [727, 336] on textarea "I hate my body because would be more good.Recently I try to workout every week.…" at bounding box center [800, 544] width 431 height 524
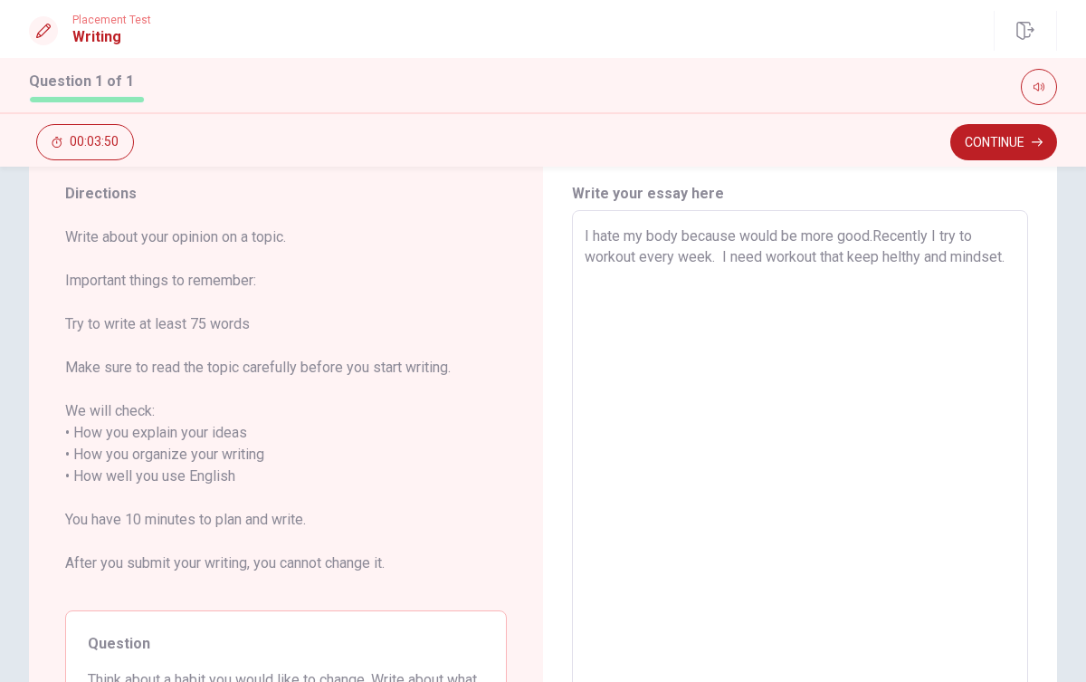
scroll to position [62, 0]
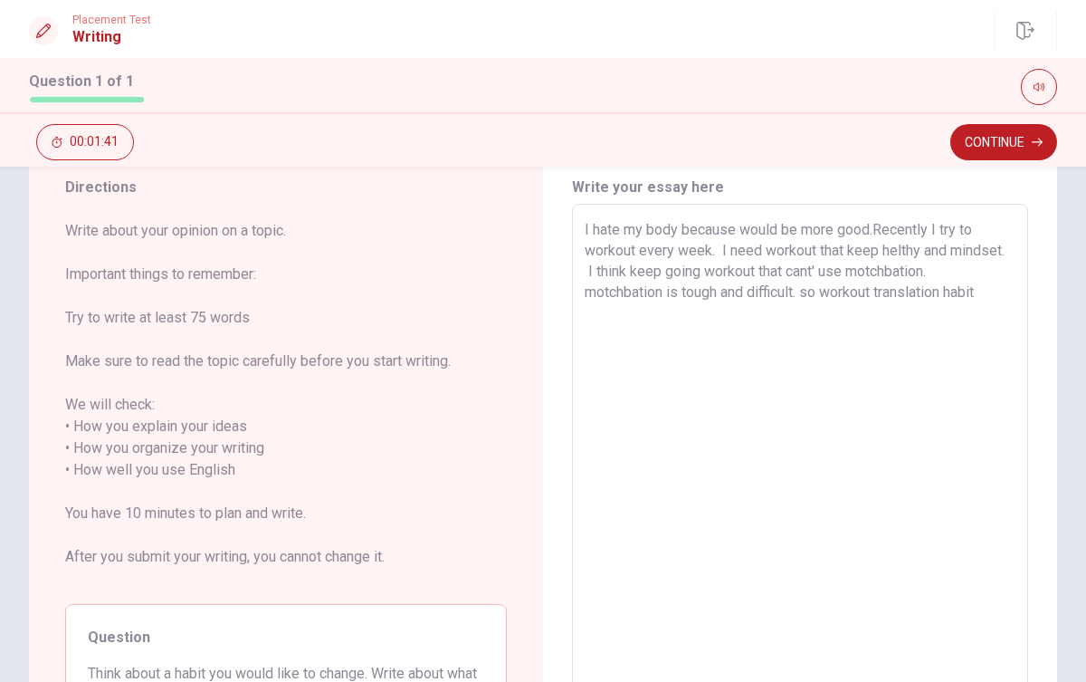
click at [831, 320] on textarea "I hate my body because would be more good.Recently I try to workout every week.…" at bounding box center [800, 481] width 431 height 524
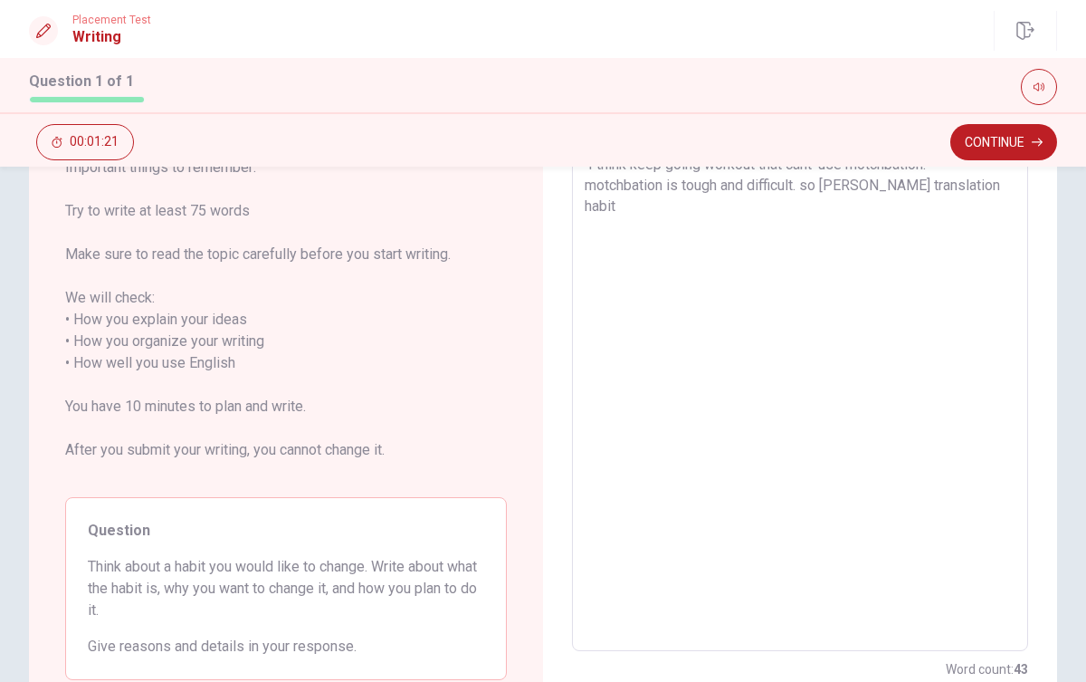
scroll to position [167, 0]
click at [892, 210] on textarea "I hate my body because would be more good.Recently I try to workout every week.…" at bounding box center [800, 377] width 431 height 524
click at [917, 213] on textarea "I hate my body because would be more good.Recently I try to workout every week.…" at bounding box center [800, 377] width 431 height 524
click at [750, 234] on textarea "I hate my body because would be more good.Recently I try to workout every week.…" at bounding box center [800, 377] width 431 height 524
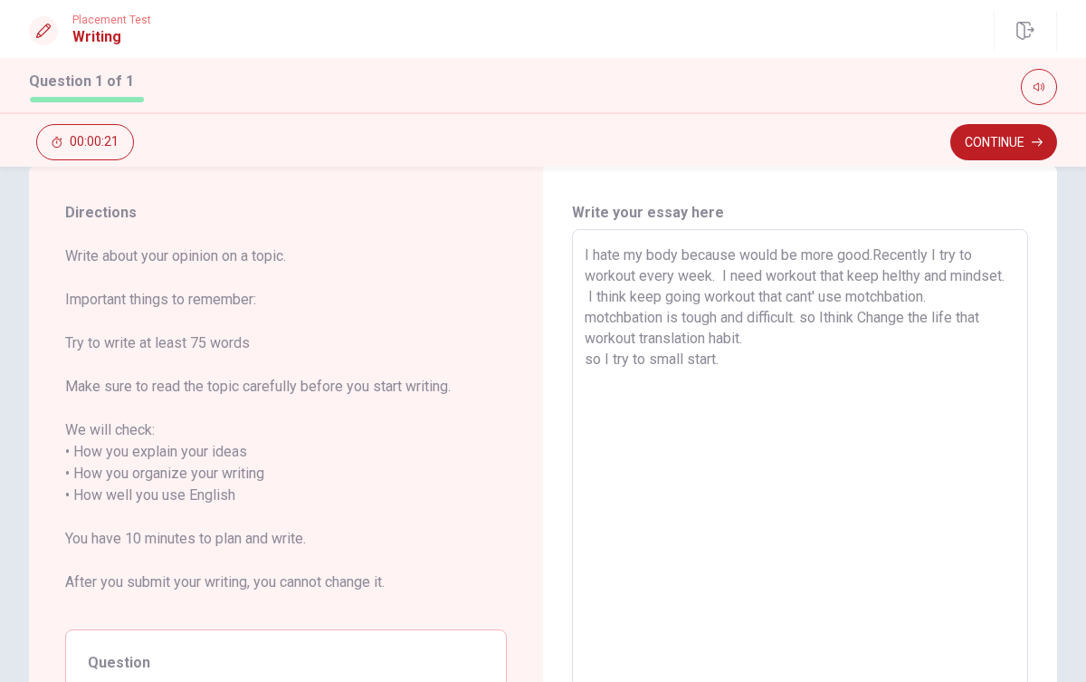
scroll to position [0, 0]
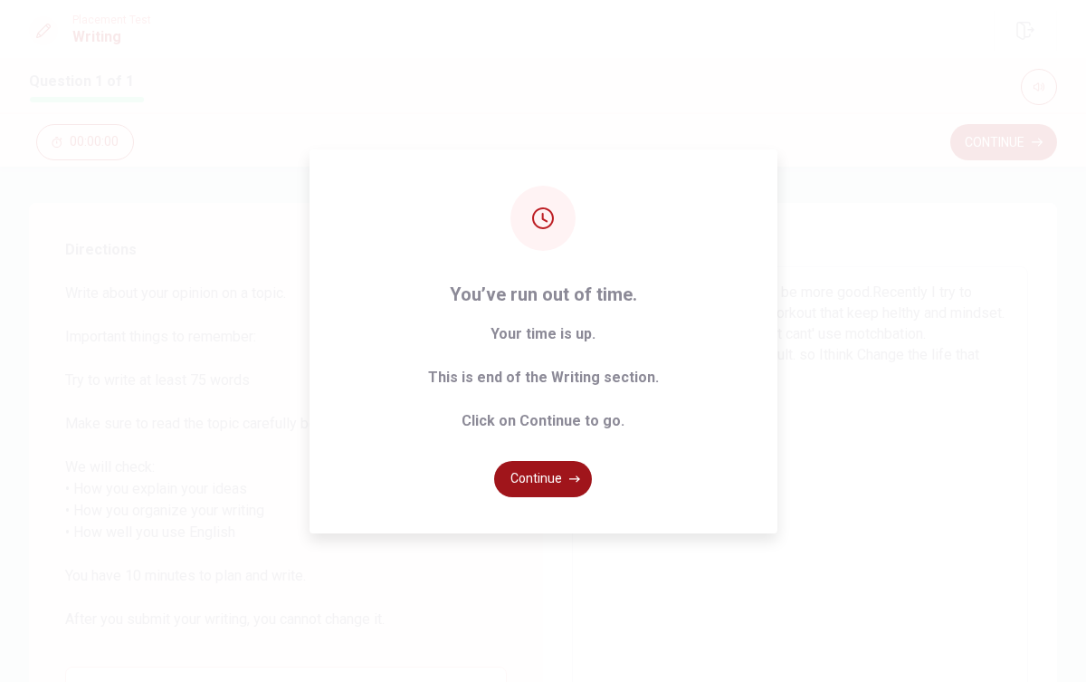
click at [571, 471] on button "Continue" at bounding box center [543, 479] width 98 height 36
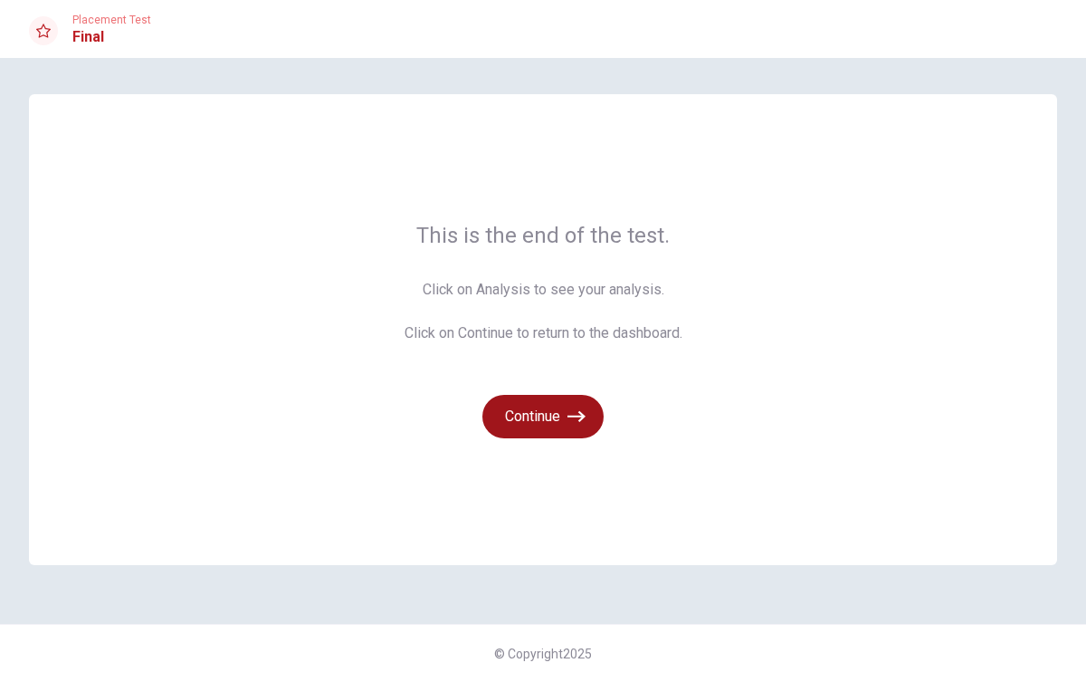
click at [554, 404] on button "Continue" at bounding box center [543, 416] width 121 height 43
